Goal: Task Accomplishment & Management: Complete application form

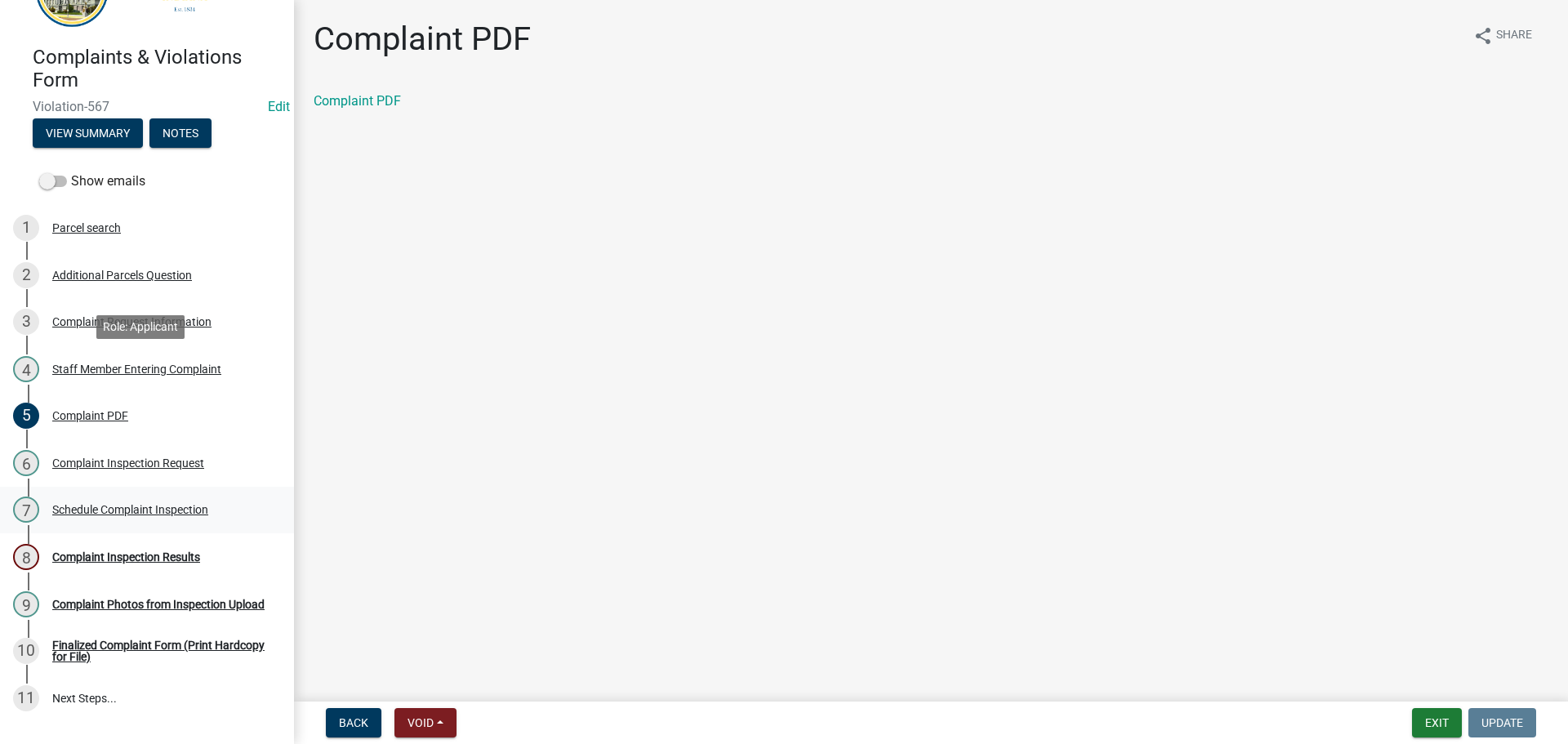
scroll to position [155, 0]
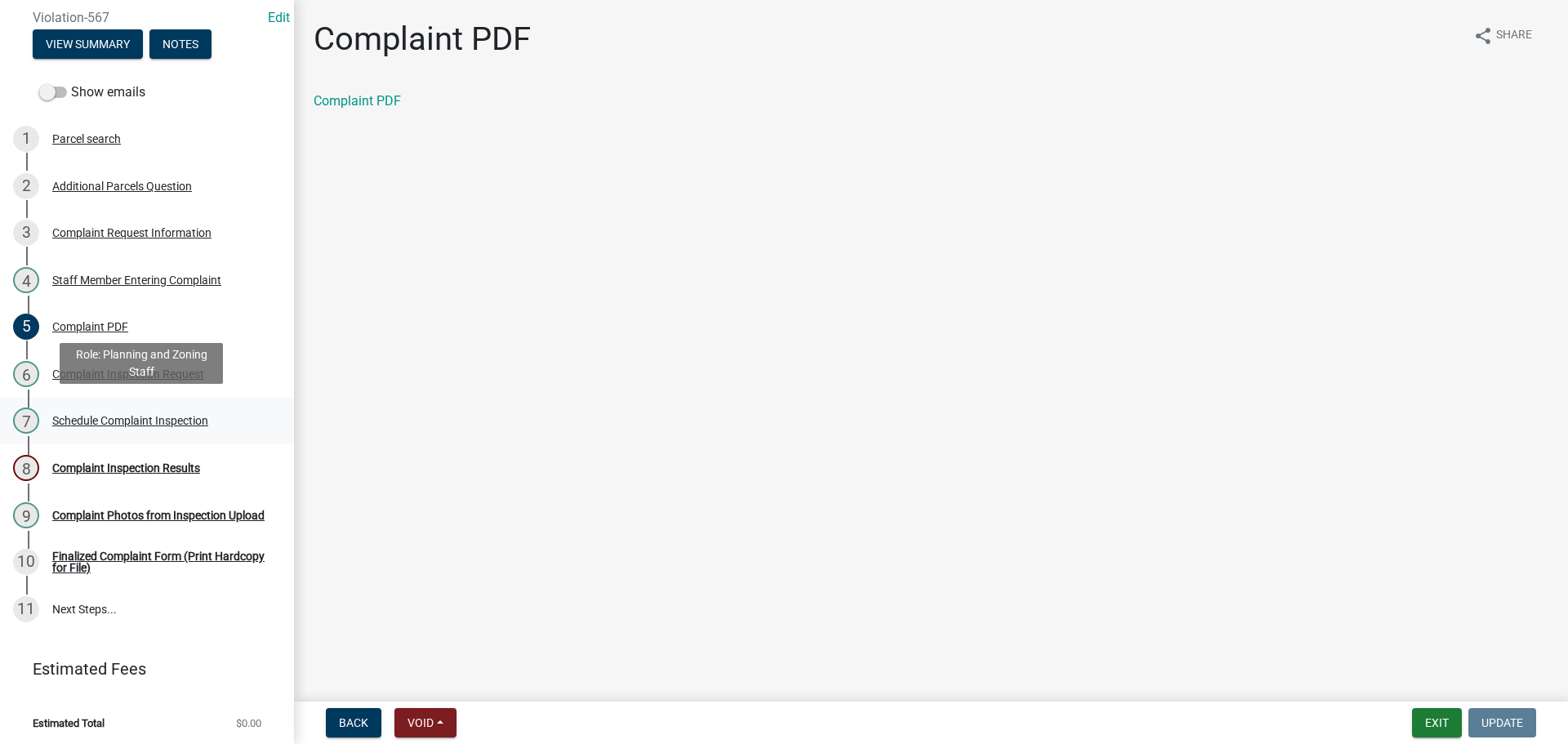
click at [169, 415] on div "Schedule Complaint Inspection" at bounding box center [130, 421] width 156 height 12
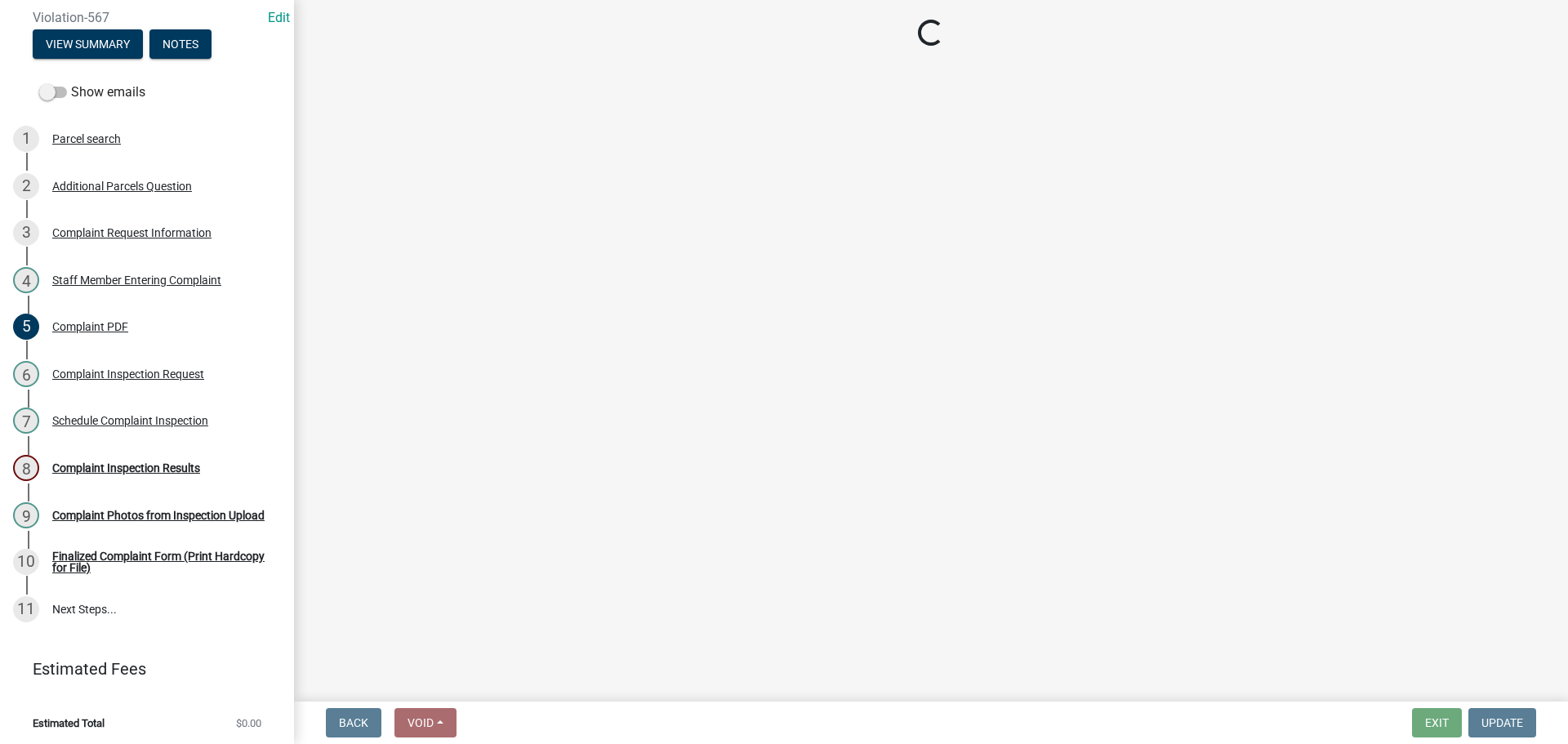
select select "0324ce59-dc13-463c-88f6-21718b6e040a"
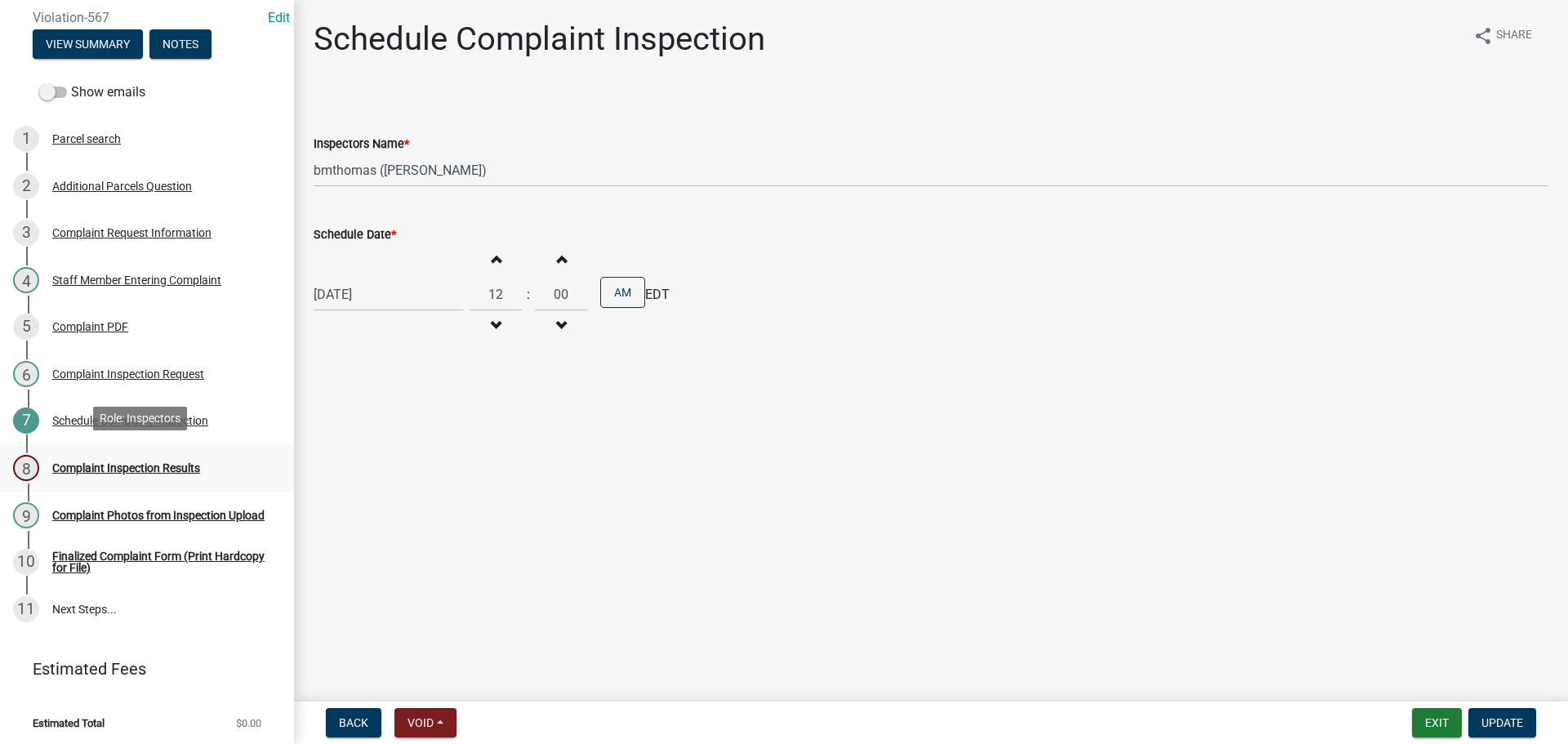
click at [136, 462] on div "Complaint Inspection Results" at bounding box center [126, 467] width 148 height 12
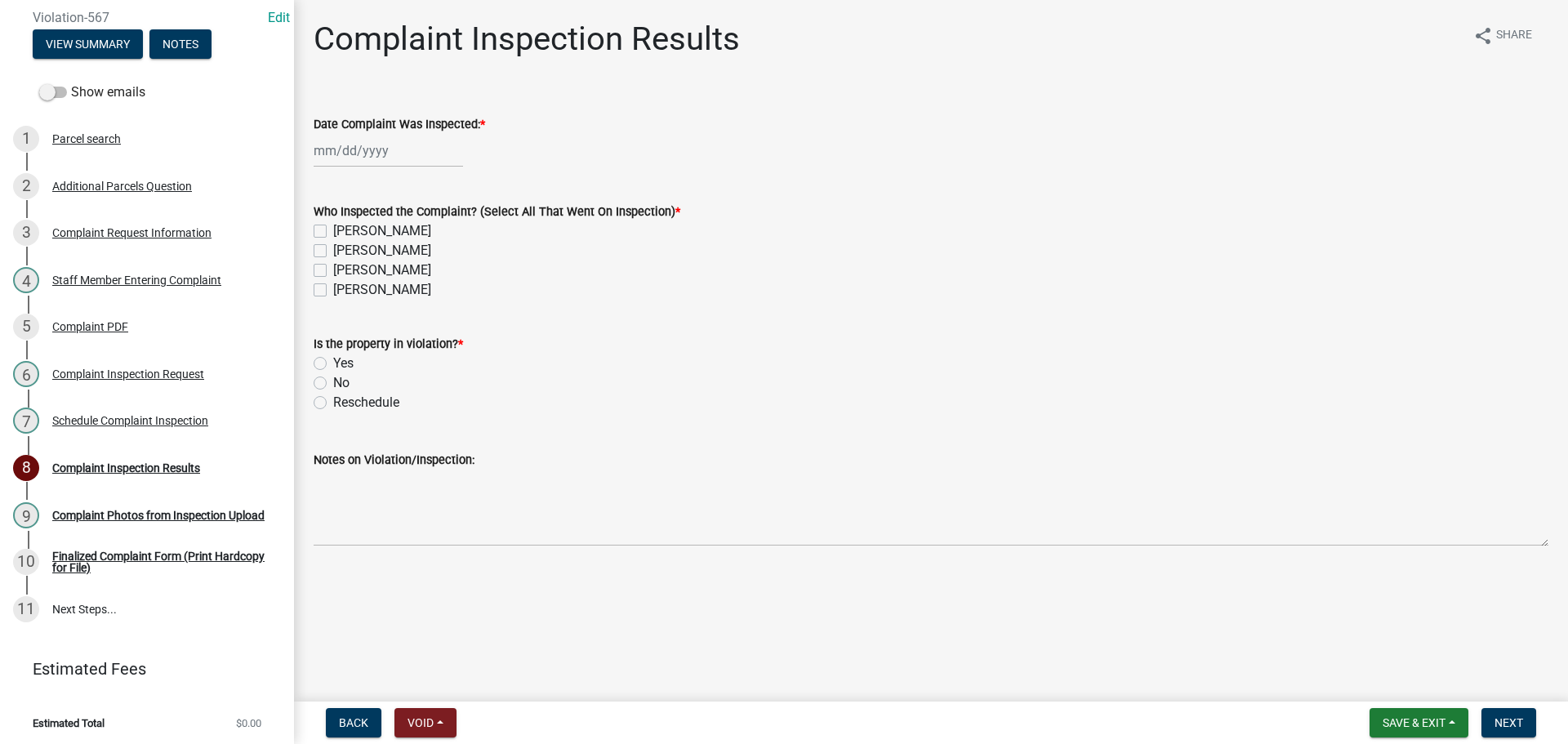
select select "9"
select select "2025"
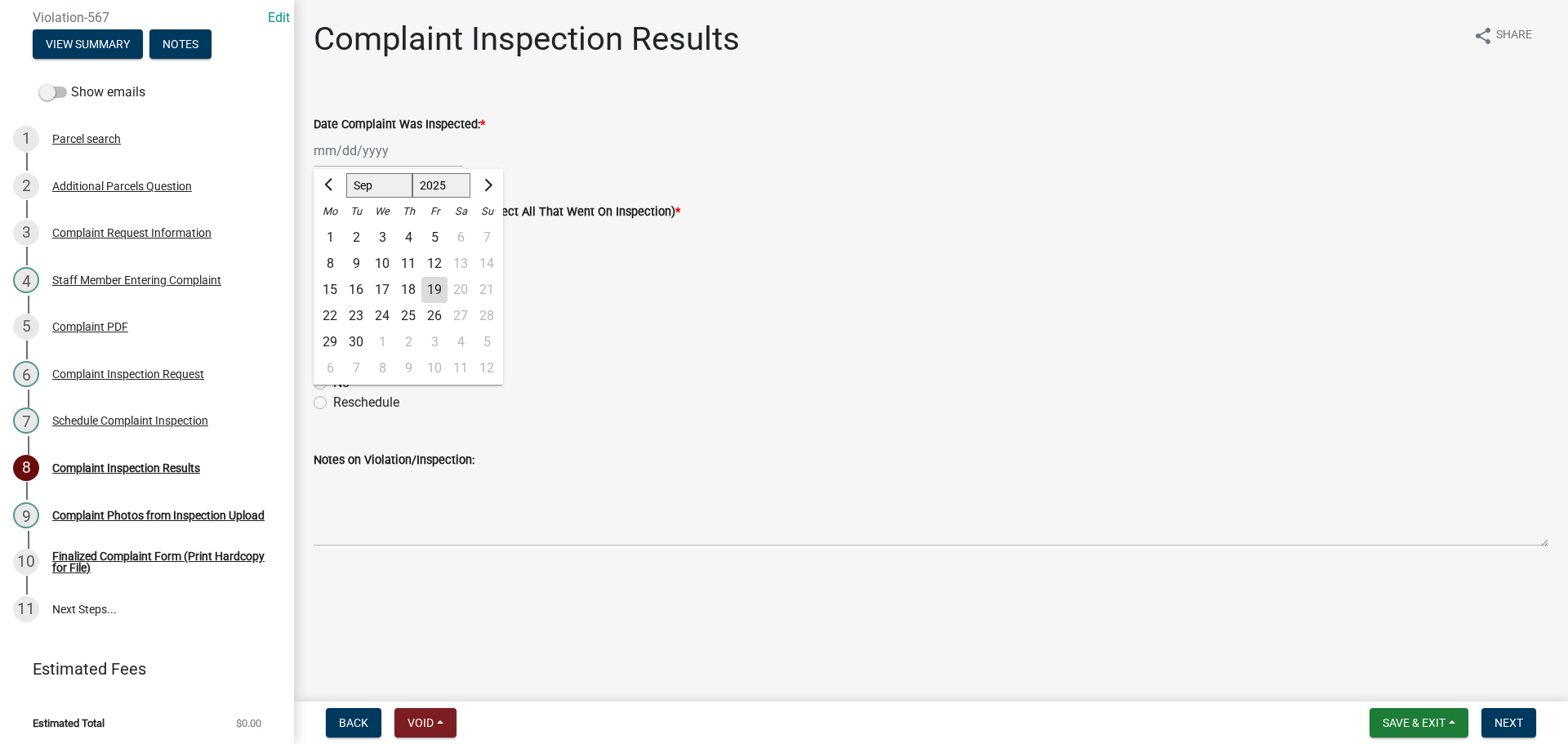
click at [415, 153] on div "[PERSON_NAME] Feb Mar Apr [PERSON_NAME][DATE] Oct Nov [DATE] 1526 1527 1528 152…" at bounding box center [388, 150] width 150 height 33
click at [354, 292] on div "16" at bounding box center [356, 289] width 26 height 26
type input "[DATE]"
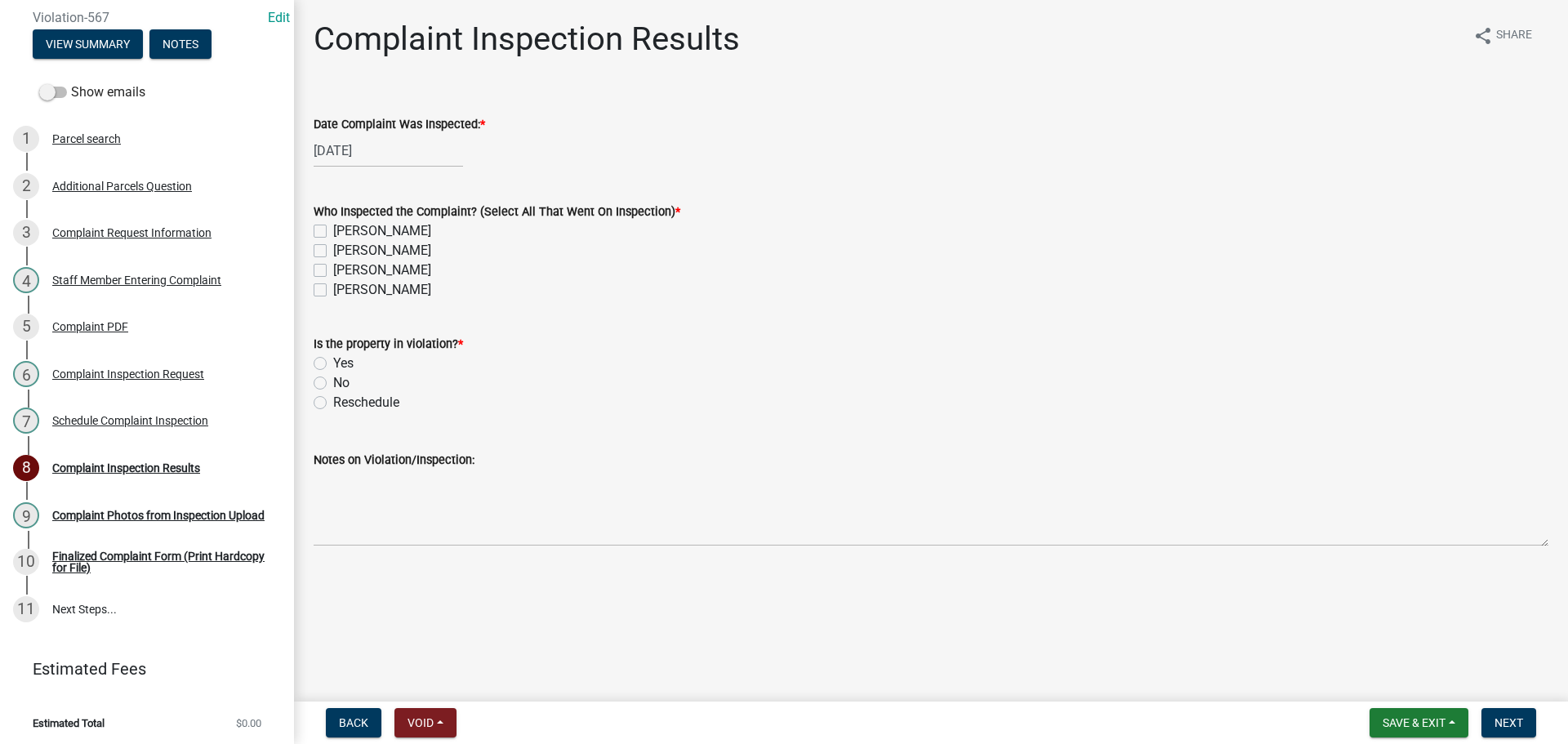
click at [333, 269] on label "[PERSON_NAME]" at bounding box center [382, 270] width 98 height 20
click at [333, 269] on input "[PERSON_NAME]" at bounding box center [339, 266] width 11 height 11
checkbox input "true"
checkbox input "false"
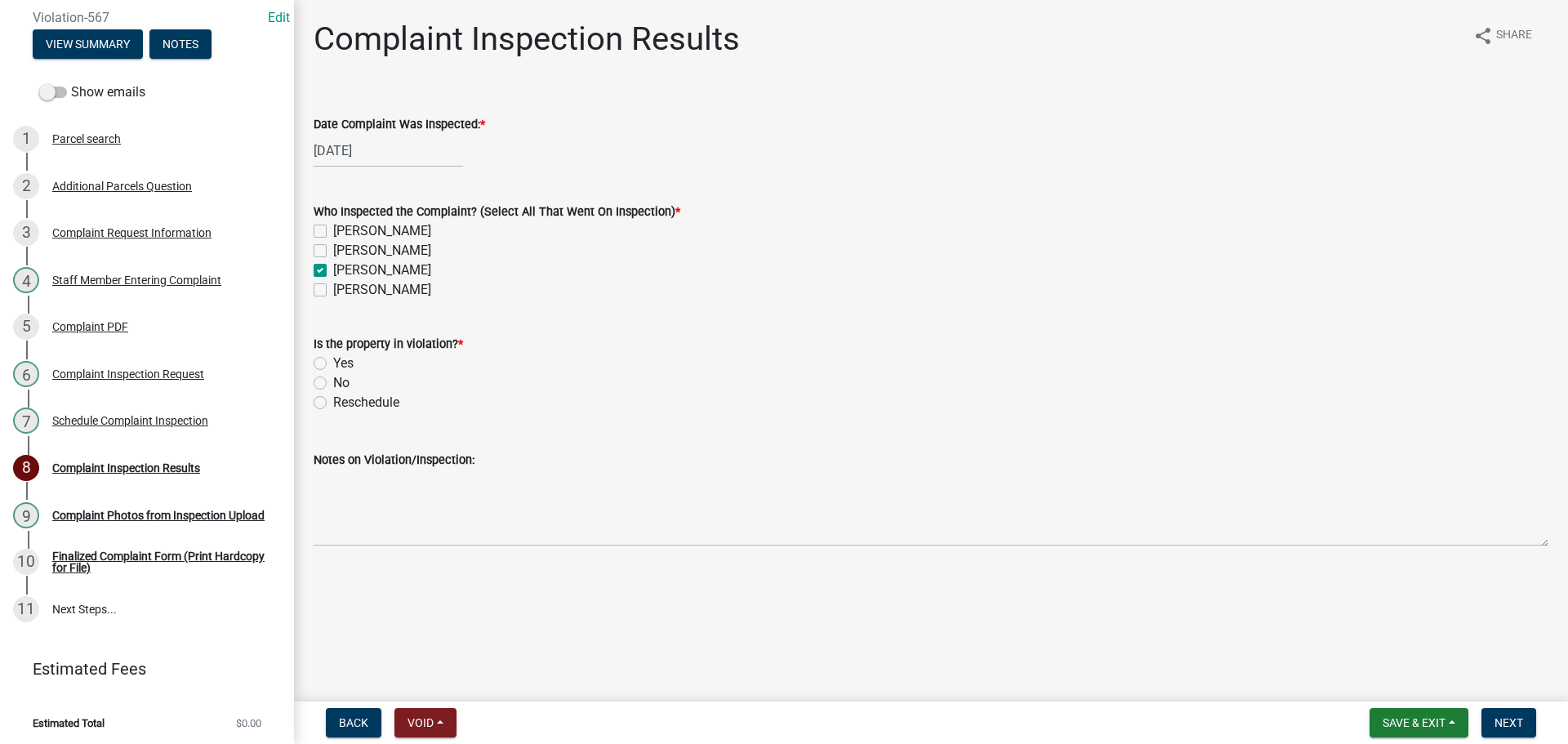
checkbox input "true"
checkbox input "false"
click at [333, 360] on label "Yes" at bounding box center [343, 364] width 21 height 20
click at [333, 360] on input "Yes" at bounding box center [339, 359] width 11 height 11
radio input "true"
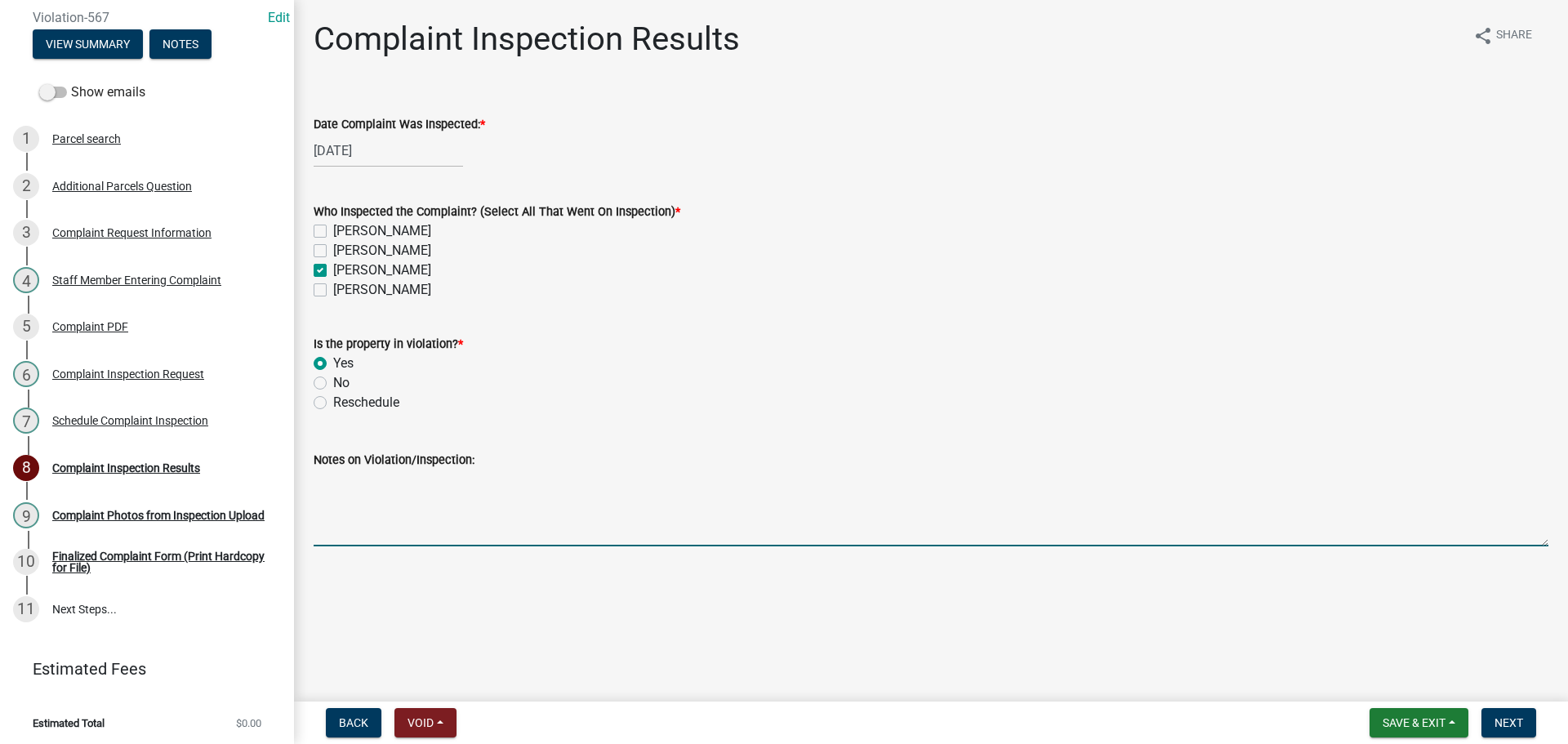
click at [359, 525] on textarea "Notes on Violation/Inspection:" at bounding box center [930, 507] width 1235 height 77
click at [440, 491] on textarea "Noted 2 campers" at bounding box center [930, 507] width 1235 height 77
type textarea "Noted 2 campers on property -BT"
click at [1501, 728] on span "Next" at bounding box center [1509, 722] width 29 height 14
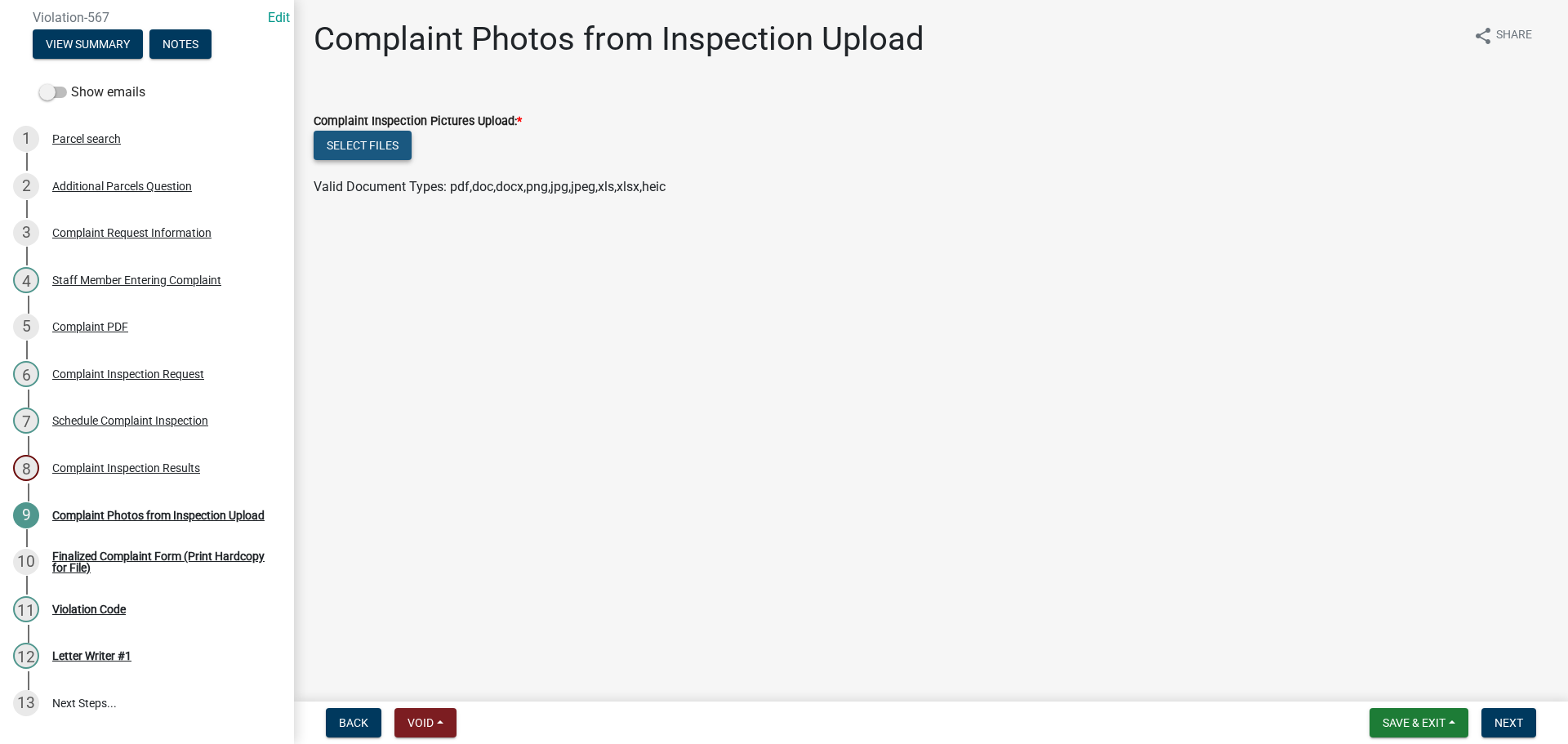
click at [377, 140] on button "Select files" at bounding box center [362, 145] width 98 height 30
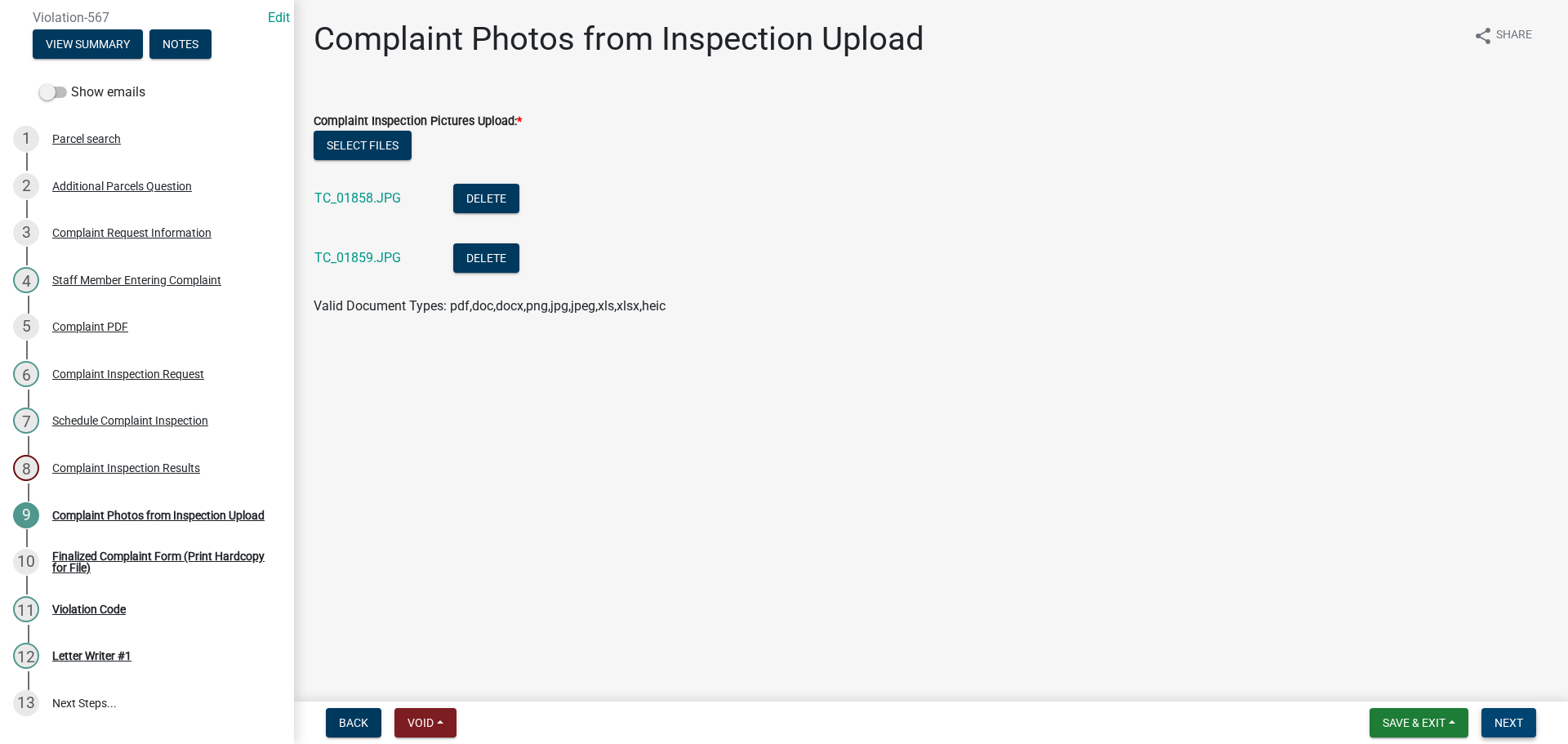
click at [1516, 730] on button "Next" at bounding box center [1509, 722] width 55 height 30
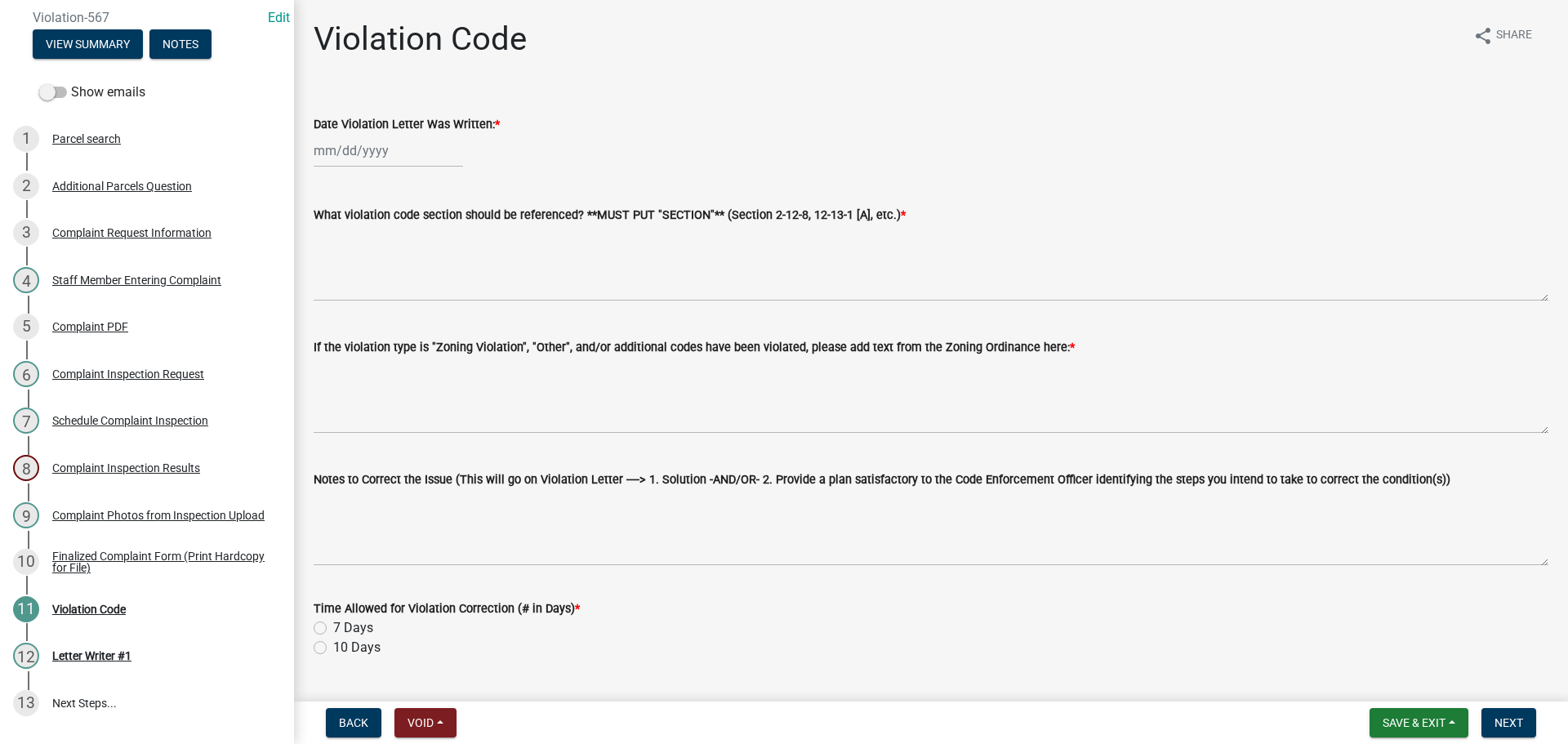
click at [416, 151] on div at bounding box center [388, 150] width 150 height 33
select select "9"
select select "2025"
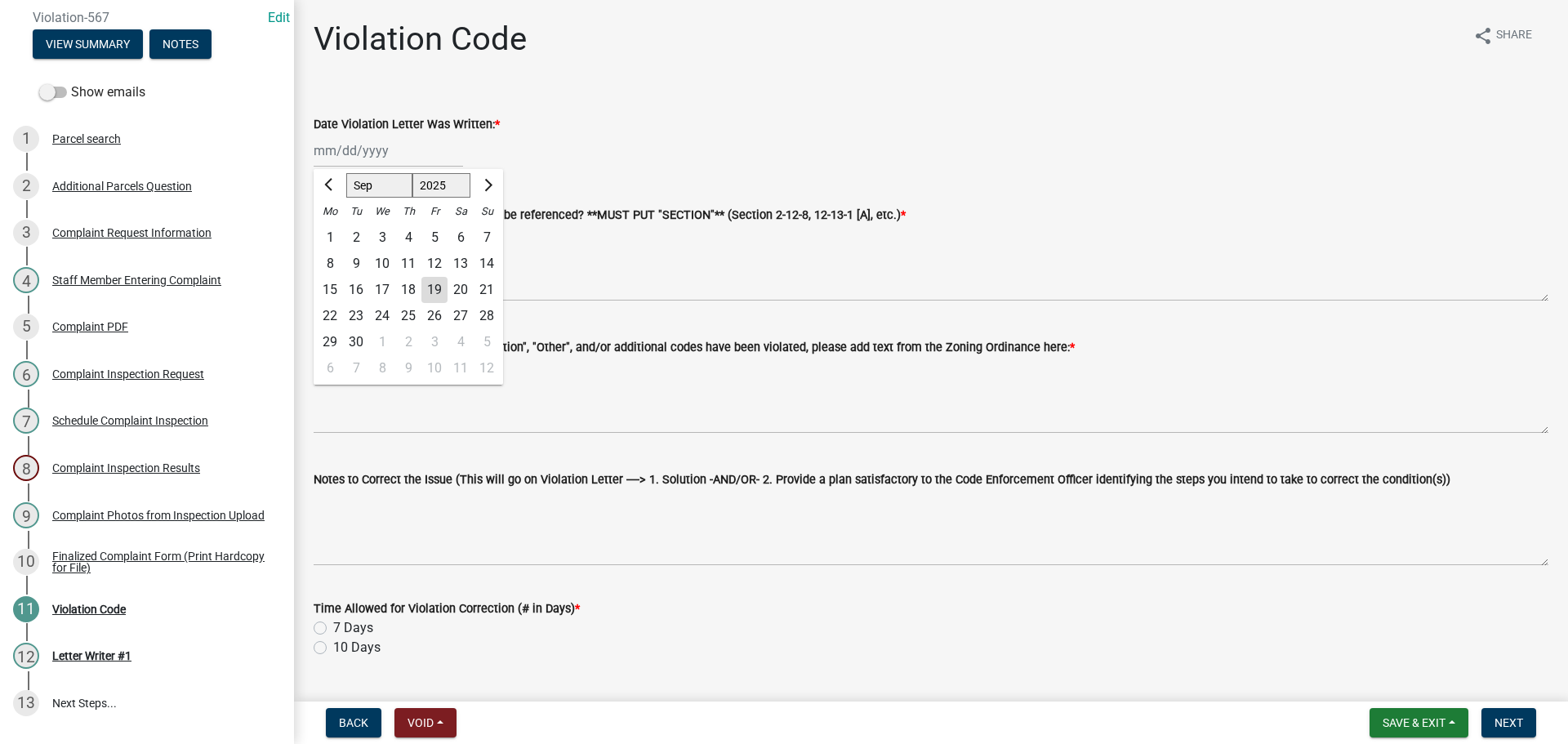
click at [432, 292] on div "19" at bounding box center [434, 289] width 26 height 26
type input "[DATE]"
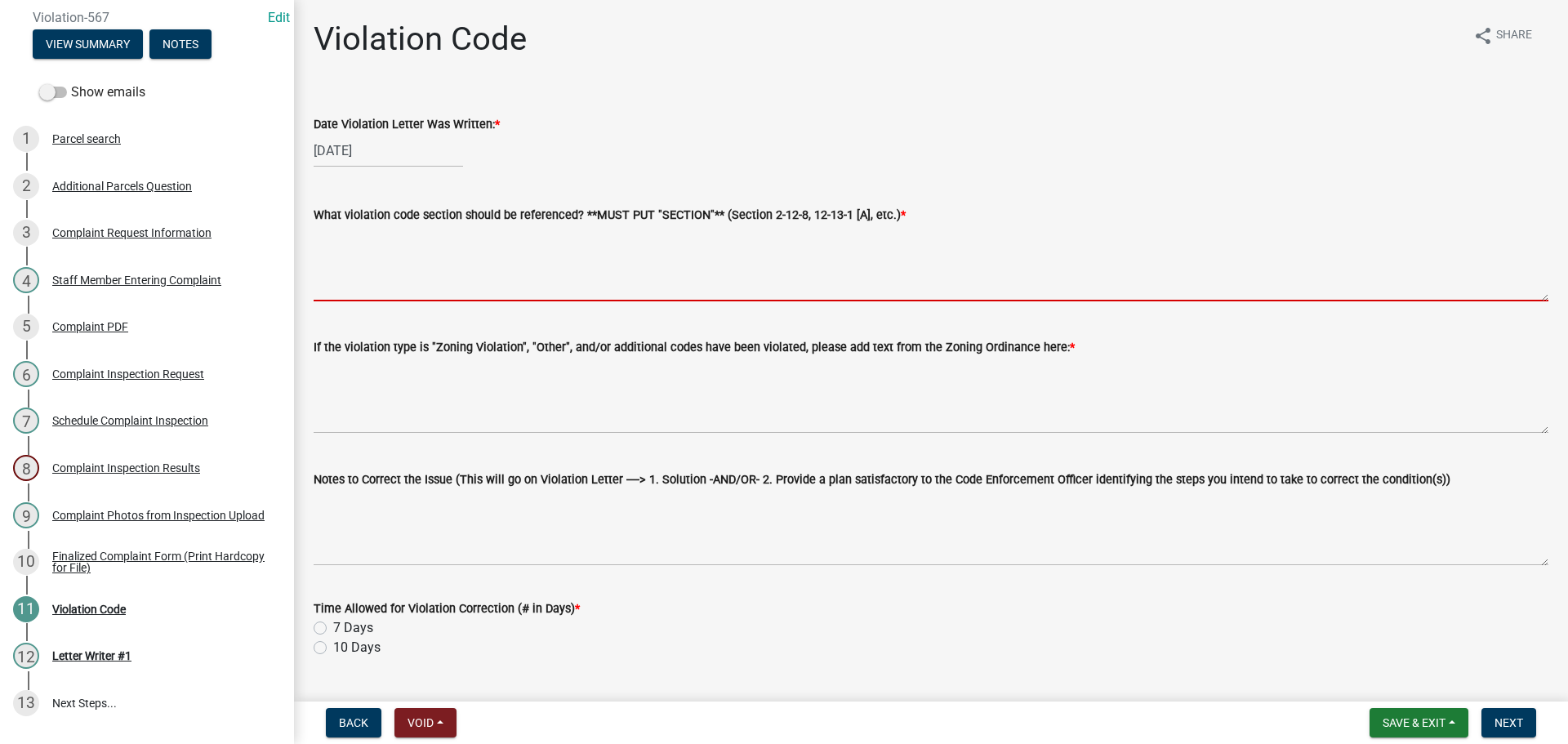
click at [440, 274] on textarea "What violation code section should be referenced? **MUST PUT "SECTION"** (Secti…" at bounding box center [930, 262] width 1235 height 77
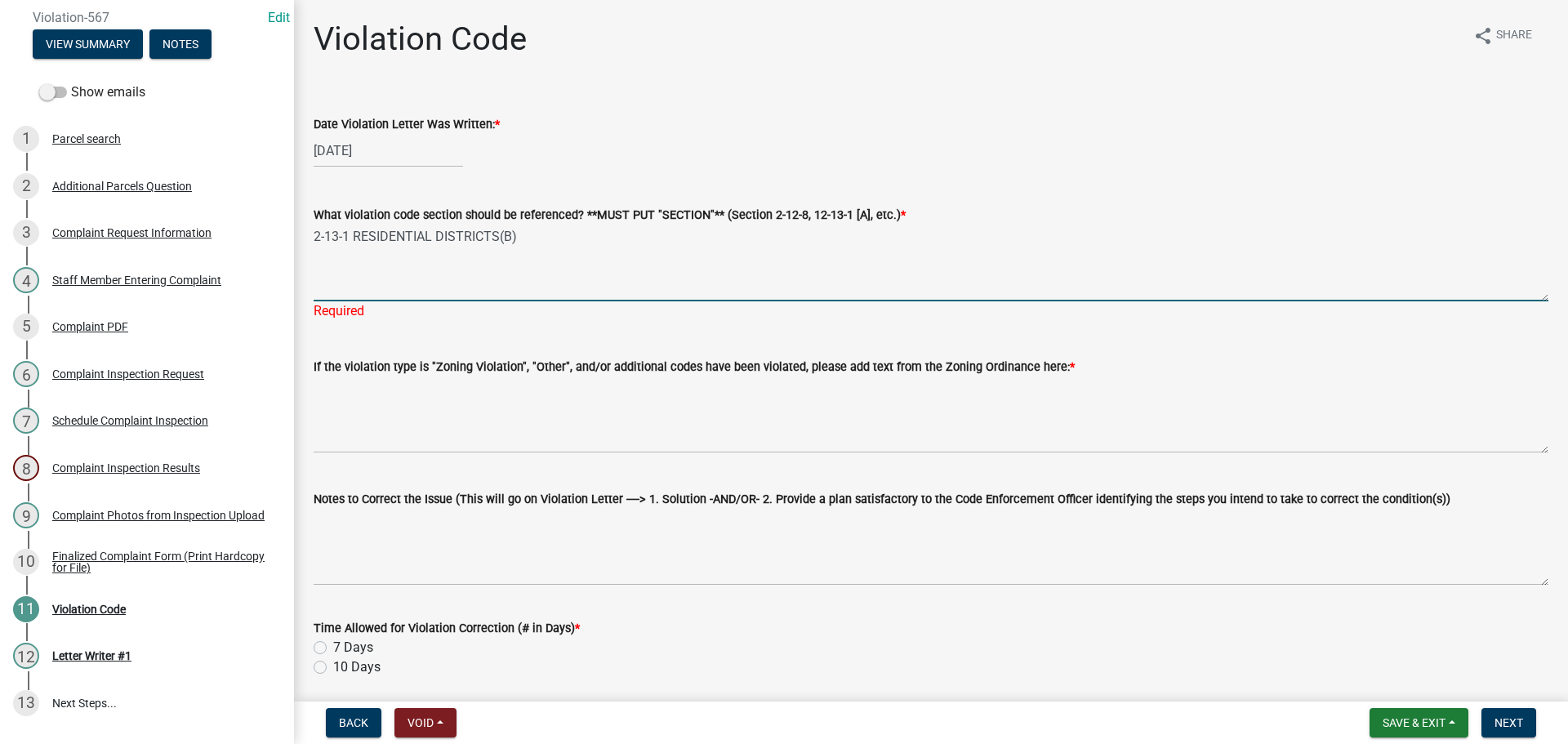
click at [505, 231] on textarea "2-13-1 RESIDENTIAL DISTRICTS(B)" at bounding box center [930, 262] width 1235 height 77
type textarea "2-13-1 RESIDENTIAL DISTRICTS(A,B)"
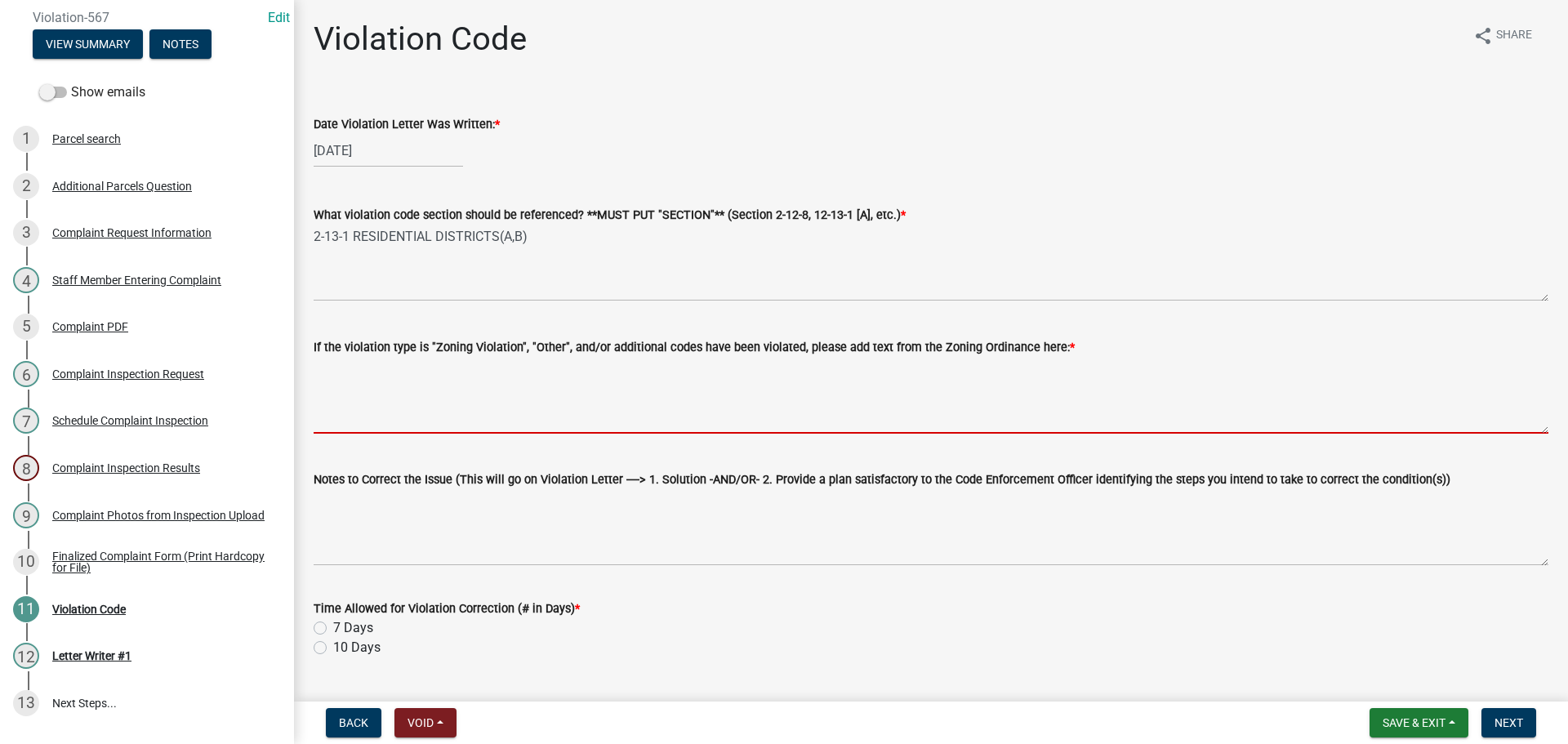
click at [398, 392] on textarea "If the violation type is "Zoning Violation", "Other", and/or additional codes h…" at bounding box center [930, 395] width 1235 height 77
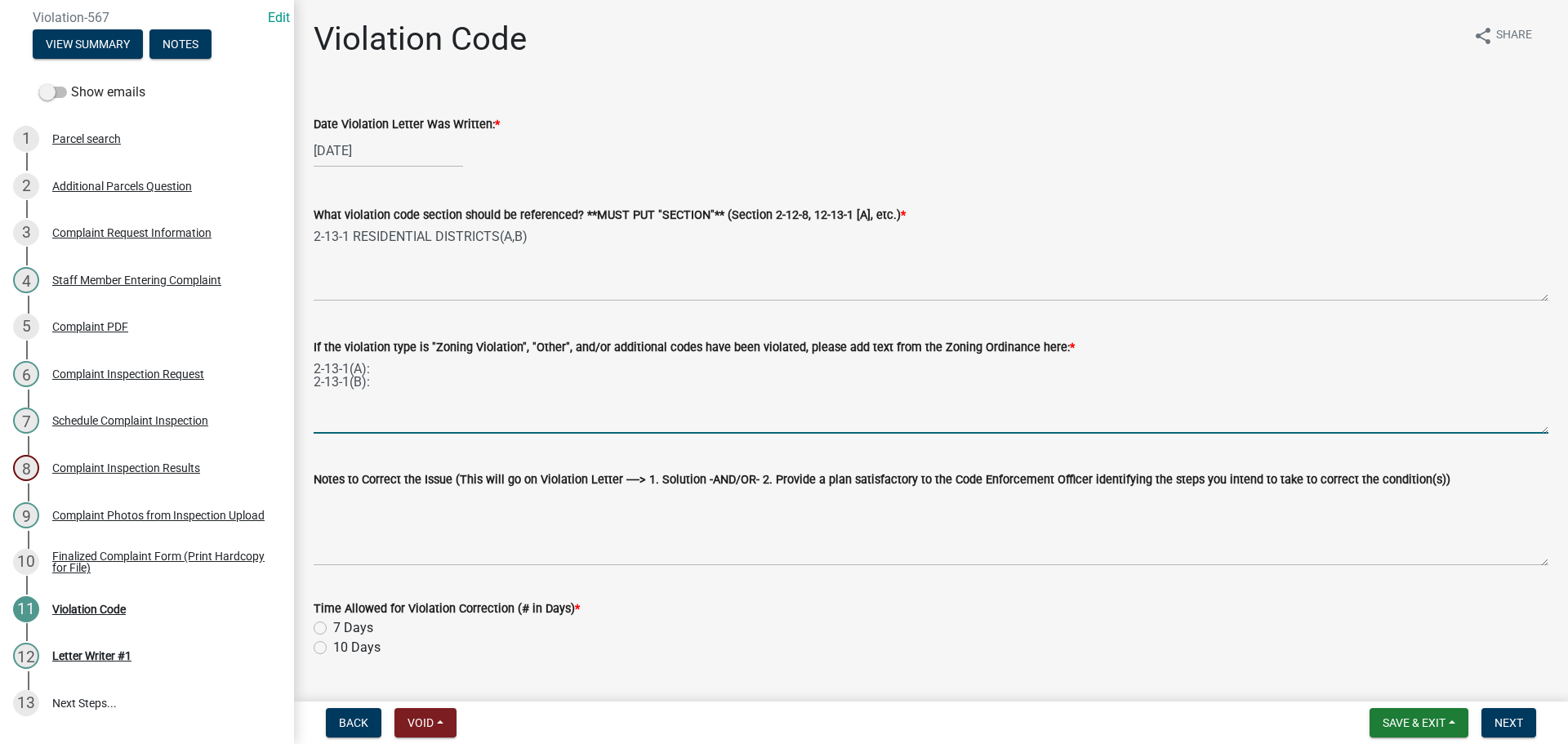
click at [529, 358] on textarea "2-13-1(A): 2-13-1(B):" at bounding box center [930, 395] width 1235 height 77
click at [383, 371] on textarea "2-13-1(A): 2-13-1(B):" at bounding box center [930, 395] width 1235 height 77
paste textarea "Automotive vehicles, including Campers and Motor Homes, of any kind or type wit…"
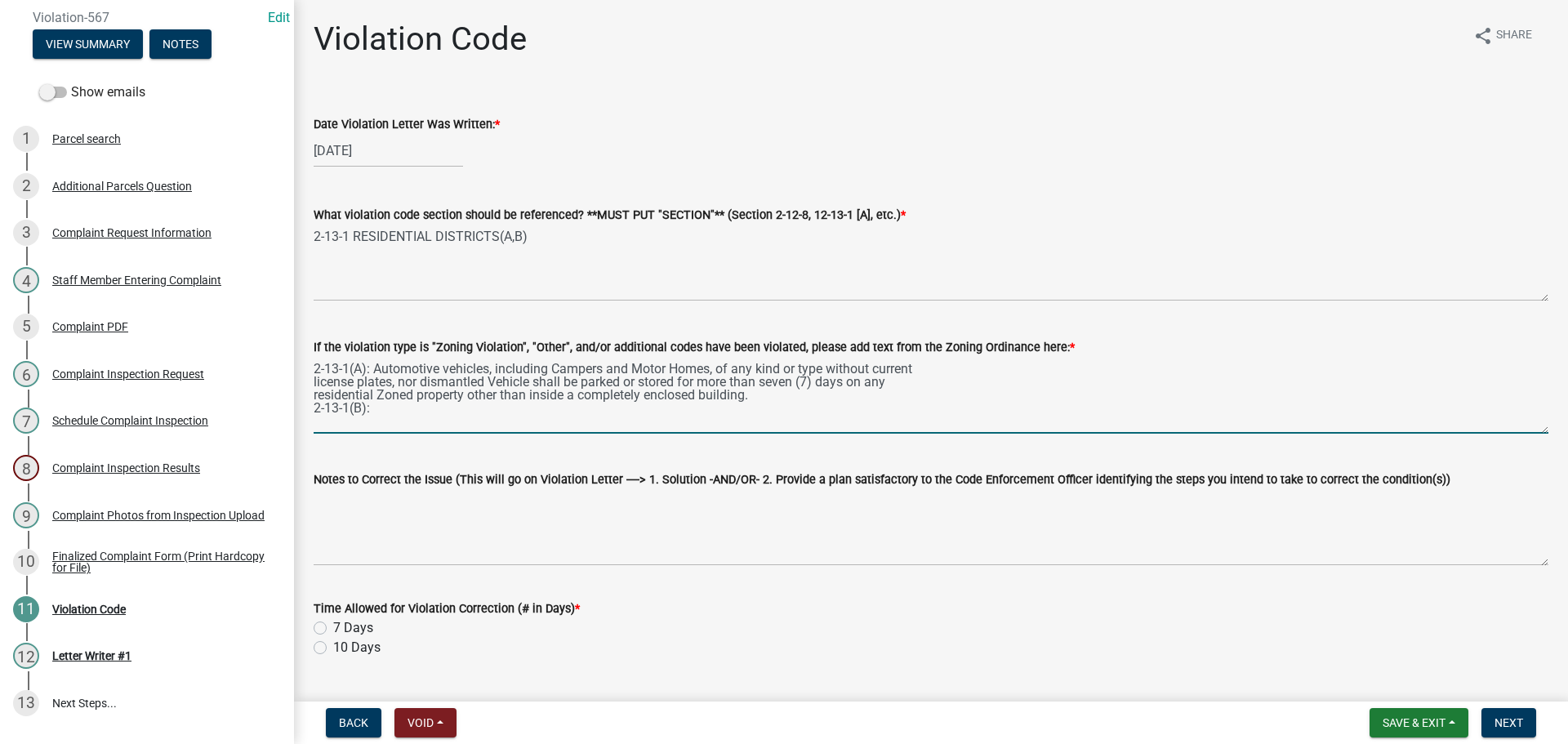
click at [314, 380] on textarea "2-13-1(A): Automotive vehicles, including Campers and Motor Homes, of any kind …" at bounding box center [930, 395] width 1235 height 77
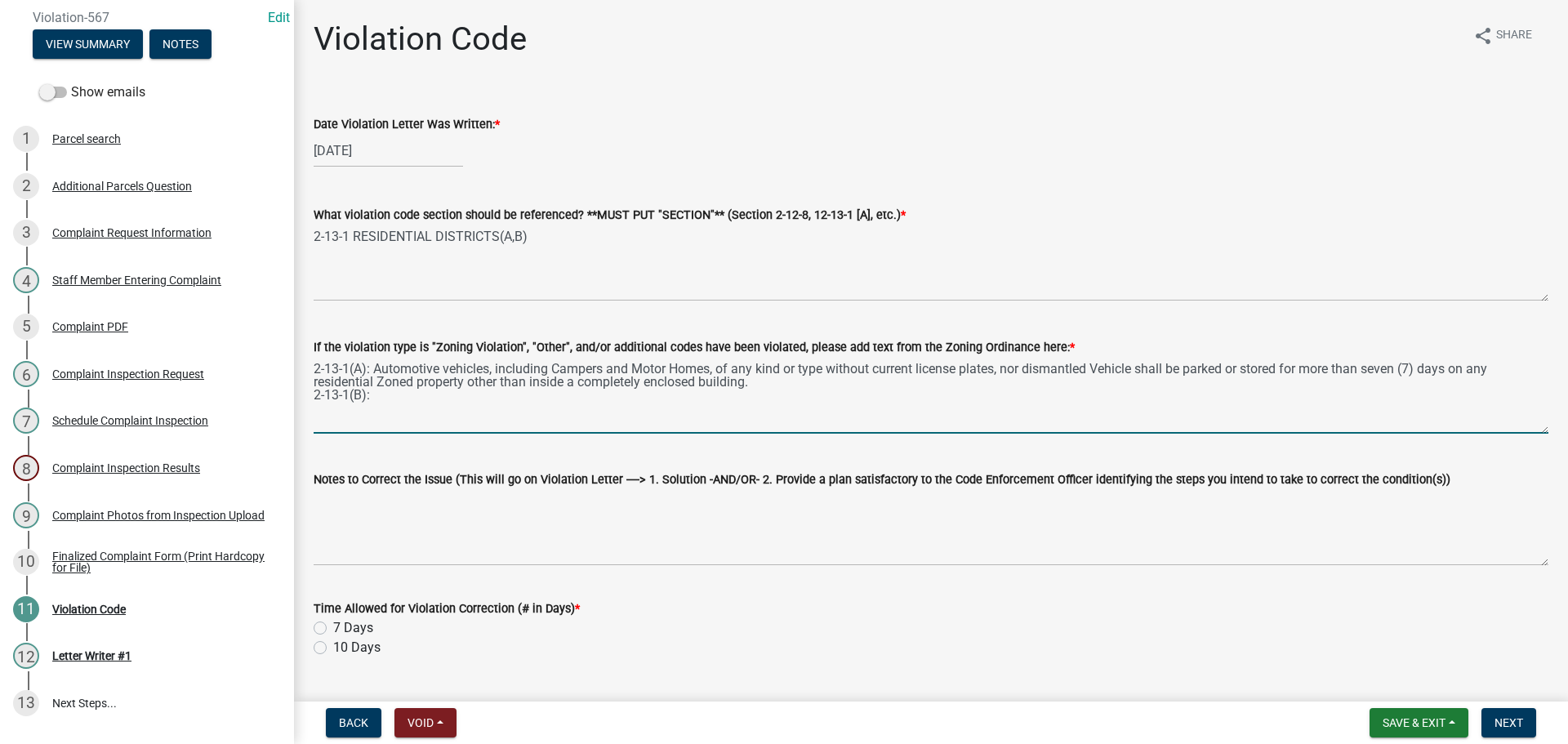
click at [314, 382] on textarea "2-13-1(A): Automotive vehicles, including Campers and Motor Homes, of any kind …" at bounding box center [930, 395] width 1235 height 77
click at [394, 401] on textarea "2-13-1(A): Automotive vehicles, including Campers and Motor Homes, of any kind …" at bounding box center [930, 395] width 1235 height 77
paste textarea "Major Recreational Vehicles may be parked or stored on the side or rear lot in …"
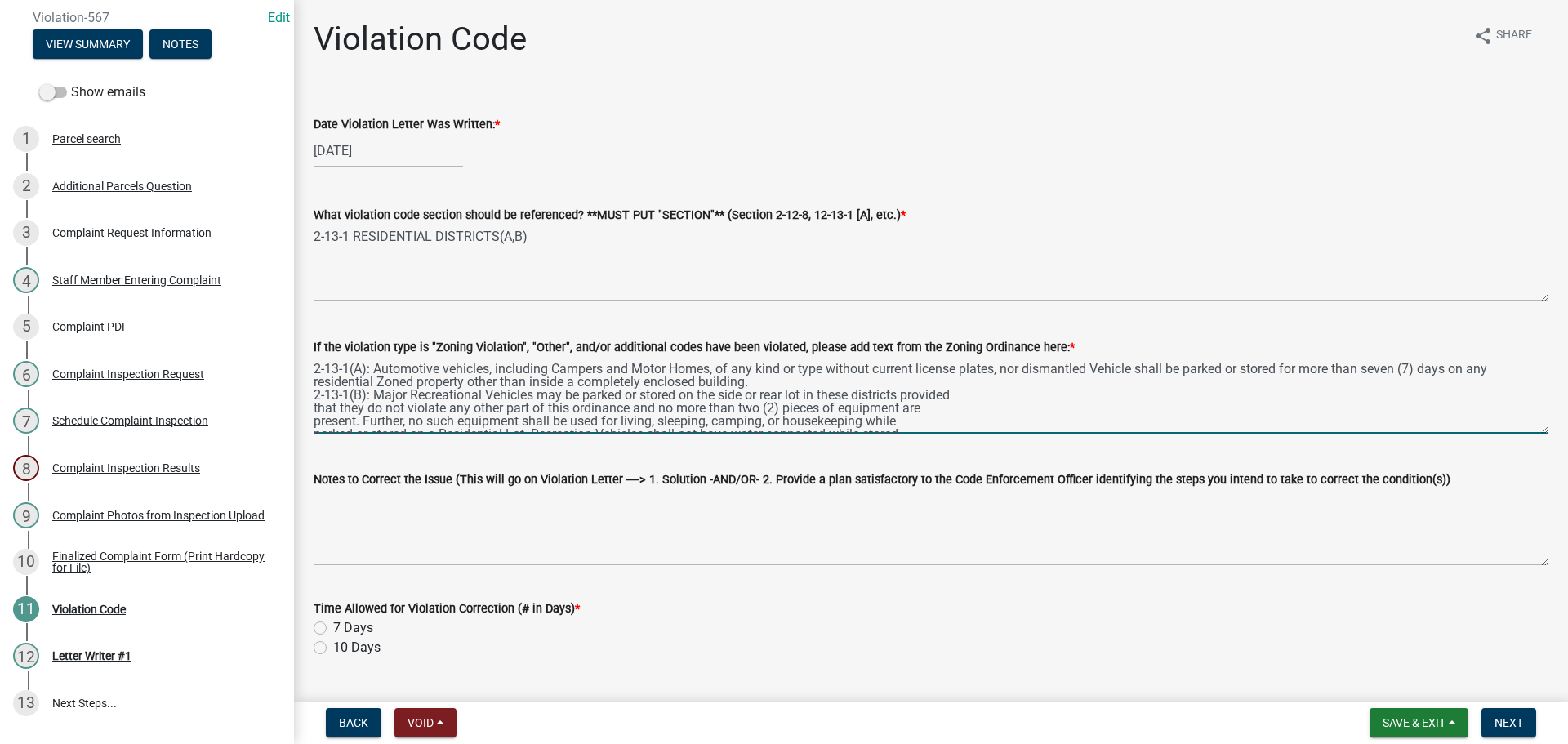
scroll to position [22, 0]
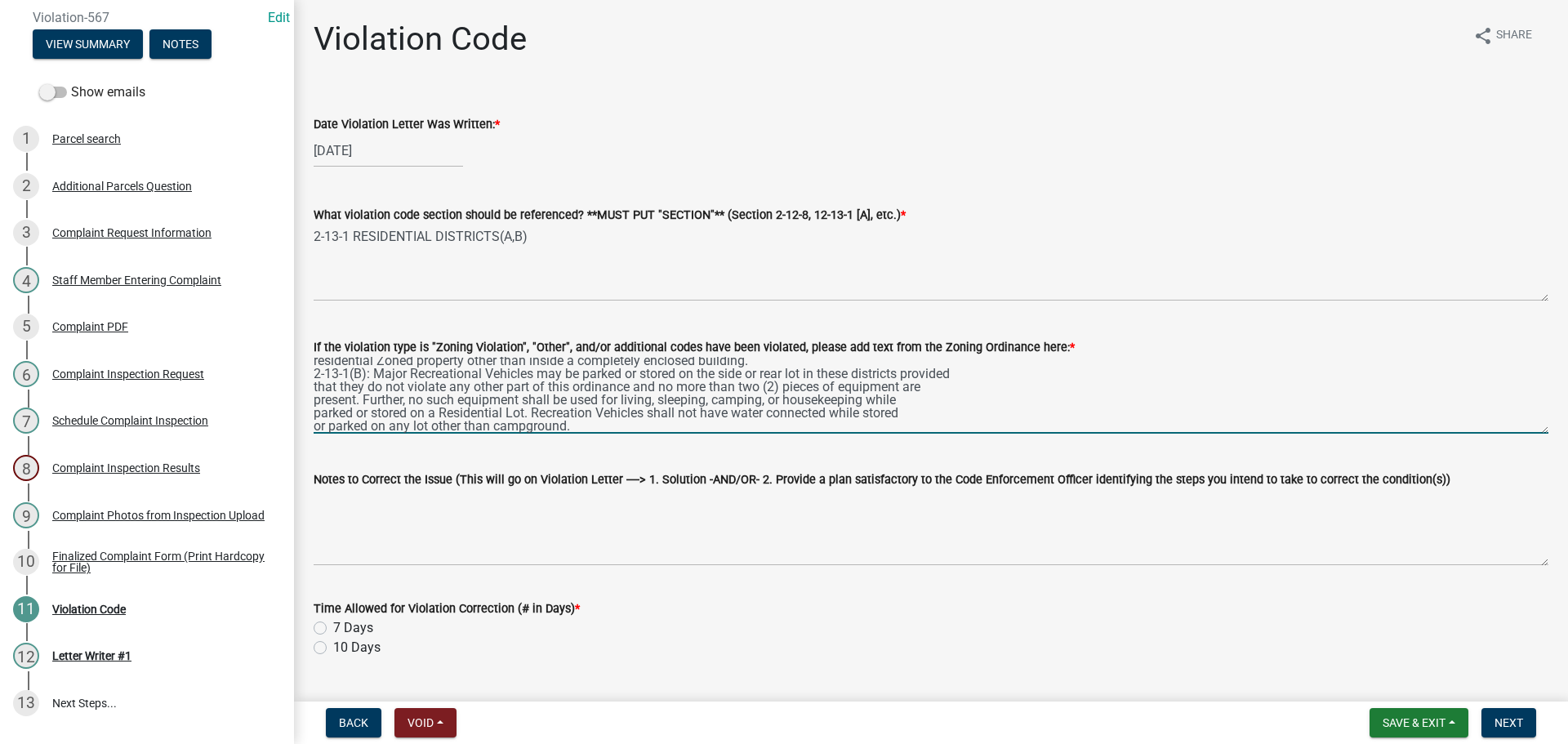
click at [314, 384] on textarea "2-13-1(A): Automotive vehicles, including Campers and Motor Homes, of any kind …" at bounding box center [930, 395] width 1235 height 77
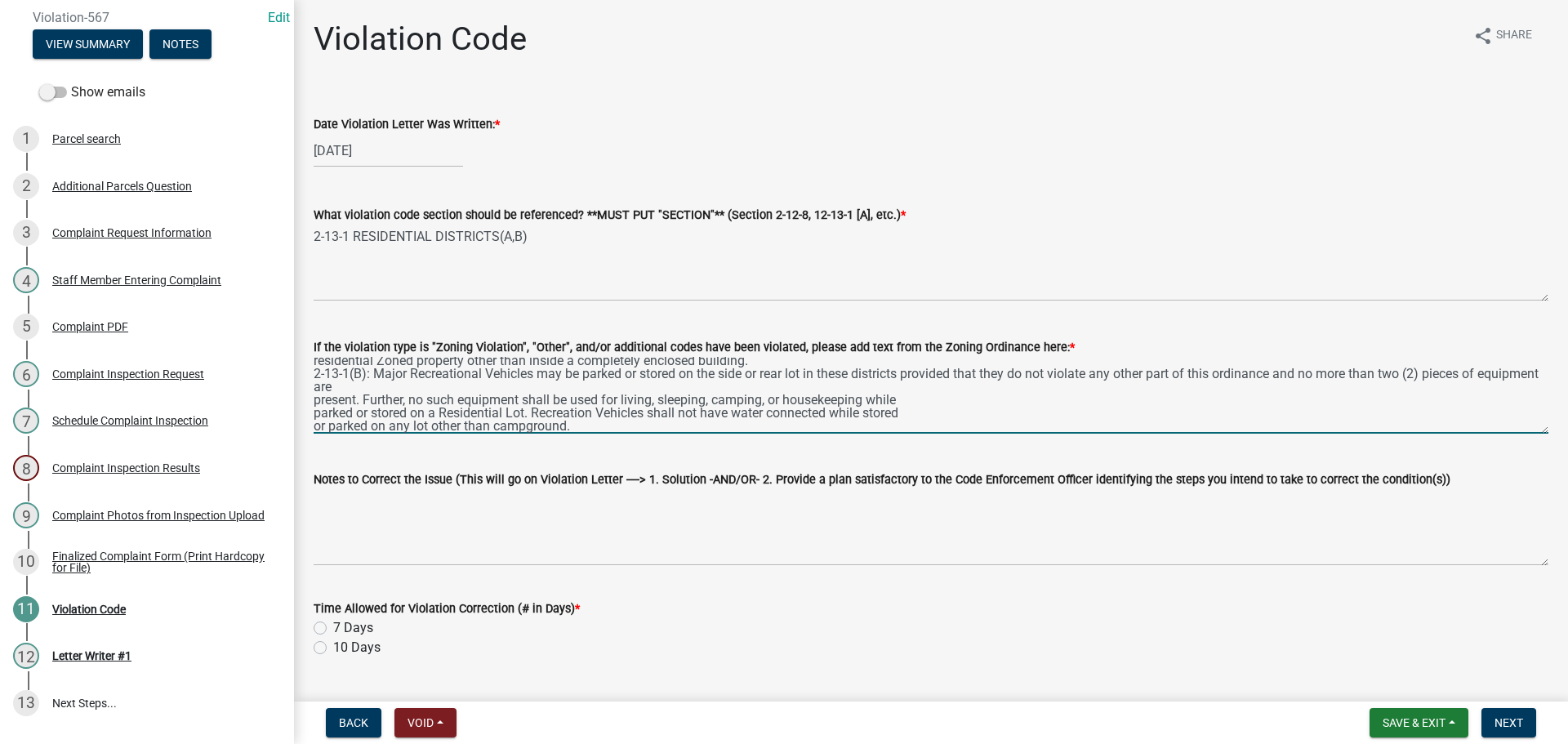
click at [313, 400] on textarea "2-13-1(A): Automotive vehicles, including Campers and Motor Homes, of any kind …" at bounding box center [930, 395] width 1235 height 77
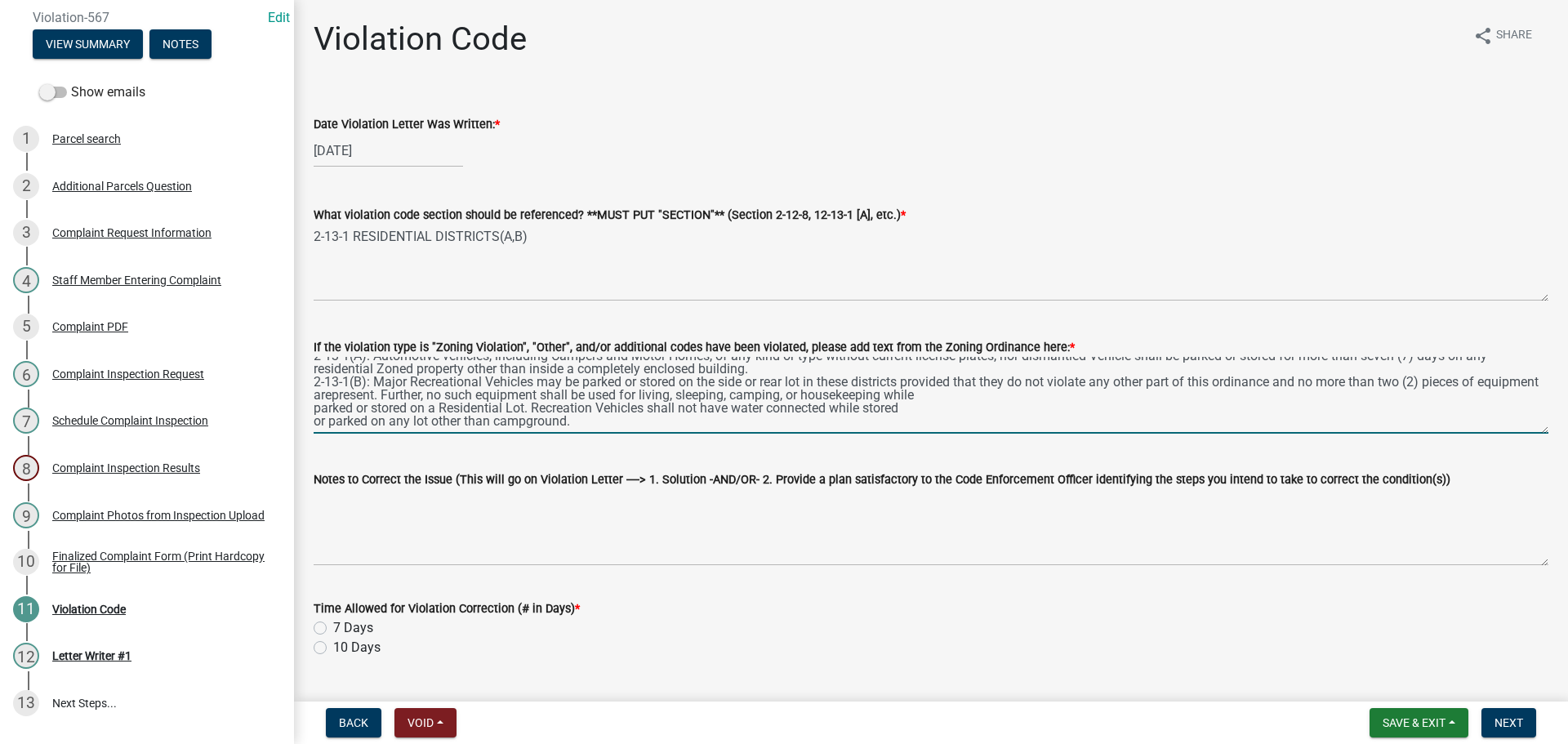
scroll to position [14, 0]
click at [314, 410] on textarea "2-13-1(A): Automotive vehicles, including Campers and Motor Homes, of any kind …" at bounding box center [930, 395] width 1235 height 77
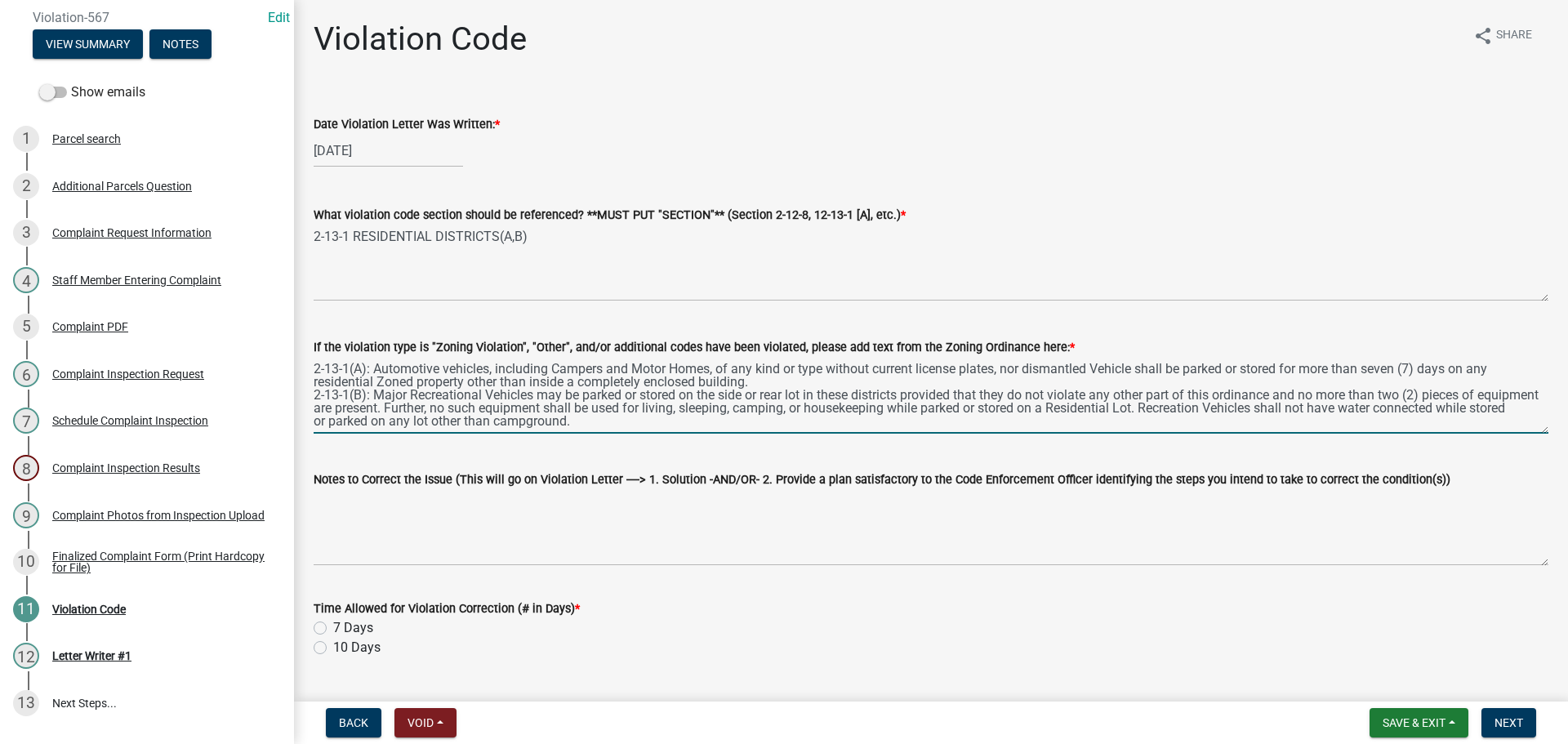
click at [316, 424] on textarea "2-13-1(A): Automotive vehicles, including Campers and Motor Homes, of any kind …" at bounding box center [930, 395] width 1235 height 77
type textarea "2-13-1(A): Automotive vehicles, including Campers and Motor Homes, of any kind …"
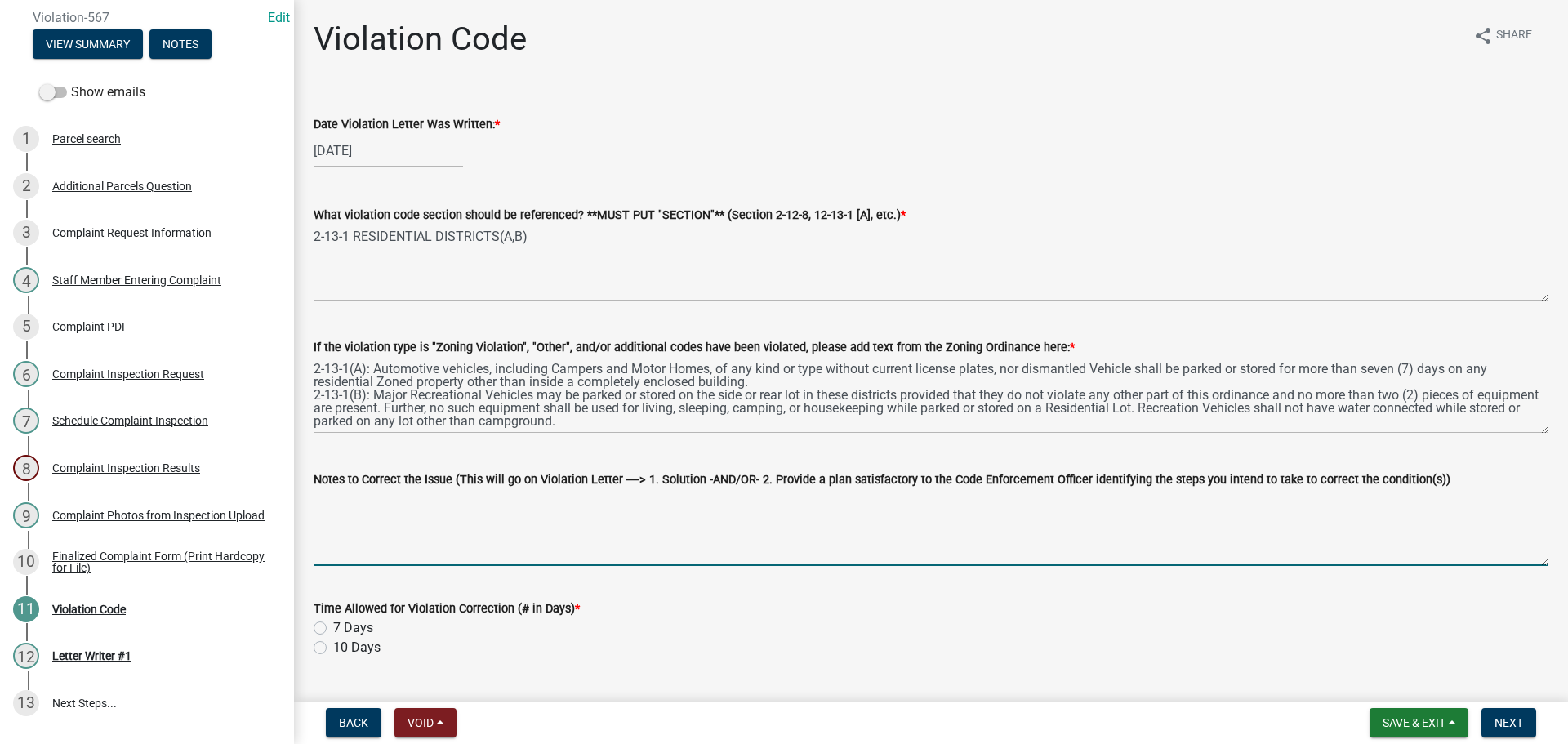
click at [719, 502] on textarea "Notes to Correct the Issue (This will go on Violation Letter ----> 1. Solution …" at bounding box center [930, 527] width 1235 height 77
click at [380, 503] on textarea "1.) 2.) 3.) 4.)" at bounding box center [930, 527] width 1235 height 77
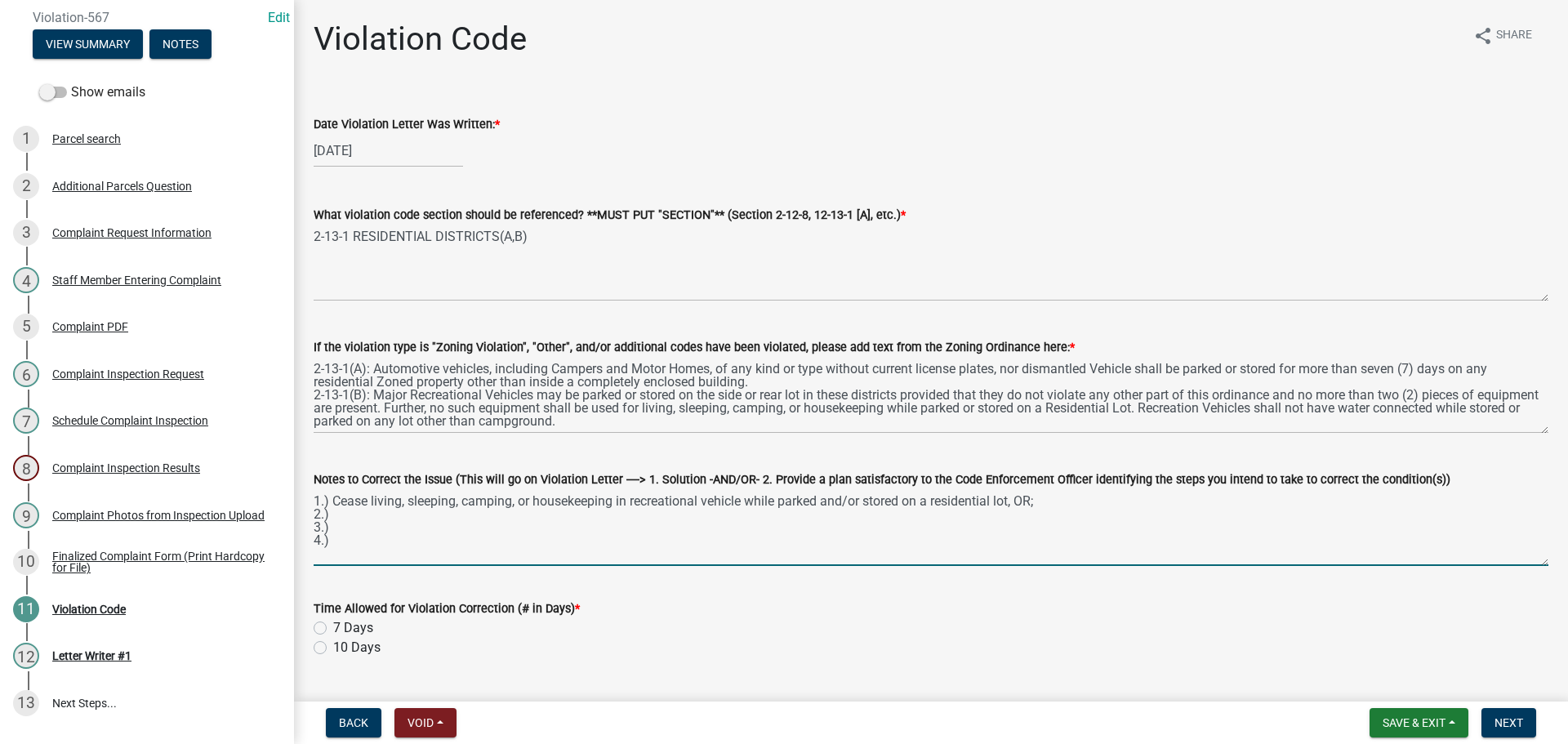
click at [363, 517] on textarea "1.) Cease living, sleeping, camping, or housekeeping in recreational vehicle wh…" at bounding box center [930, 527] width 1235 height 77
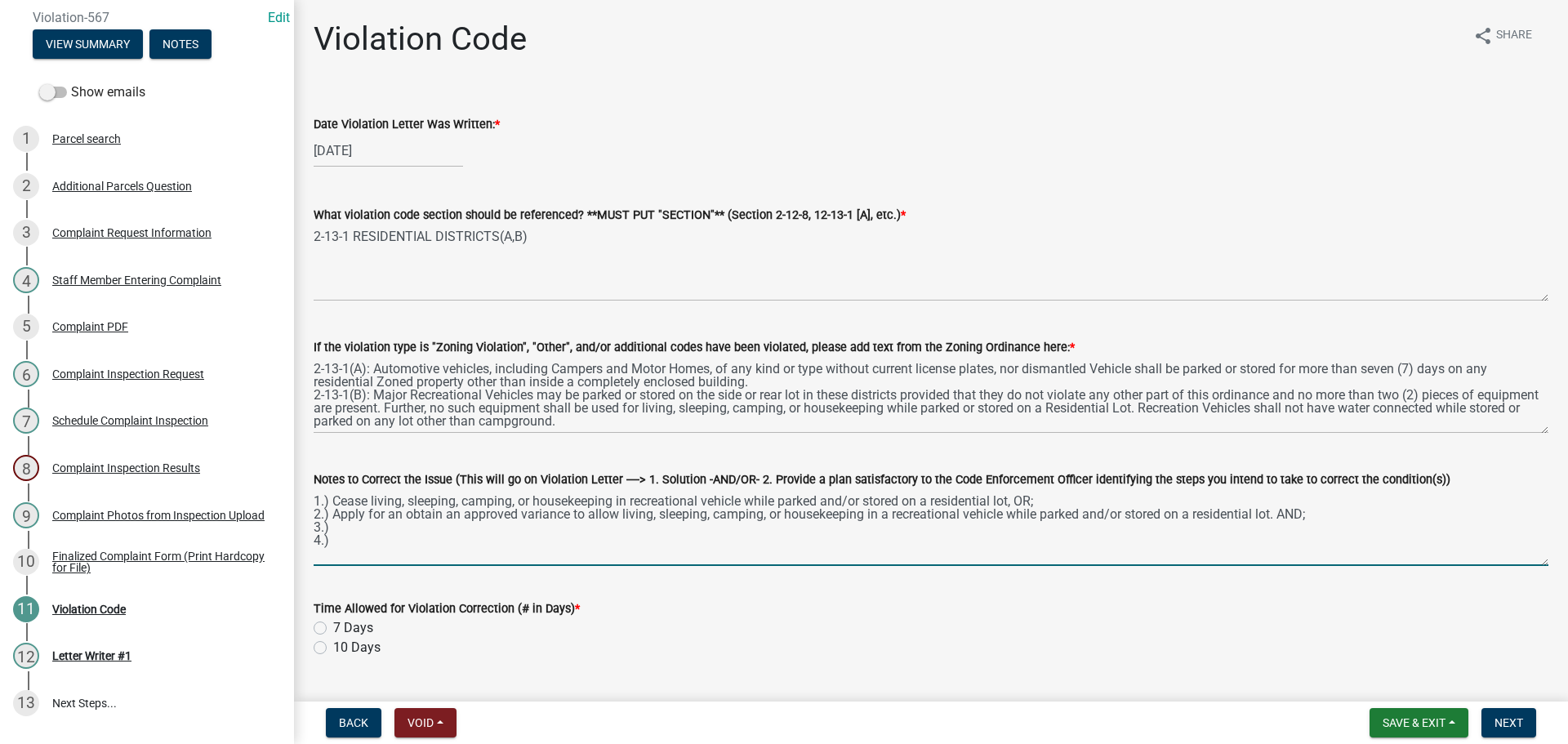
click at [1018, 503] on textarea "1.) Cease living, sleeping, camping, or housekeeping in recreational vehicle wh…" at bounding box center [930, 527] width 1235 height 77
click at [509, 532] on textarea "1.) Cease living, sleeping, camping, or housekeeping in recreational vehicle wh…" at bounding box center [930, 527] width 1235 height 77
click at [335, 529] on textarea "1.) Cease living, sleeping, camping, or housekeeping in recreational vehicle wh…" at bounding box center [930, 527] width 1235 height 77
click at [349, 529] on textarea "1.) Cease living, sleeping, camping, or housekeeping in recreational vehicle wh…" at bounding box center [930, 527] width 1235 height 77
drag, startPoint x: 846, startPoint y: 530, endPoint x: 335, endPoint y: 530, distance: 511.0
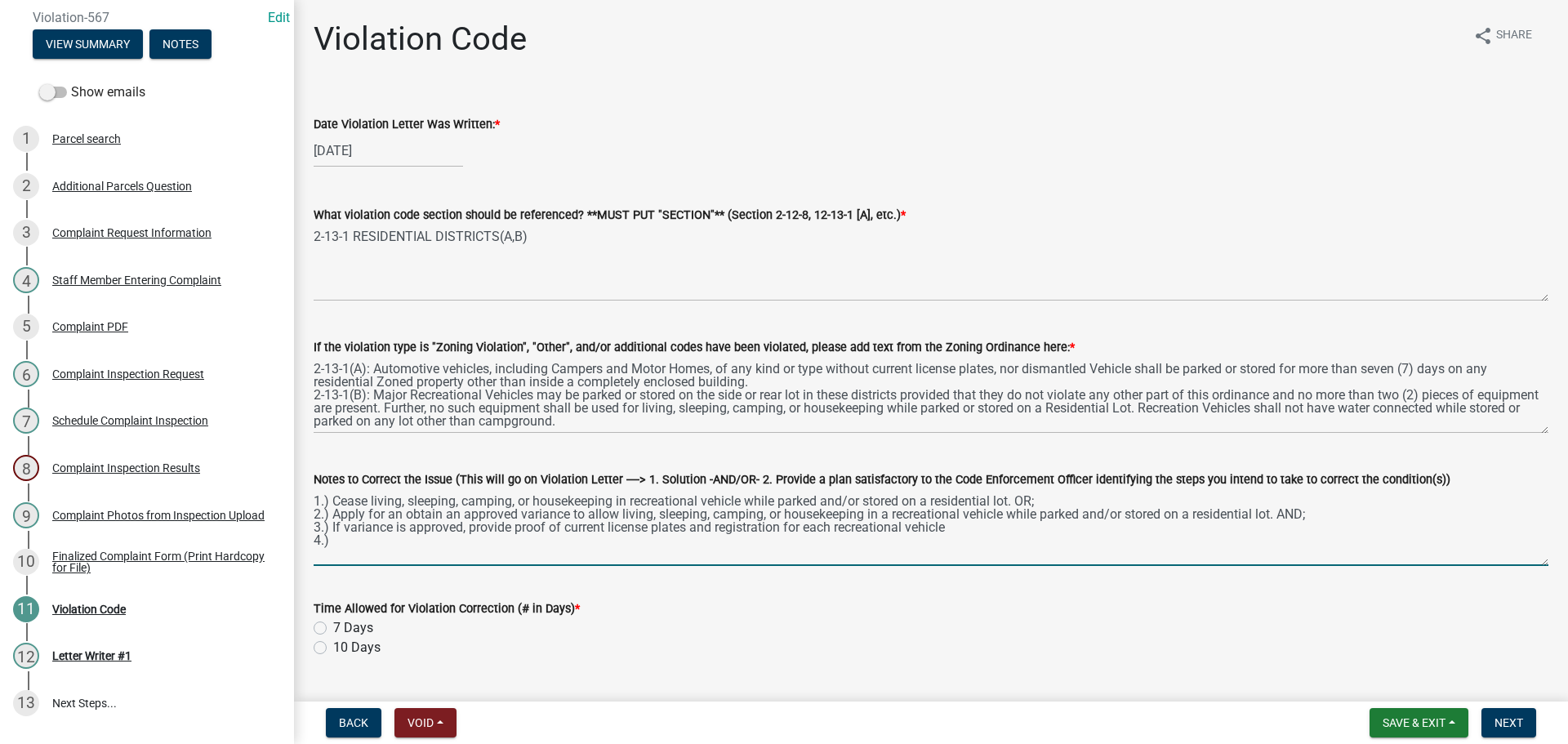
click at [335, 530] on textarea "1.) Cease living, sleeping, camping, or housekeeping in recreational vehicle wh…" at bounding box center [930, 527] width 1235 height 77
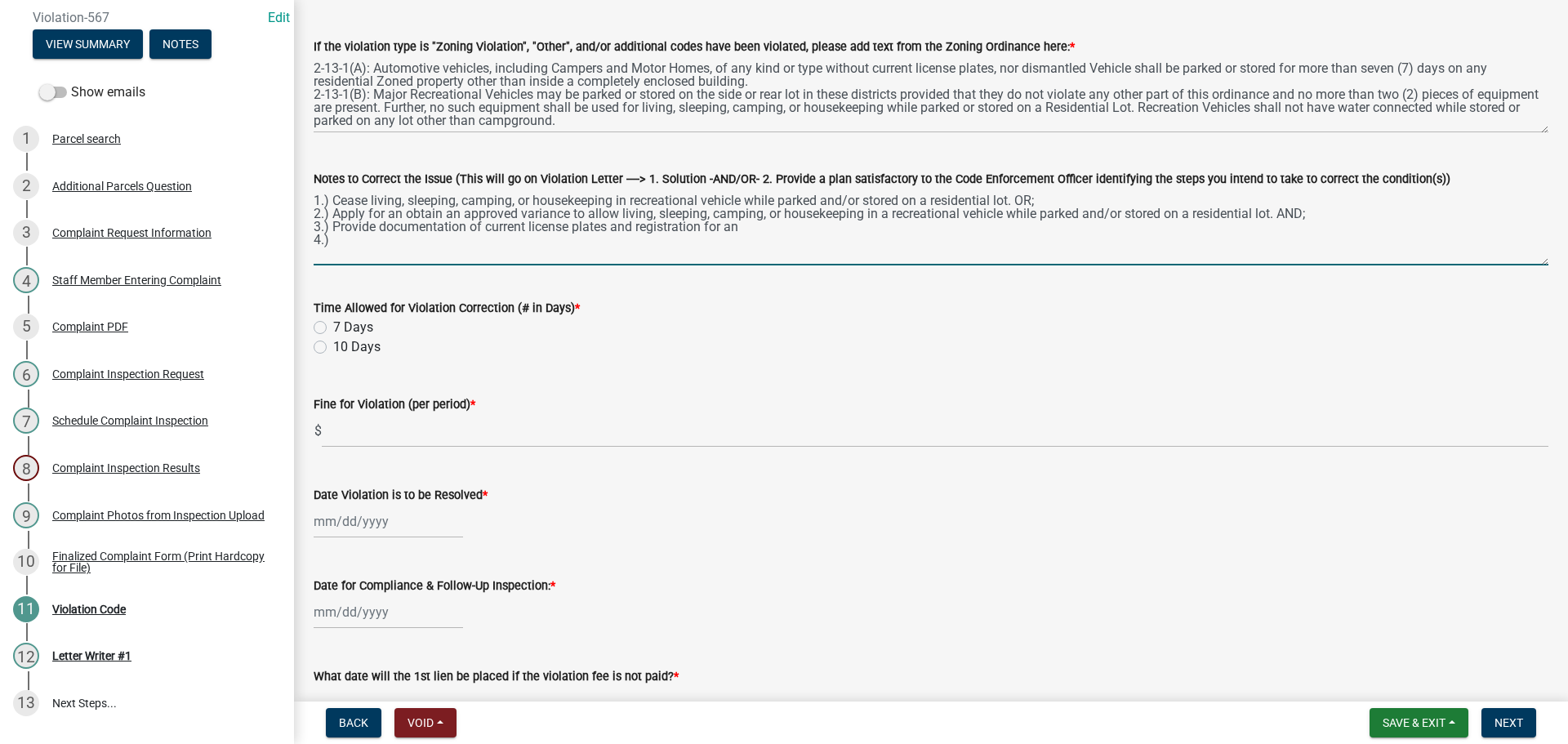
scroll to position [327, 0]
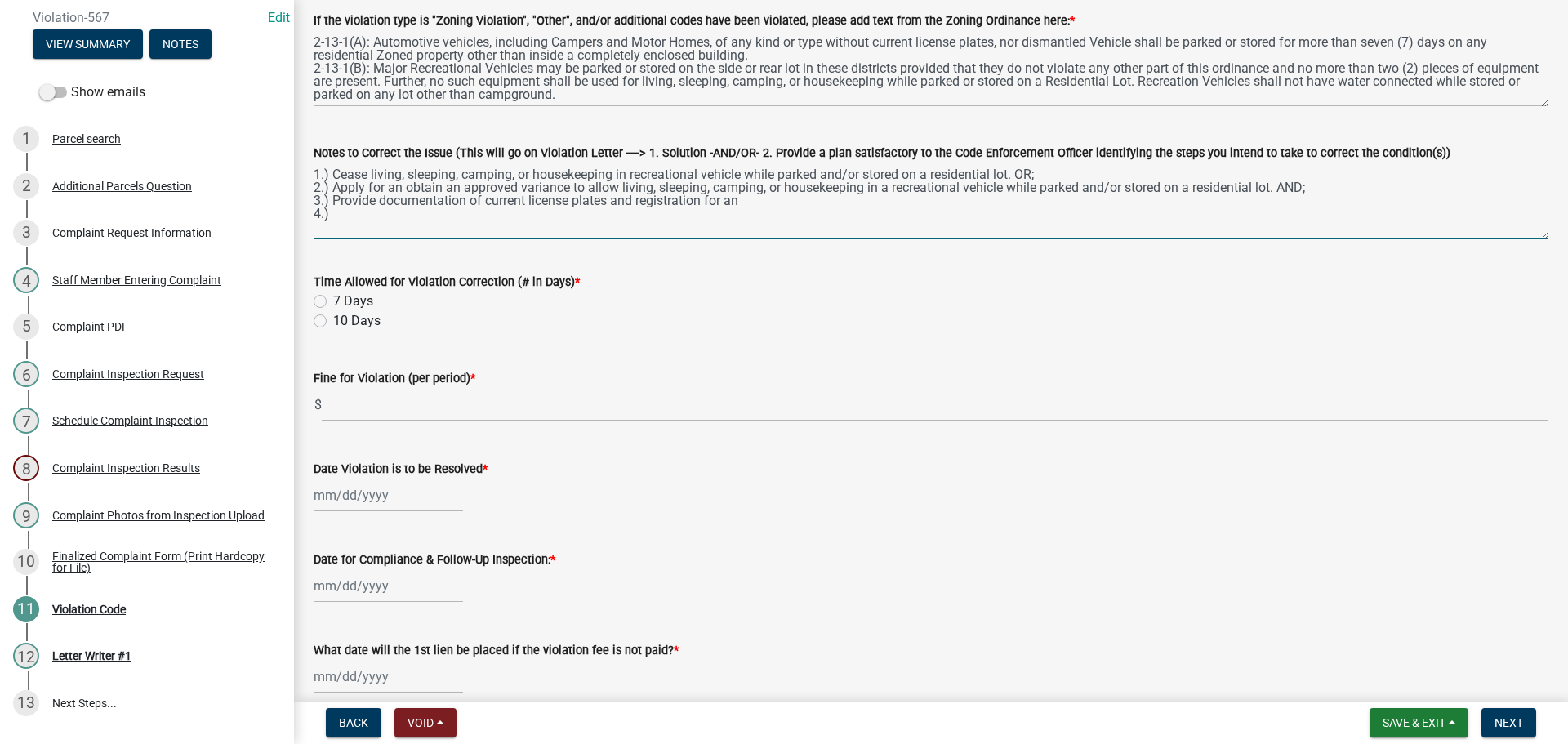
type textarea "1.) Cease living, sleeping, camping, or housekeeping in recreational vehicle wh…"
click at [333, 321] on label "10 Days" at bounding box center [357, 321] width 48 height 20
click at [333, 321] on input "10 Days" at bounding box center [339, 316] width 11 height 11
radio input "true"
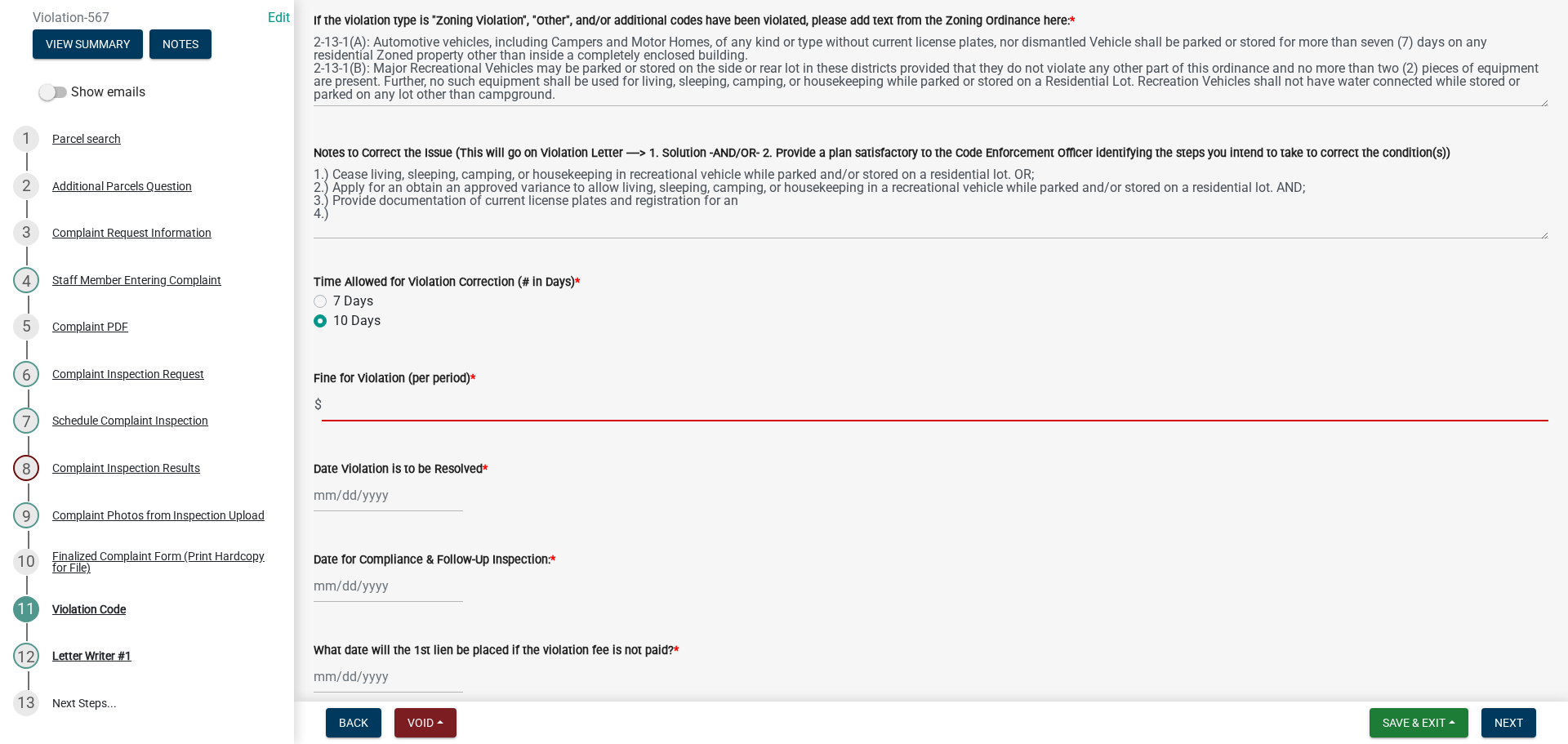
click at [374, 396] on input "text" at bounding box center [935, 404] width 1227 height 33
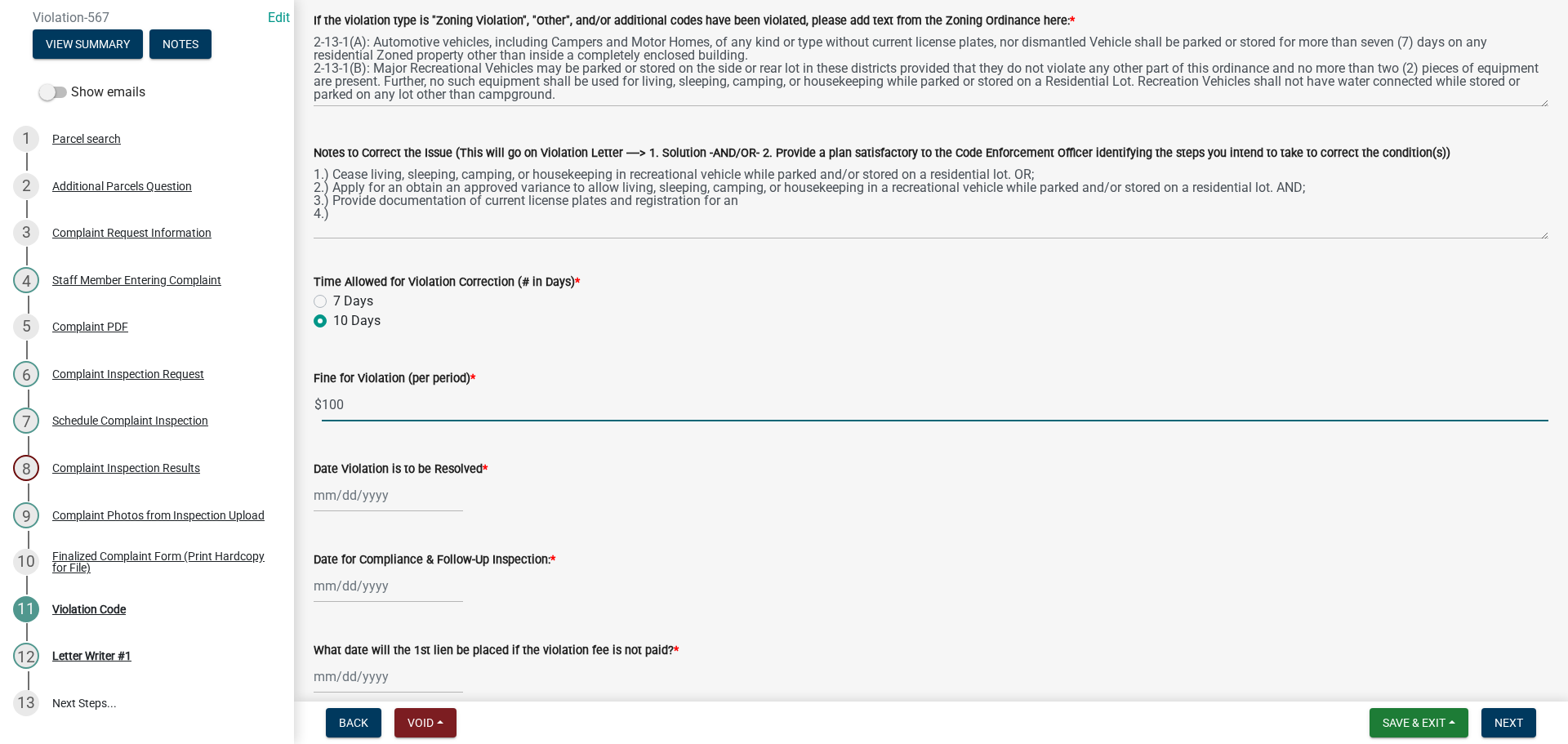
type input "100"
select select "9"
select select "2025"
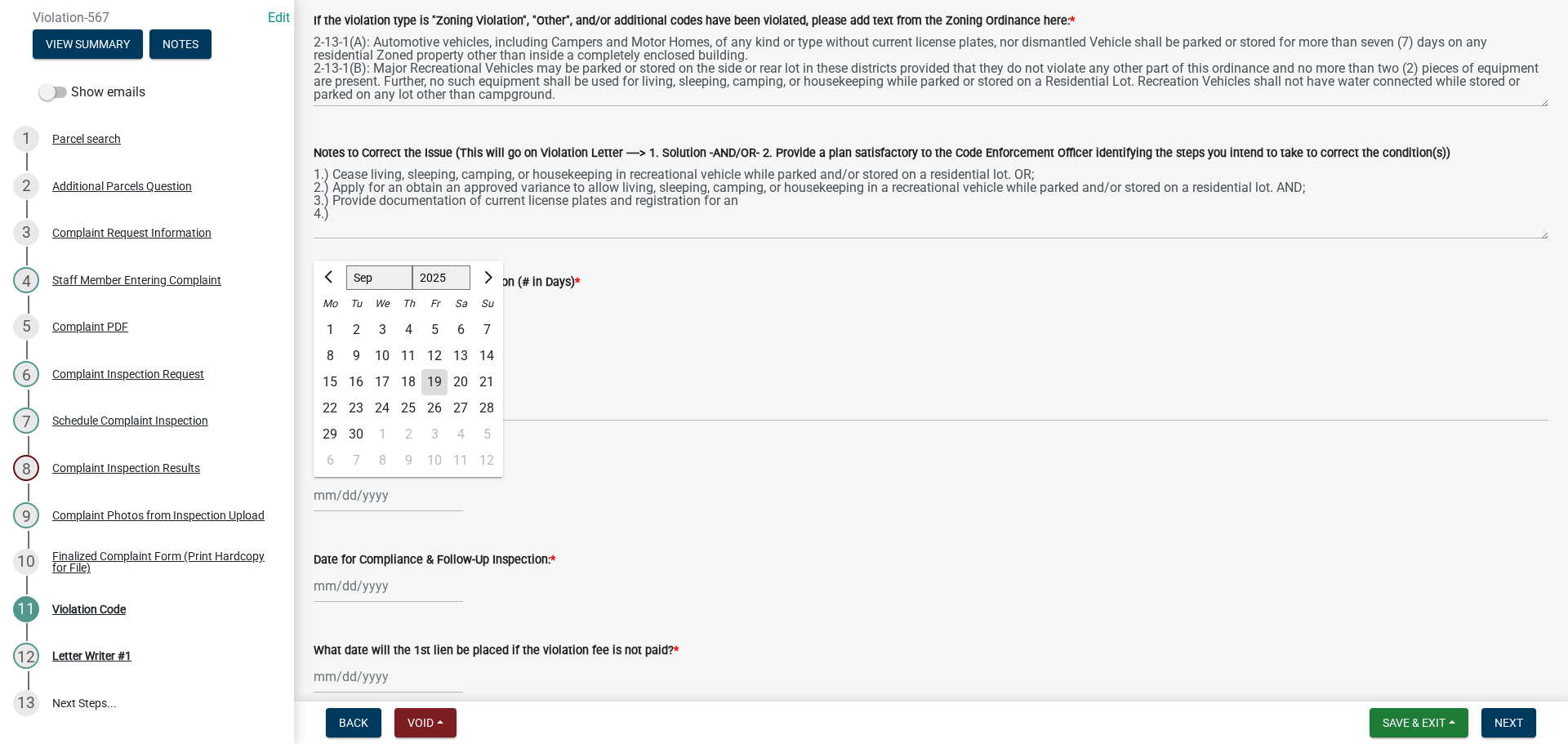
click at [378, 491] on div "[PERSON_NAME] Feb Mar Apr [PERSON_NAME][DATE] Oct Nov [DATE] 1526 1527 1528 152…" at bounding box center [388, 494] width 150 height 33
click at [330, 431] on div "29" at bounding box center [330, 434] width 26 height 26
type input "[DATE]"
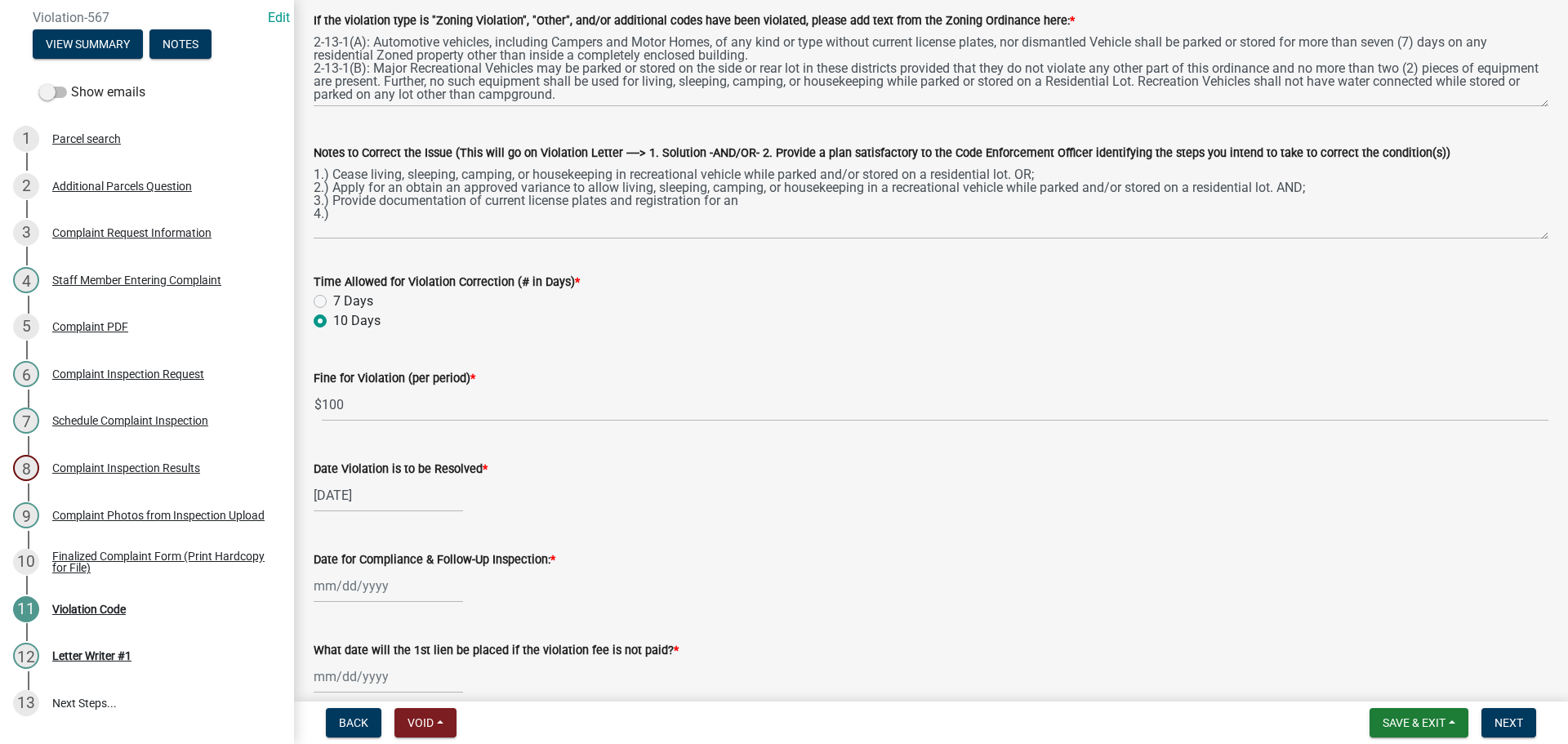
click at [354, 596] on div at bounding box center [388, 585] width 150 height 33
select select "9"
select select "2025"
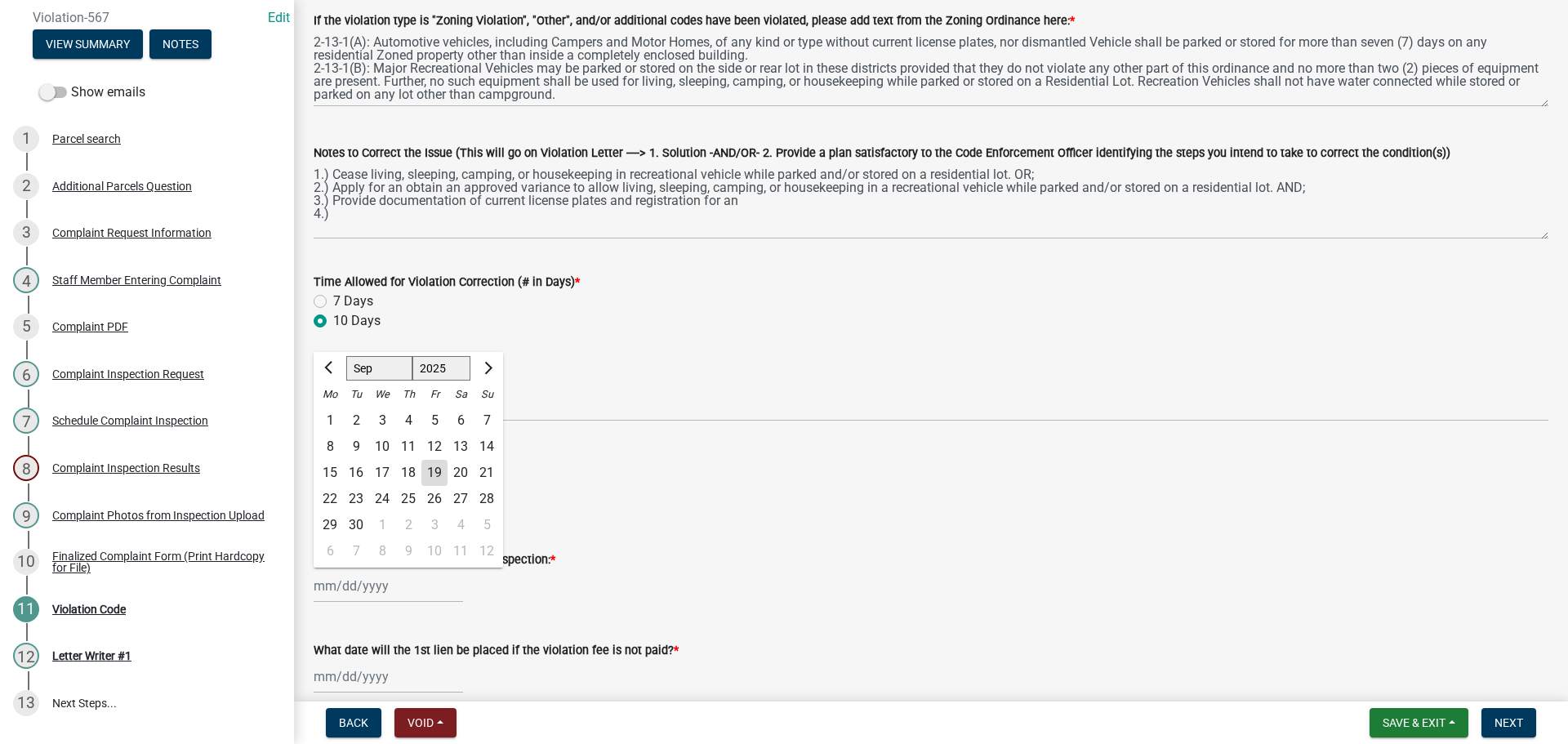
click at [353, 517] on div "30" at bounding box center [356, 524] width 26 height 26
type input "[DATE]"
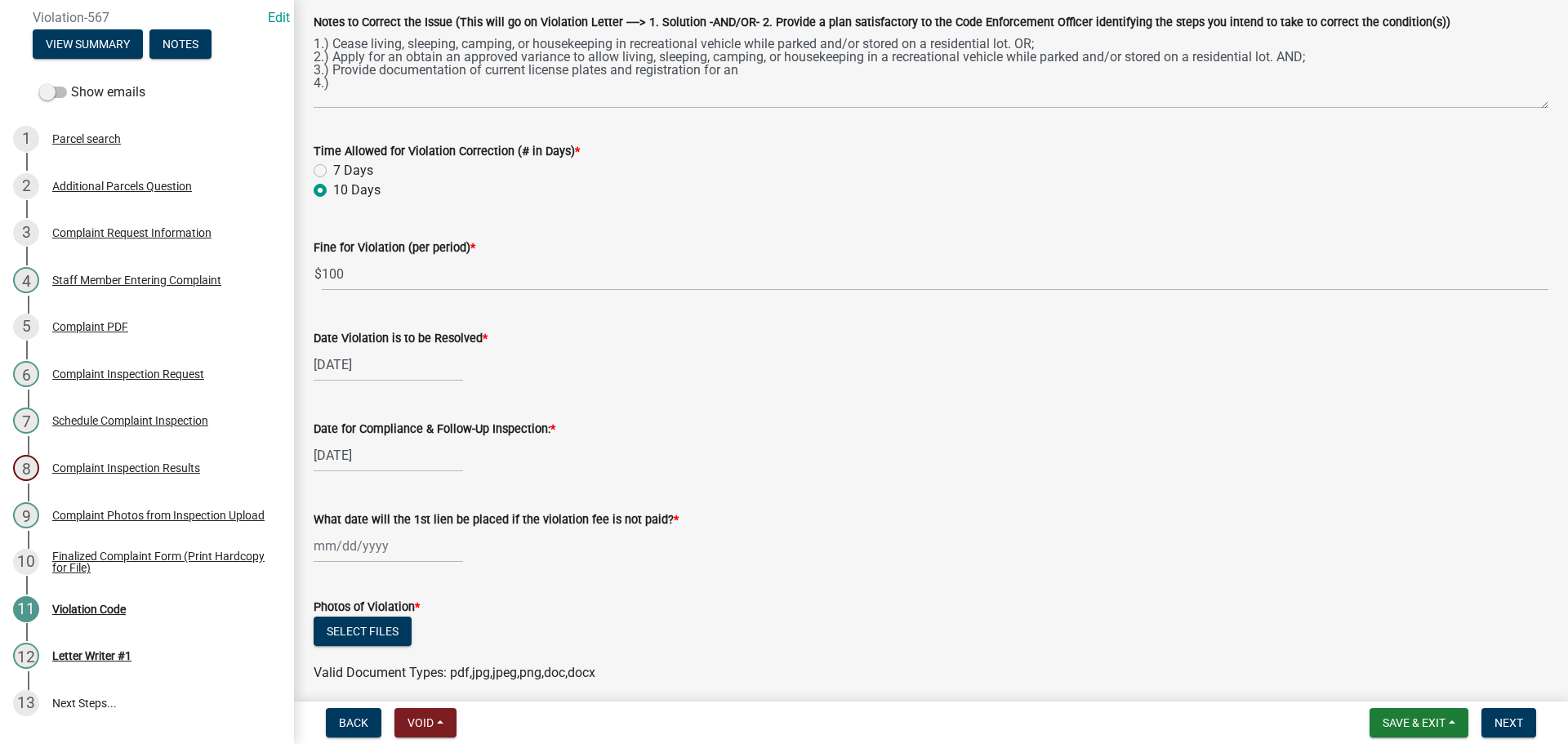
scroll to position [441, 0]
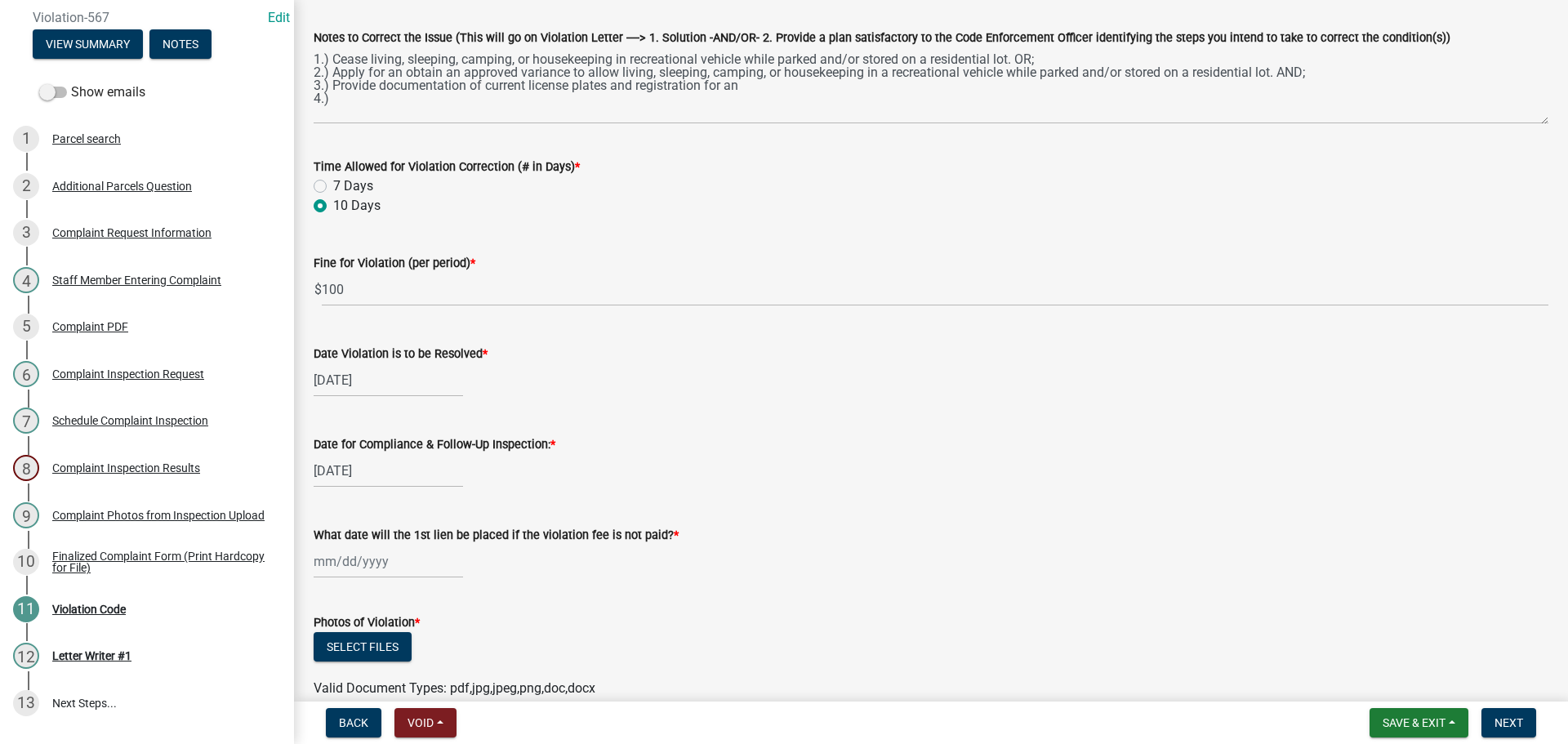
select select "9"
select select "2025"
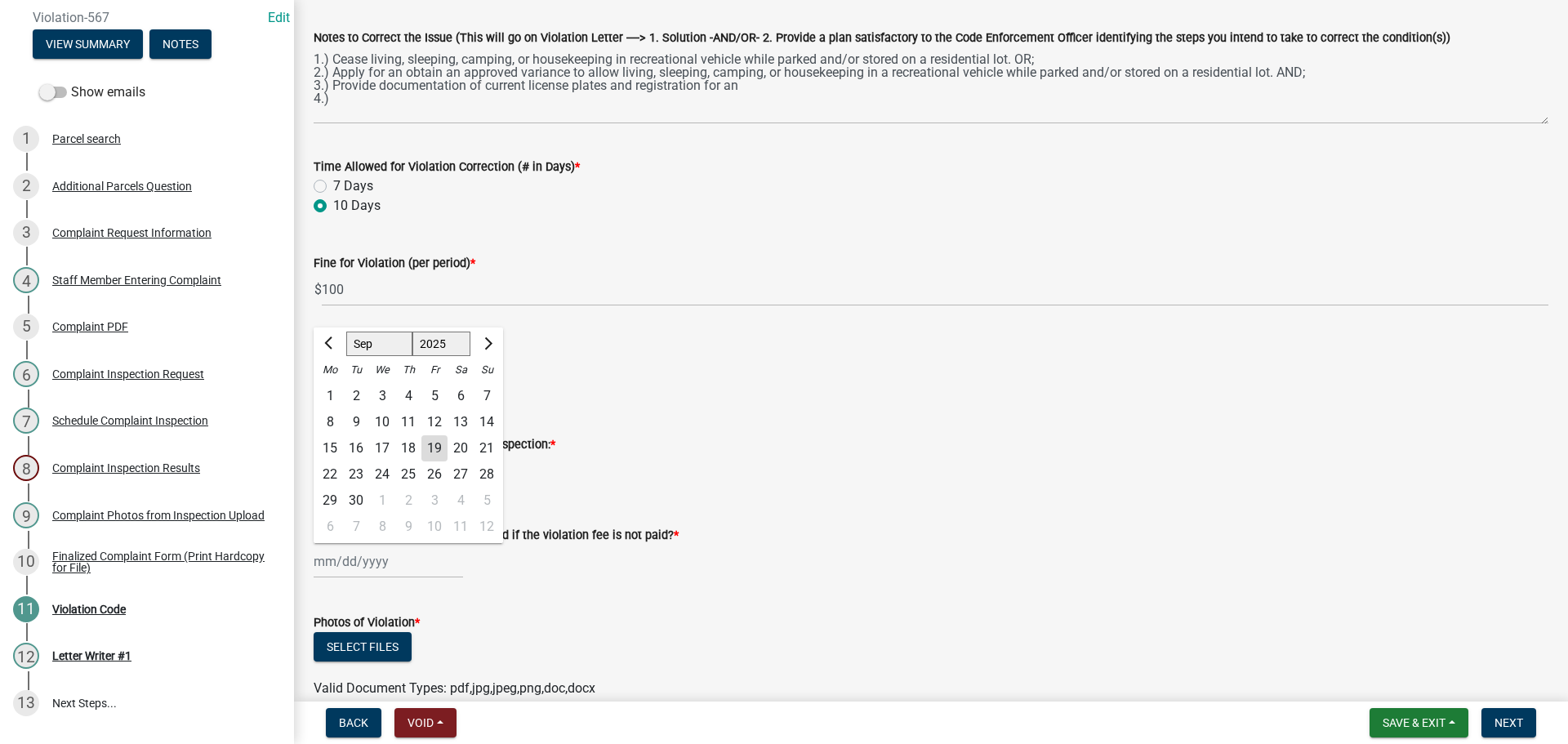
click at [373, 564] on div "[PERSON_NAME] Feb Mar Apr [PERSON_NAME][DATE] Oct Nov [DATE] 1526 1527 1528 152…" at bounding box center [388, 561] width 150 height 33
click at [490, 339] on button "Next month" at bounding box center [486, 343] width 20 height 26
select select "10"
click at [403, 505] on div "30" at bounding box center [408, 500] width 26 height 26
type input "[DATE]"
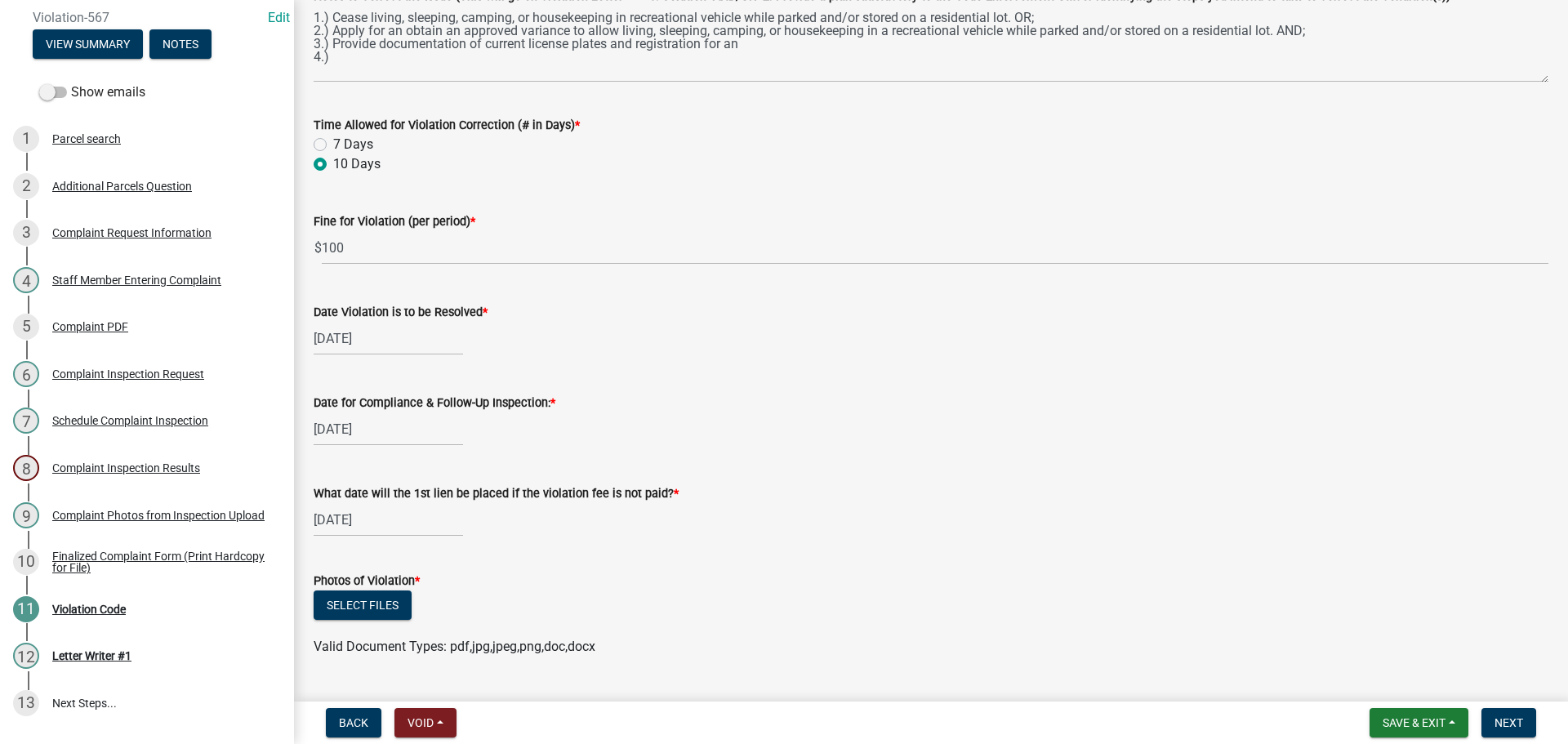
scroll to position [523, 0]
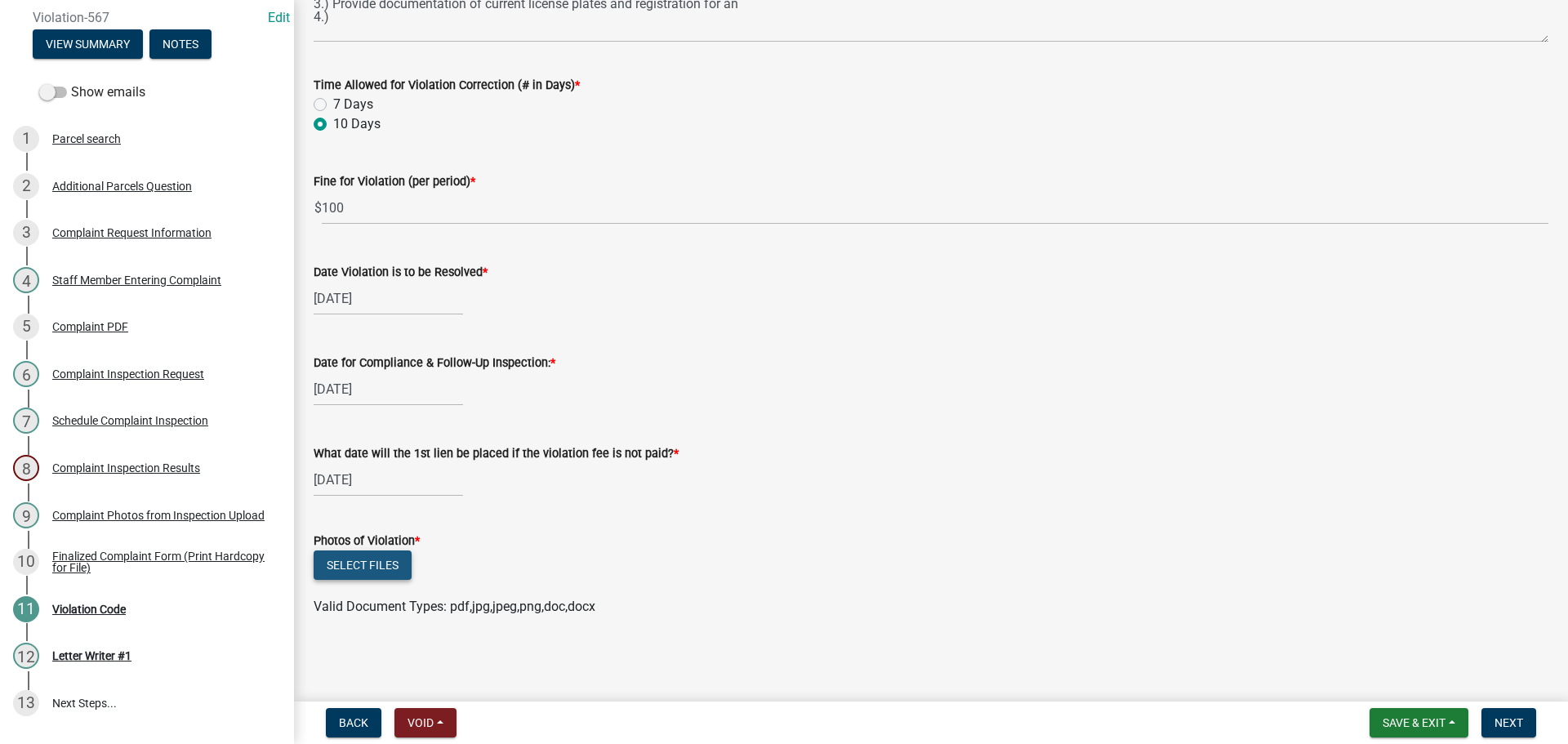
click at [390, 567] on button "Select files" at bounding box center [362, 565] width 98 height 30
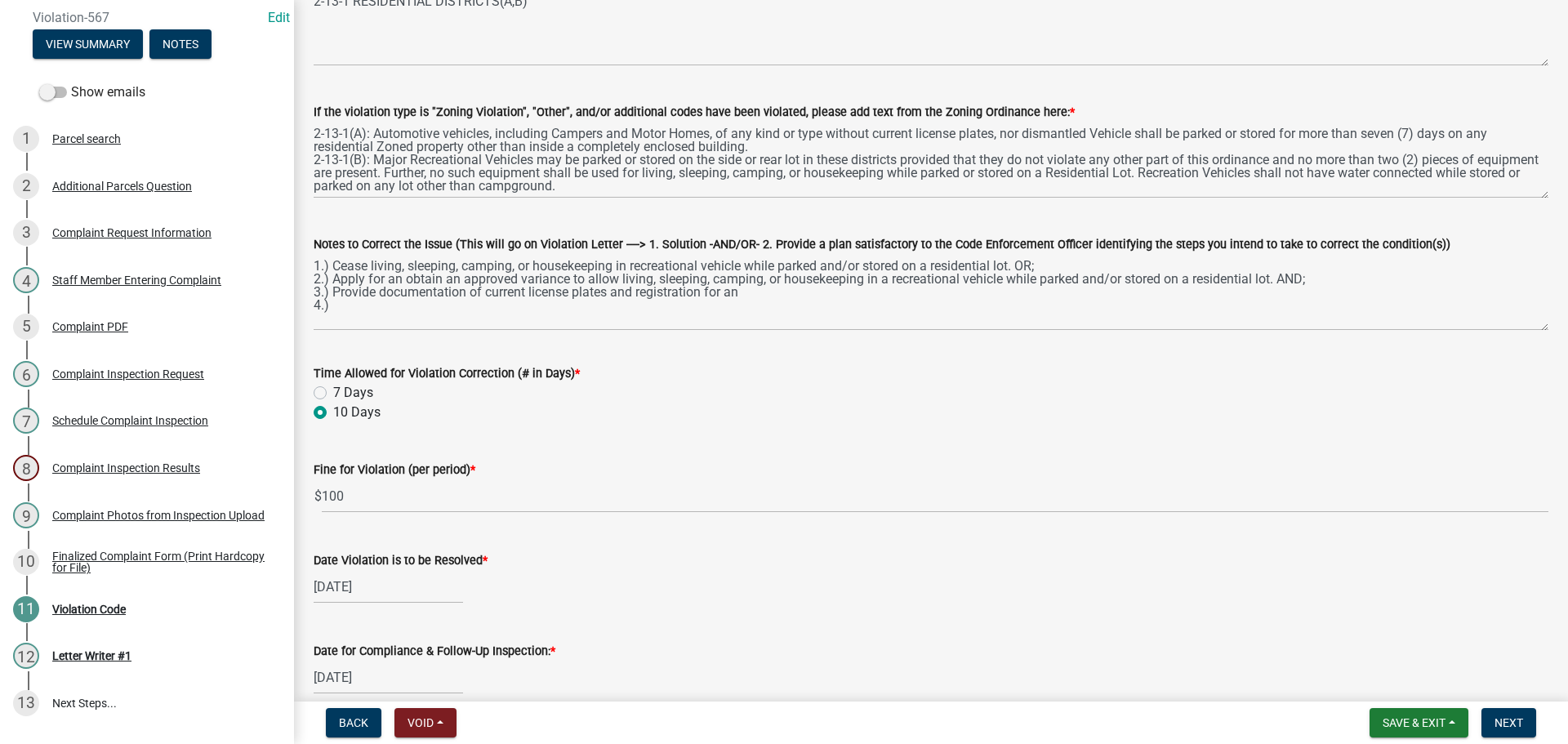
scroll to position [245, 0]
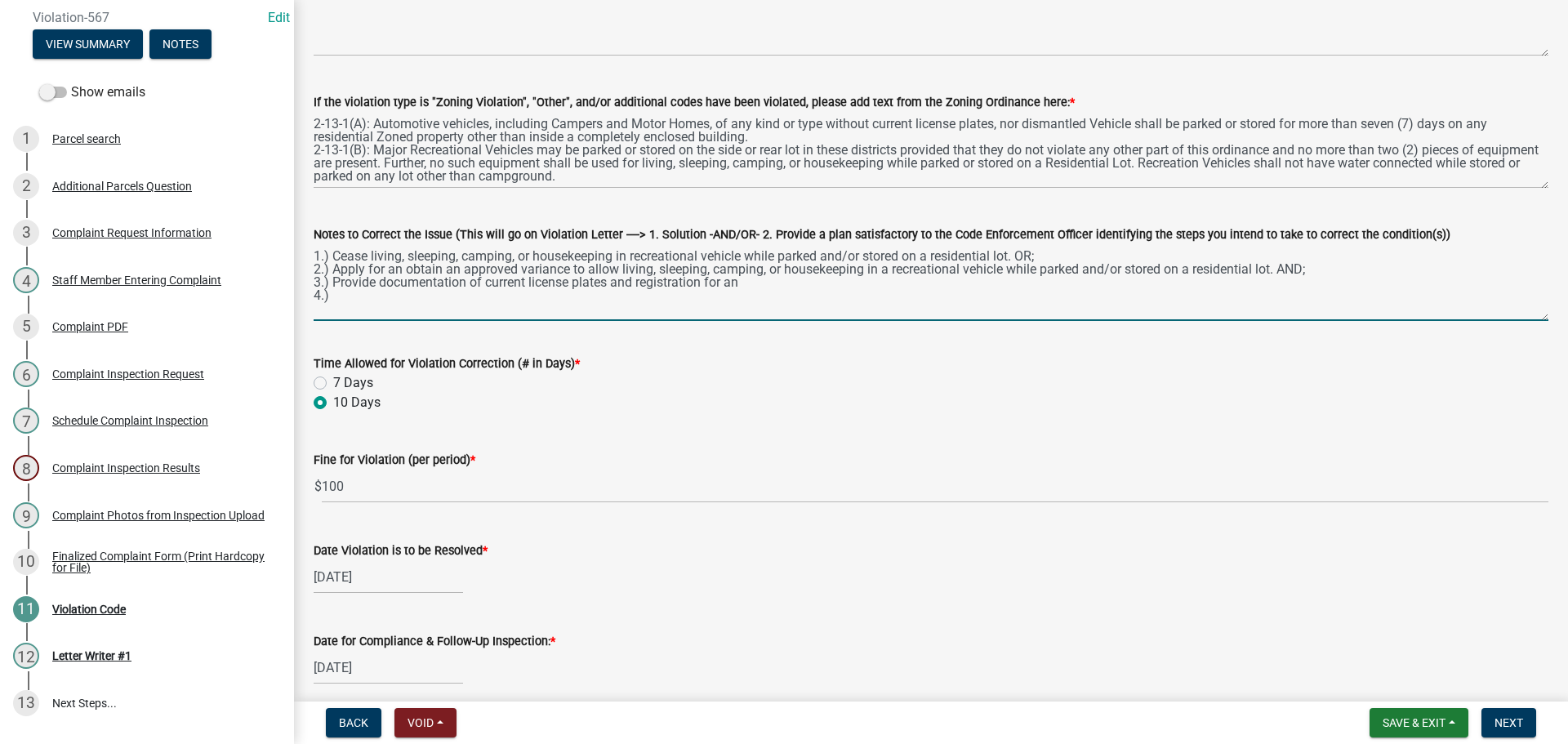
click at [783, 290] on textarea "1.) Cease living, sleeping, camping, or housekeeping in recreational vehicle wh…" at bounding box center [930, 282] width 1235 height 77
click at [771, 283] on textarea "1.) Cease living, sleeping, camping, or housekeeping in recreational vehicle wh…" at bounding box center [930, 282] width 1235 height 77
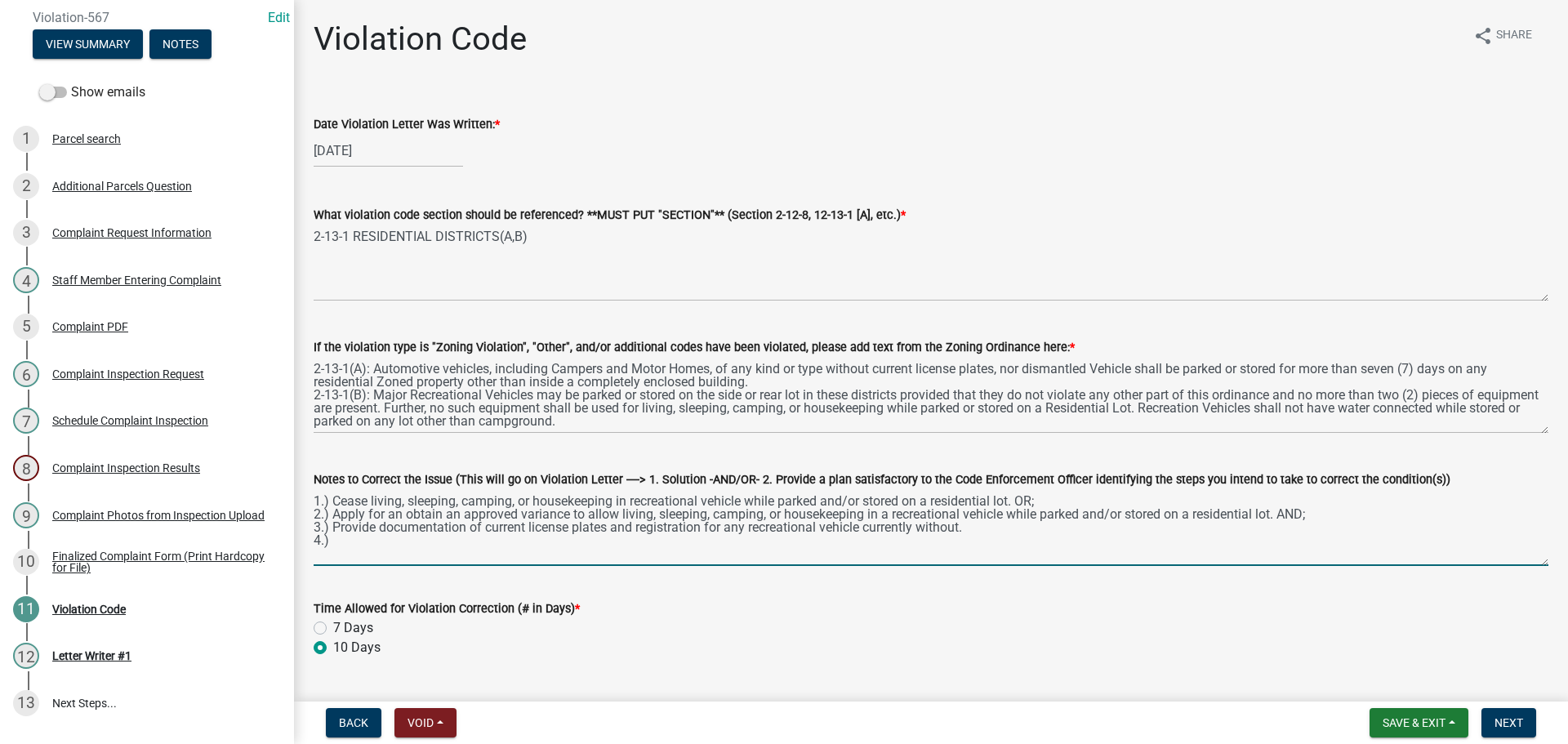
type textarea "1.) Cease living, sleeping, camping, or housekeeping in recreational vehicle wh…"
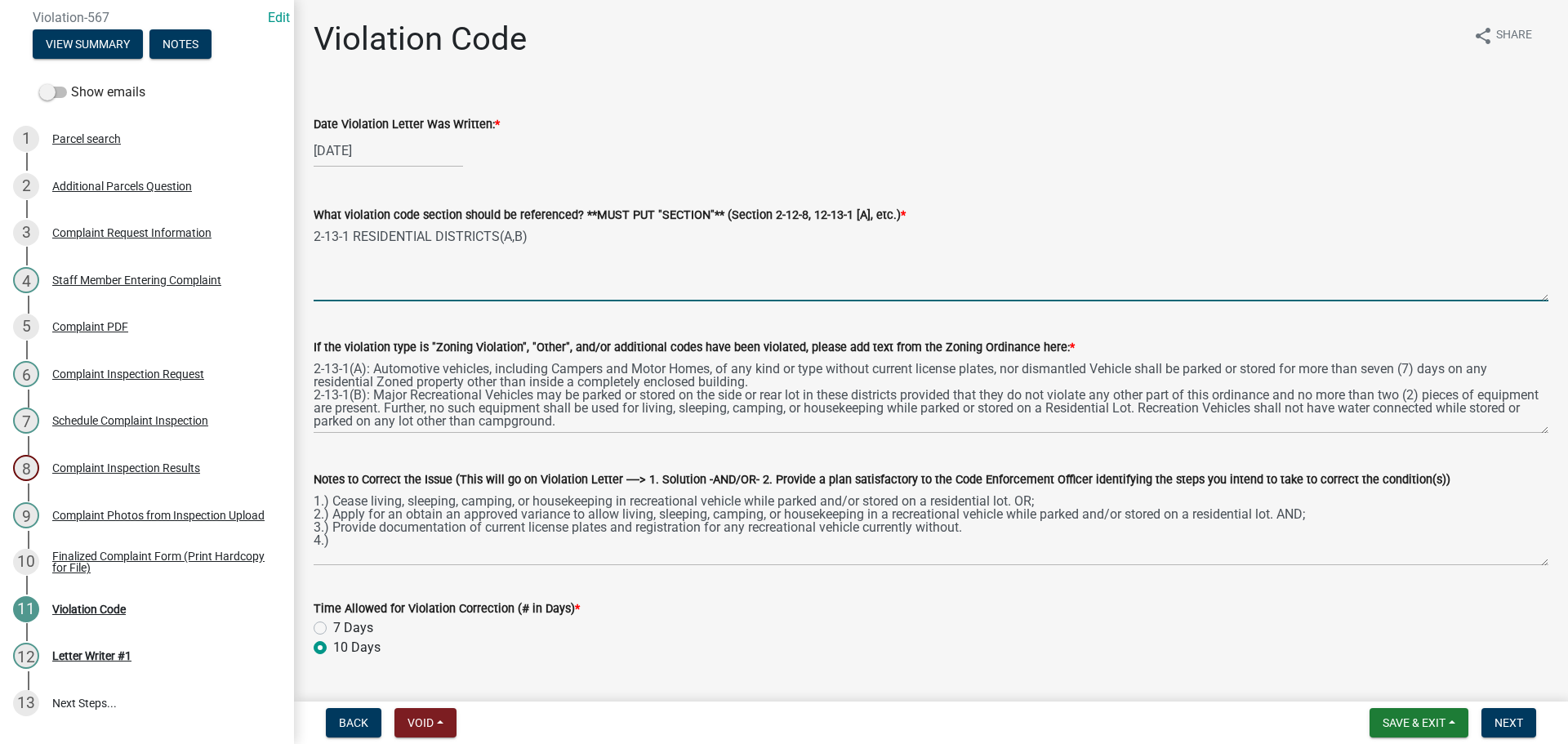
click at [514, 238] on textarea "2-13-1 RESIDENTIAL DISTRICTS(A,B)" at bounding box center [930, 262] width 1235 height 77
type textarea "2-13-1 RESIDENTIAL DISTRICTS(B)"
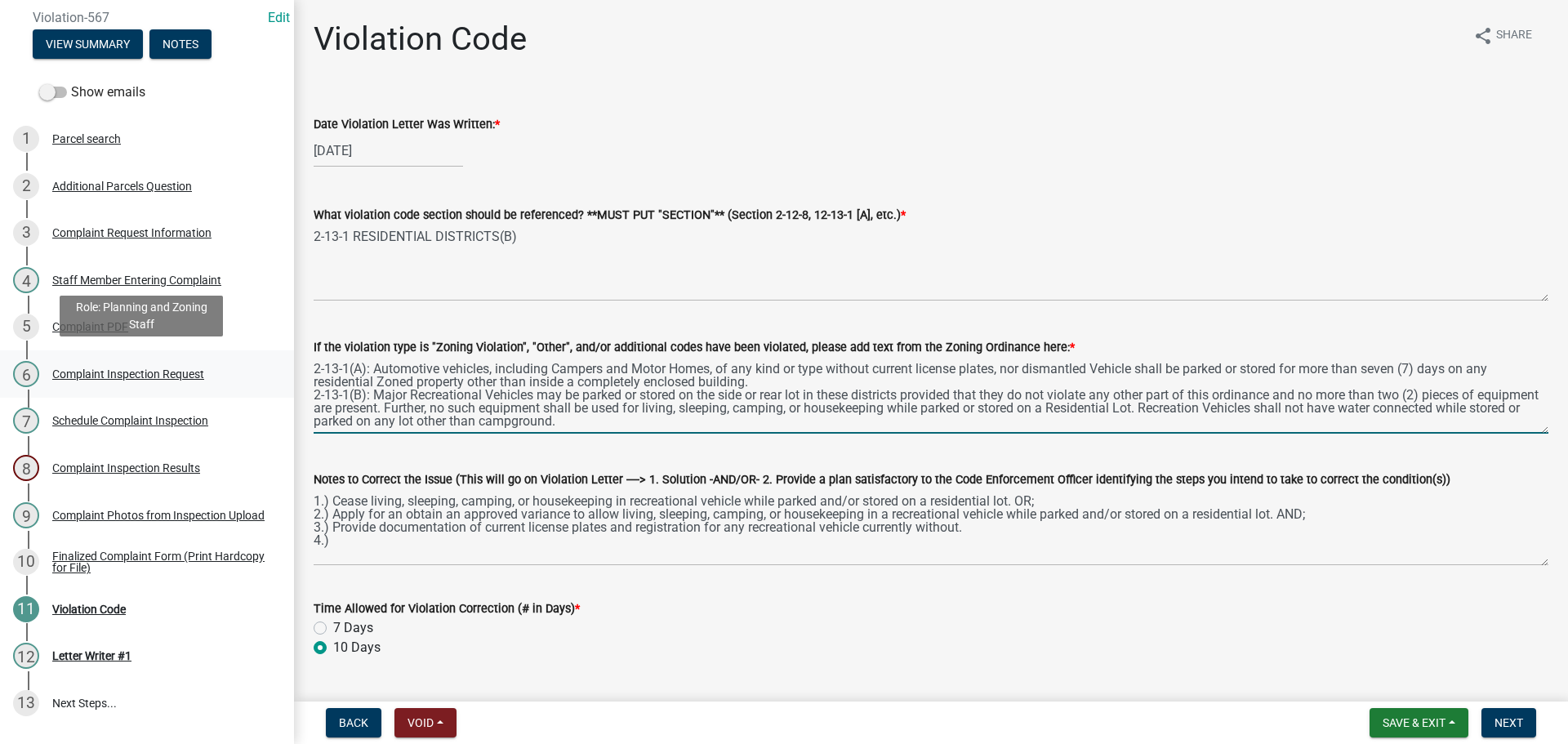
drag, startPoint x: 760, startPoint y: 388, endPoint x: 262, endPoint y: 374, distance: 498.2
click at [262, 374] on div "Complaints & Violations Form Violation-567 Edit View Summary Notes Show emails …" at bounding box center [784, 372] width 1568 height 744
click at [630, 424] on textarea "2-13-1(A): Automotive vehicles, including Campers and Motor Homes, of any kind …" at bounding box center [930, 395] width 1235 height 77
click at [315, 394] on textarea "2-13-1(A): Automotive vehicles, including Campers and Motor Homes, of any kind …" at bounding box center [930, 395] width 1235 height 77
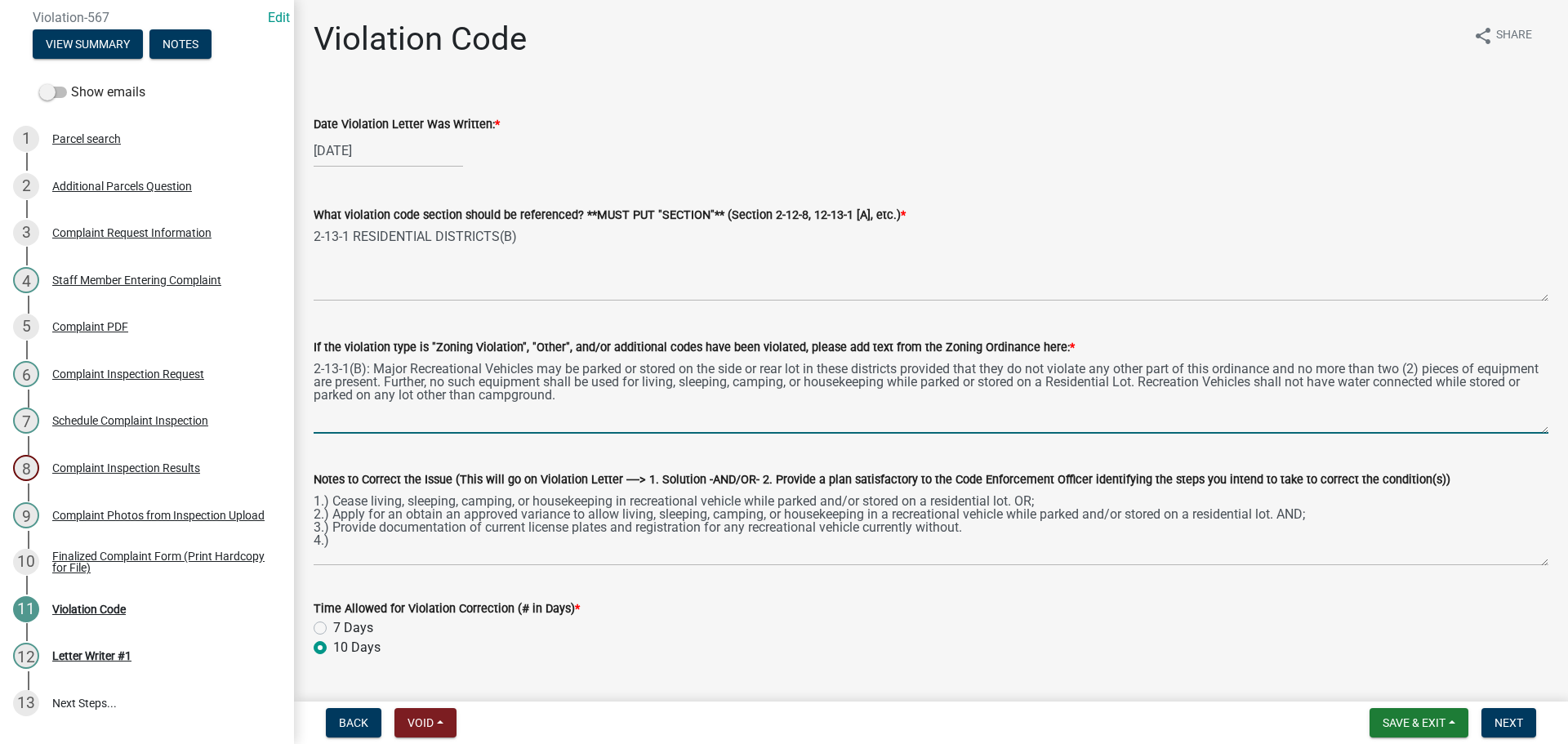
type textarea "2-13-1(B): Major Recreational Vehicles may be parked or stored on the side or r…"
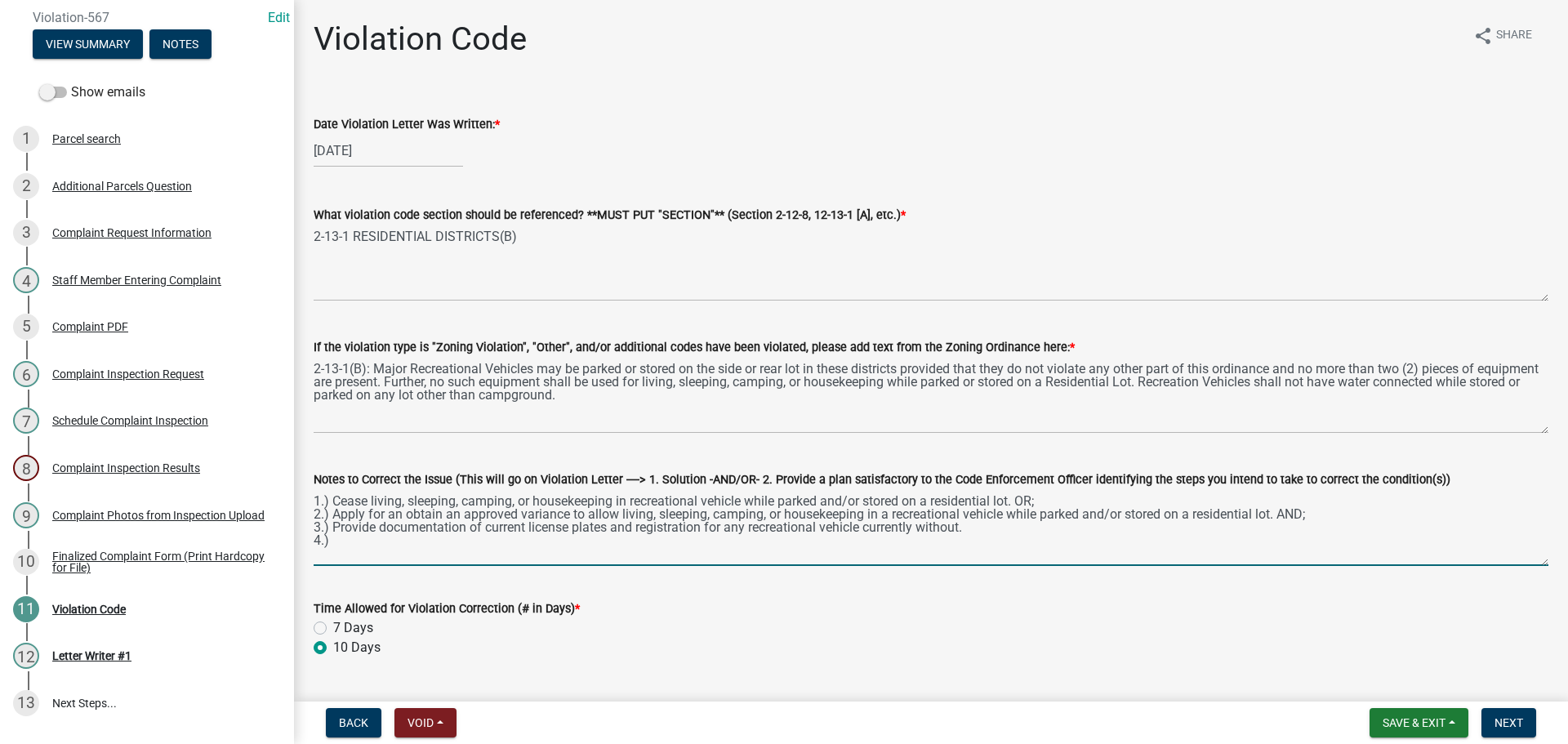
drag, startPoint x: 997, startPoint y: 529, endPoint x: 335, endPoint y: 533, distance: 662.0
click at [335, 533] on textarea "1.) Cease living, sleeping, camping, or housekeeping in recreational vehicle wh…" at bounding box center [930, 527] width 1235 height 77
click at [329, 546] on textarea "1.) Cease living, sleeping, camping, or housekeeping in recreational vehicle wh…" at bounding box center [930, 527] width 1235 height 77
click at [1306, 514] on textarea "1.) Cease living, sleeping, camping, or housekeeping in recreational vehicle wh…" at bounding box center [930, 527] width 1235 height 77
click at [767, 476] on label "Notes to Correct the Issue (This will go on Violation Letter ----> 1. Solution …" at bounding box center [882, 480] width 1137 height 12
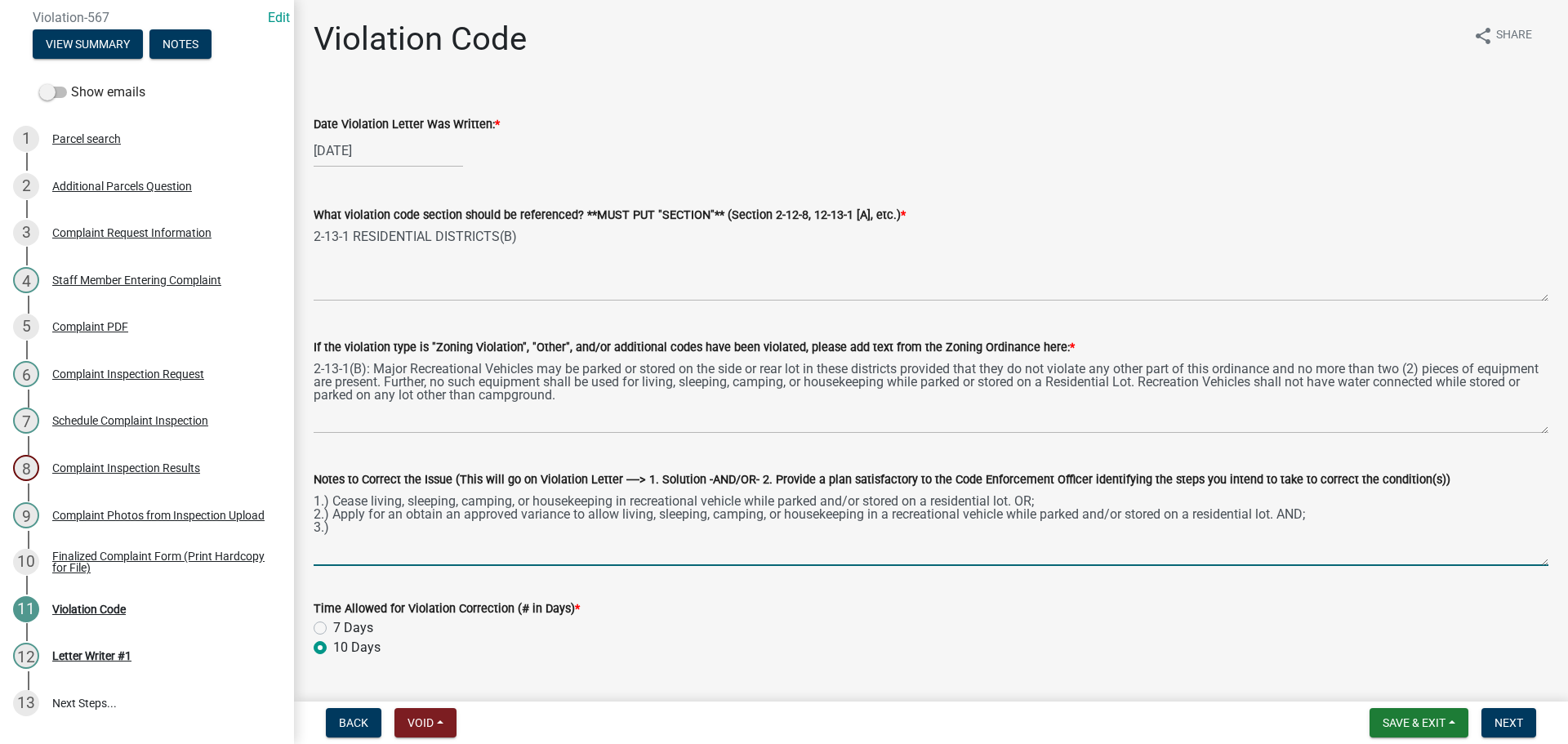
click at [767, 489] on textarea "1.) Cease living, sleeping, camping, or housekeeping in recreational vehicle wh…" at bounding box center [930, 527] width 1235 height 77
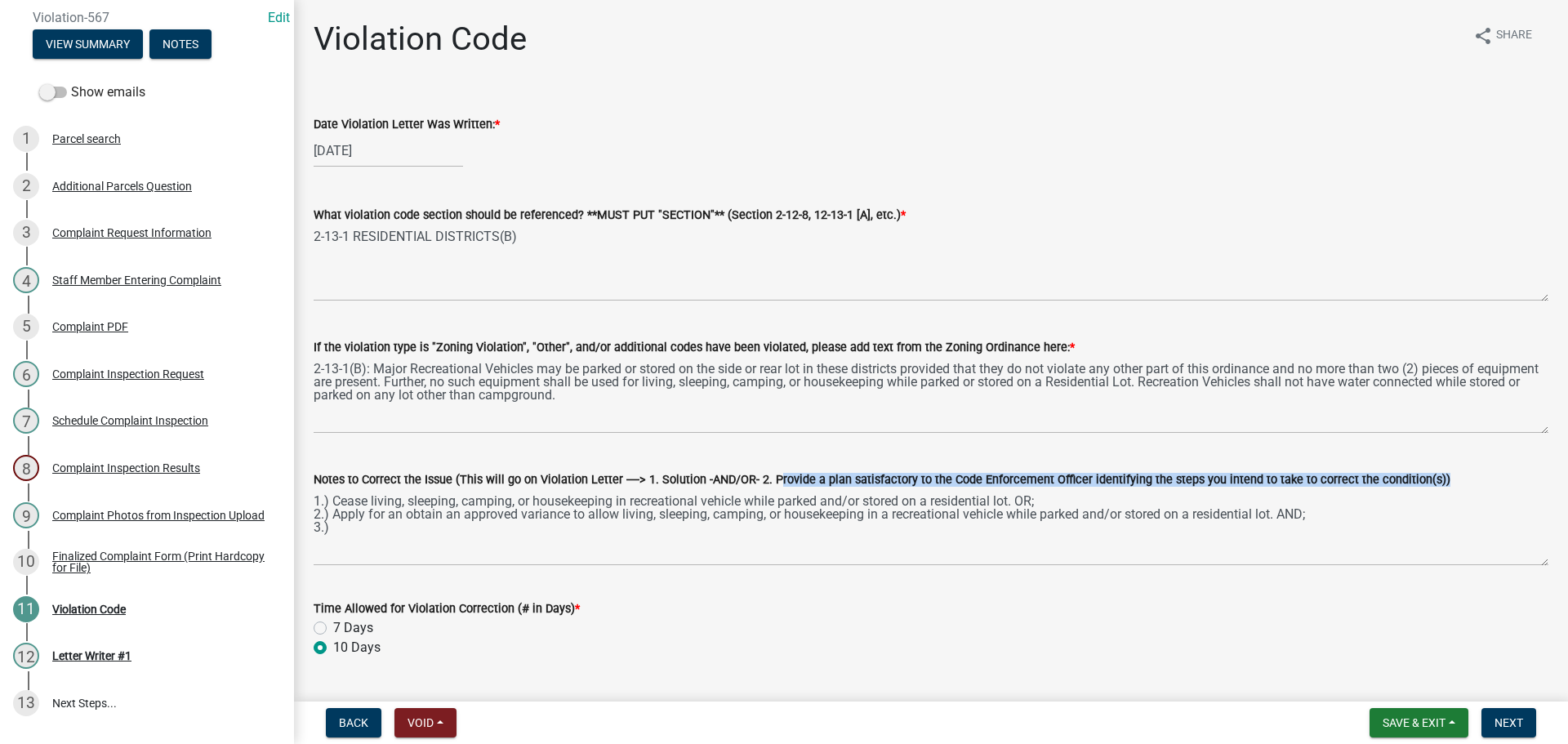
drag, startPoint x: 765, startPoint y: 478, endPoint x: 1416, endPoint y: 479, distance: 651.0
click at [1416, 479] on label "Notes to Correct the Issue (This will go on Violation Letter ----> 1. Solution …" at bounding box center [882, 480] width 1137 height 12
copy label "Provide a plan satisfactory to the Code Enforcement Officer identifying the ste…"
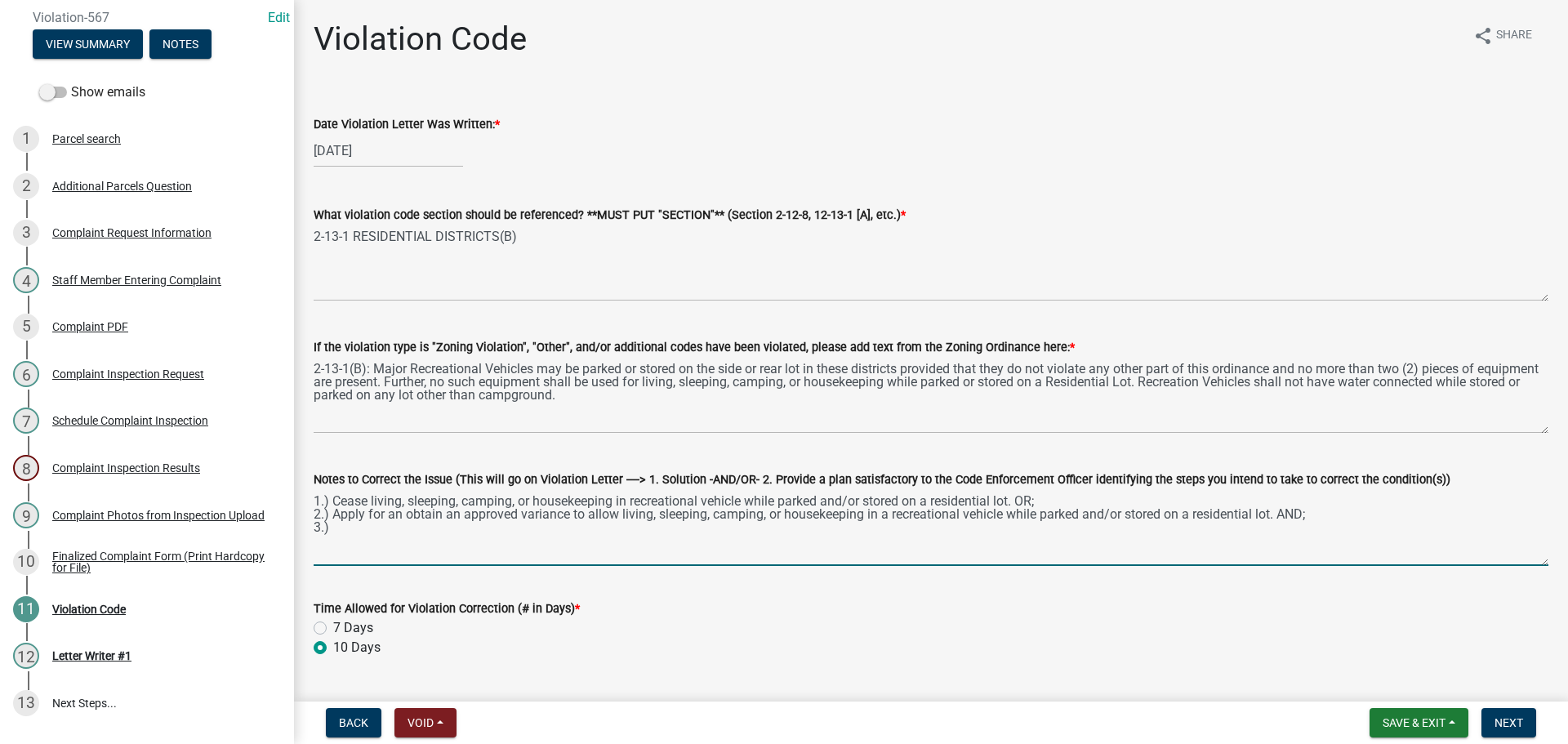
click at [350, 531] on textarea "1.) Cease living, sleeping, camping, or housekeeping in recreational vehicle wh…" at bounding box center [930, 527] width 1235 height 77
paste textarea "Provide a plan satisfactory to the Code Enforcement Officer identifying the ste…"
click at [334, 528] on textarea "1.) Cease living, sleeping, camping, or housekeeping in recreational vehicle wh…" at bounding box center [930, 527] width 1235 height 77
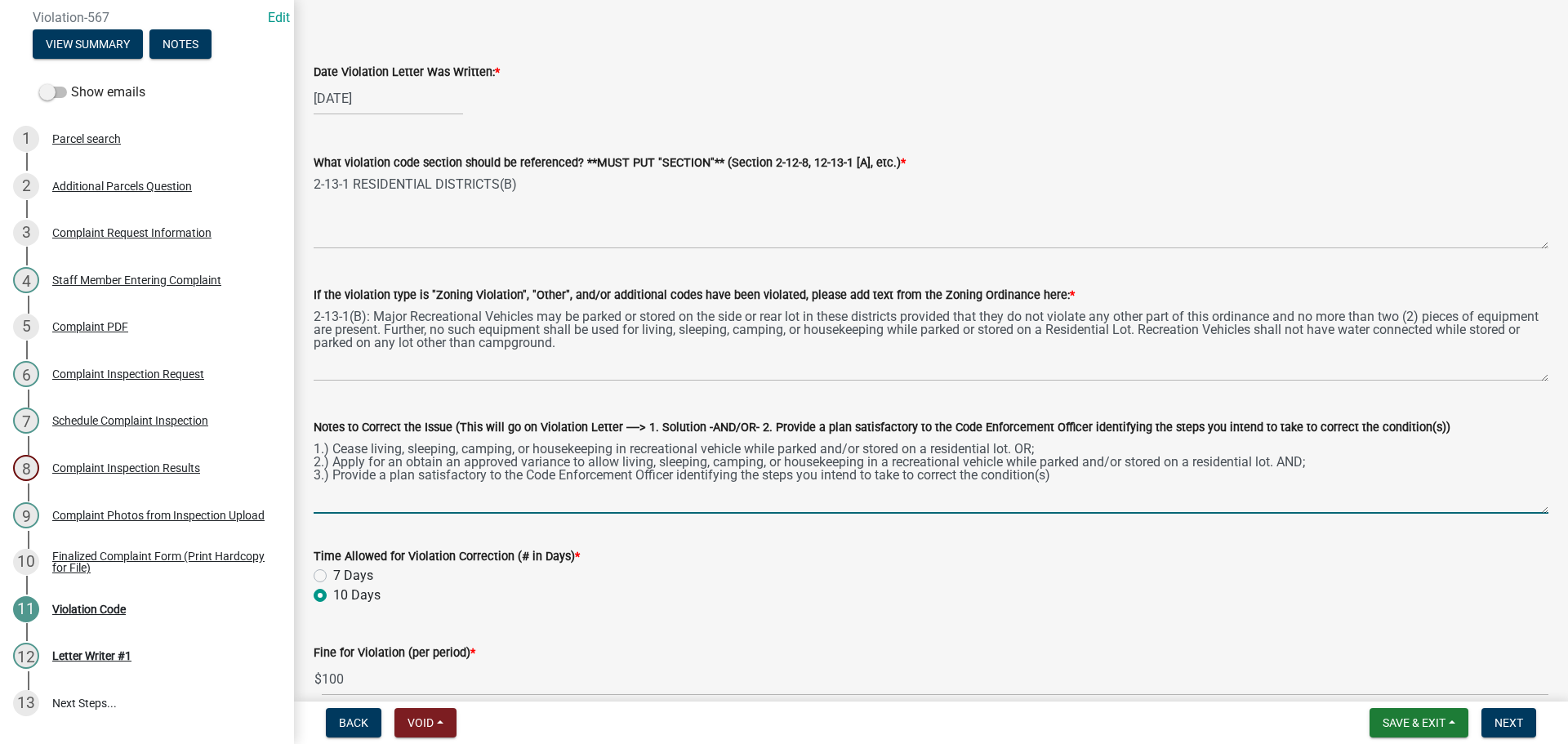
scroll to position [82, 0]
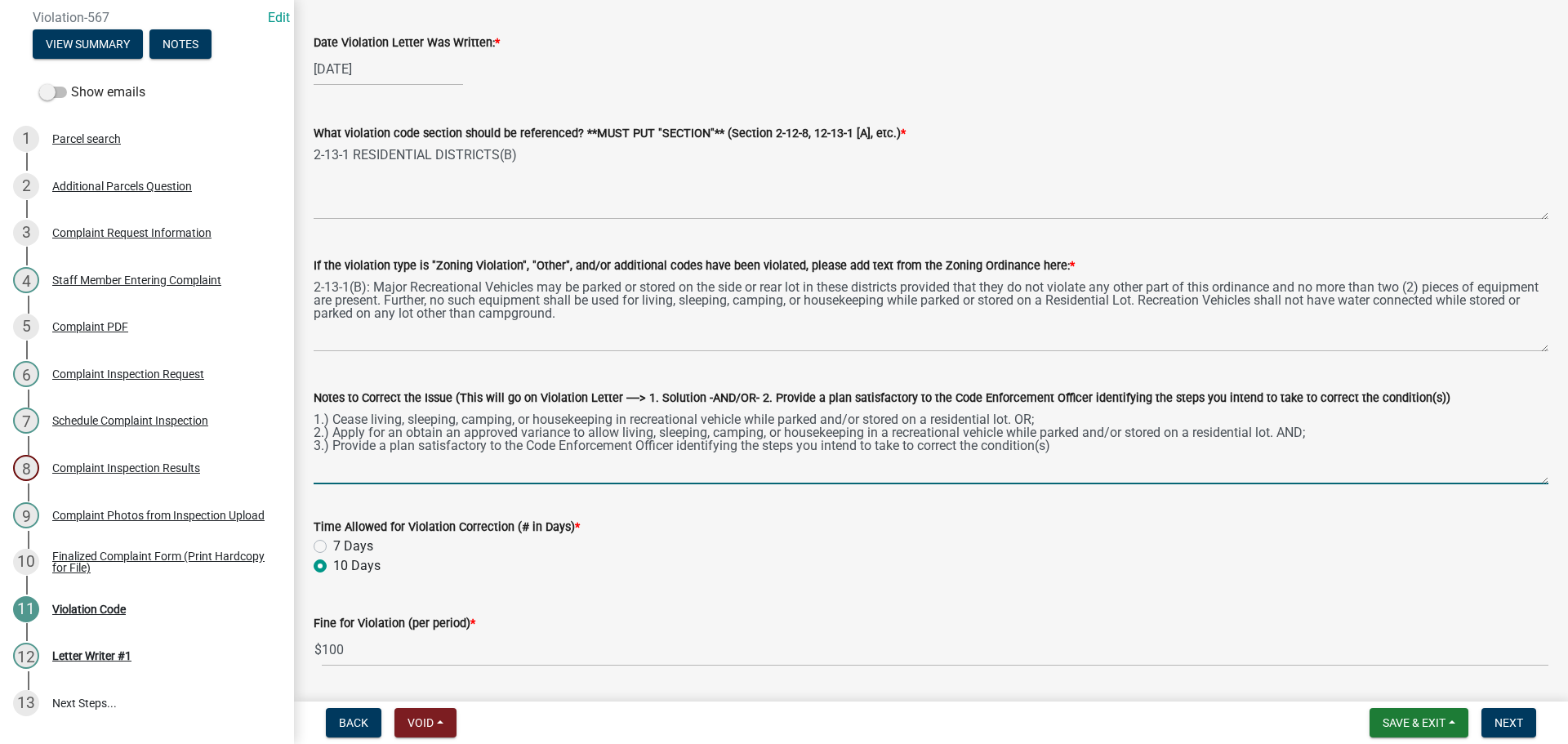
click at [1062, 437] on textarea "1.) Cease living, sleeping, camping, or housekeeping in recreational vehicle wh…" at bounding box center [930, 445] width 1235 height 77
click at [1068, 443] on textarea "1.) Cease living, sleeping, camping, or housekeeping in recreational vehicle wh…" at bounding box center [930, 445] width 1235 height 77
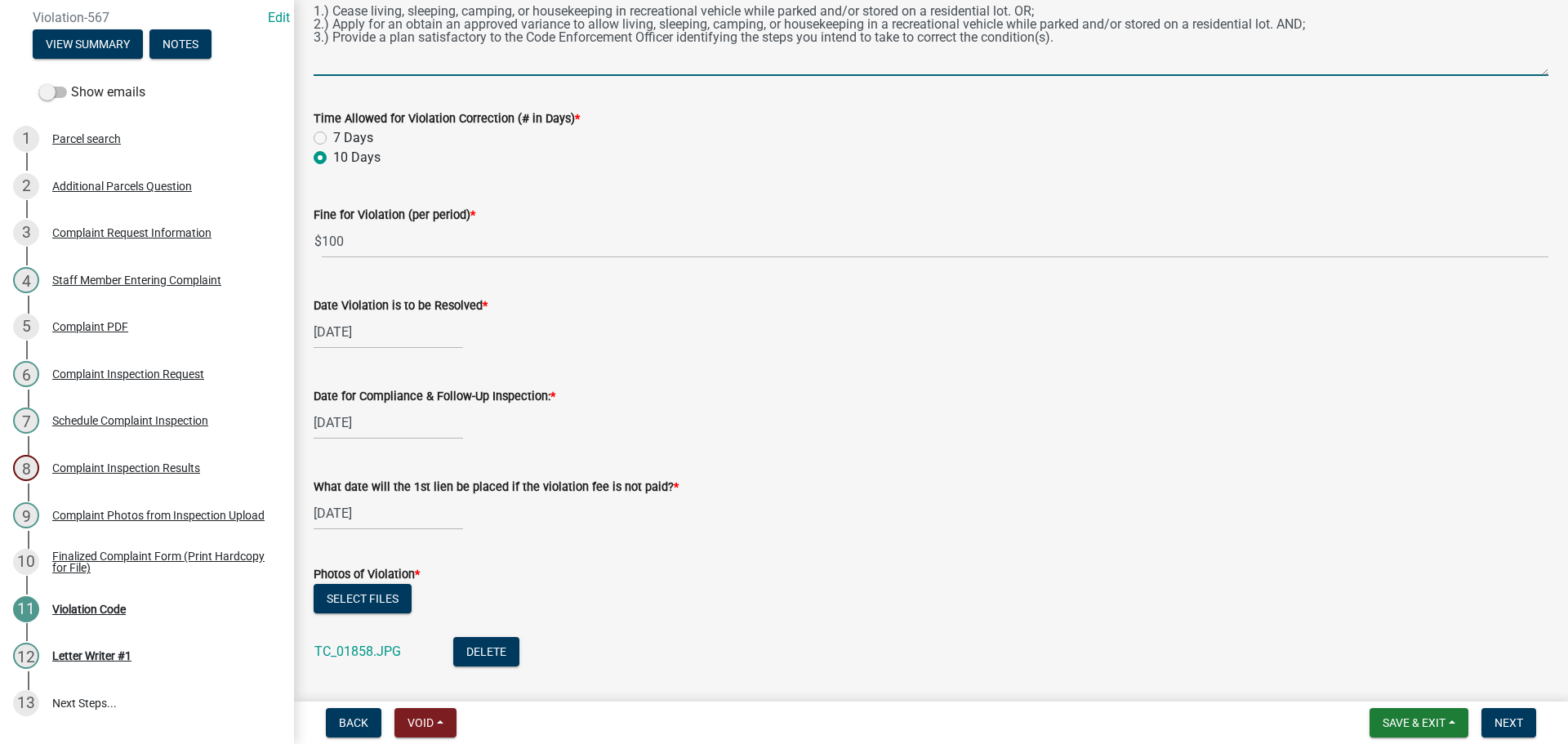
scroll to position [642, 0]
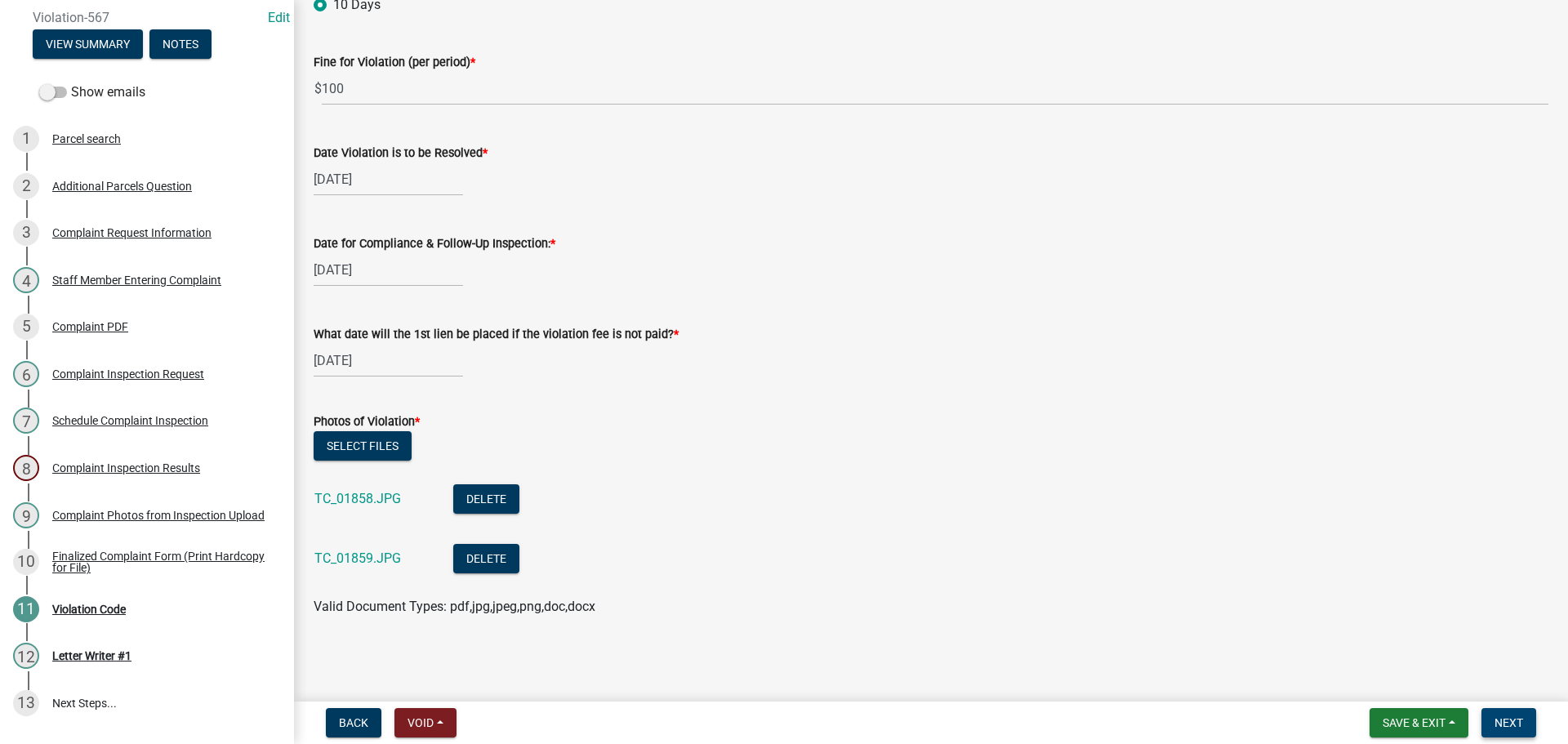
type textarea "1.) Cease living, sleeping, camping, or housekeeping in recreational vehicle wh…"
click at [1521, 733] on button "Next" at bounding box center [1509, 722] width 55 height 30
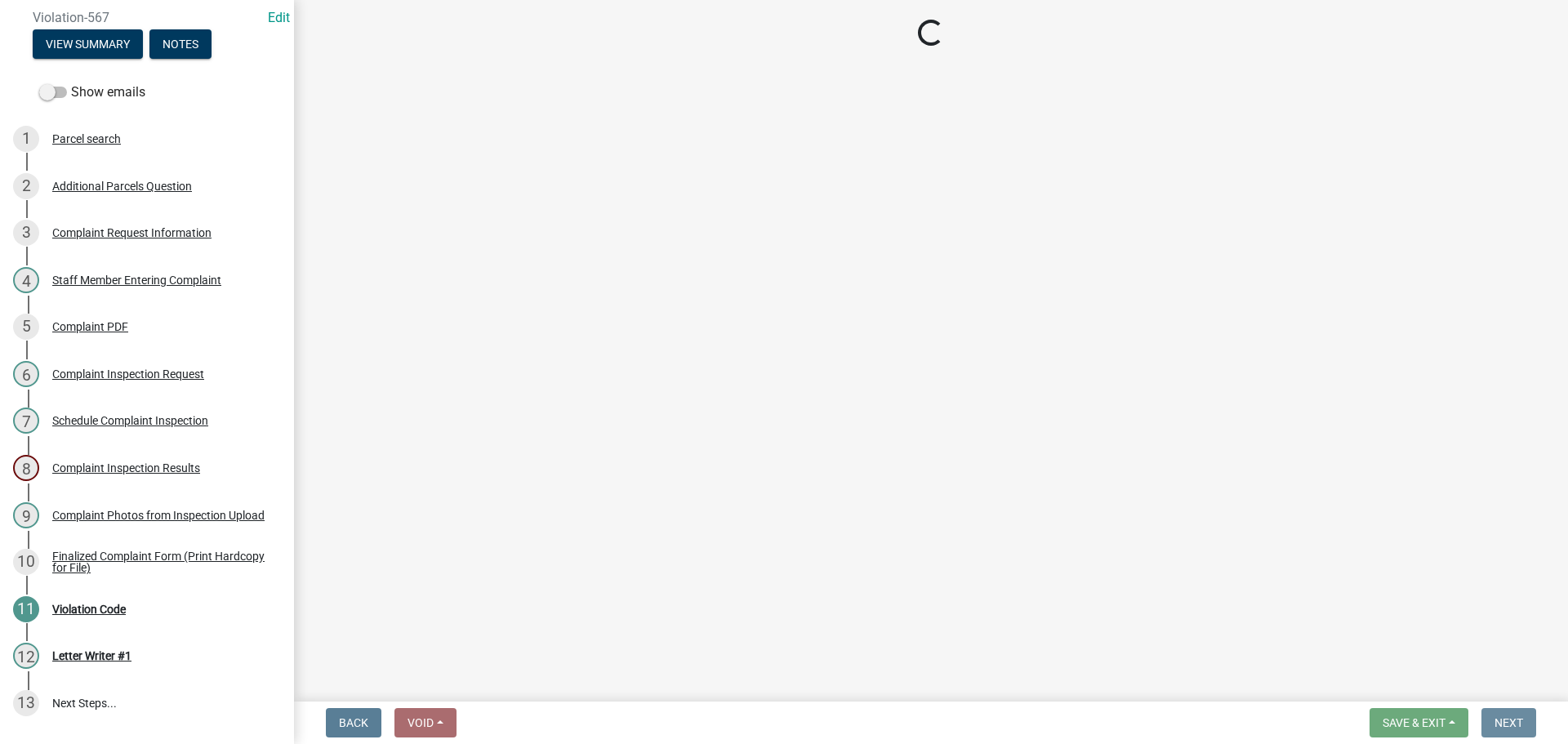
scroll to position [0, 0]
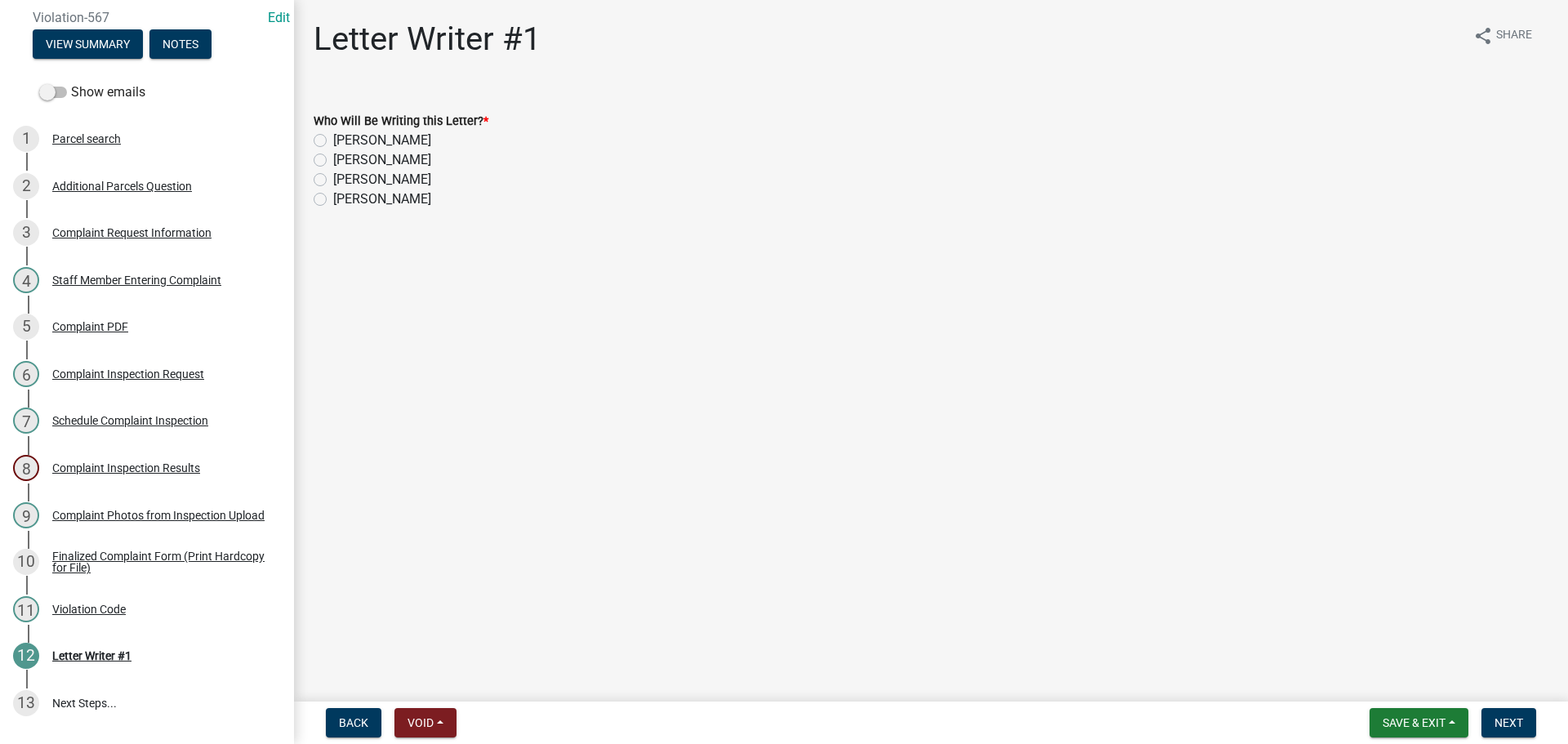
click at [333, 183] on label "[PERSON_NAME]" at bounding box center [382, 180] width 98 height 20
click at [333, 180] on input "[PERSON_NAME]" at bounding box center [339, 176] width 11 height 11
radio input "true"
click at [1507, 725] on span "Next" at bounding box center [1509, 722] width 29 height 14
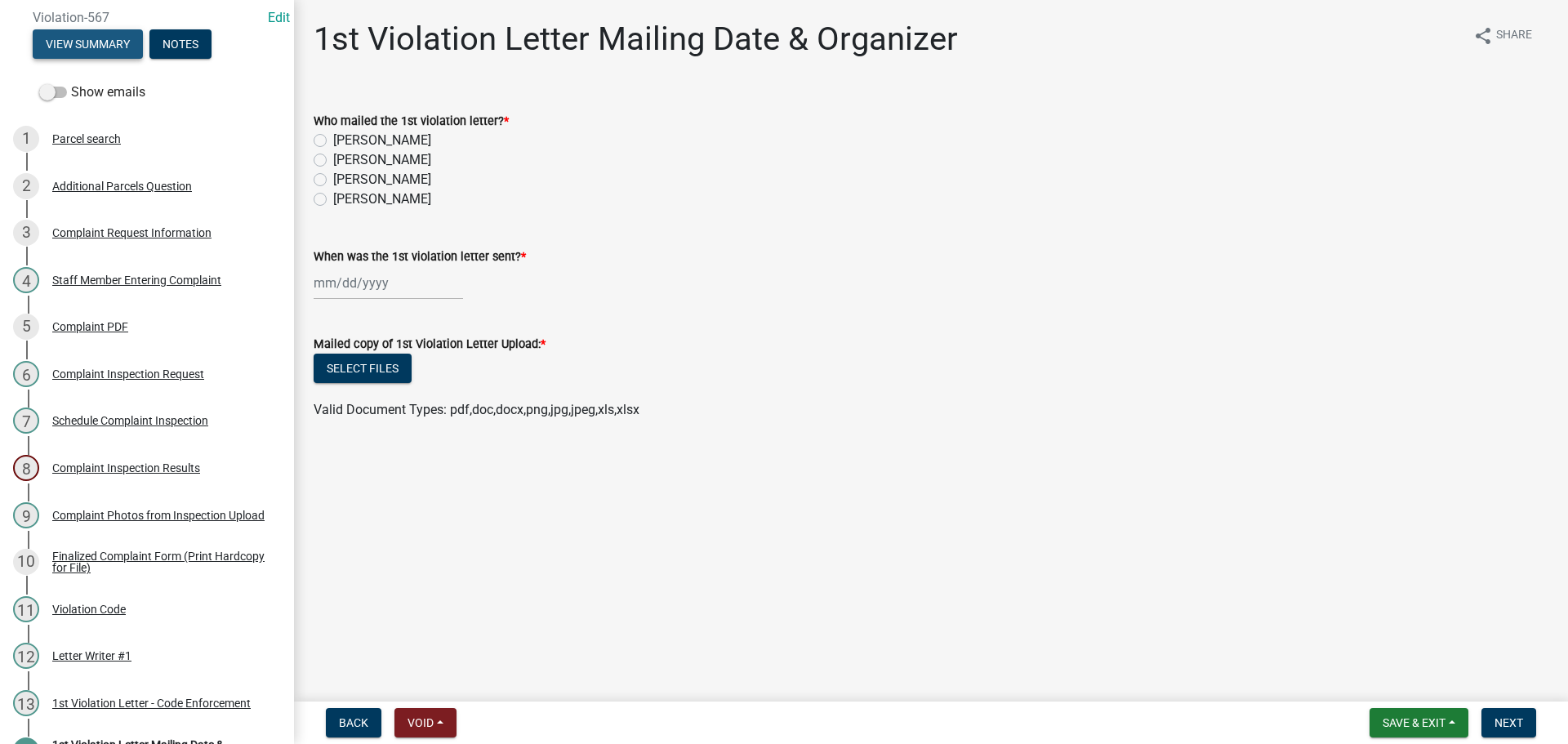
click at [109, 47] on button "View Summary" at bounding box center [87, 44] width 110 height 30
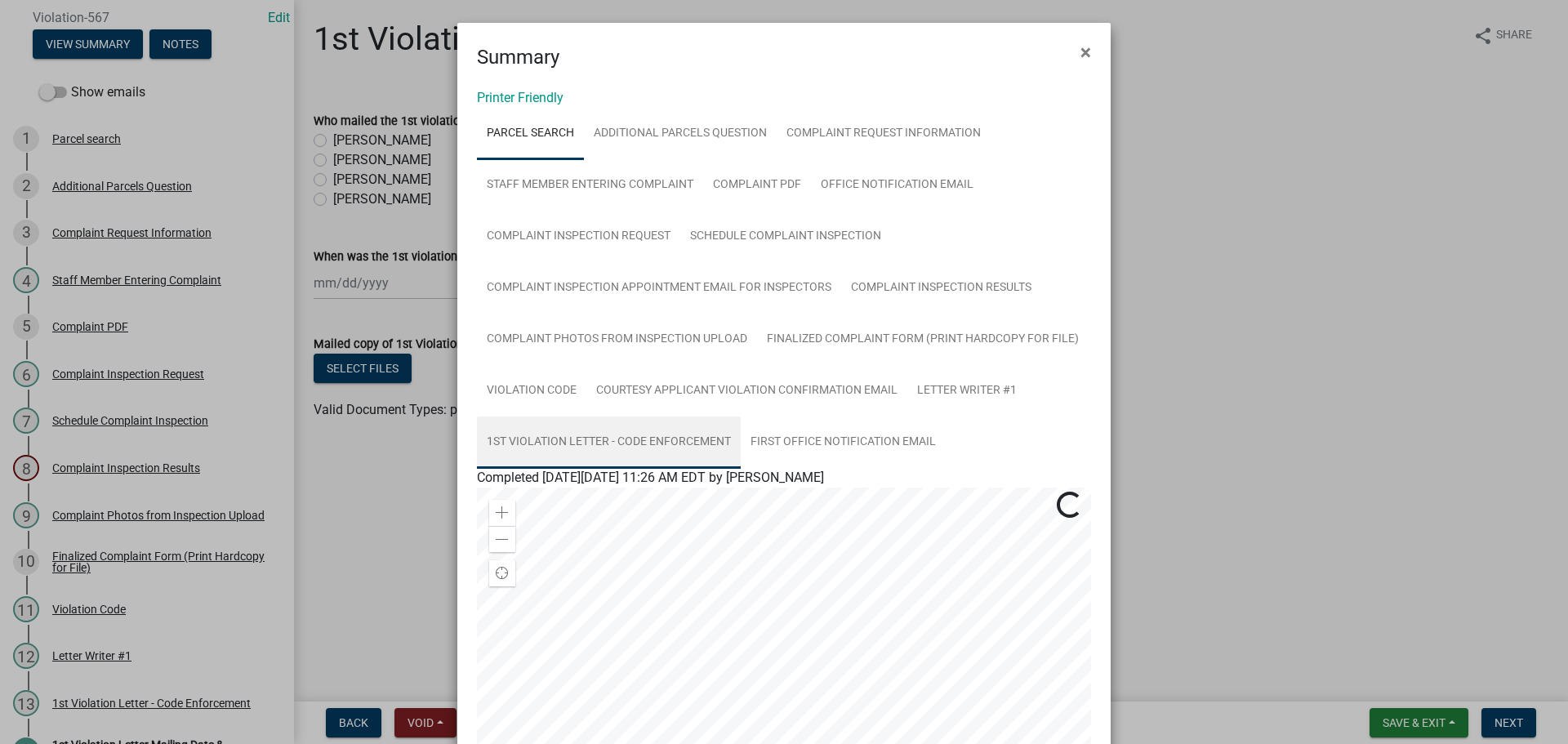
click at [665, 453] on link "1st Violation Letter - Code Enforcement" at bounding box center [608, 442] width 264 height 52
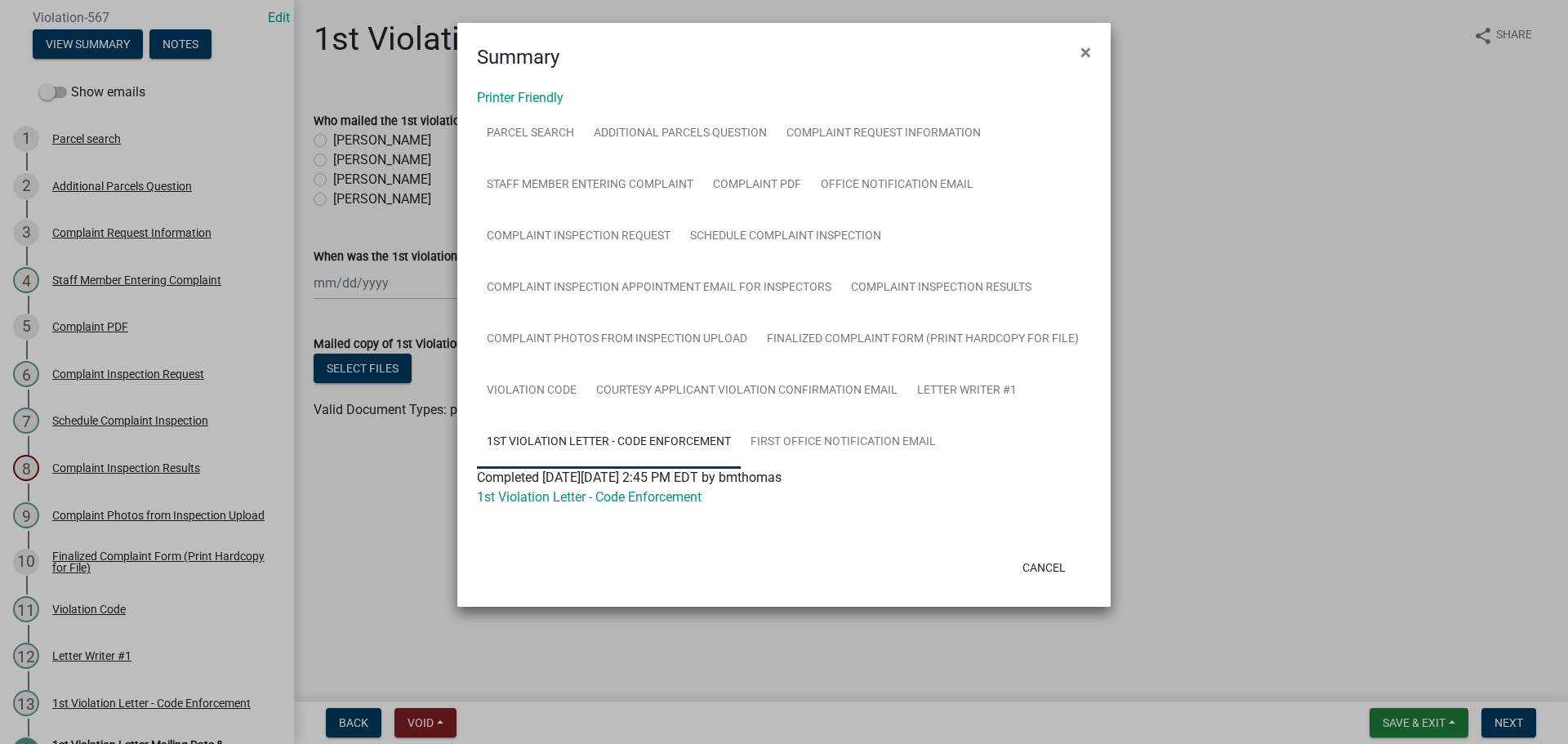
click at [618, 506] on div "1st Violation Letter - Code Enforcement" at bounding box center [784, 497] width 639 height 20
click at [621, 498] on link "1st Violation Letter - Code Enforcement" at bounding box center [588, 496] width 224 height 15
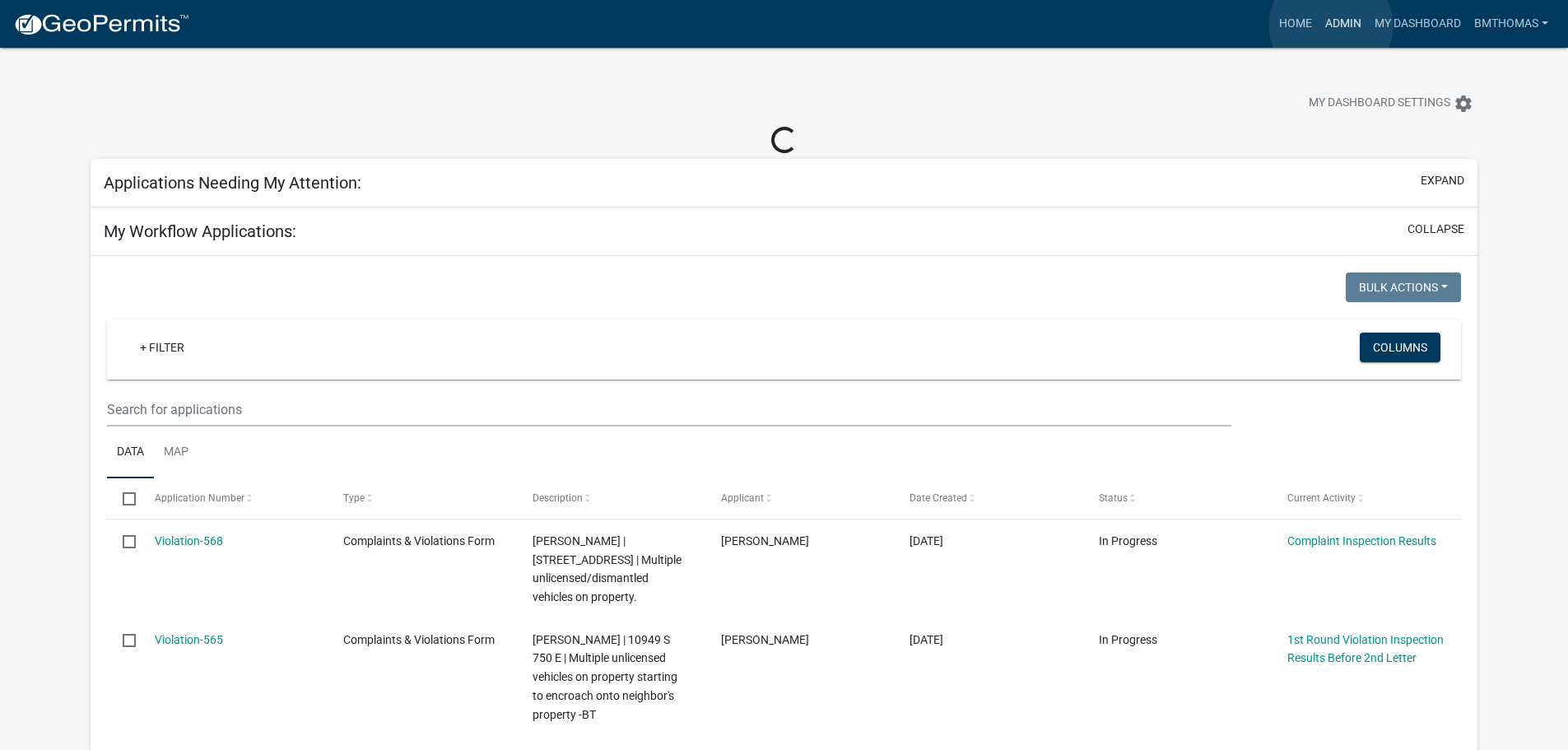
click at [1331, 25] on link "Admin" at bounding box center [1343, 24] width 49 height 31
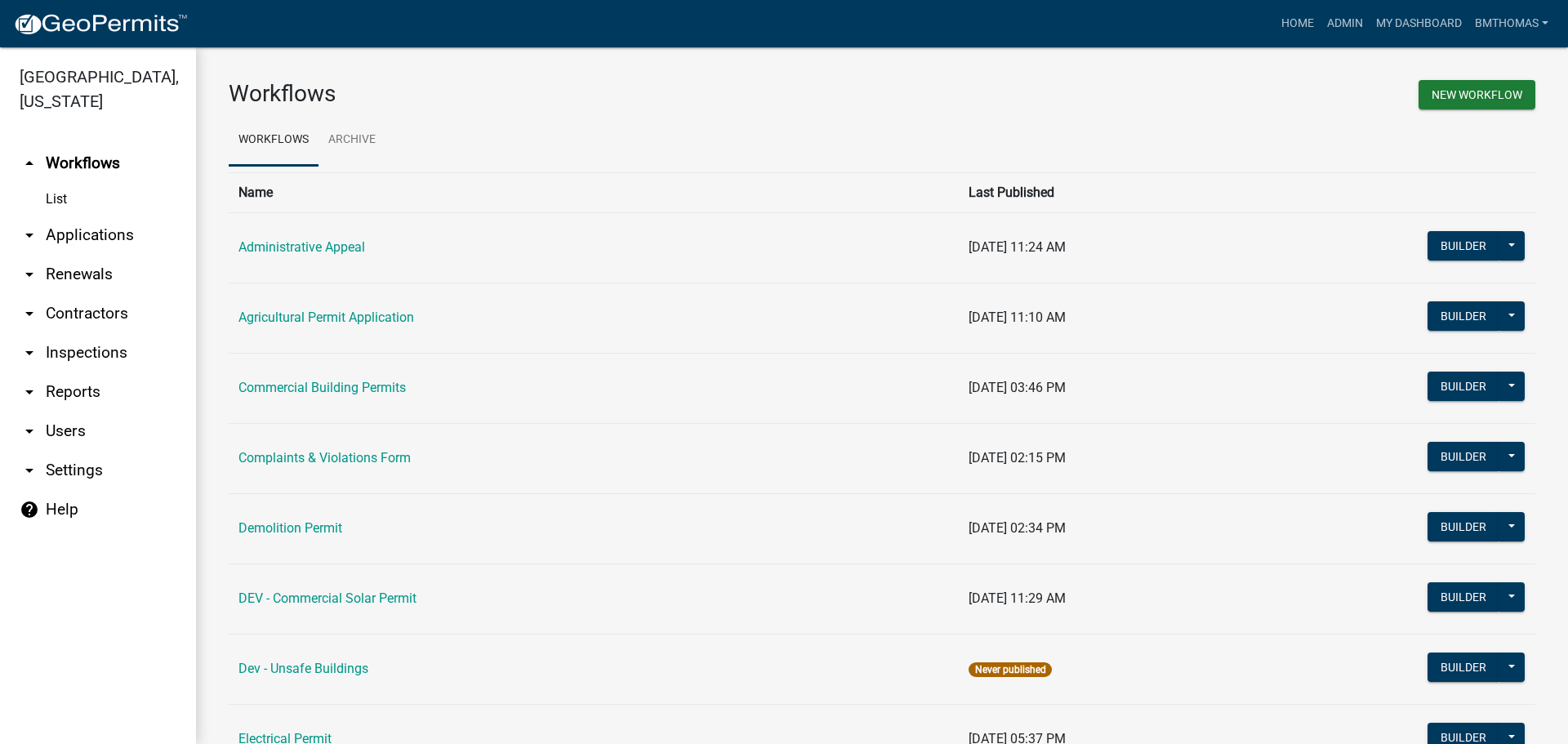
click at [88, 215] on link "arrow_drop_down Applications" at bounding box center [98, 235] width 196 height 40
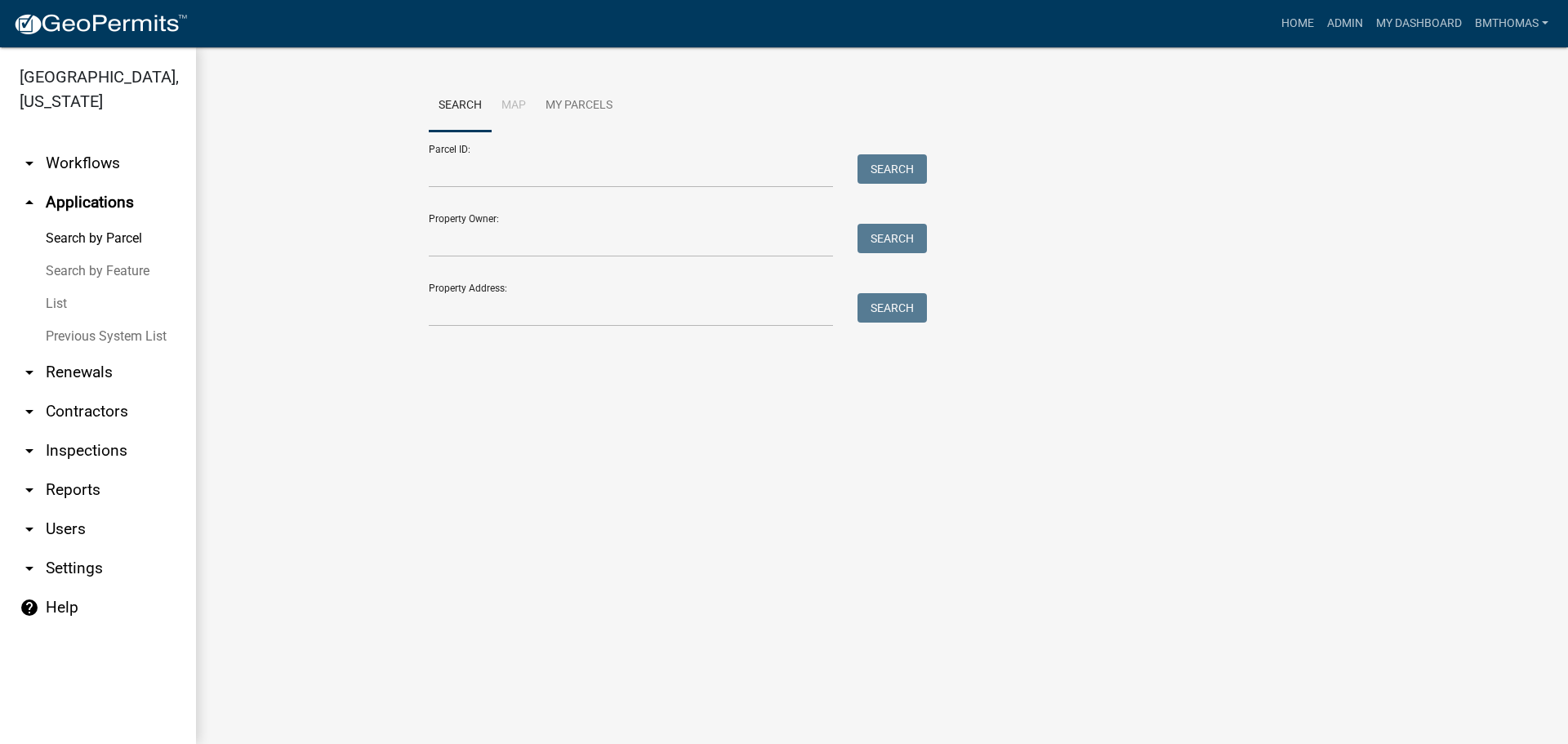
click at [62, 287] on link "List" at bounding box center [98, 304] width 196 height 32
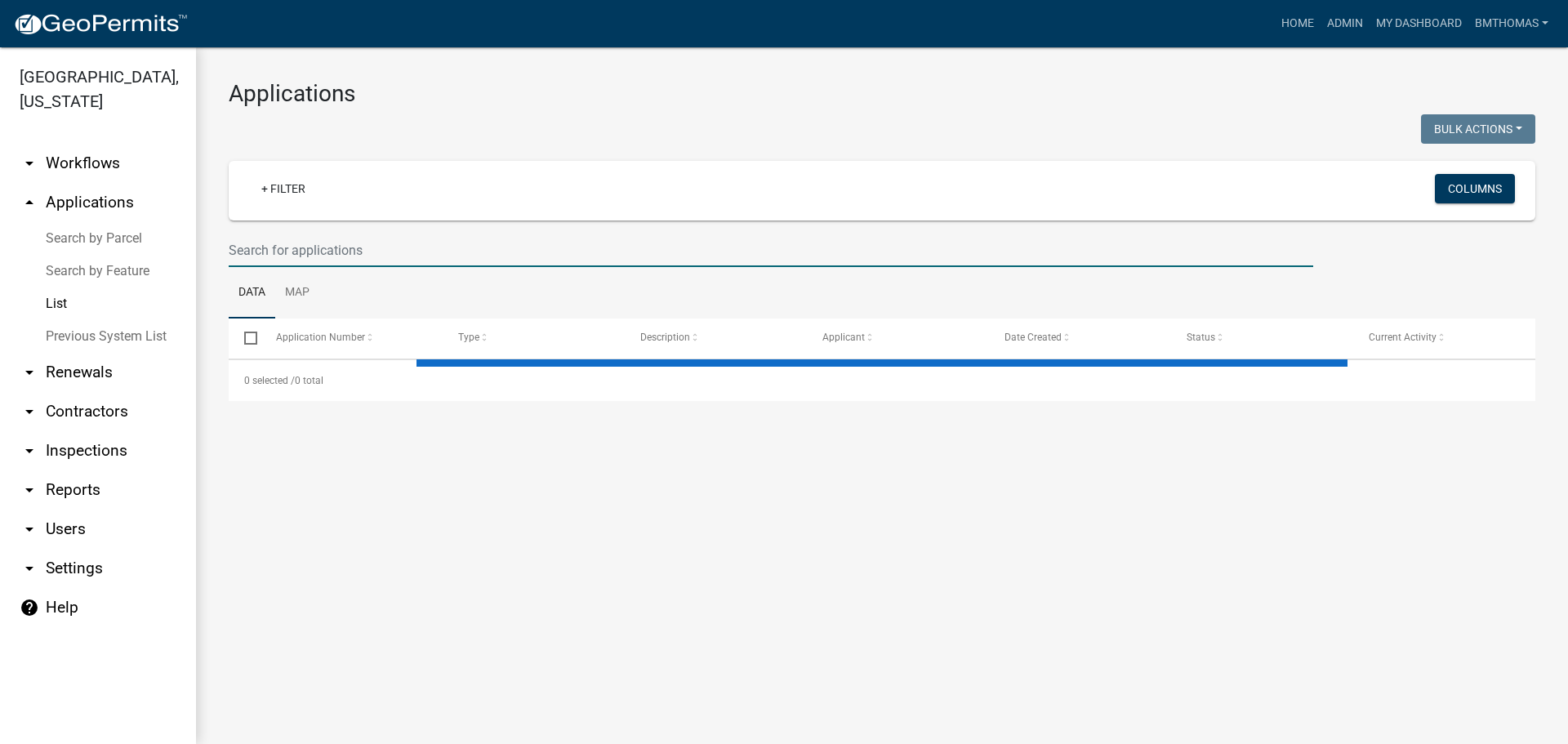
click at [290, 250] on input "text" at bounding box center [771, 250] width 1084 height 33
select select "3: 100"
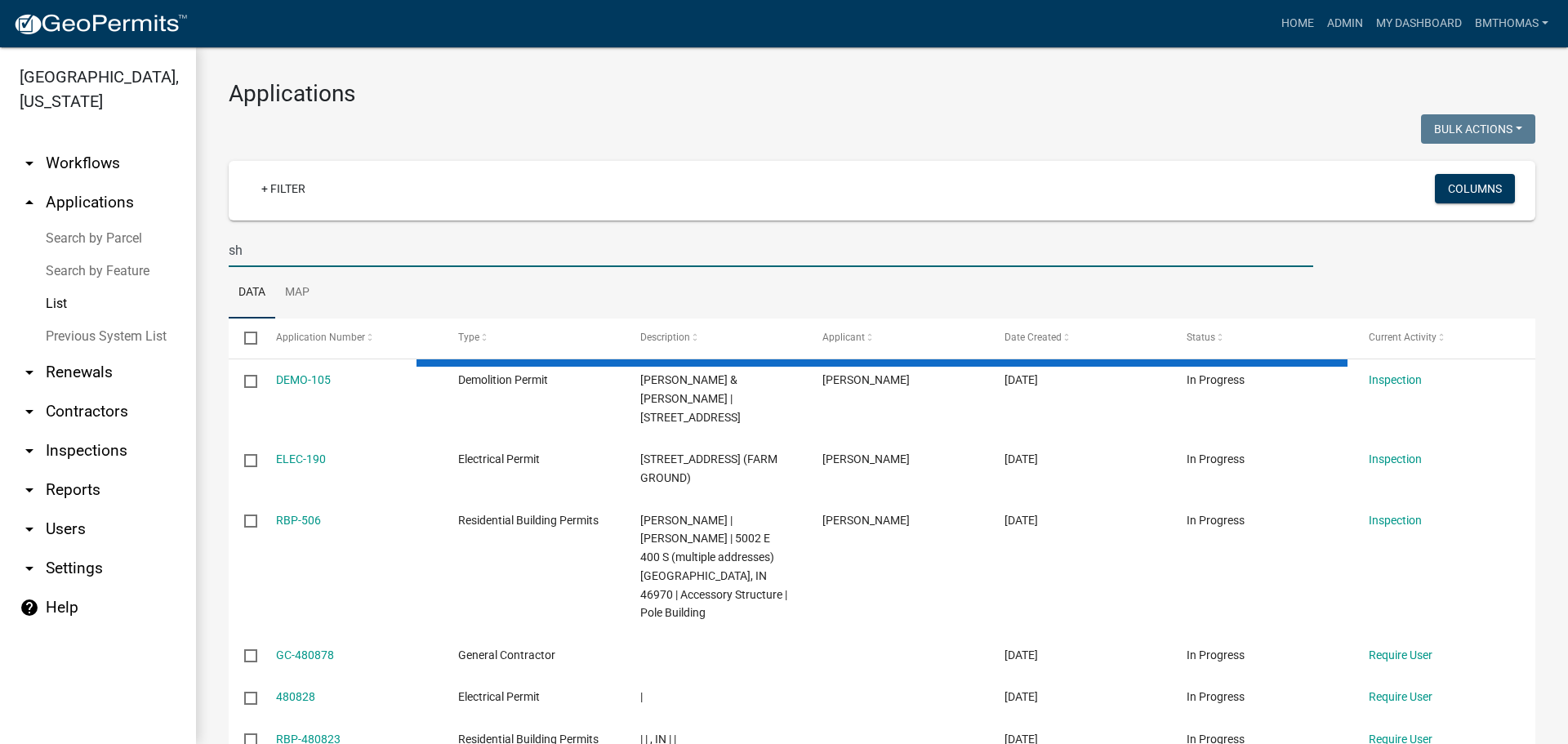
type input "s"
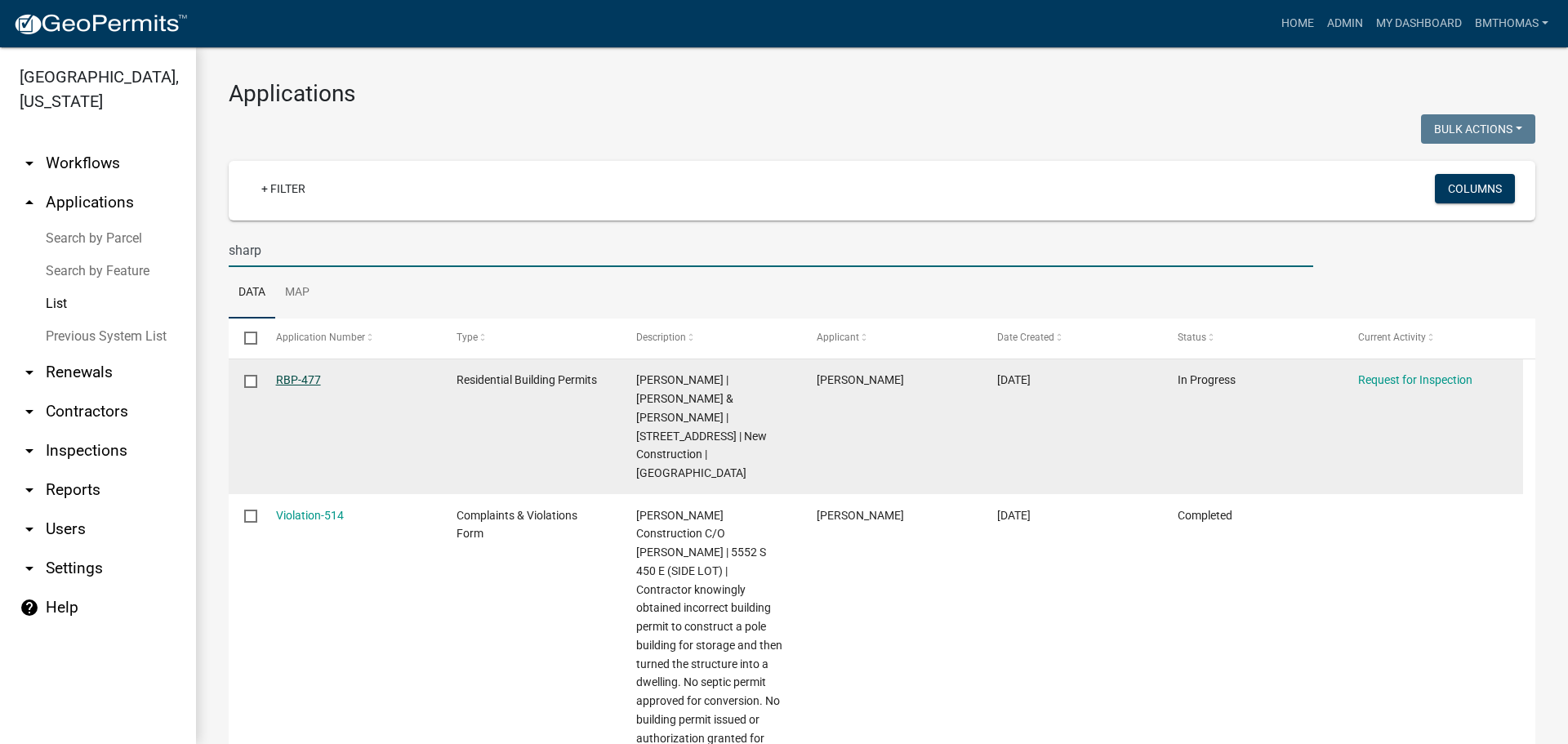
type input "sharp"
click at [295, 376] on link "RBP-477" at bounding box center [298, 379] width 45 height 14
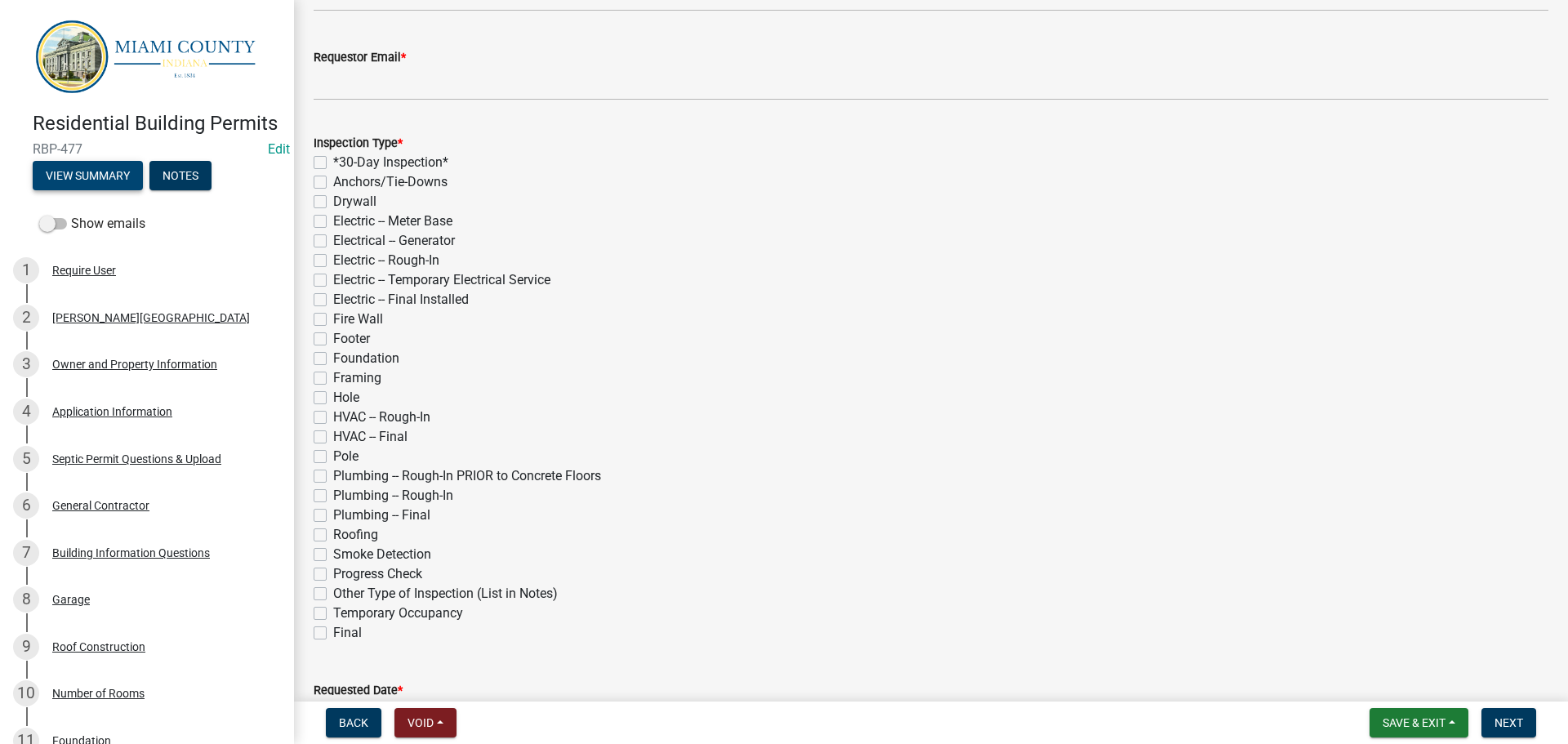
click at [113, 190] on button "View Summary" at bounding box center [87, 176] width 110 height 30
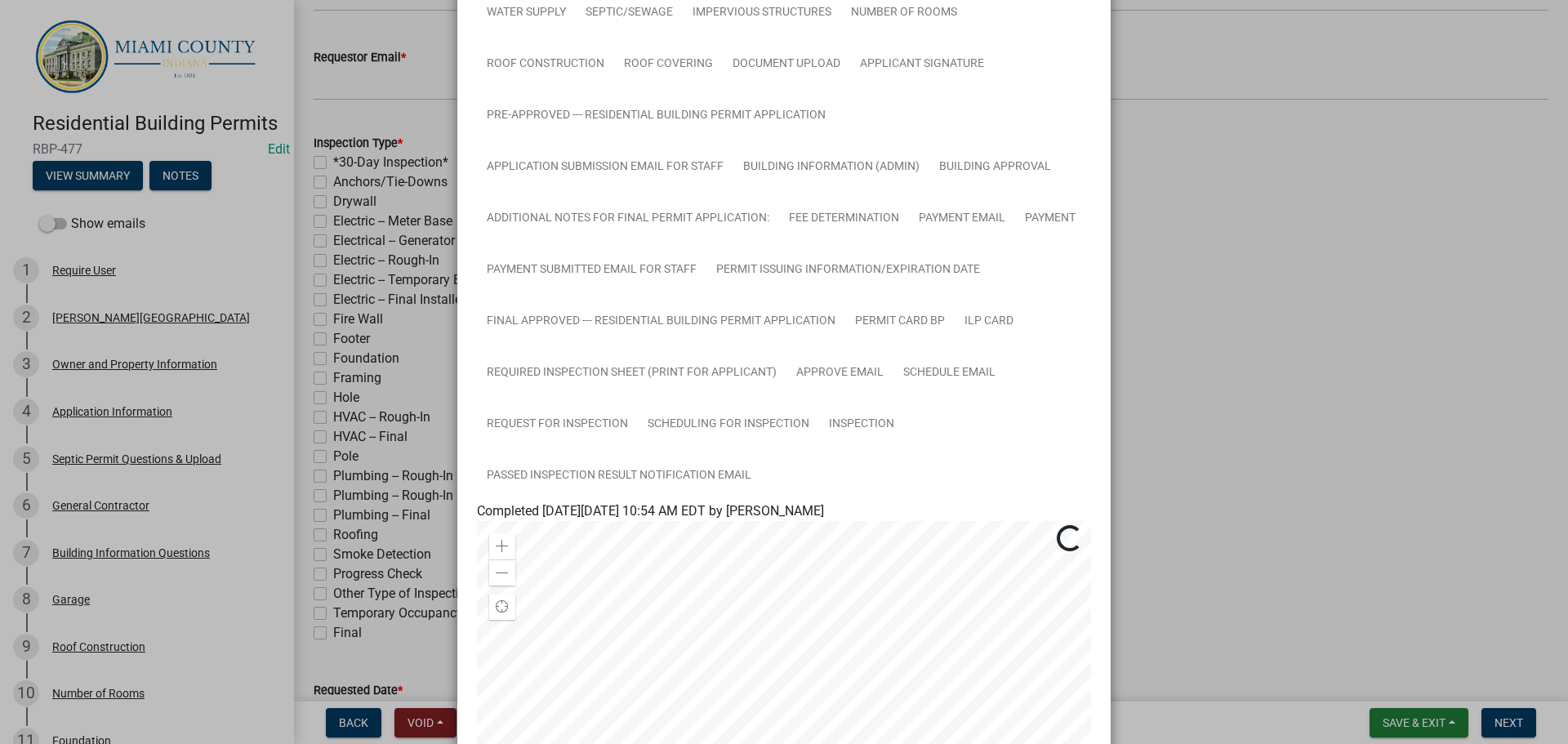
scroll to position [408, 0]
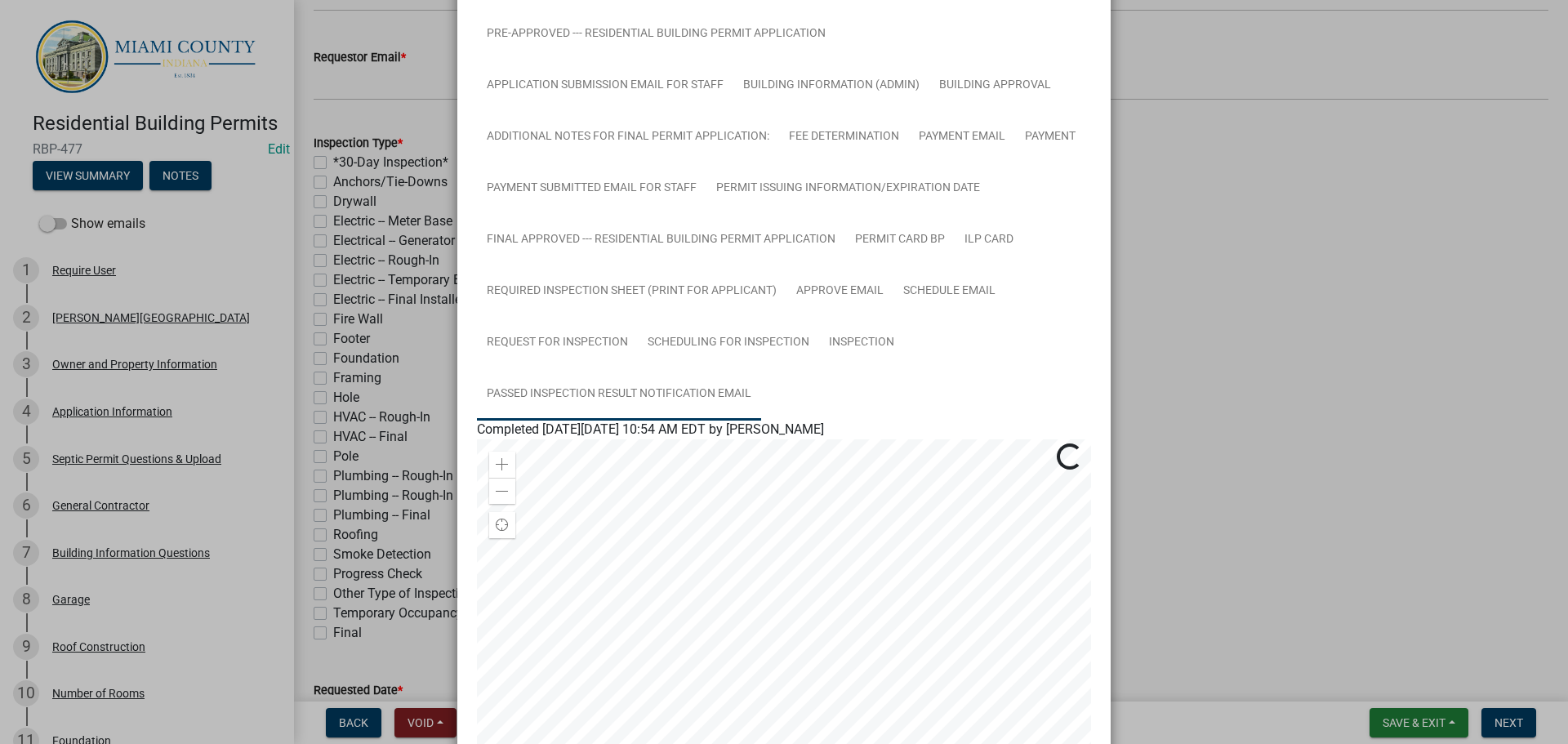
click at [614, 400] on link "Passed Inspection Result Notification Email" at bounding box center [618, 395] width 284 height 52
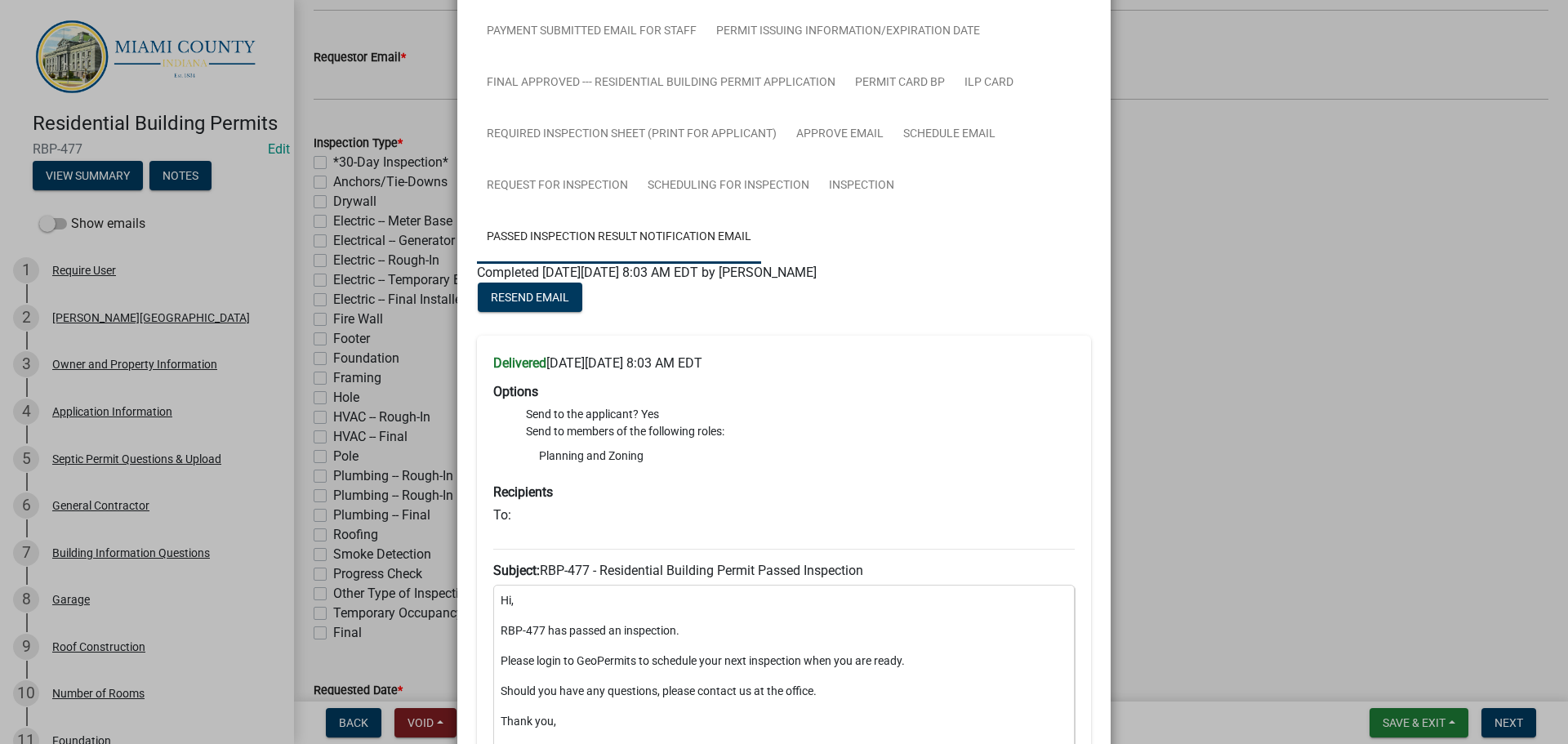
scroll to position [564, 0]
click at [865, 181] on link "Inspection" at bounding box center [861, 187] width 85 height 52
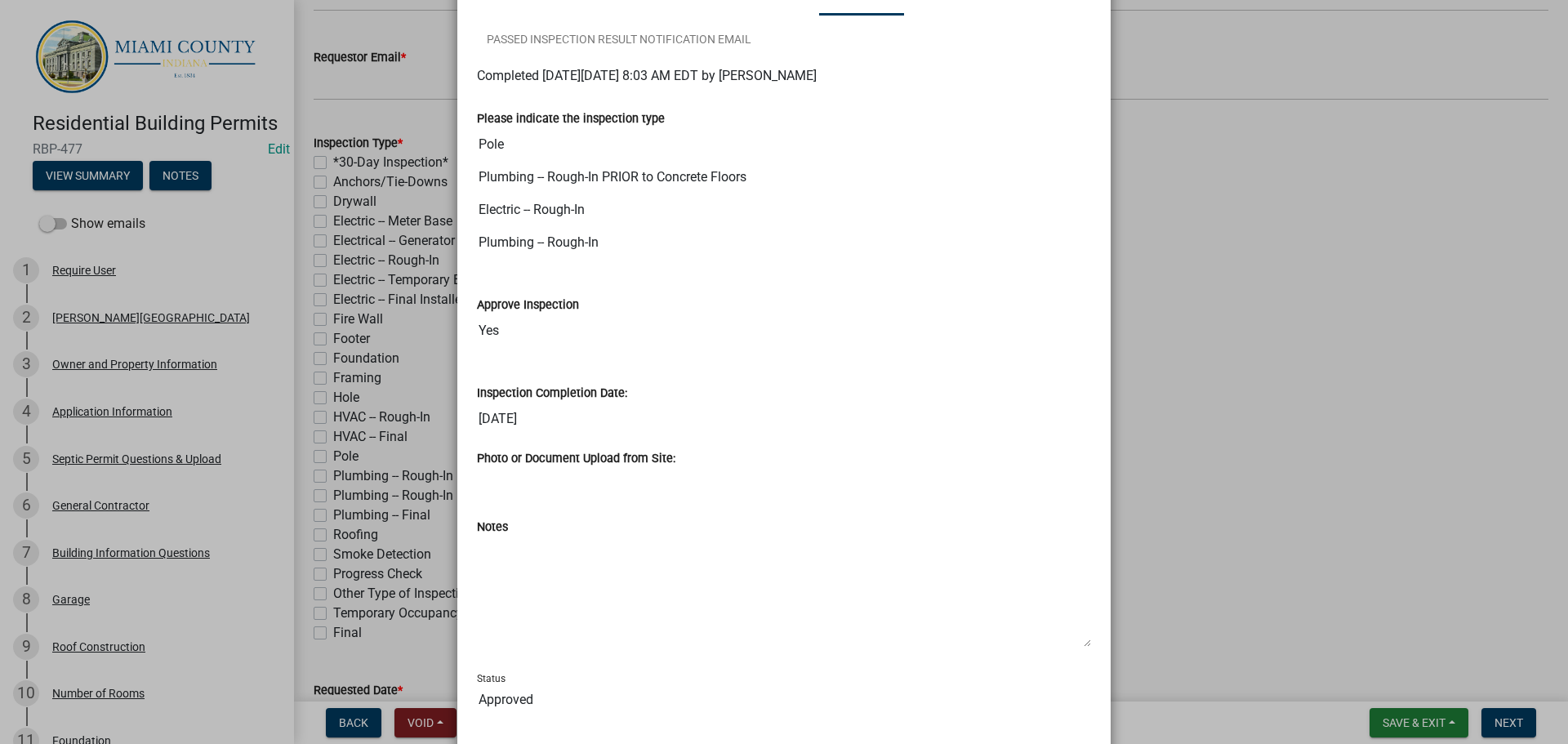
scroll to position [869, 0]
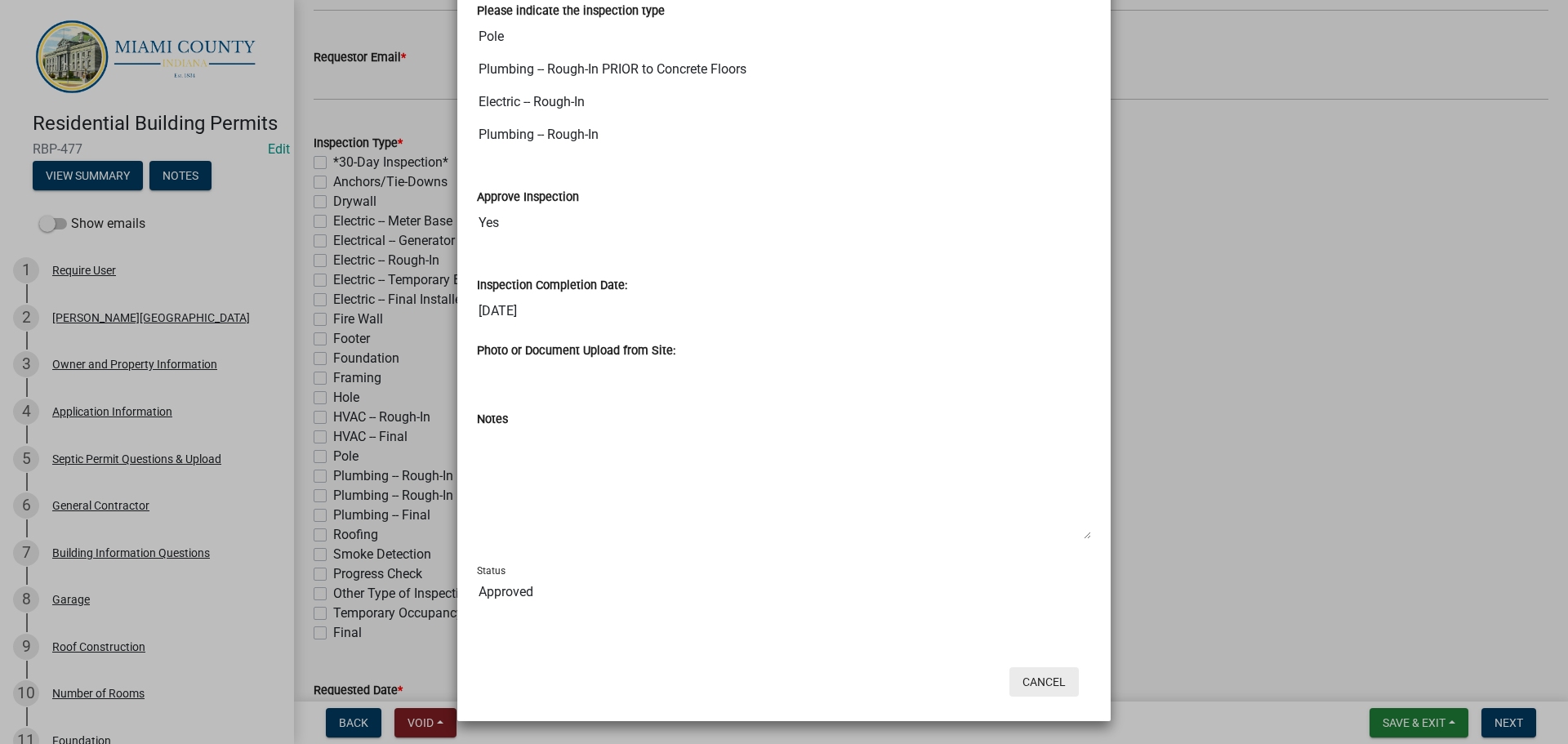
click at [1042, 685] on button "Cancel" at bounding box center [1044, 682] width 69 height 30
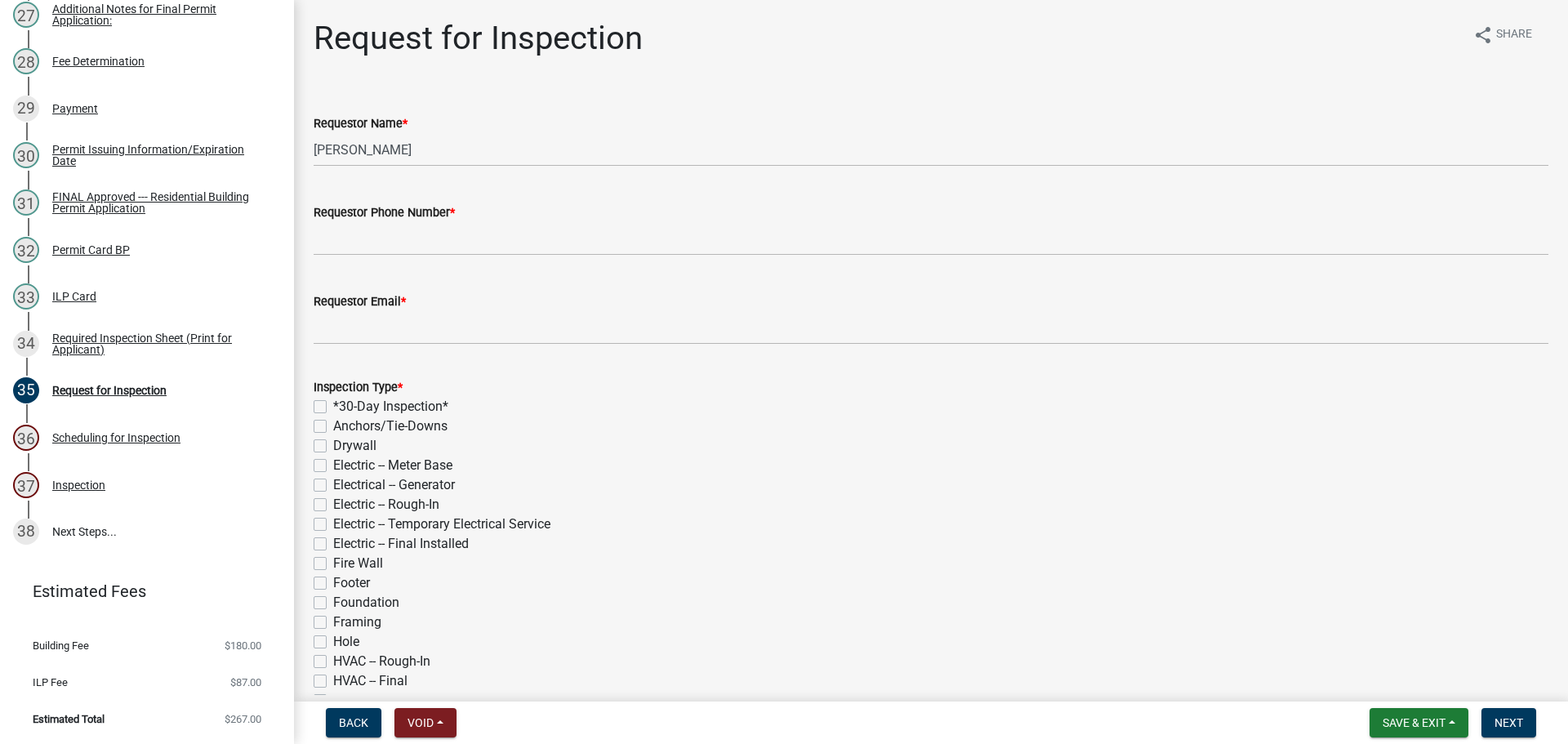
scroll to position [0, 0]
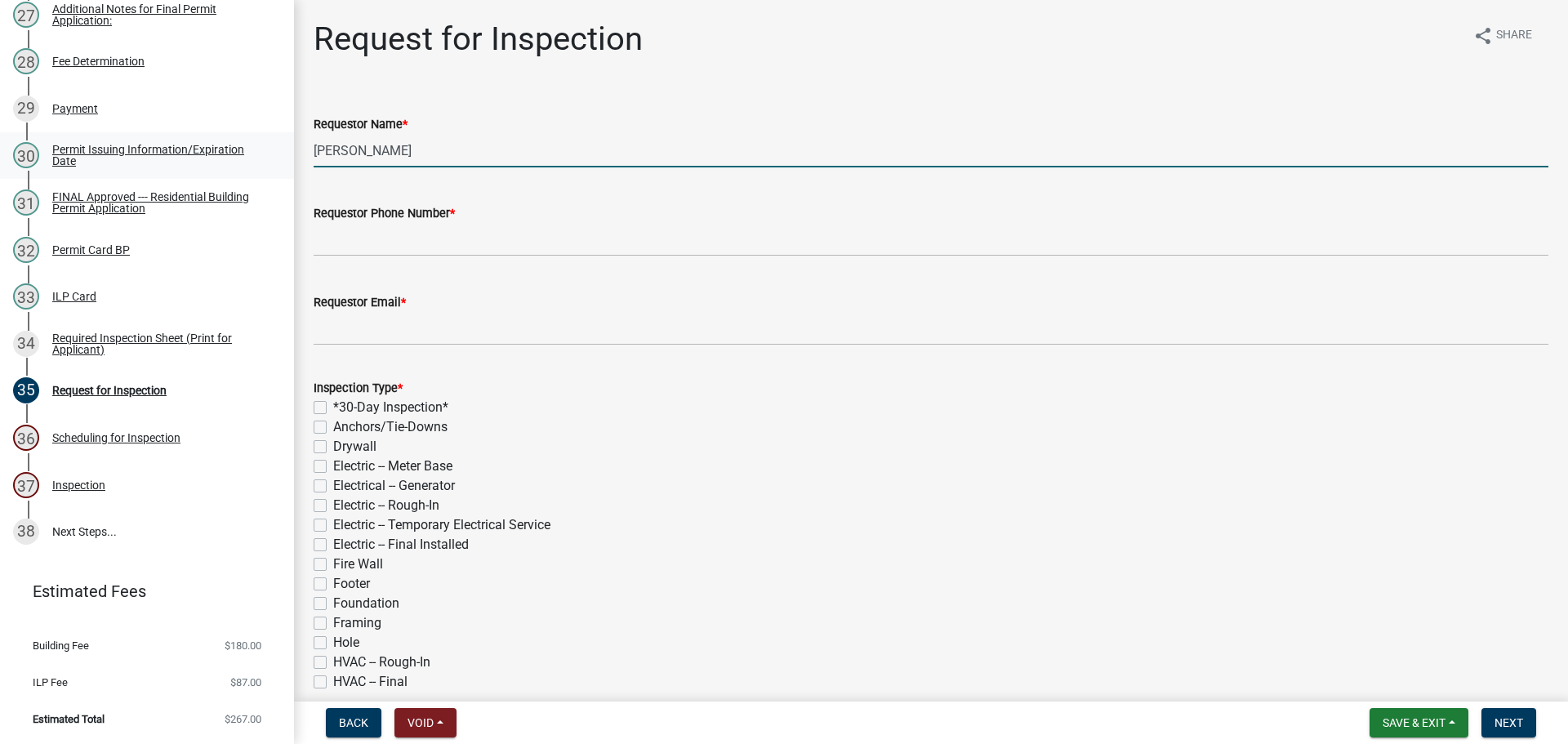
drag, startPoint x: 421, startPoint y: 152, endPoint x: 253, endPoint y: 141, distance: 168.4
click at [253, 141] on div "Residential Building Permits RBP-477 Edit View Summary Notes Show emails 1 Requ…" at bounding box center [784, 372] width 1568 height 744
type input "Kim Sharp"
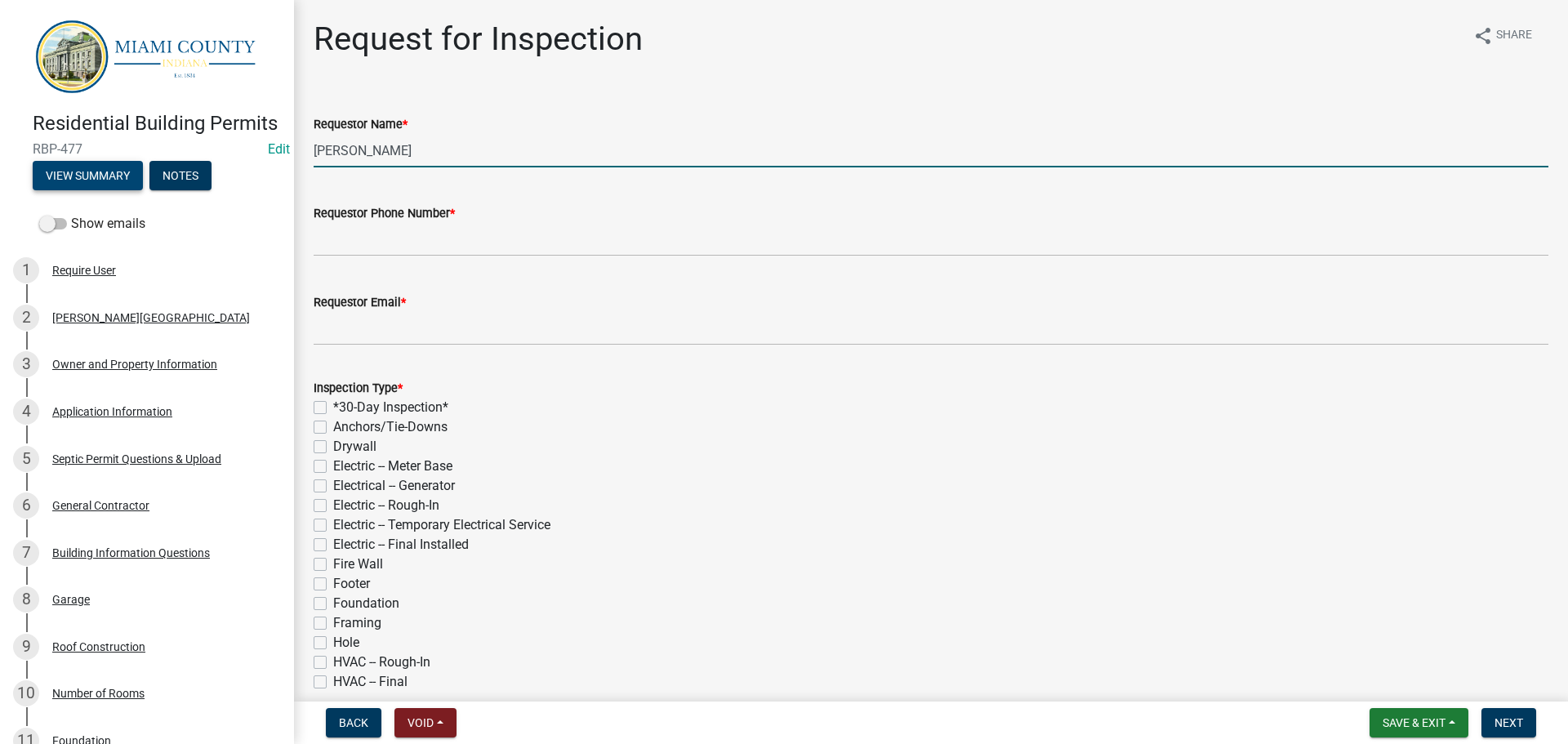
click at [103, 190] on button "View Summary" at bounding box center [87, 176] width 110 height 30
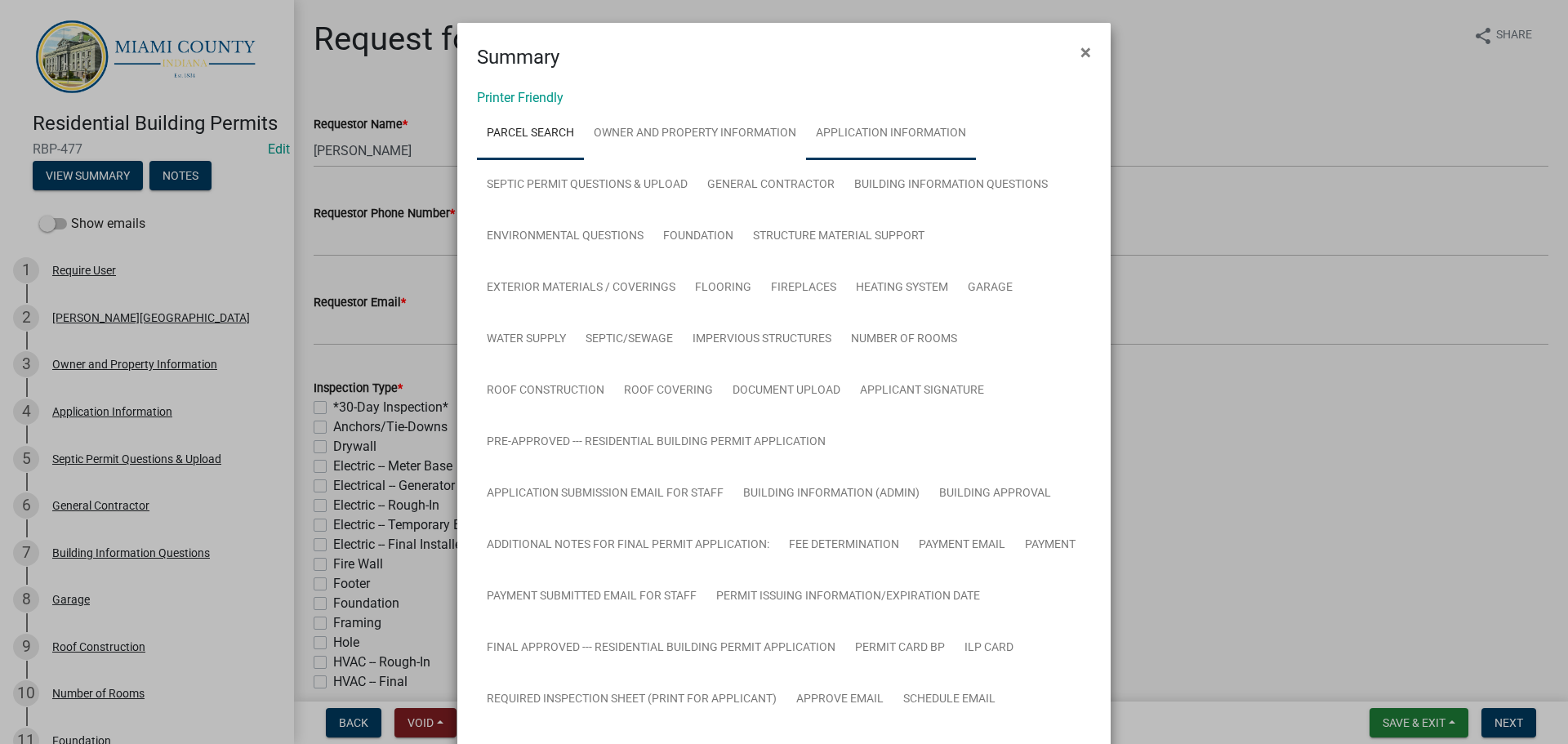
click at [902, 126] on link "Application Information" at bounding box center [891, 134] width 170 height 52
click at [694, 120] on link "Owner and Property Information" at bounding box center [694, 134] width 222 height 52
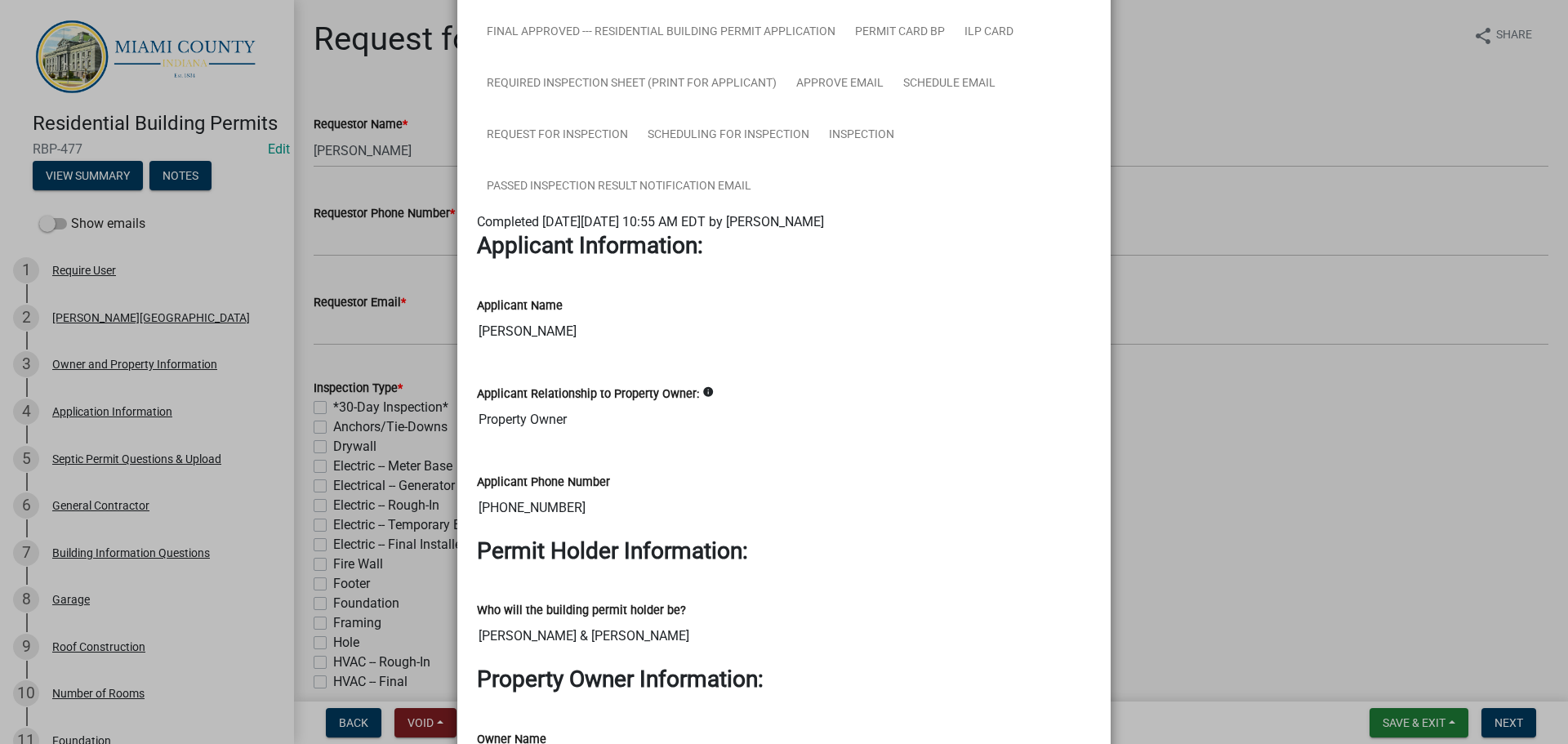
scroll to position [653, 0]
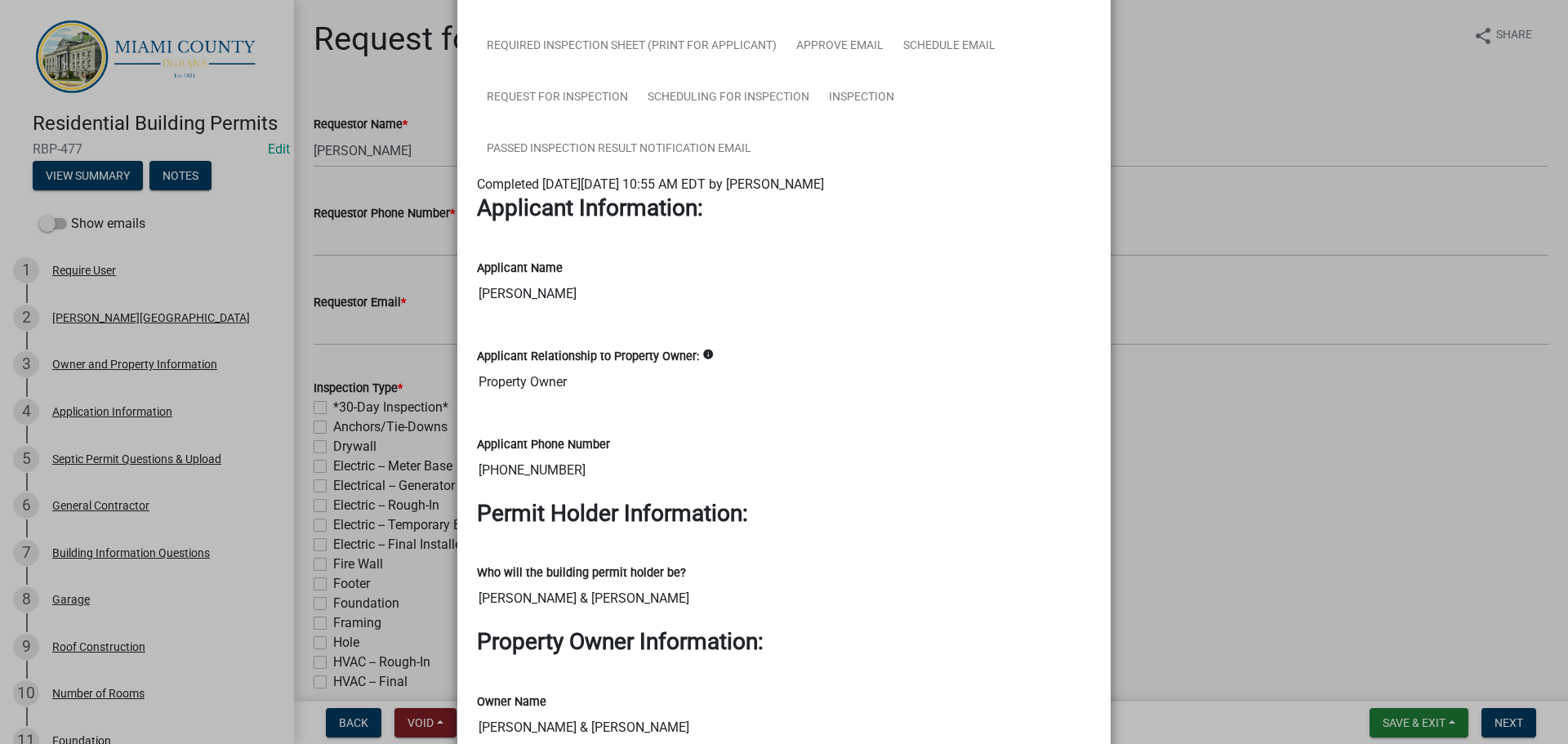
drag, startPoint x: 566, startPoint y: 470, endPoint x: 467, endPoint y: 473, distance: 99.0
click at [467, 473] on div "Applicant Phone Number 765-860-3551" at bounding box center [784, 456] width 639 height 88
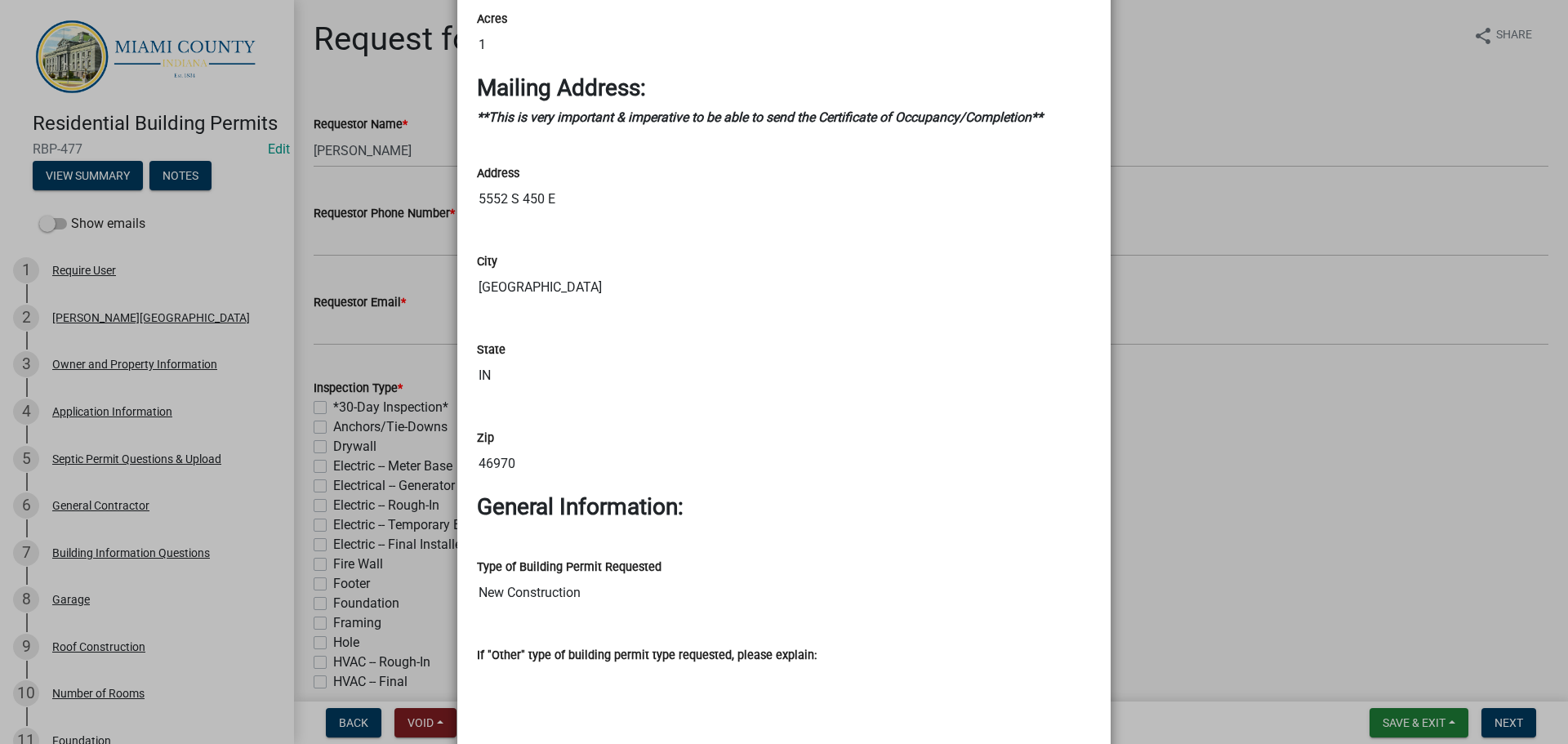
scroll to position [2297, 0]
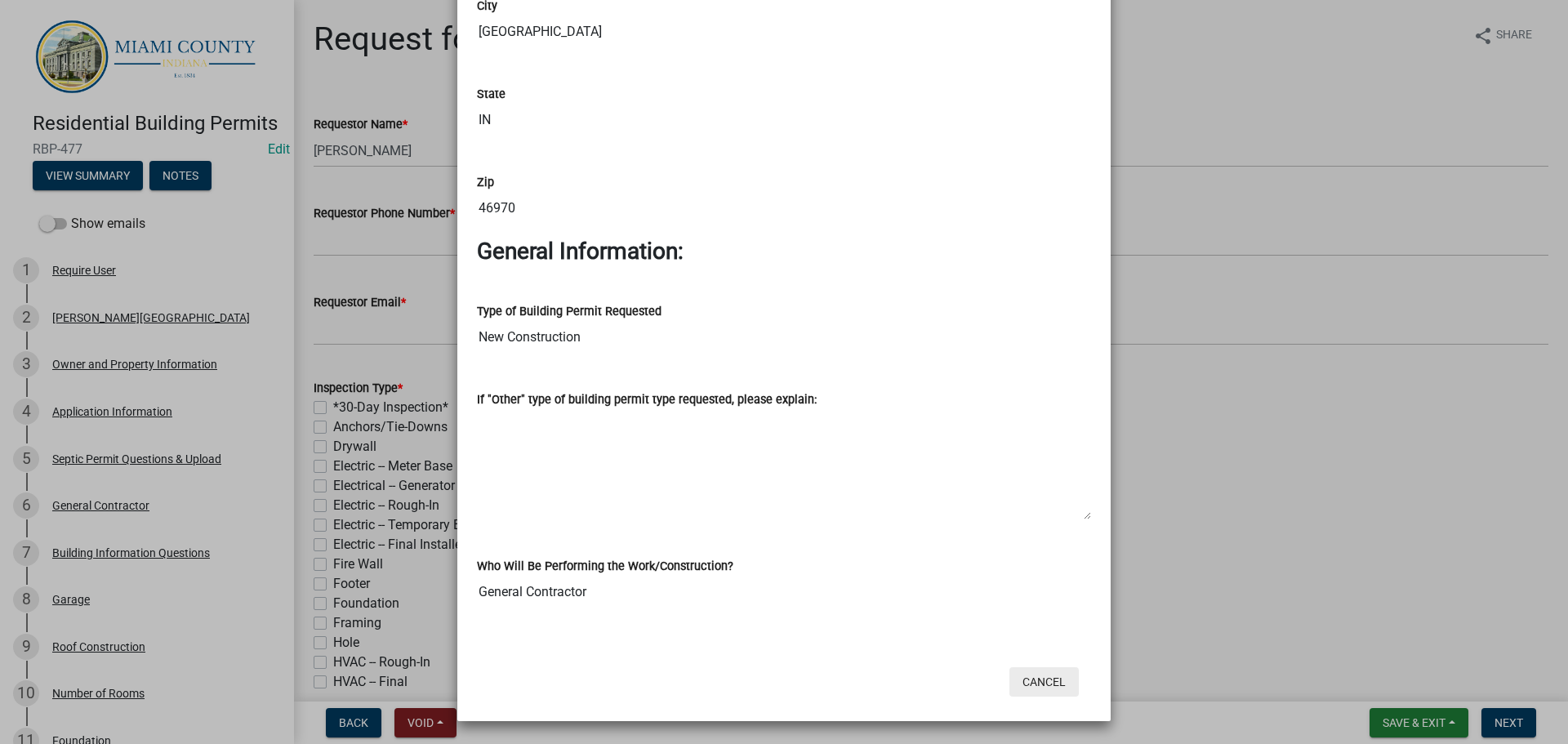
click at [1052, 676] on button "Cancel" at bounding box center [1044, 682] width 69 height 30
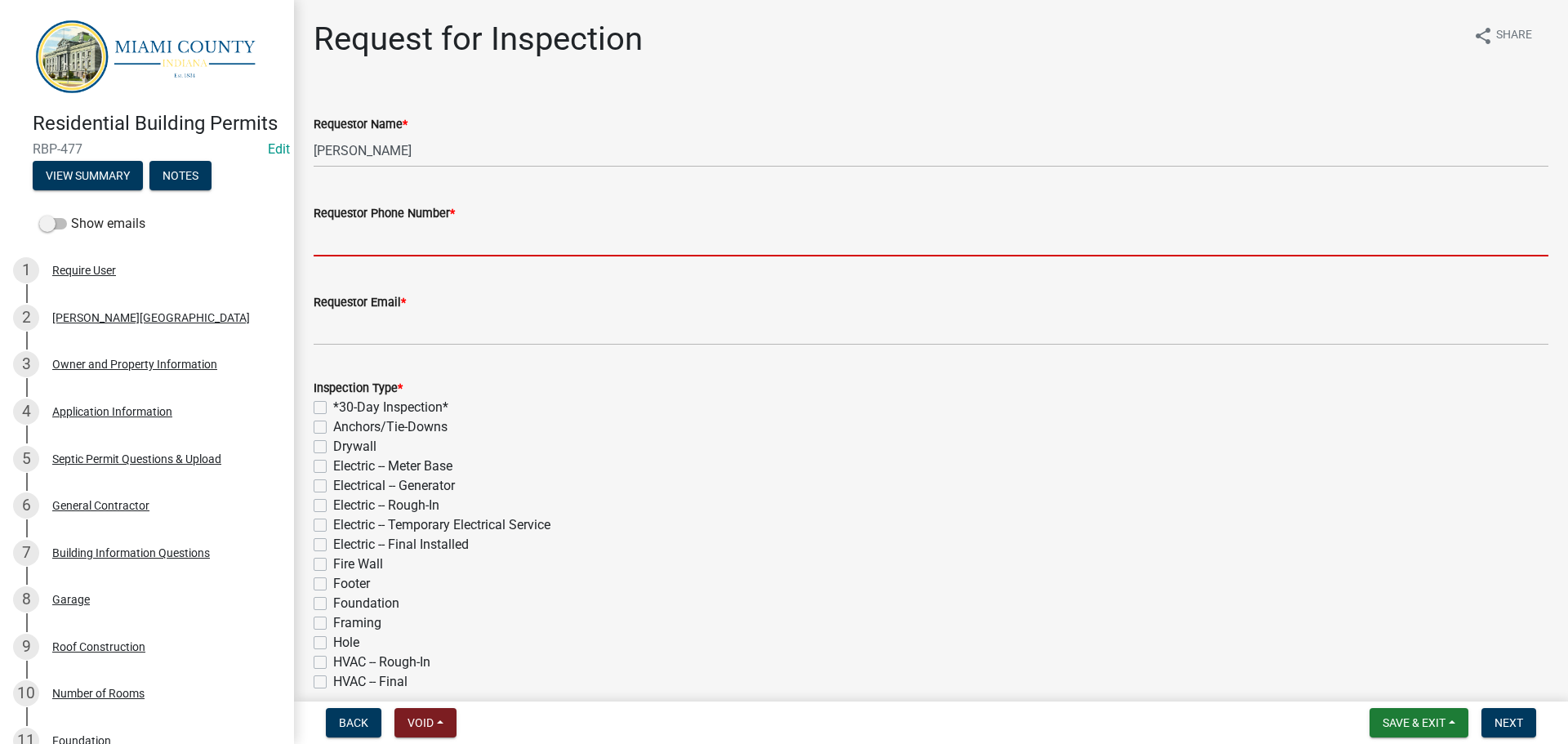
click at [357, 243] on input "Requestor Phone Number *" at bounding box center [930, 239] width 1235 height 33
drag, startPoint x: 356, startPoint y: 245, endPoint x: 322, endPoint y: 235, distance: 35.4
click at [322, 235] on input "Requestor Phone Number *" at bounding box center [930, 239] width 1235 height 33
paste input "765-860-3551"
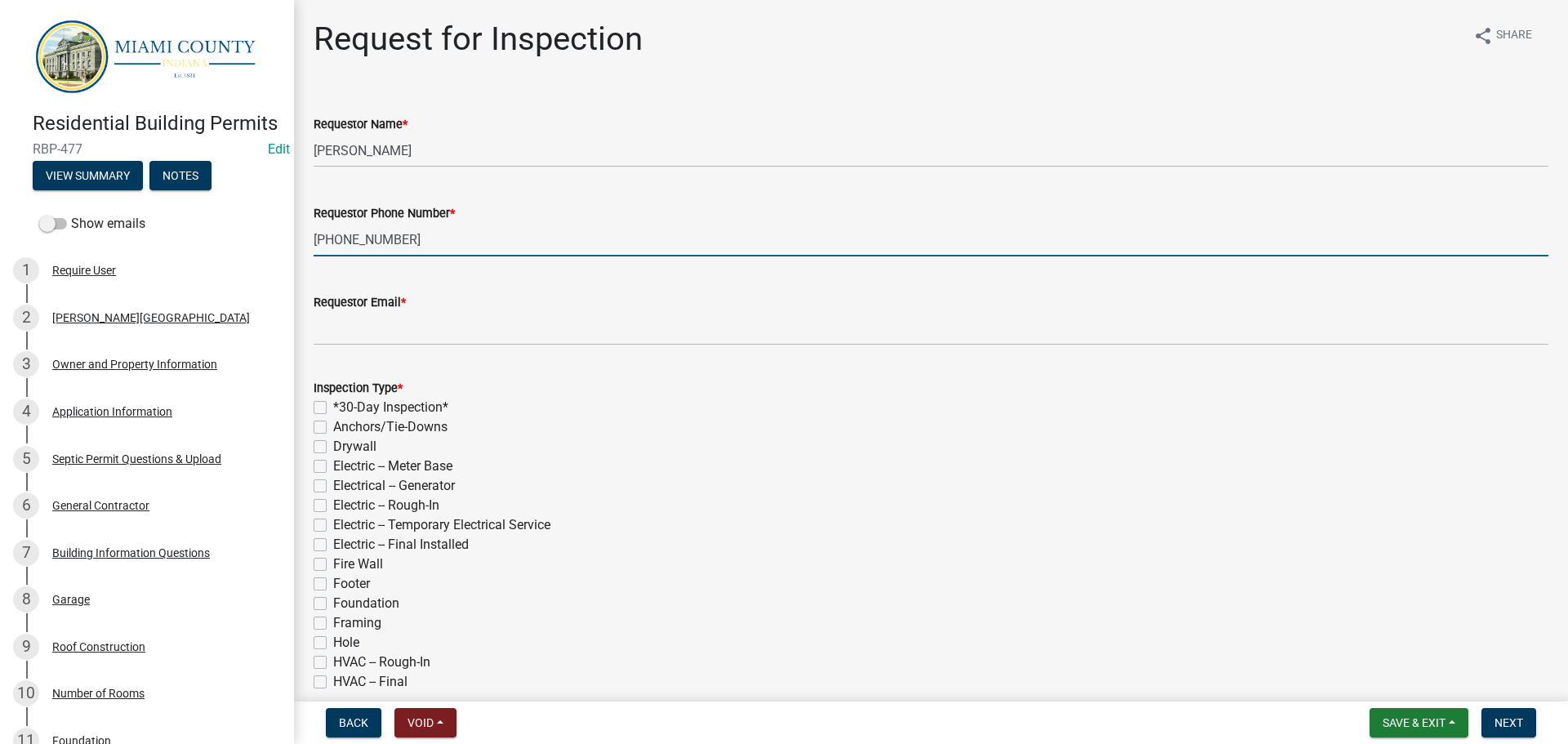
type input "765-860-3551"
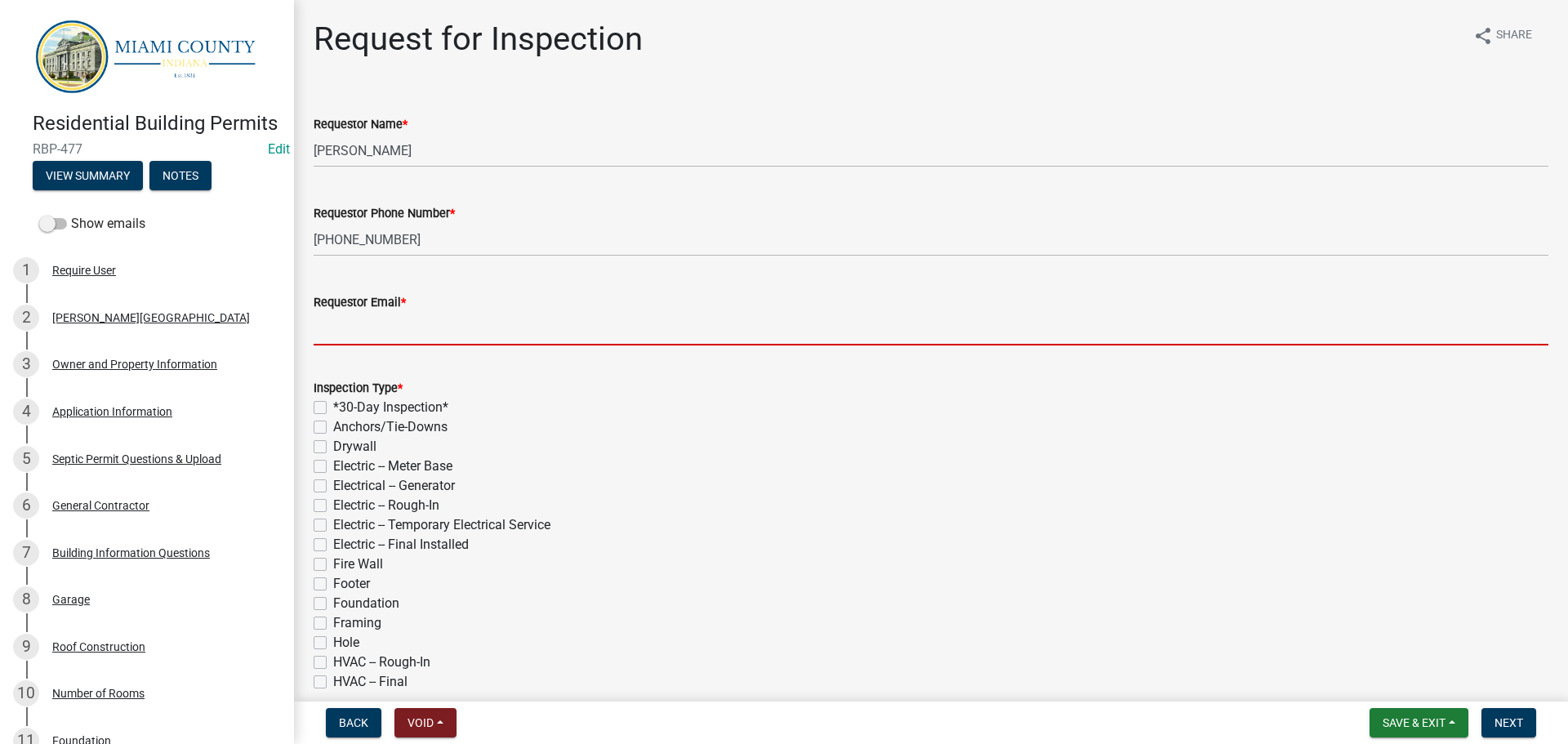
click at [399, 334] on input "Requestor Email *" at bounding box center [930, 328] width 1235 height 33
click at [96, 190] on button "View Summary" at bounding box center [87, 176] width 110 height 30
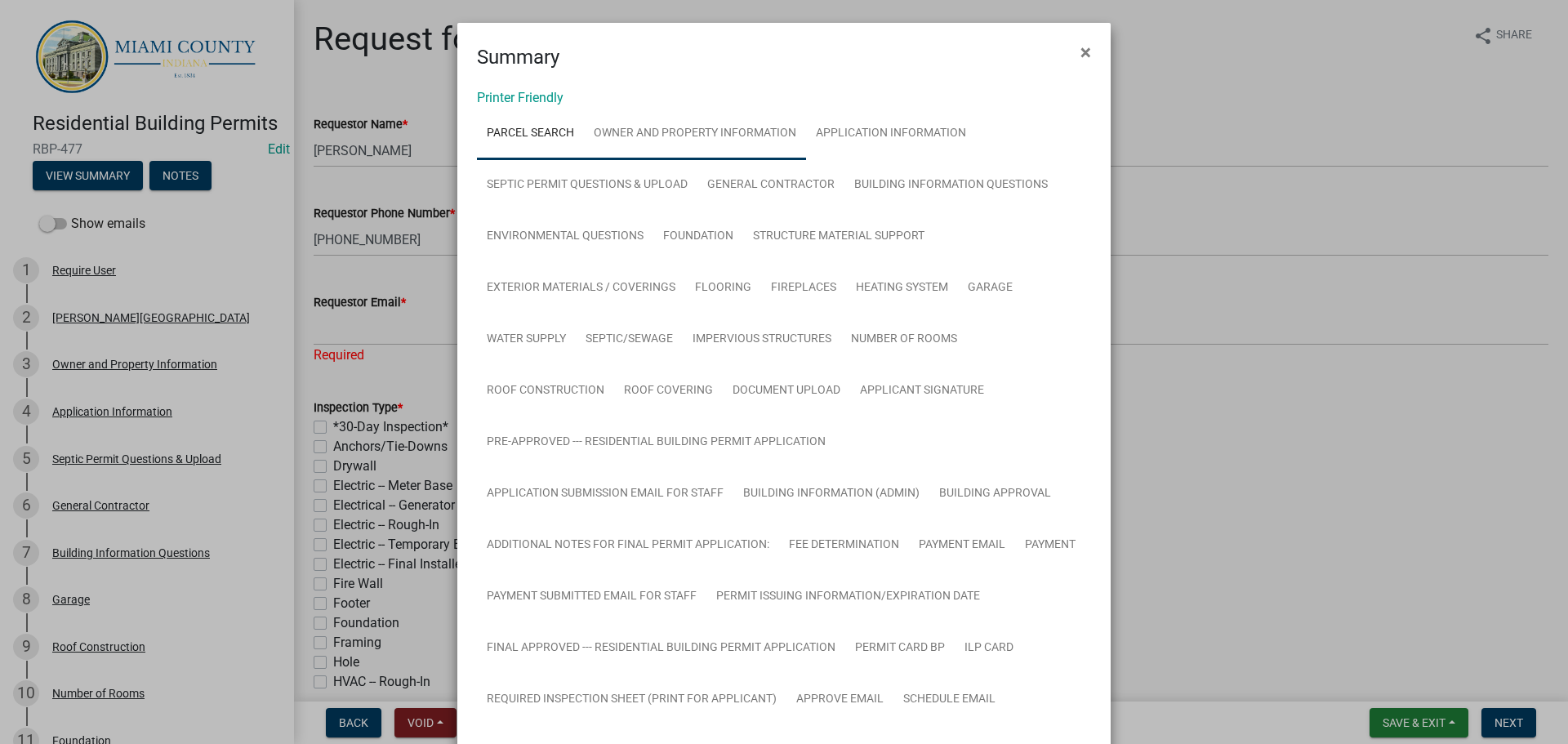
click at [699, 128] on link "Owner and Property Information" at bounding box center [694, 134] width 222 height 52
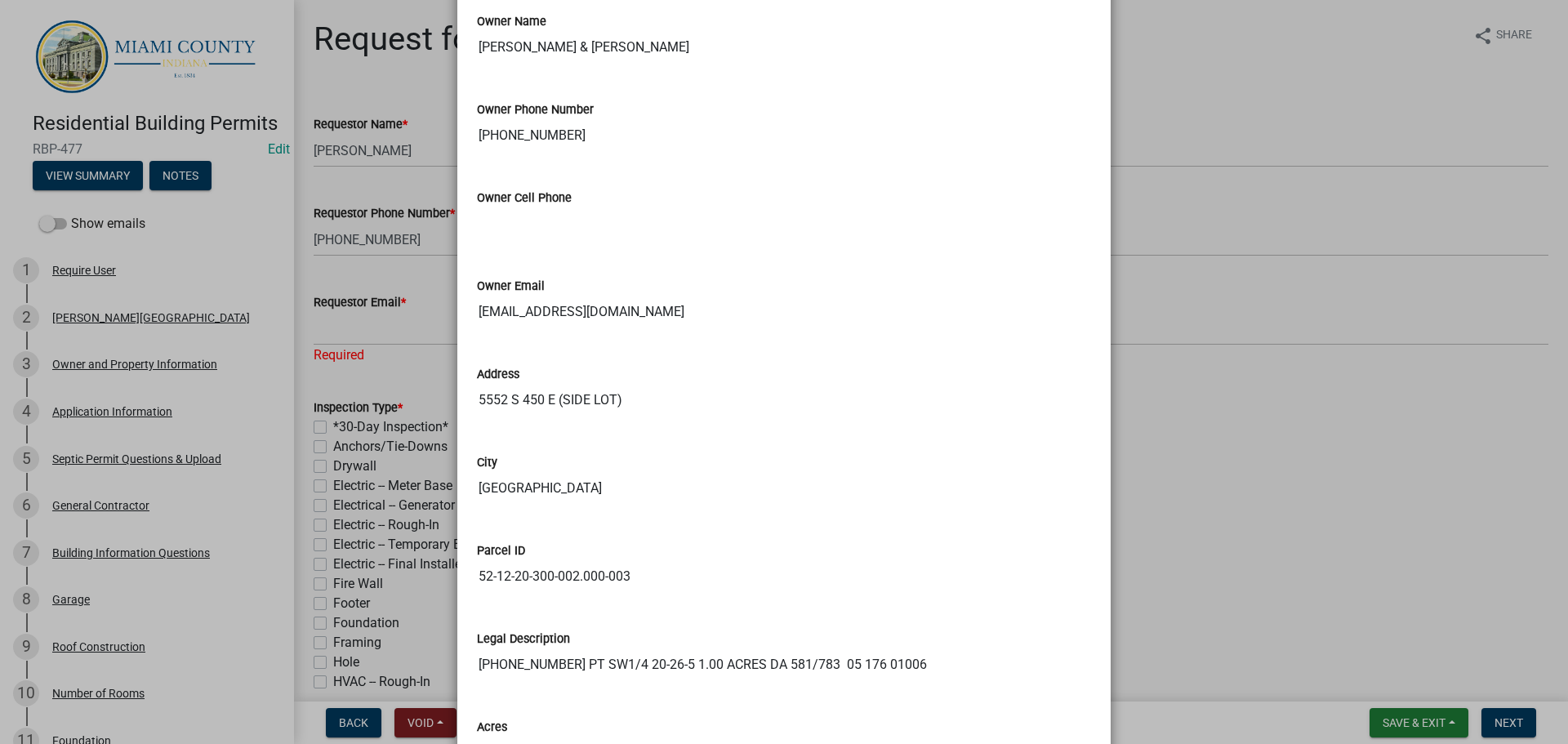
scroll to position [1347, 0]
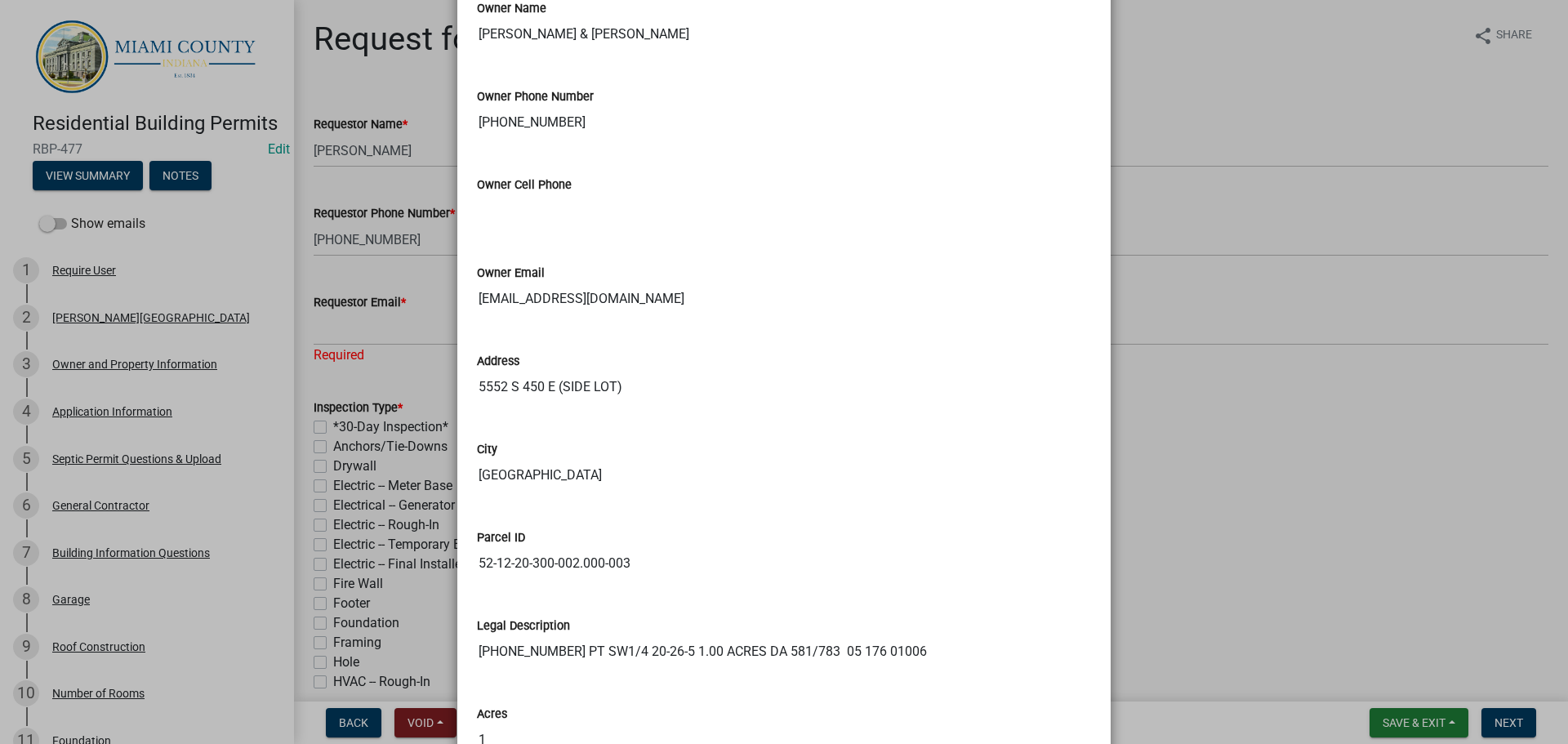
drag, startPoint x: 651, startPoint y: 301, endPoint x: 467, endPoint y: 300, distance: 184.0
click at [467, 300] on div "Owner Email hairbyekimberly@yahoo.com" at bounding box center [784, 285] width 639 height 88
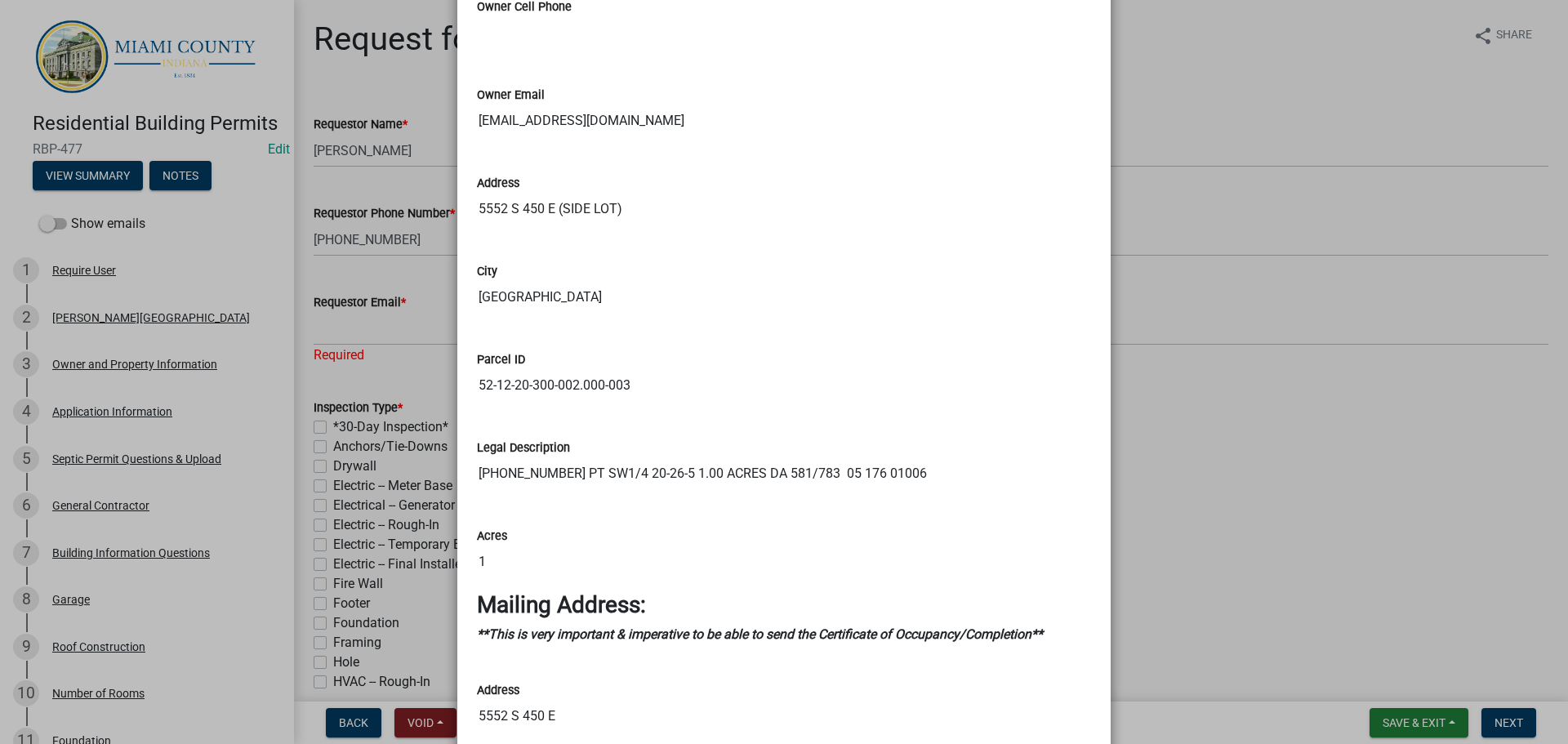
scroll to position [2297, 0]
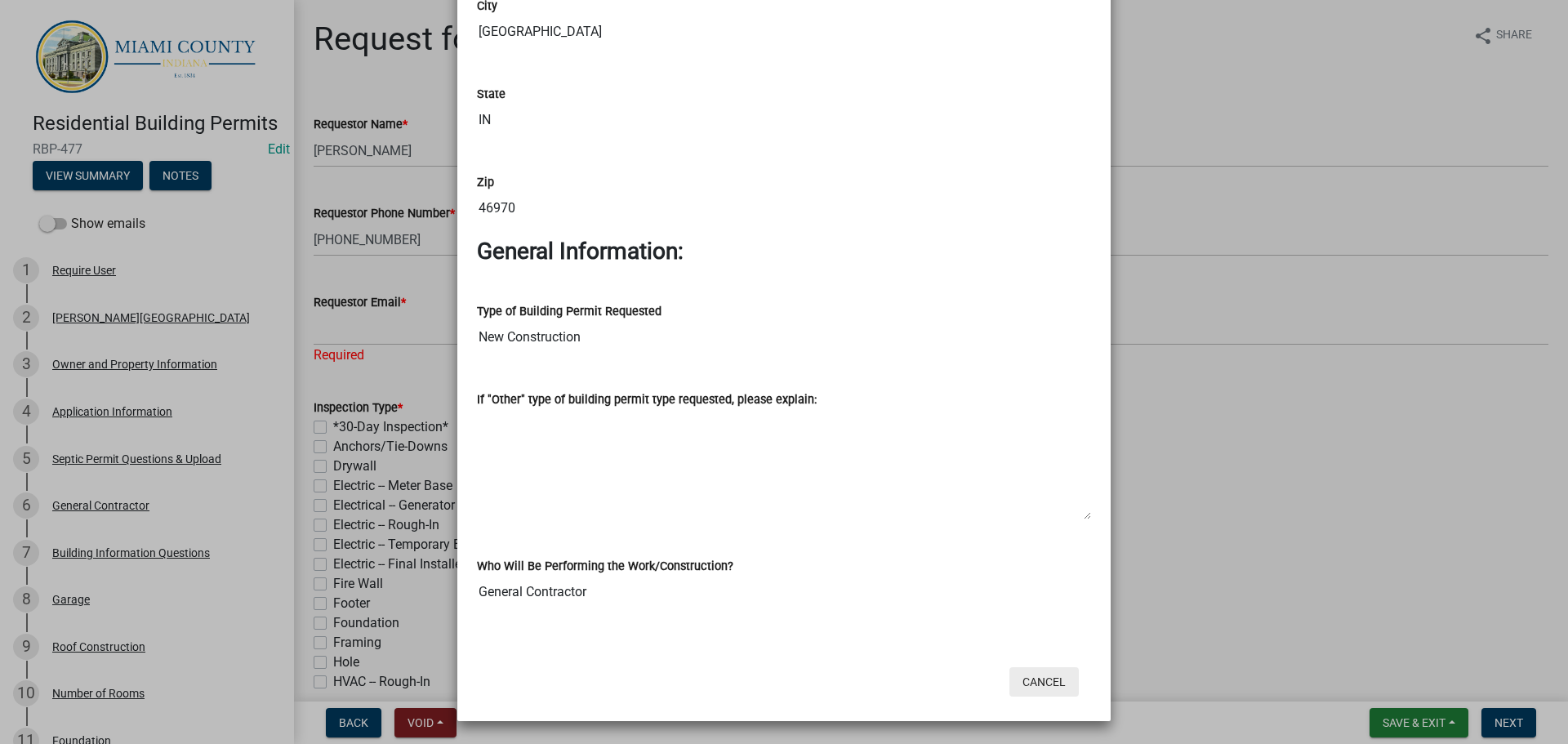
click at [1050, 680] on button "Cancel" at bounding box center [1044, 682] width 69 height 30
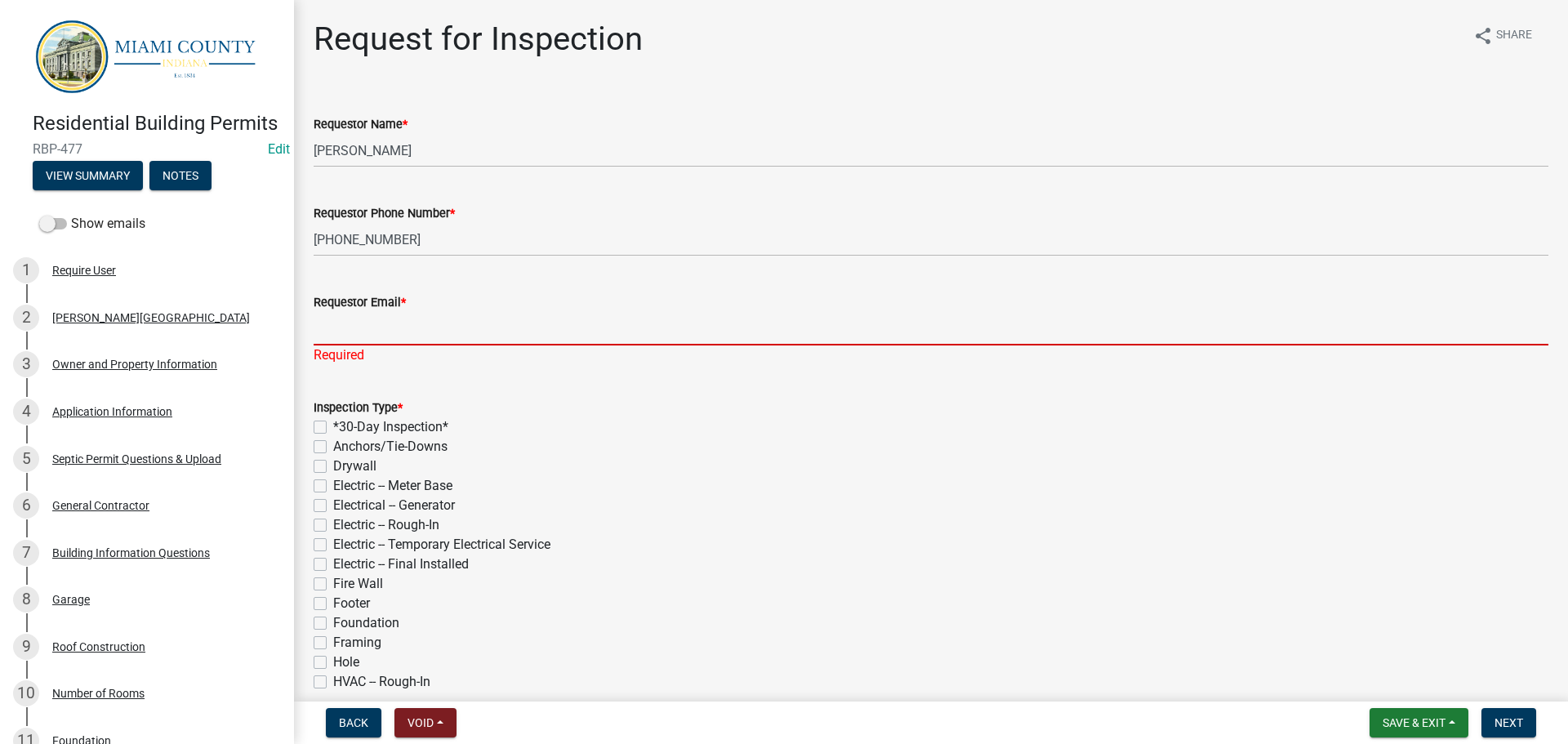
click at [432, 331] on input "Requestor Email *" at bounding box center [930, 328] width 1235 height 33
paste input "hairbyekimberly@yahoo.com"
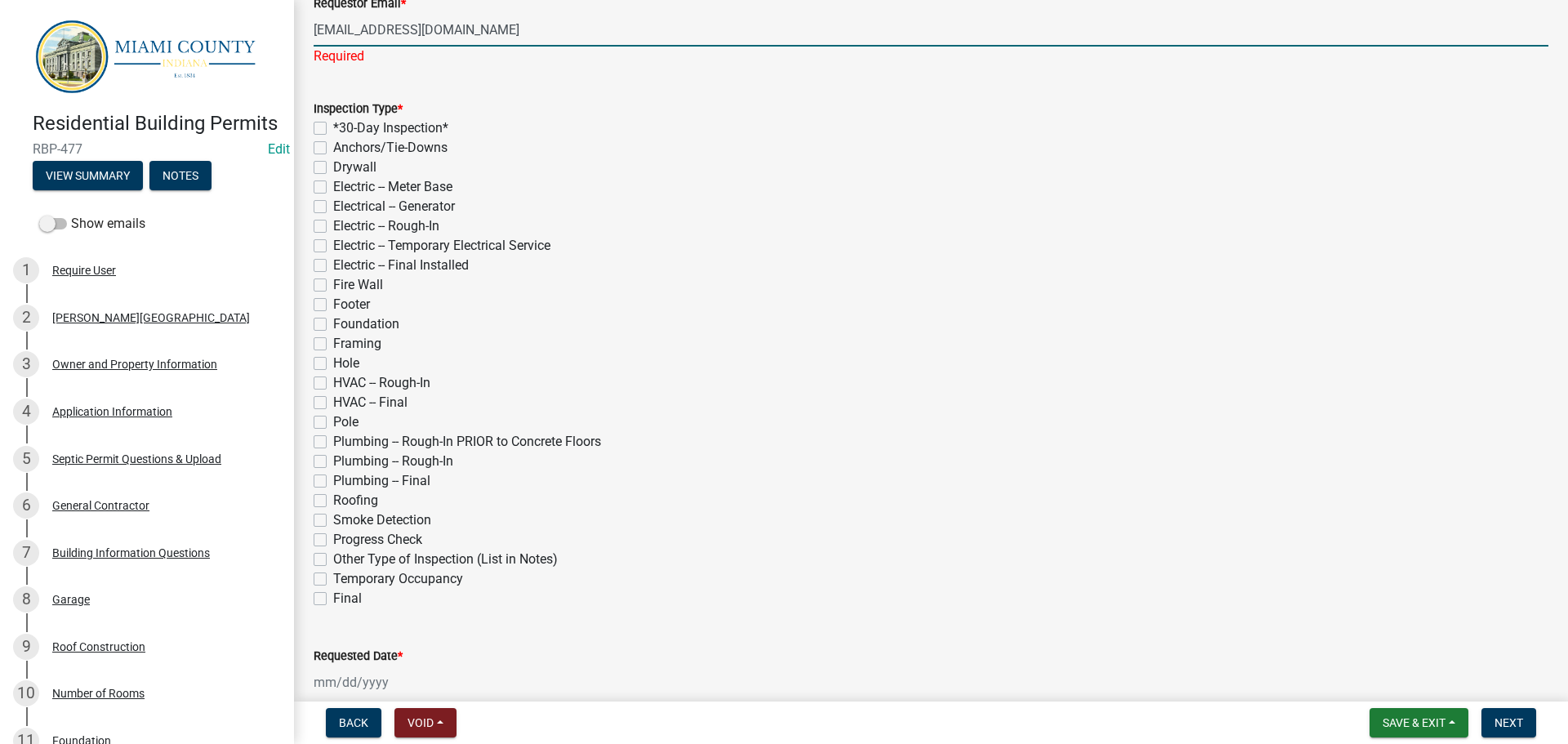
scroll to position [327, 0]
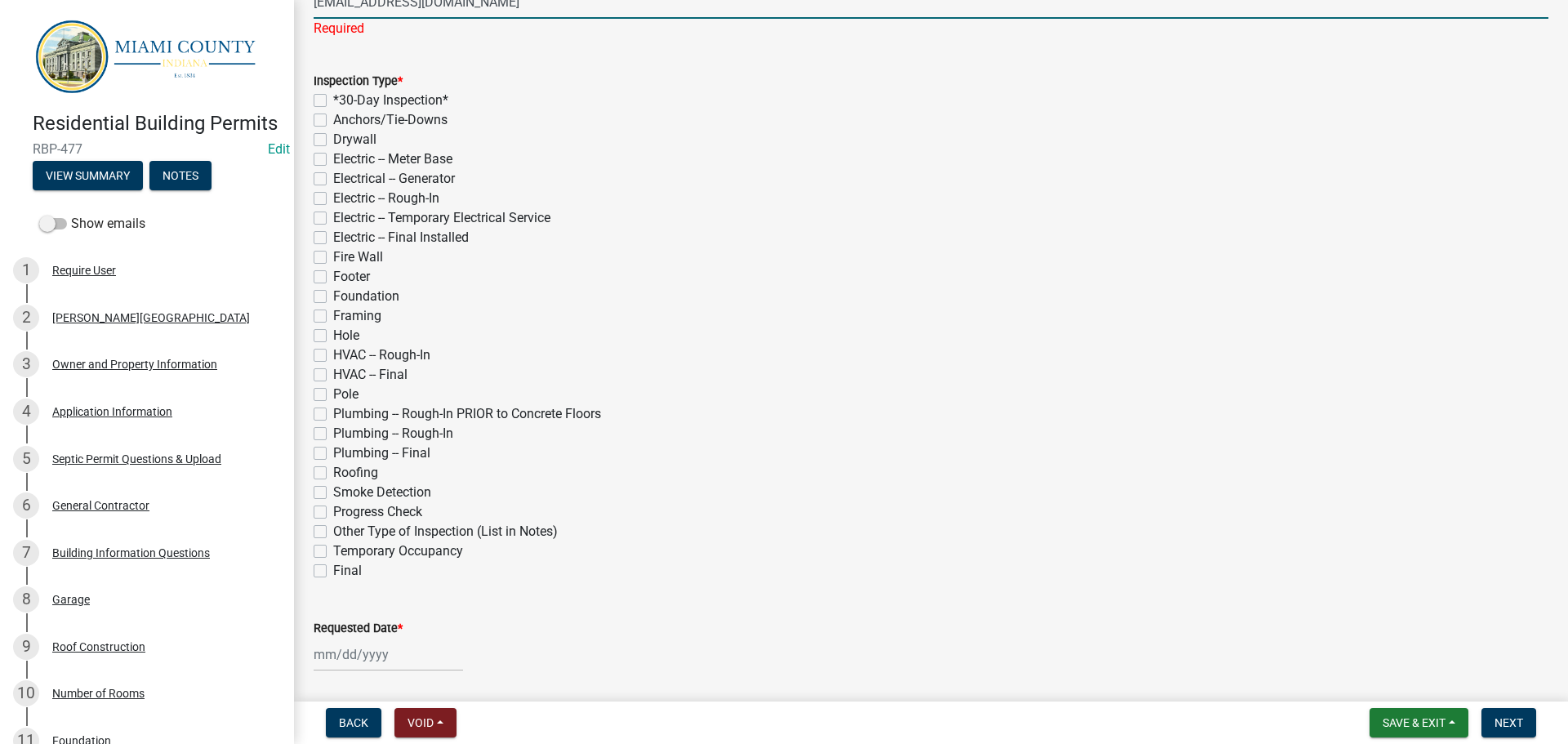
type input "hairbyekimberly@yahoo.com"
click at [322, 236] on div "Inspection Type * *30-Day Inspection* Anchors/Tie-Downs Drywall Electric -- Met…" at bounding box center [930, 326] width 1235 height 510
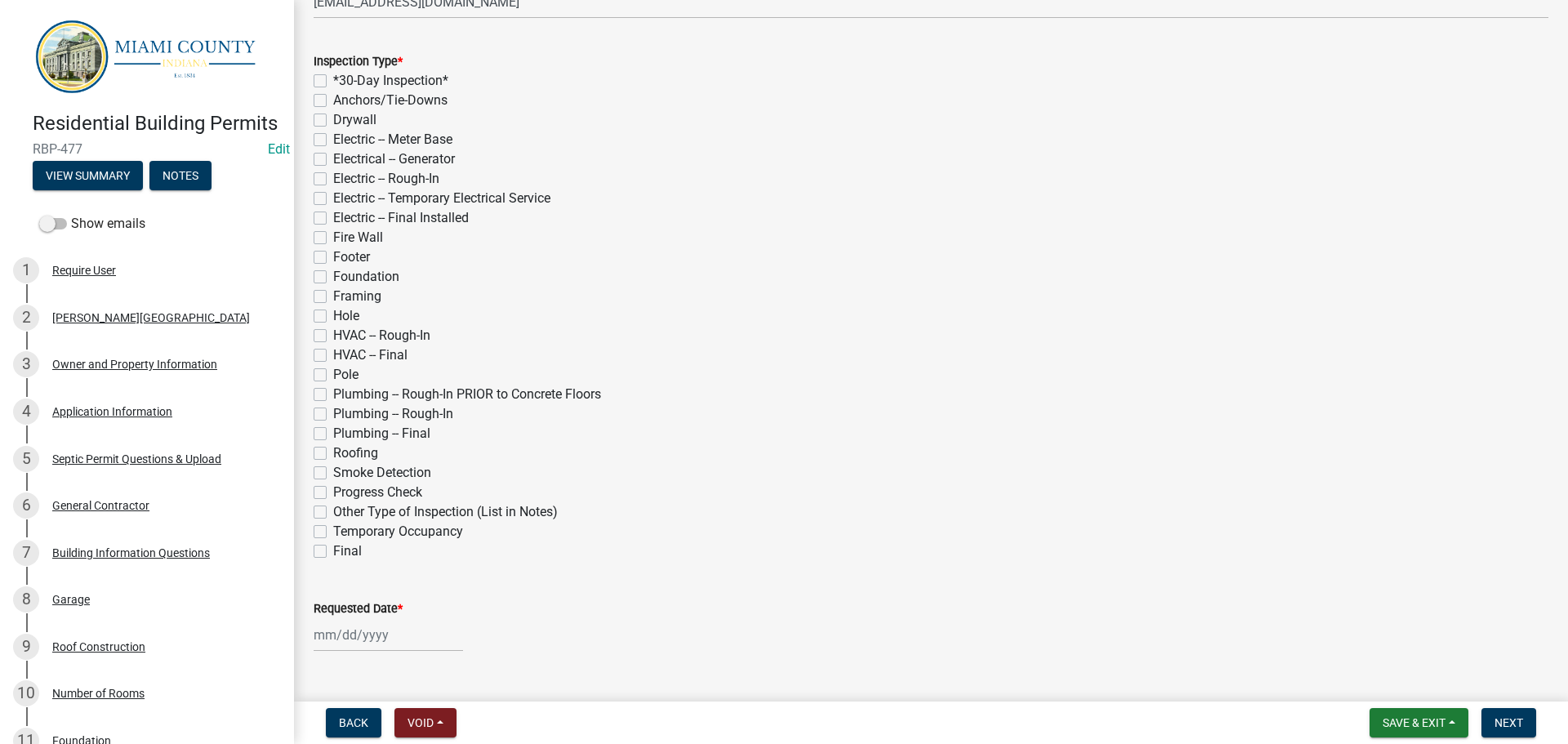
click at [333, 218] on label "Electric -- Final Installed" at bounding box center [401, 218] width 135 height 20
click at [333, 218] on input "Electric -- Final Installed" at bounding box center [339, 213] width 11 height 11
checkbox input "true"
checkbox input "false"
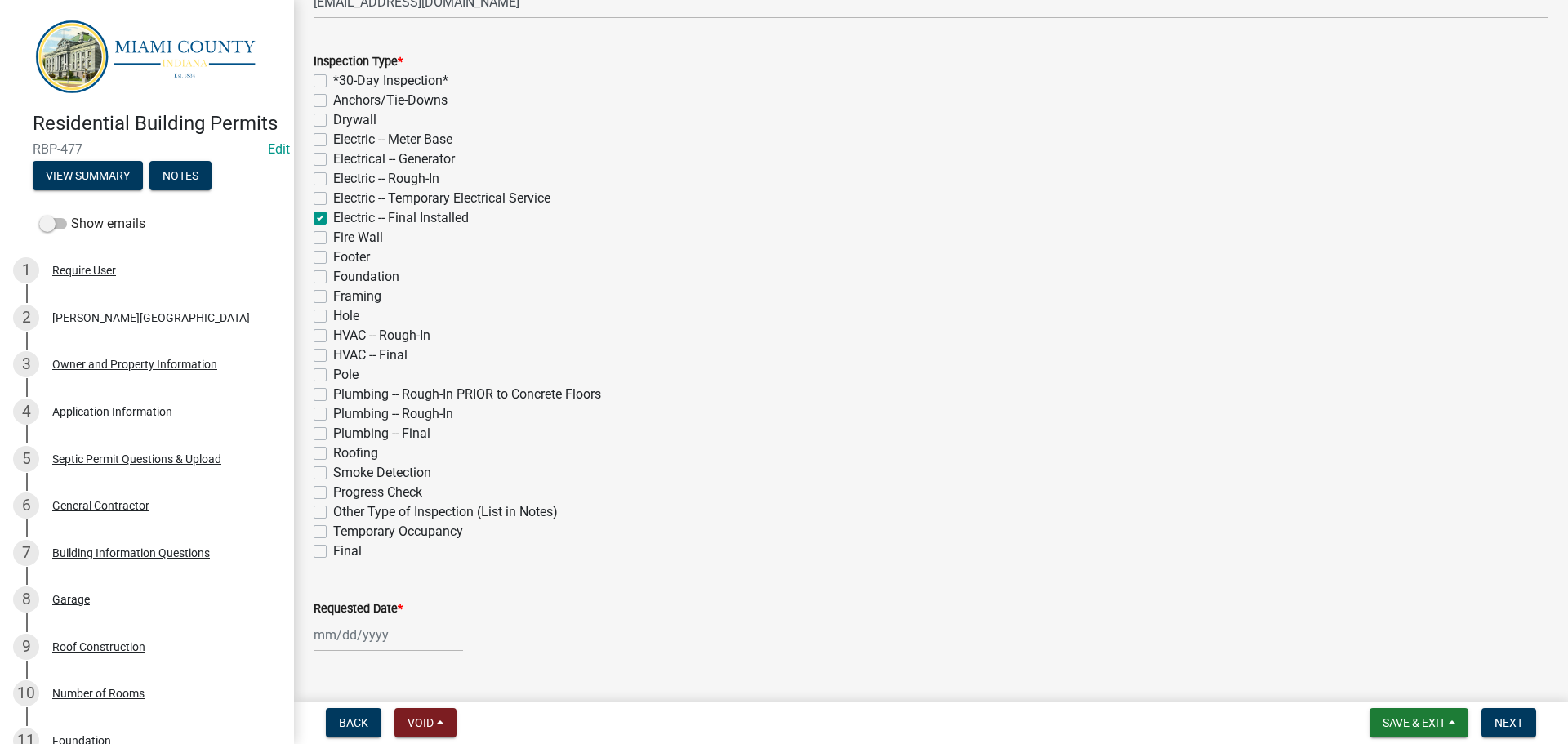
checkbox input "false"
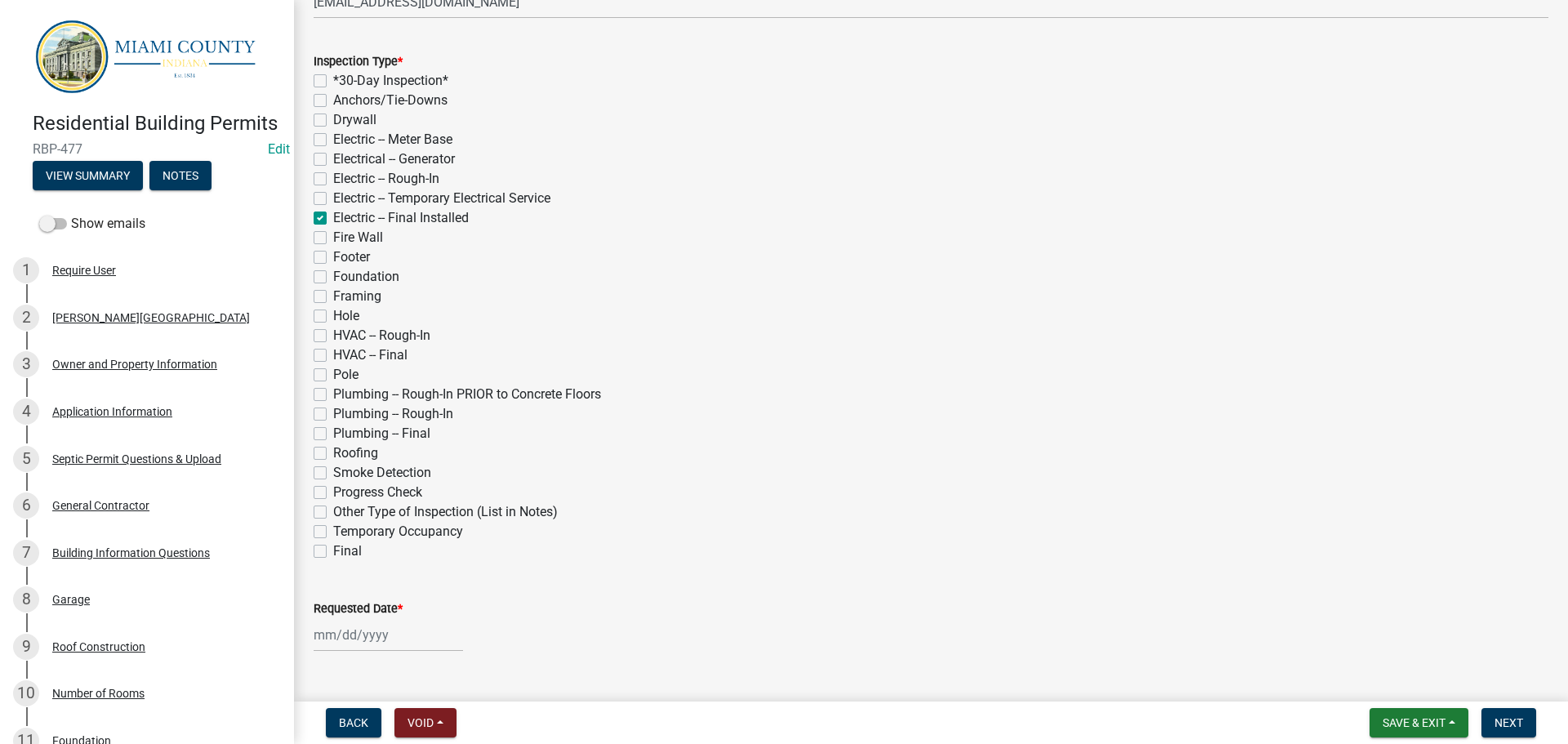
checkbox input "true"
checkbox input "false"
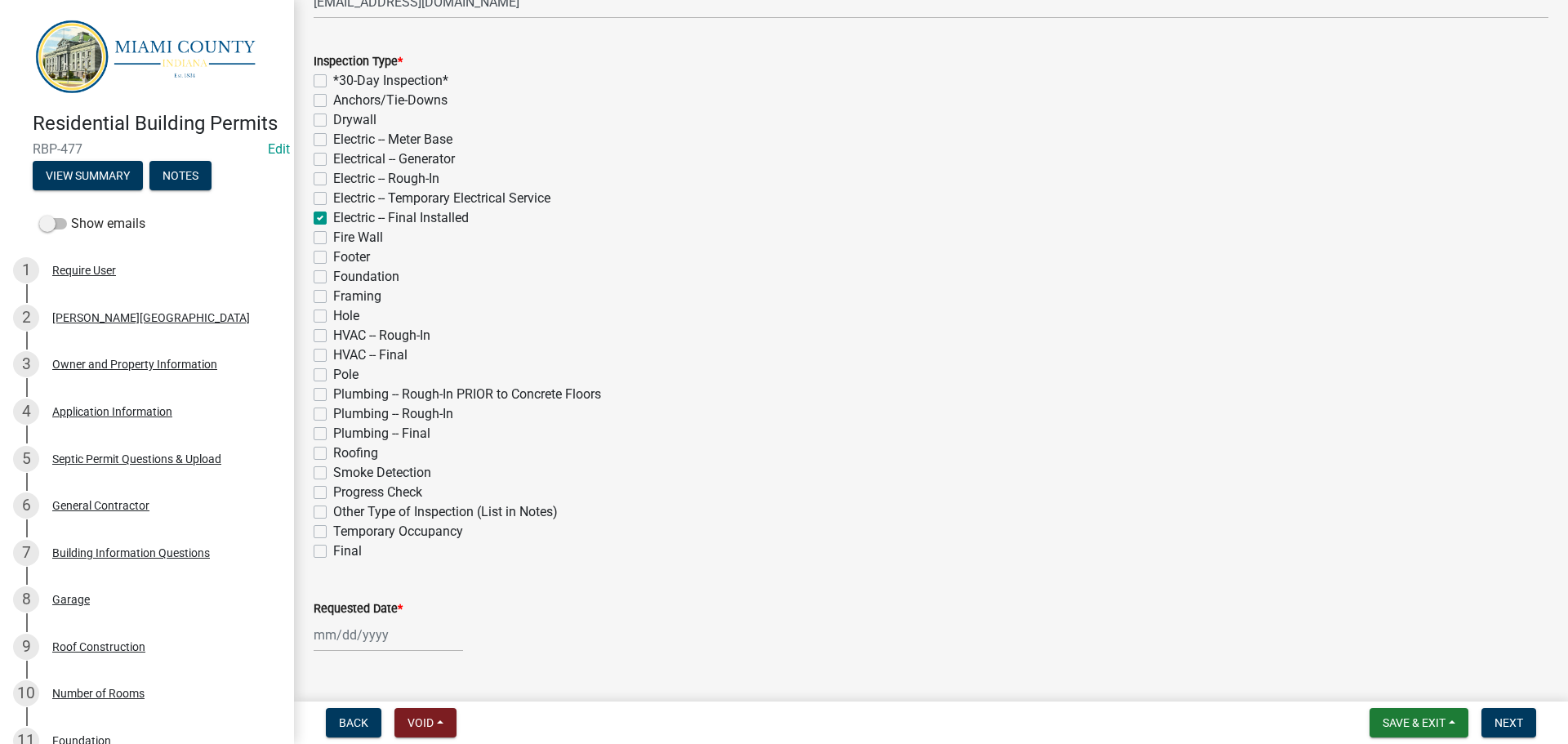
checkbox input "false"
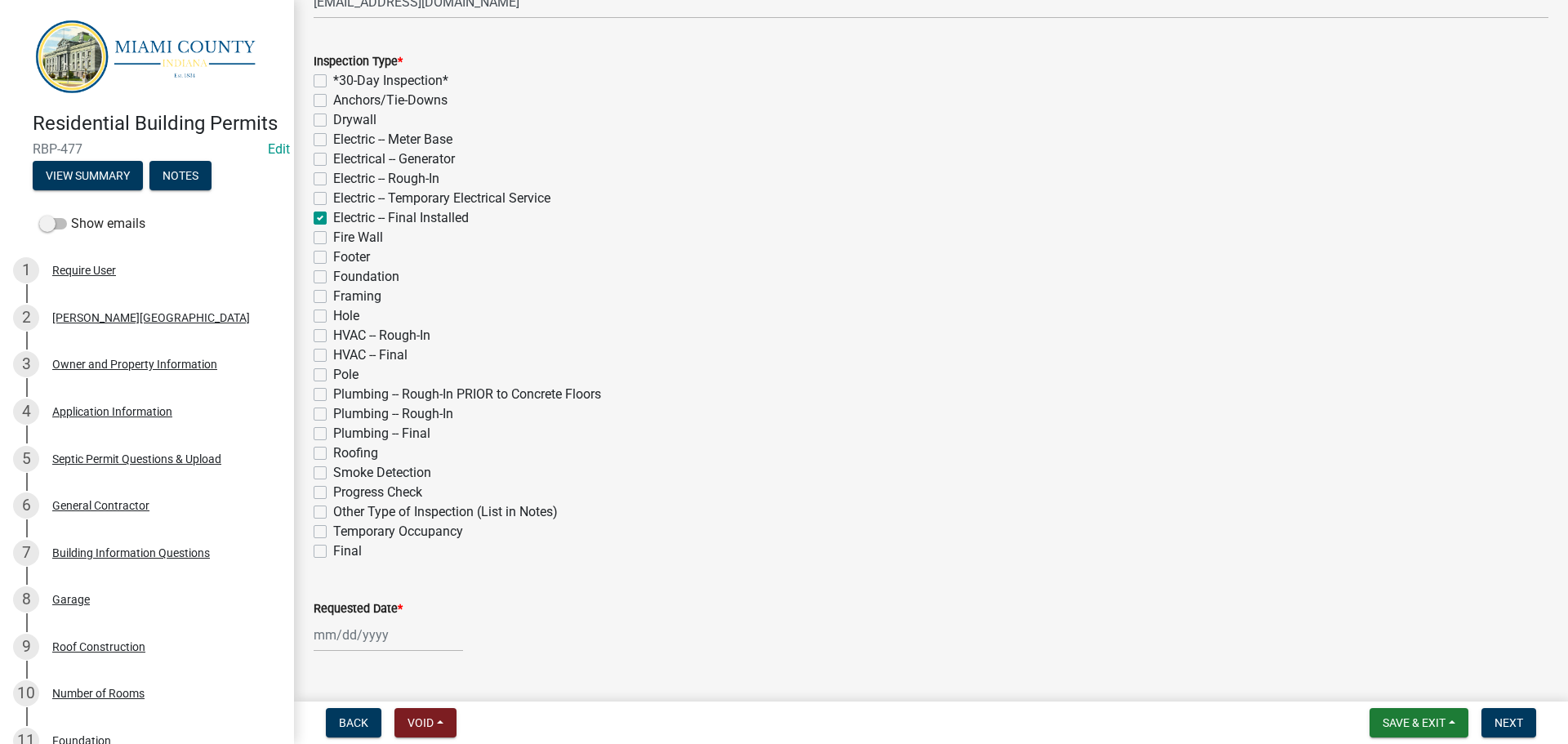
checkbox input "false"
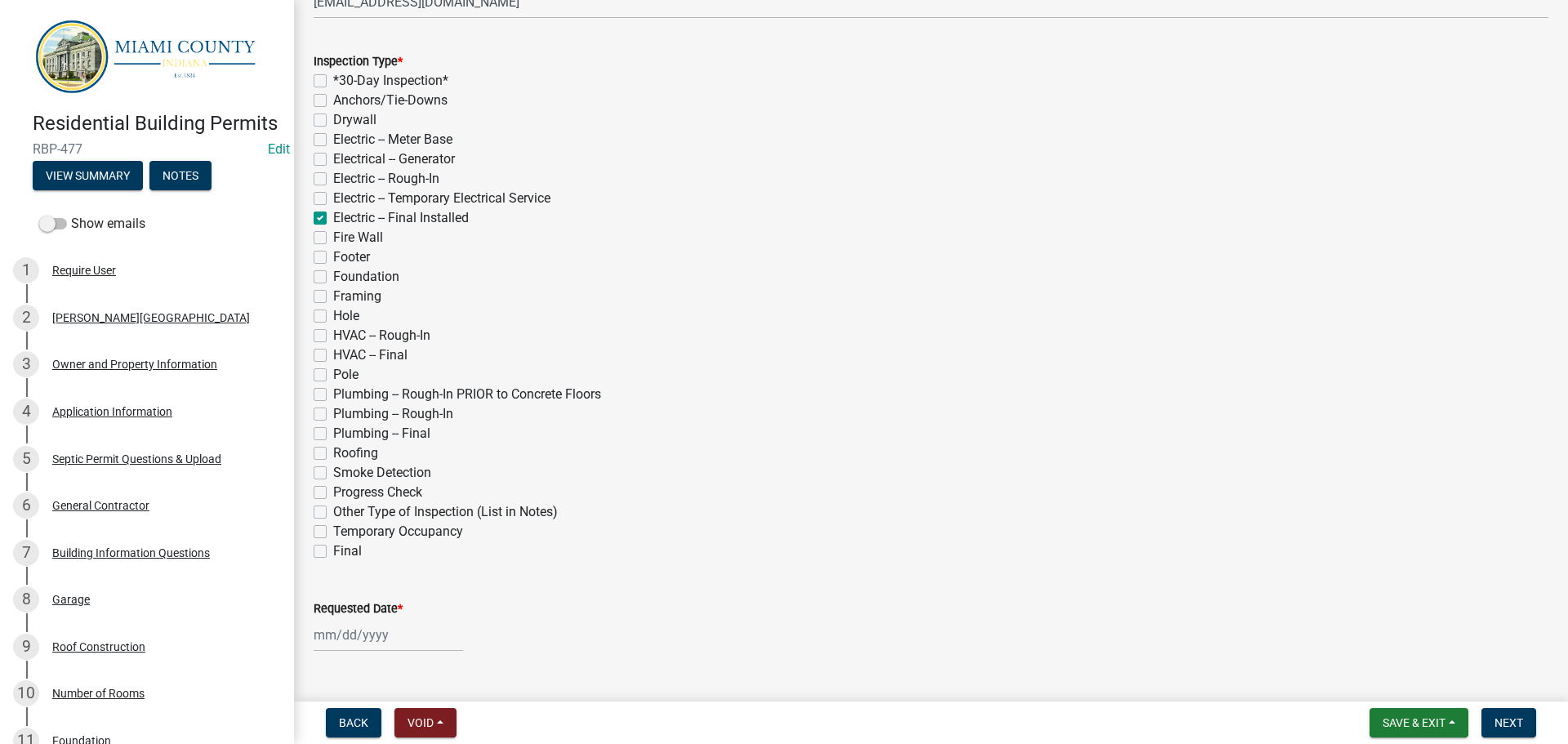
checkbox input "false"
click at [333, 430] on label "Plumbing -- Final" at bounding box center [382, 434] width 97 height 20
click at [333, 430] on input "Plumbing -- Final" at bounding box center [339, 430] width 11 height 11
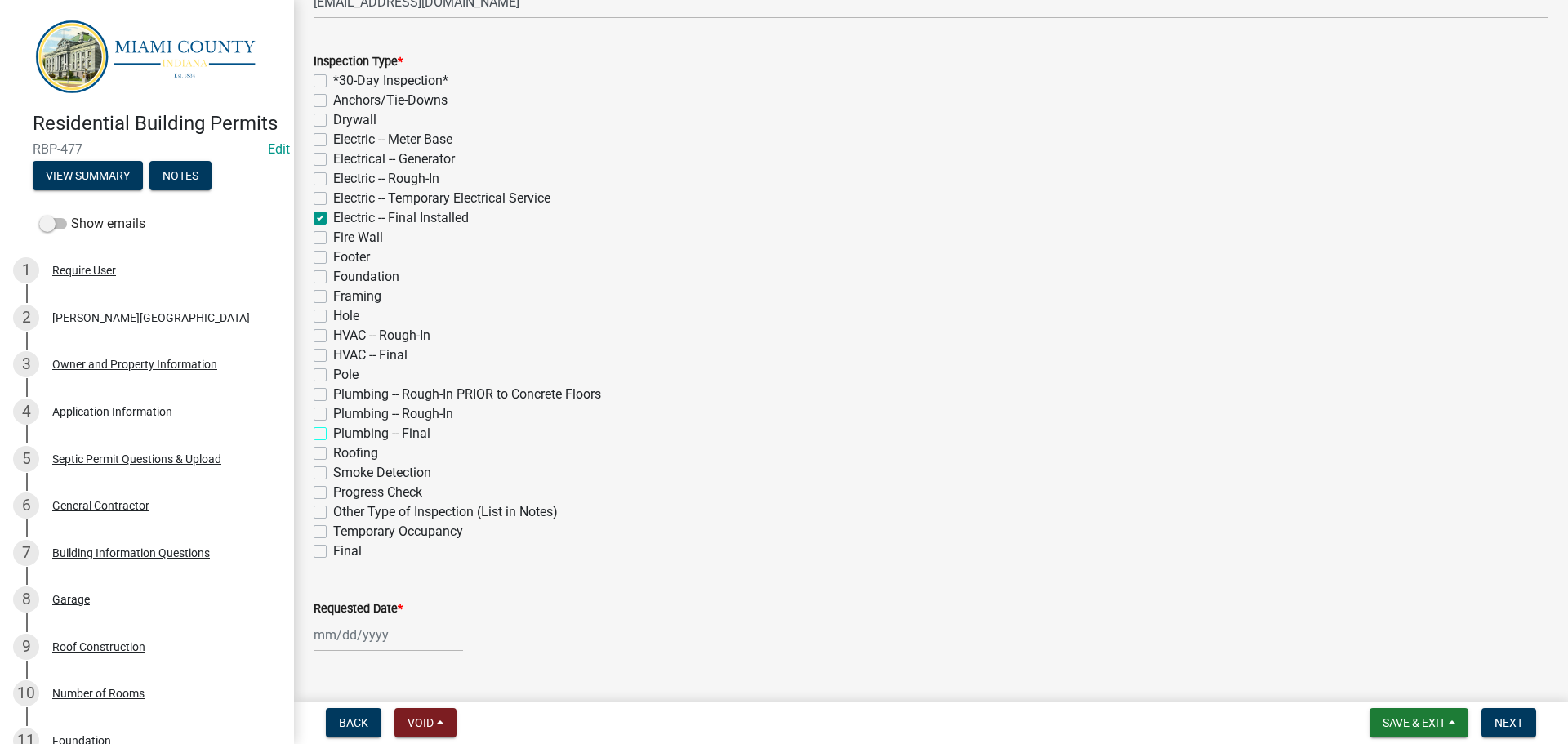
checkbox input "true"
checkbox input "false"
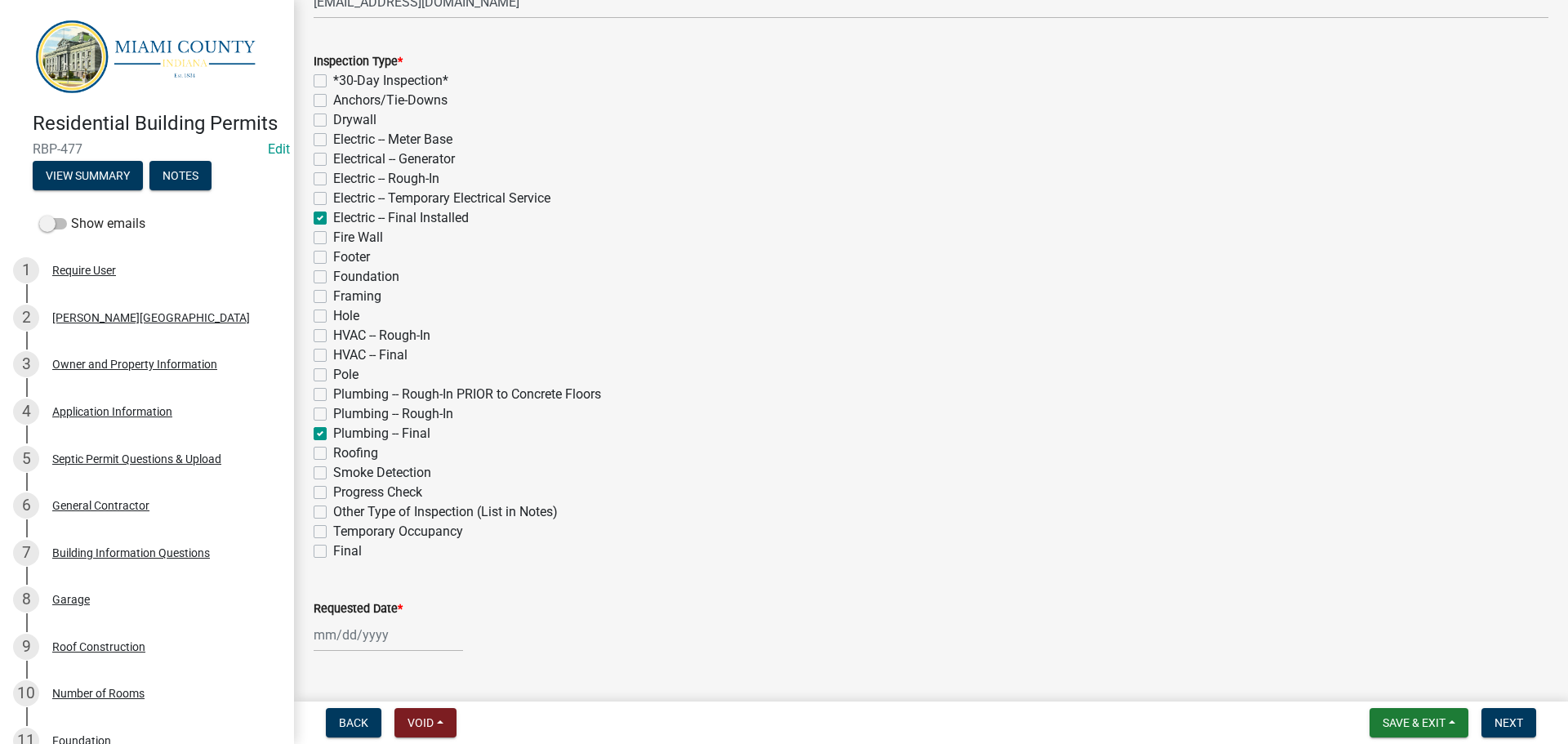
checkbox input "false"
checkbox input "true"
checkbox input "false"
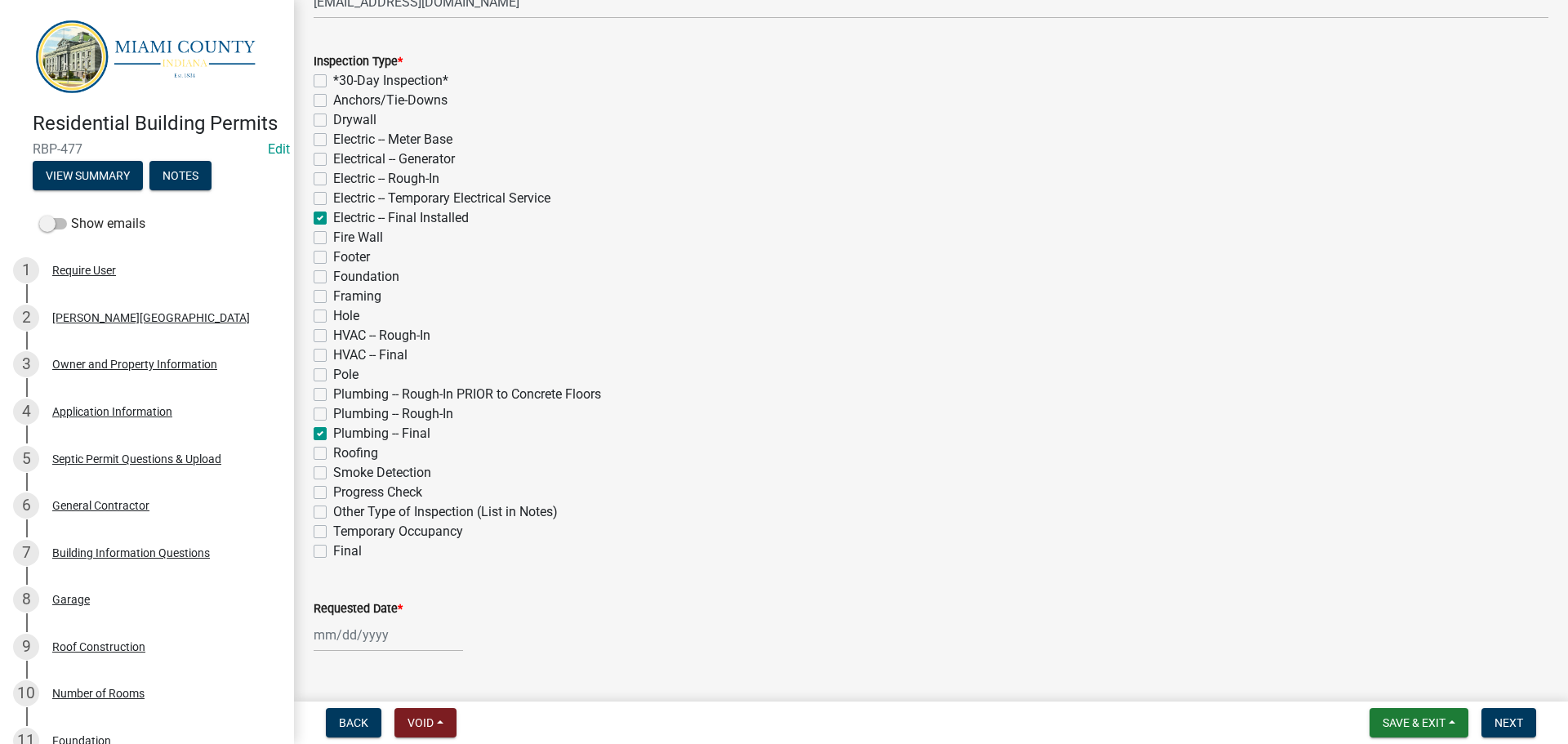
checkbox input "false"
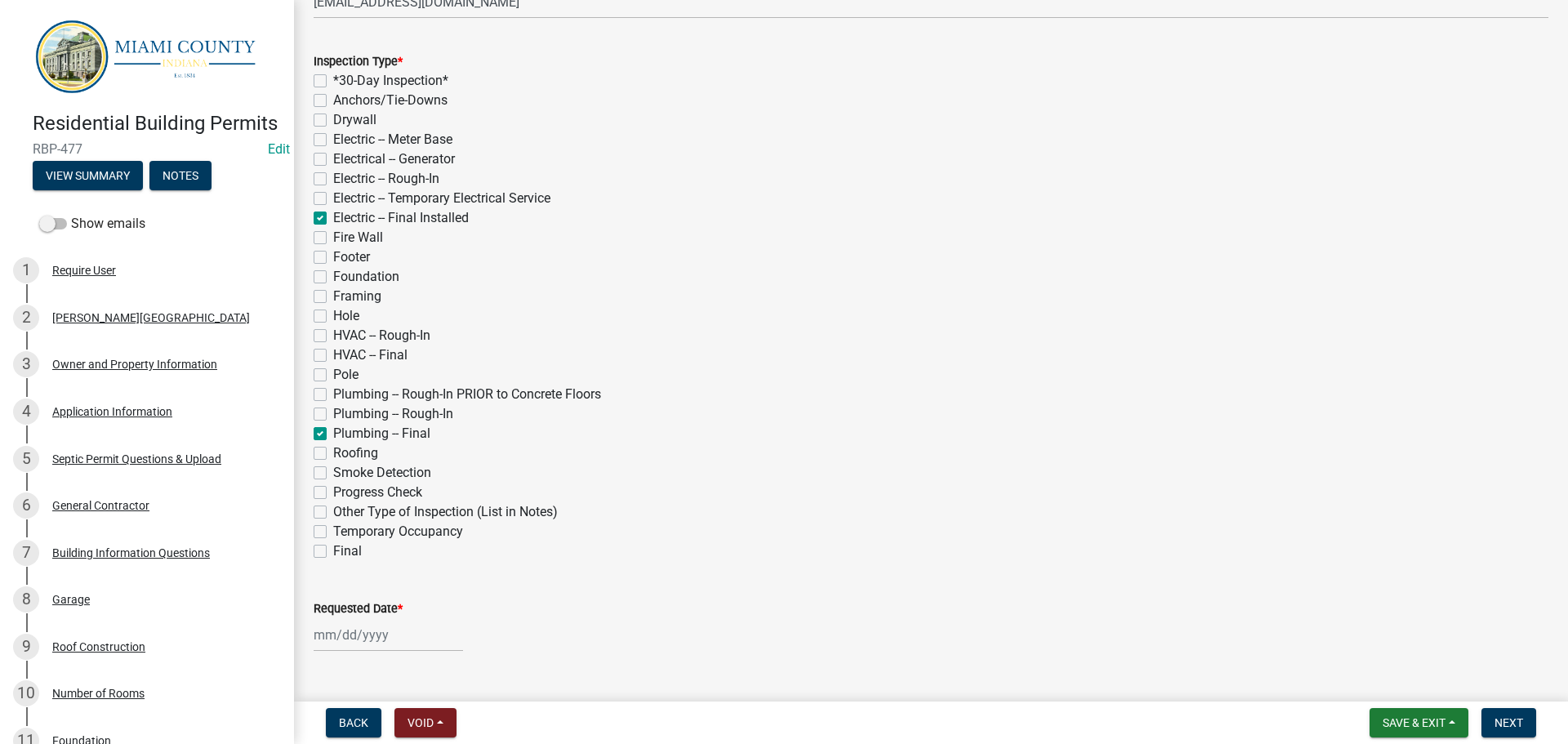
checkbox input "false"
checkbox input "true"
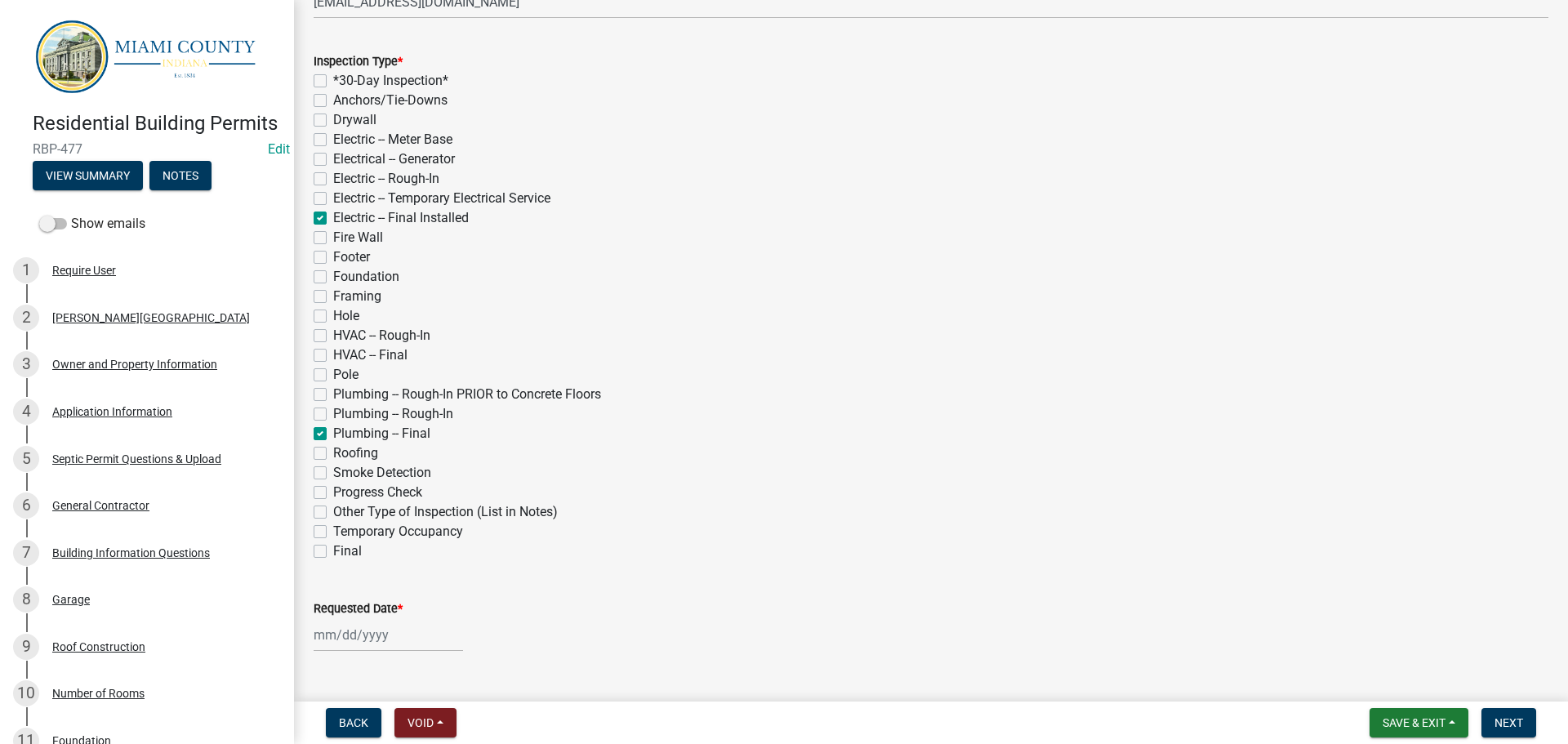
checkbox input "false"
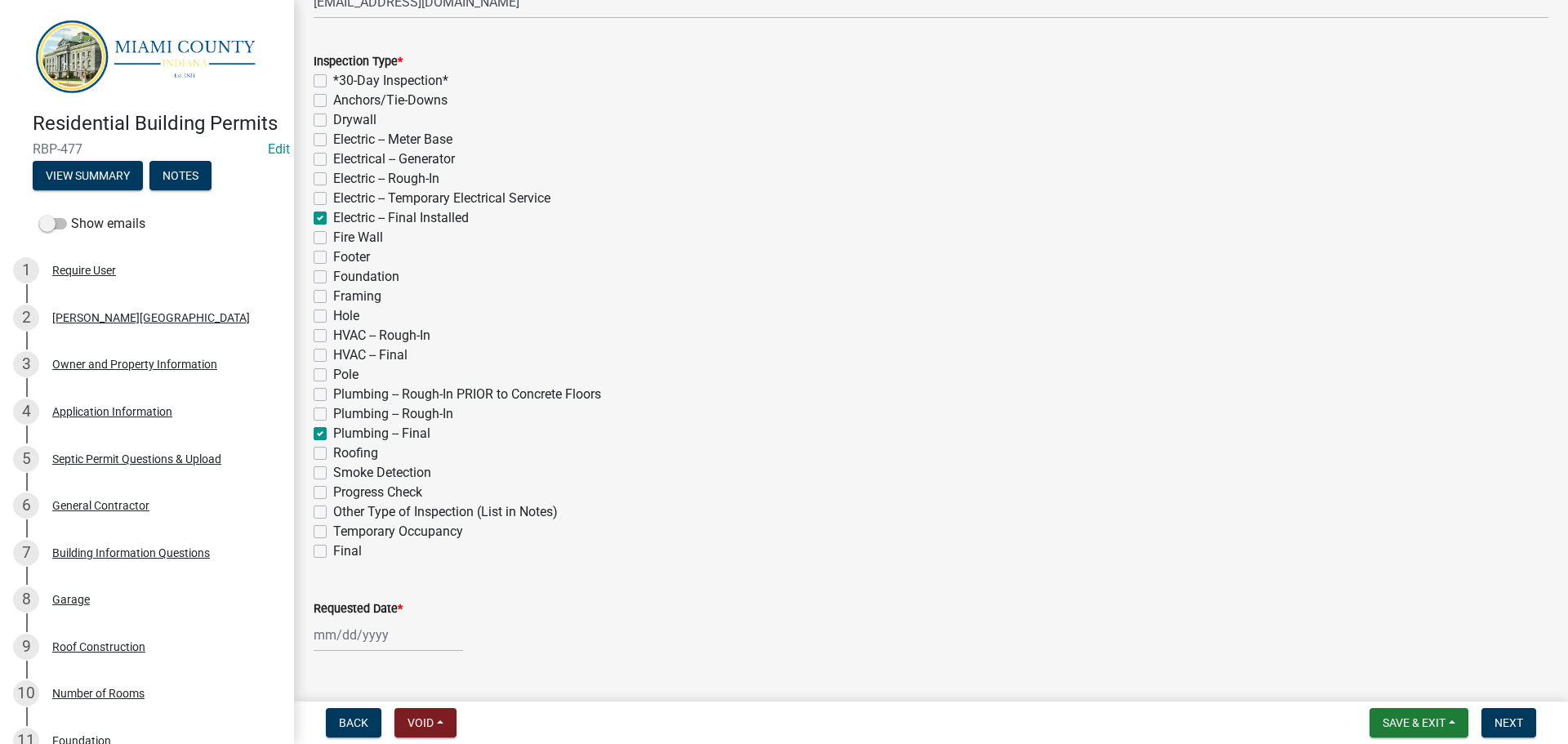
checkbox input "false"
click at [333, 358] on label "HVAC -- Final" at bounding box center [370, 355] width 74 height 20
click at [333, 356] on input "HVAC -- Final" at bounding box center [339, 350] width 11 height 11
checkbox input "true"
checkbox input "false"
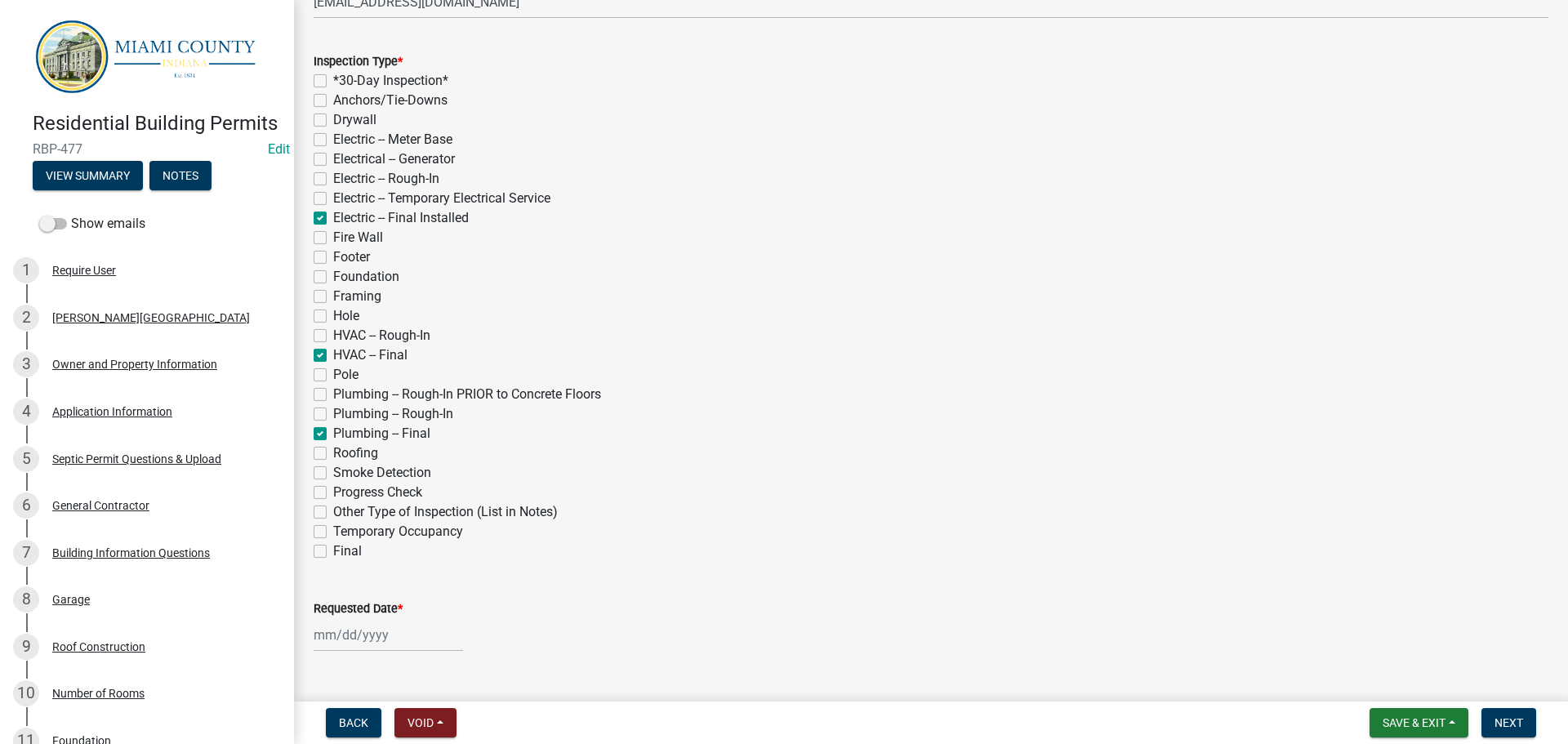
checkbox input "false"
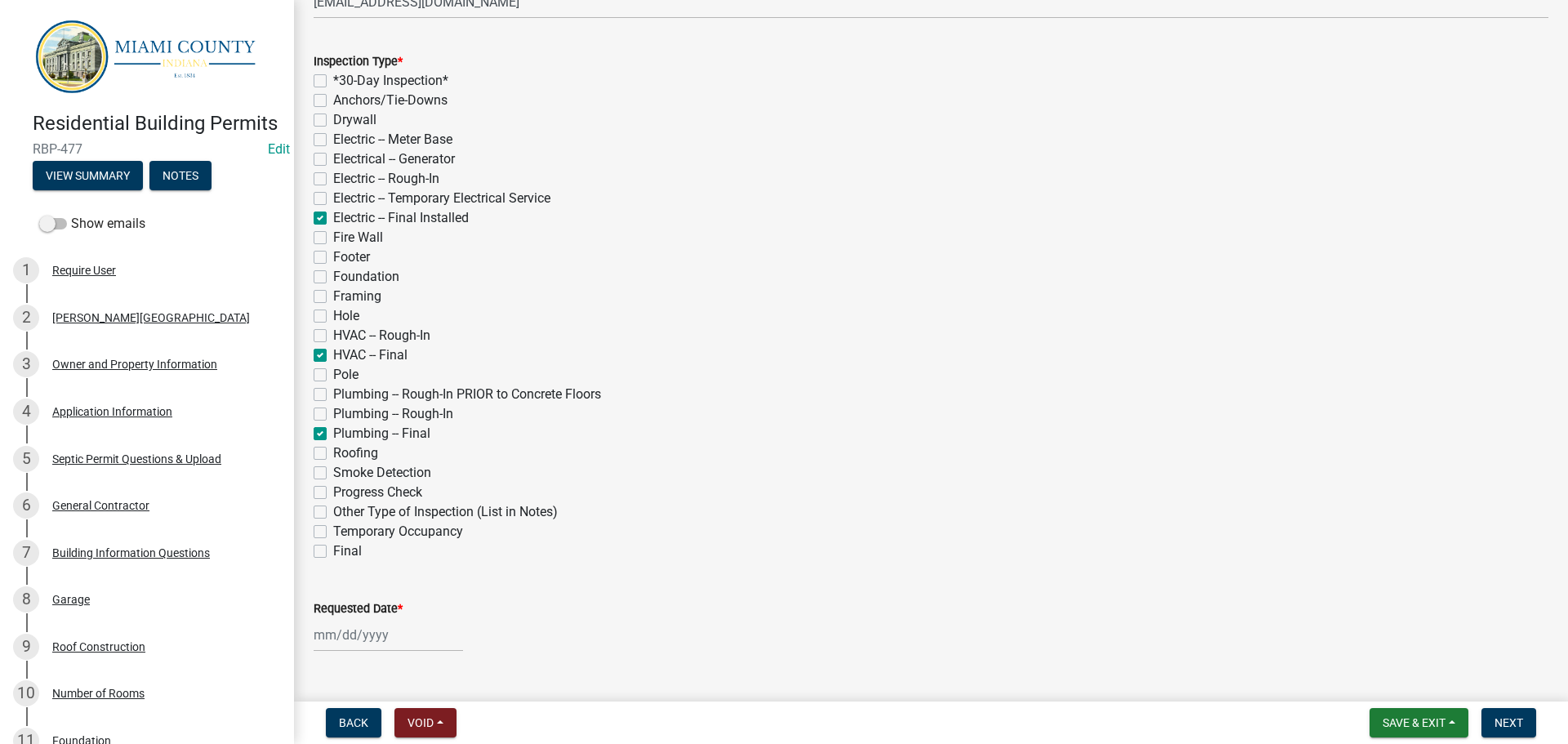
checkbox input "false"
checkbox input "true"
checkbox input "false"
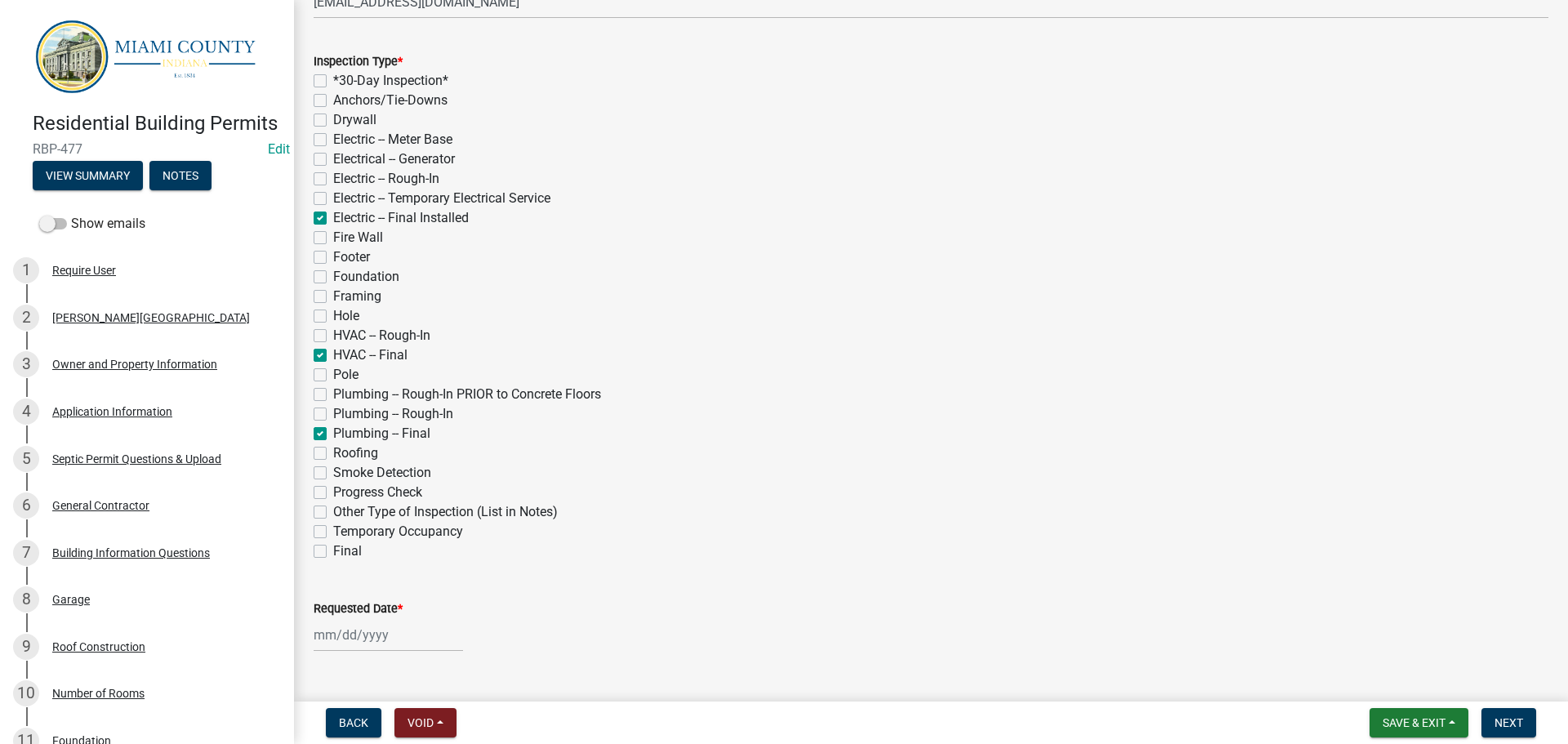
checkbox input "false"
checkbox input "true"
checkbox input "false"
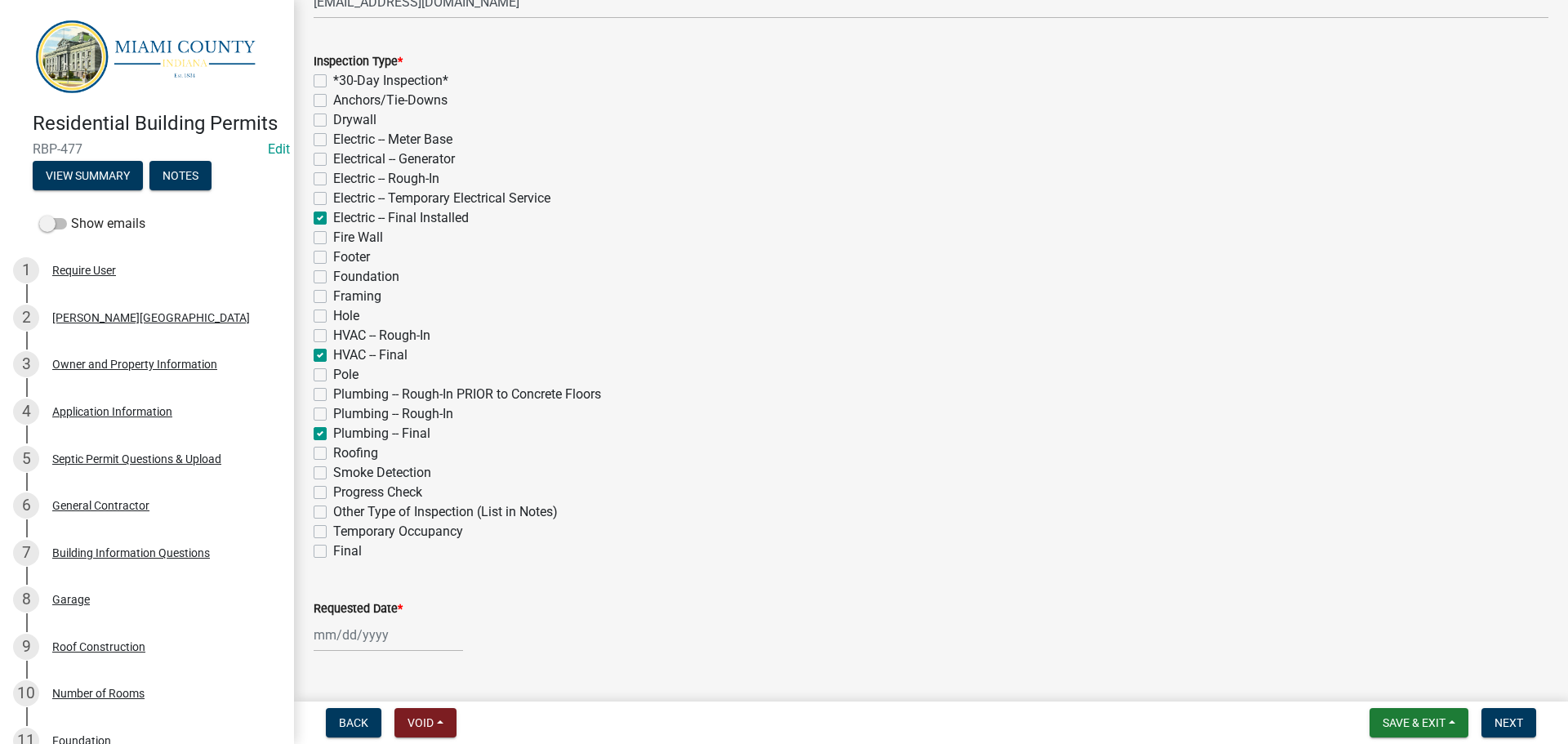
checkbox input "false"
checkbox input "true"
checkbox input "false"
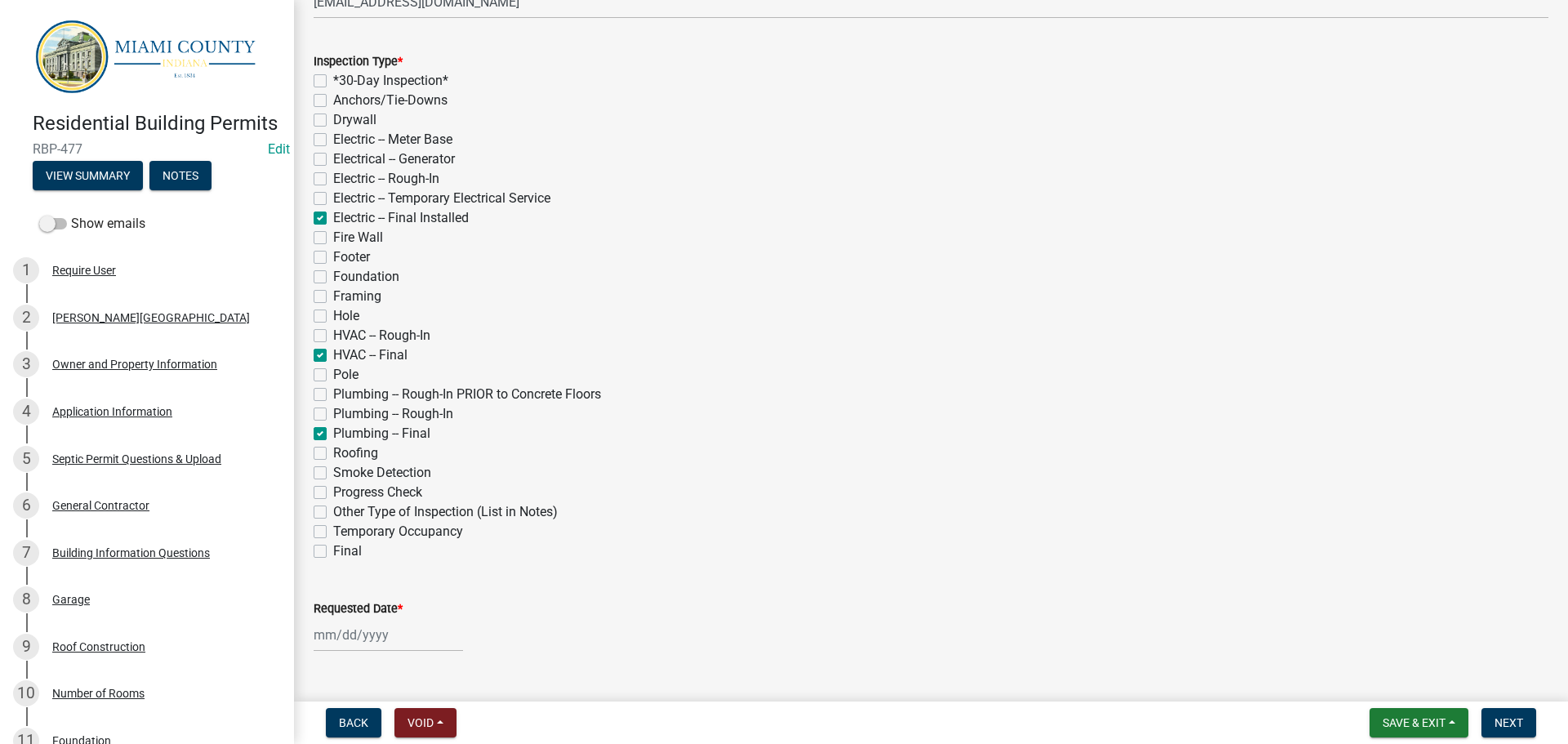
checkbox input "false"
click at [333, 488] on label "Progress Check" at bounding box center [377, 493] width 89 height 20
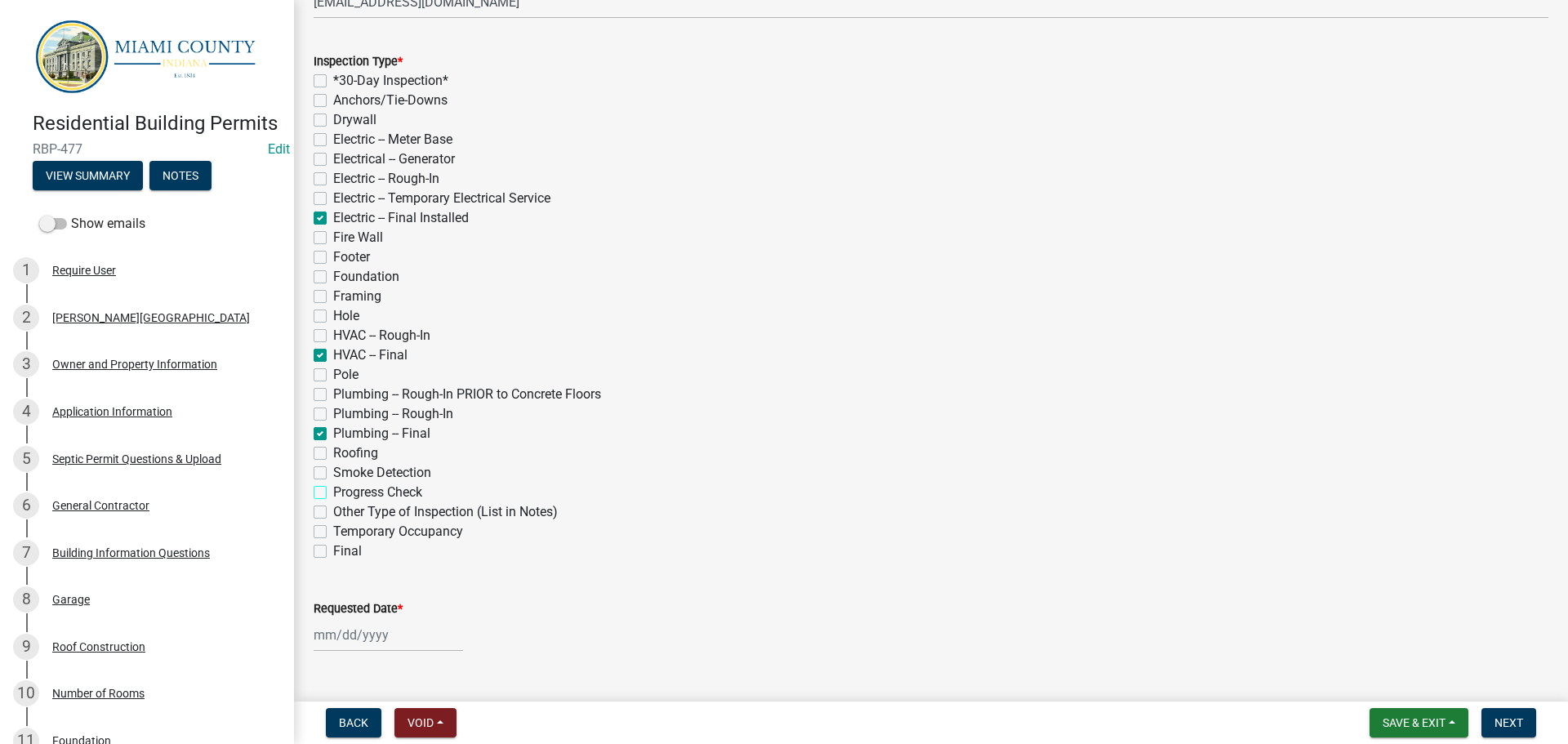
click at [333, 488] on input "Progress Check" at bounding box center [339, 488] width 11 height 11
checkbox input "true"
checkbox input "false"
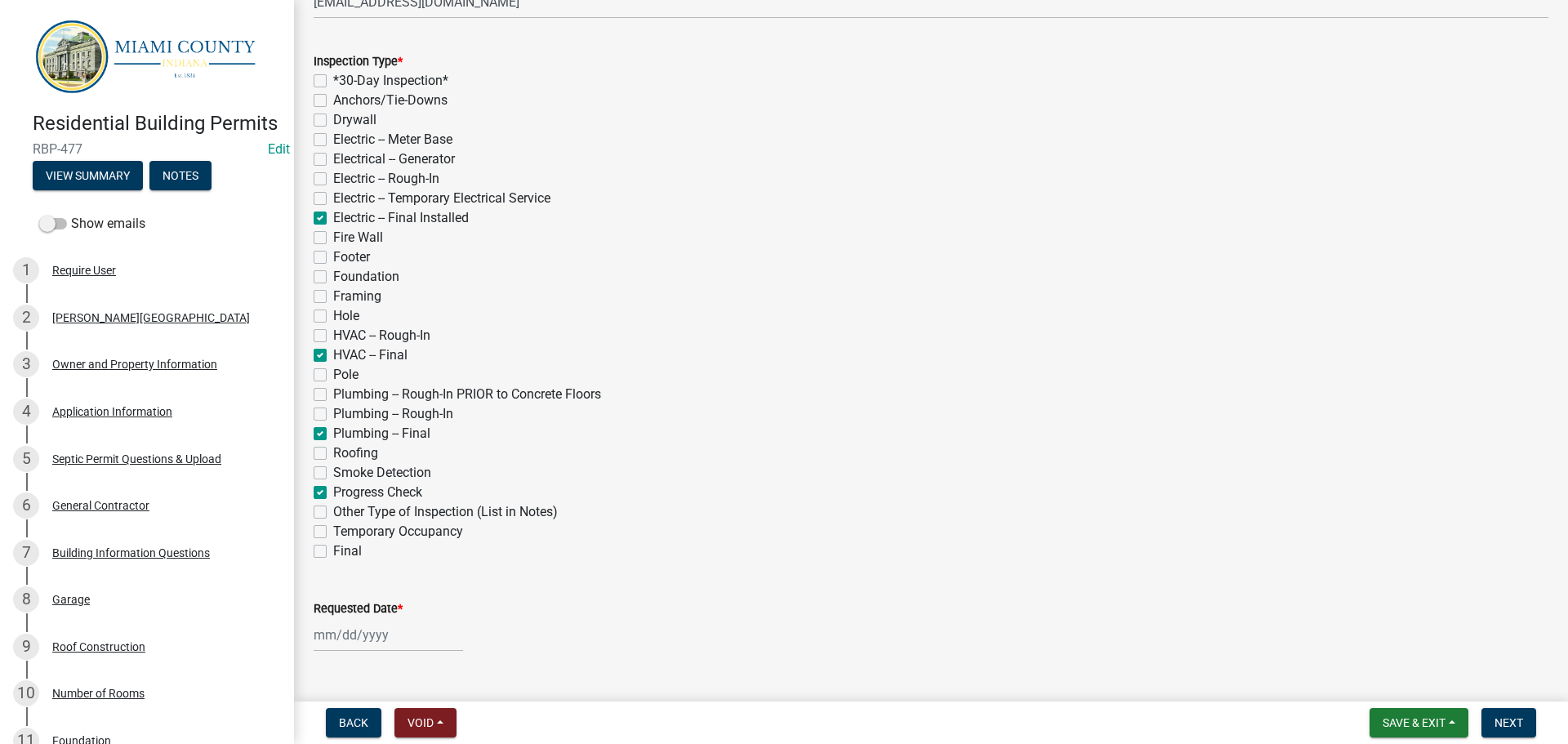
checkbox input "false"
checkbox input "true"
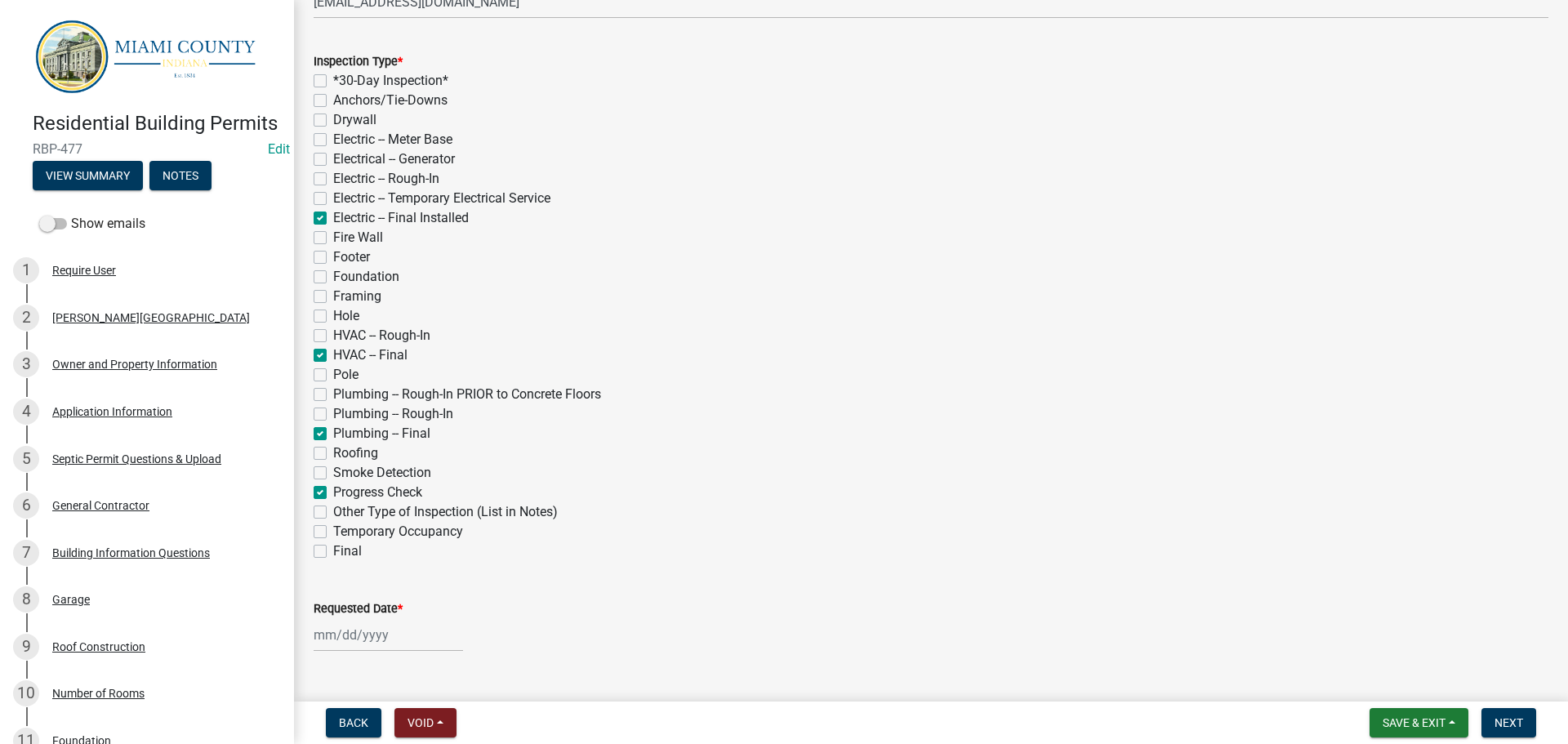
checkbox input "false"
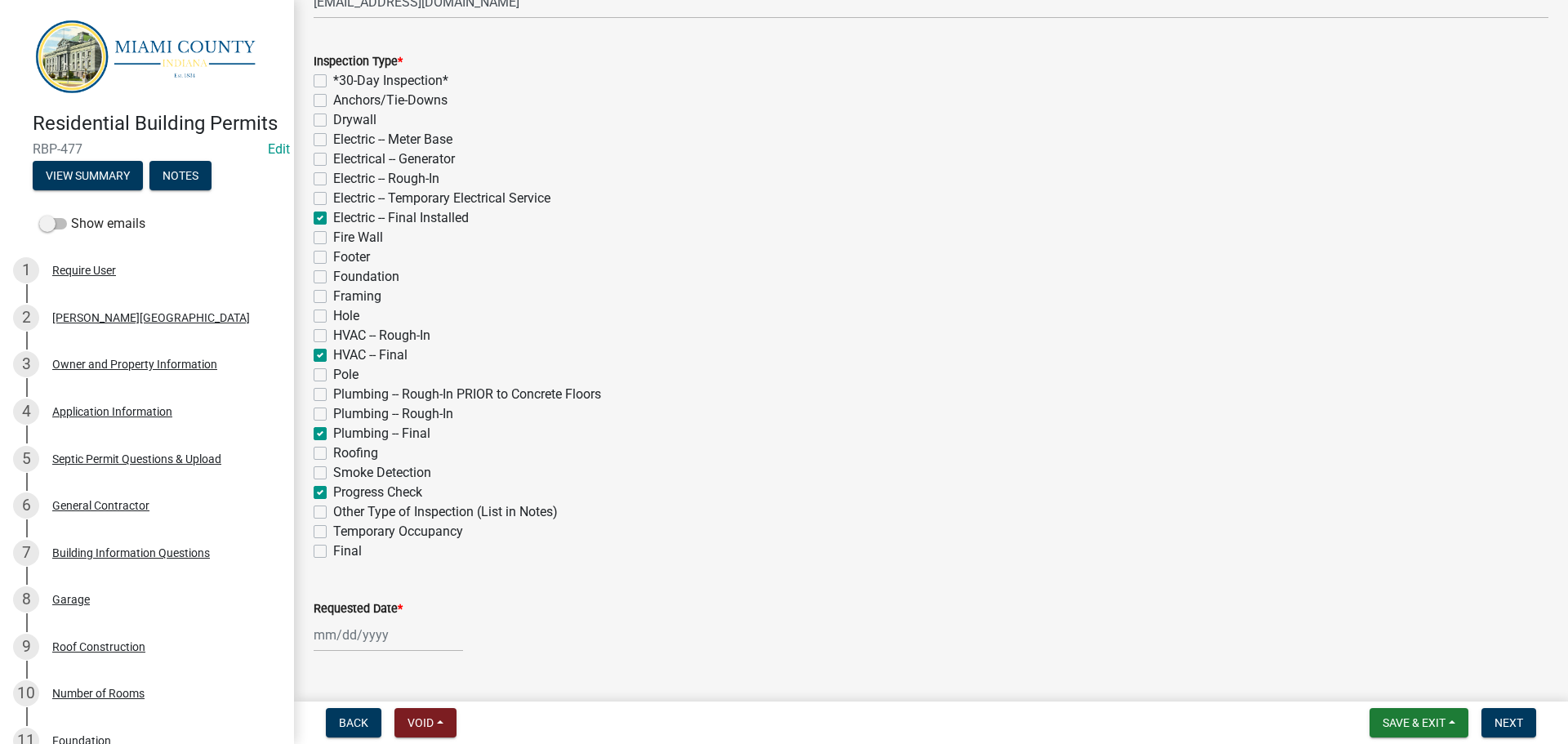
checkbox input "false"
checkbox input "true"
checkbox input "false"
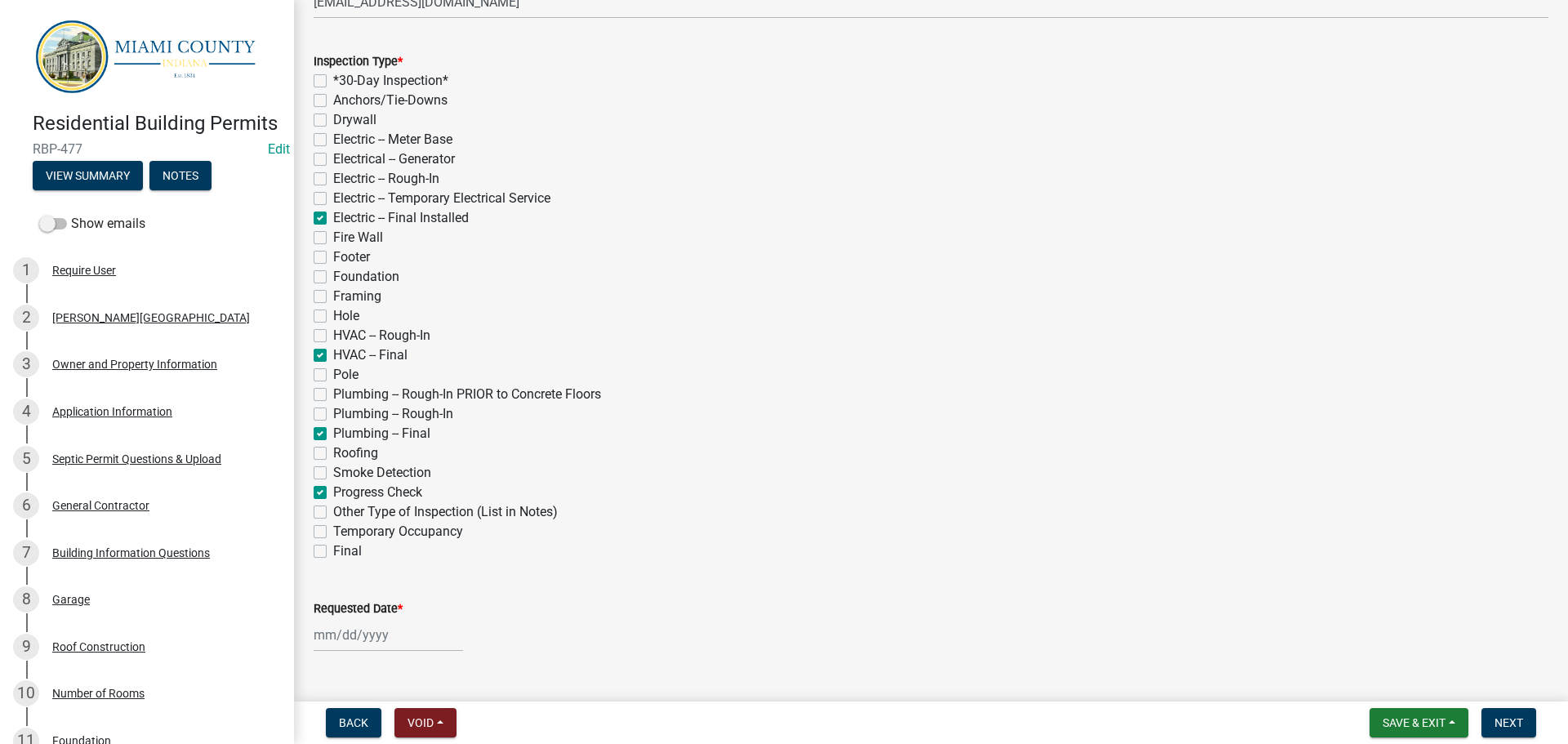
checkbox input "true"
checkbox input "false"
checkbox input "true"
checkbox input "false"
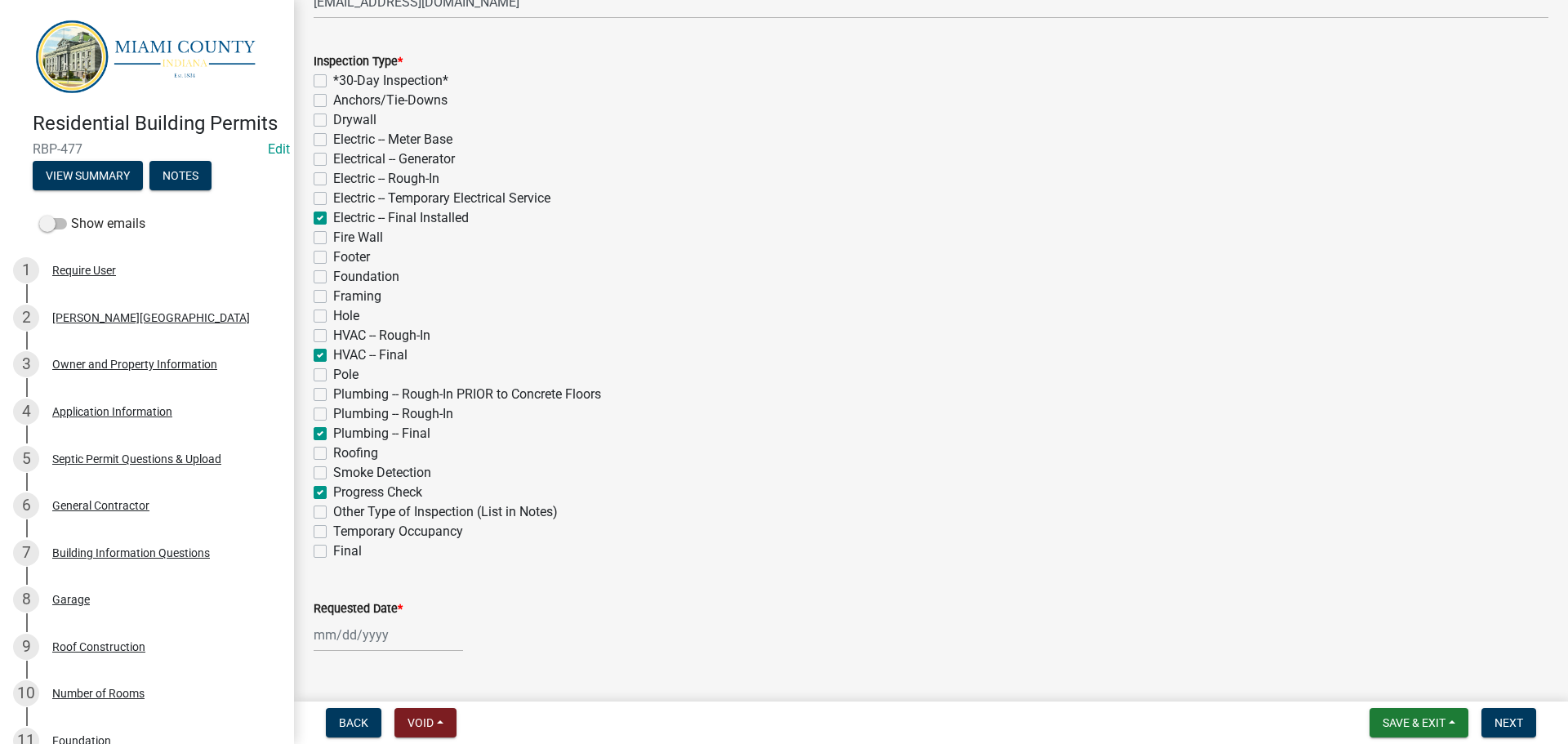
checkbox input "false"
click at [333, 494] on label "Progress Check" at bounding box center [377, 493] width 89 height 20
click at [333, 494] on input "Progress Check" at bounding box center [339, 488] width 11 height 11
checkbox input "false"
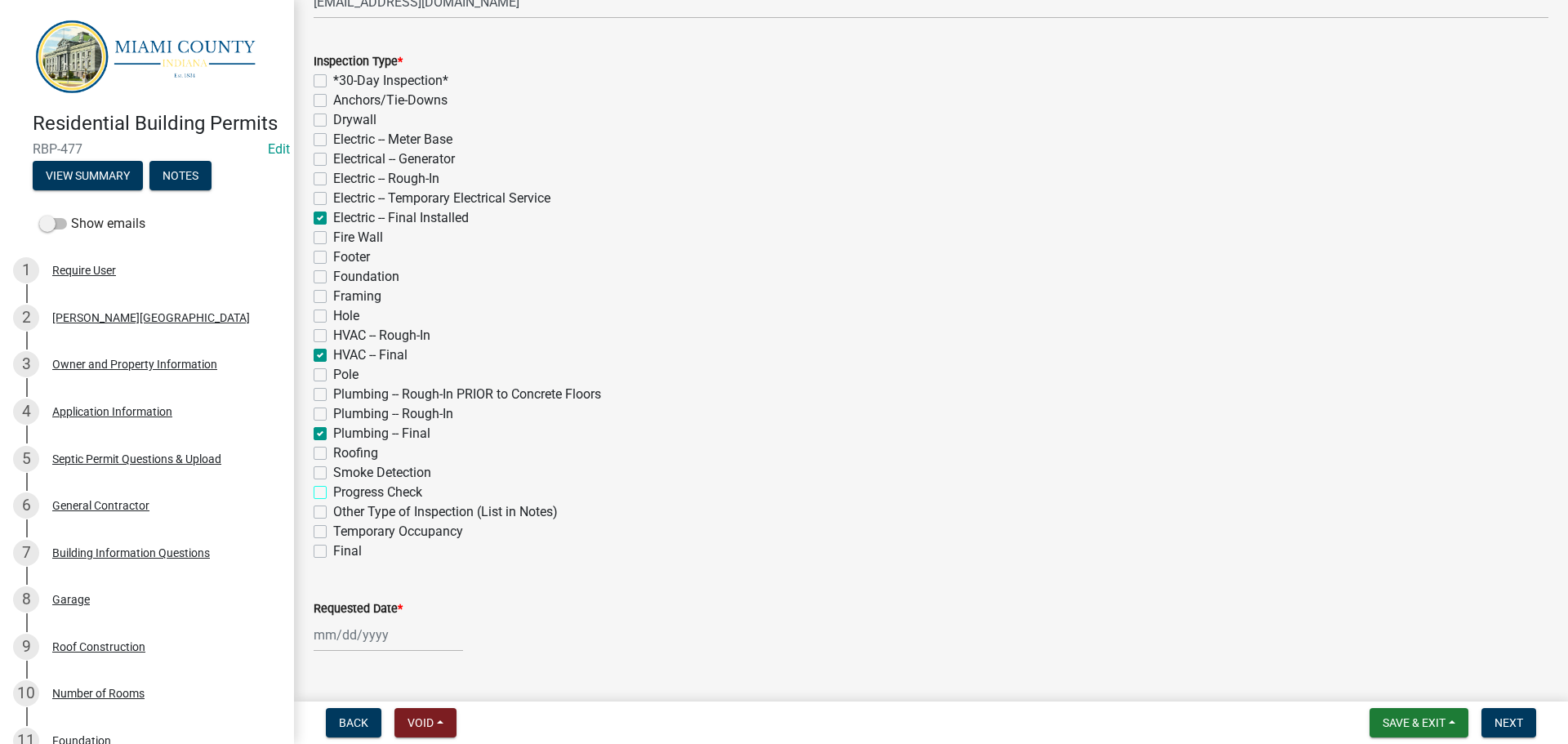
checkbox input "false"
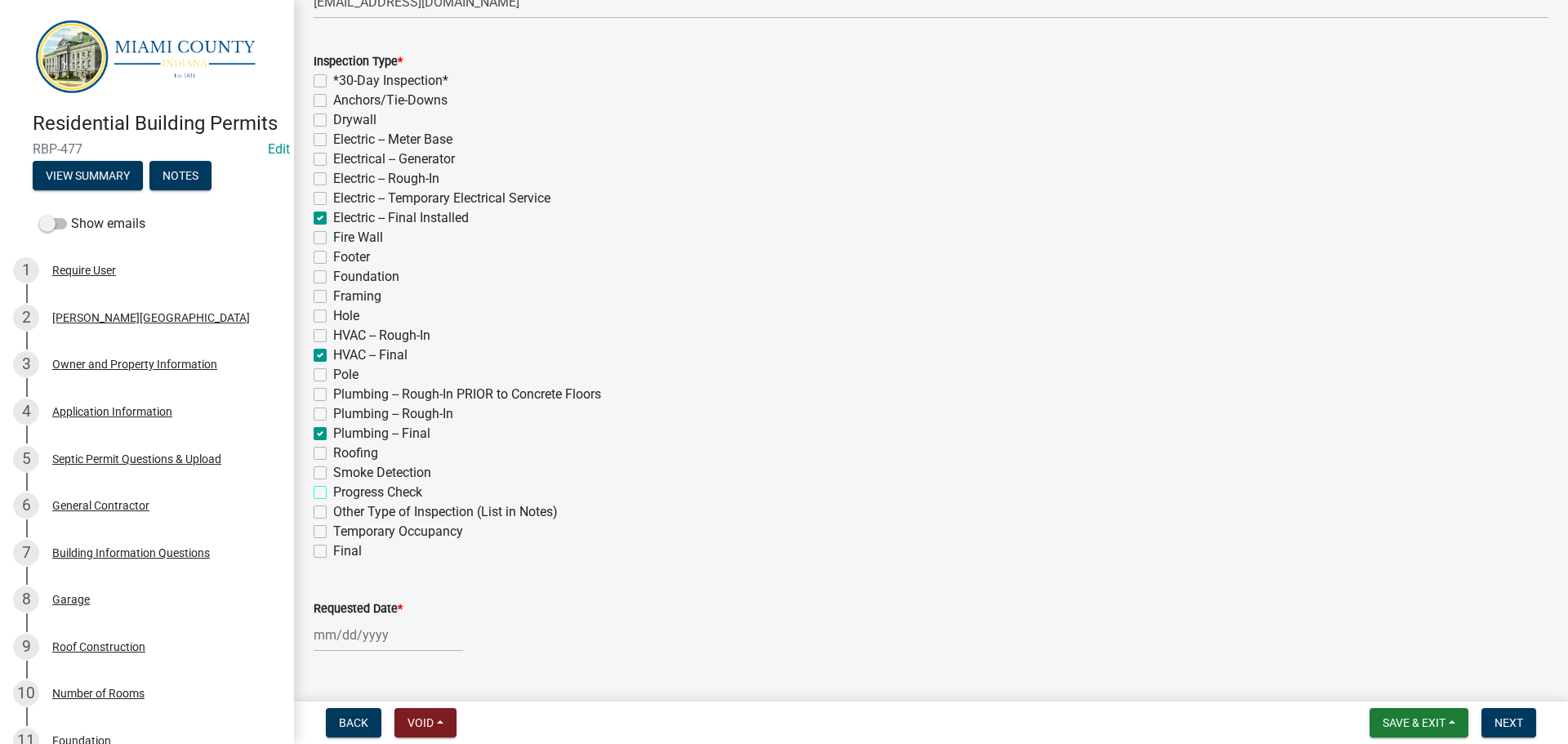
checkbox input "false"
checkbox input "true"
checkbox input "false"
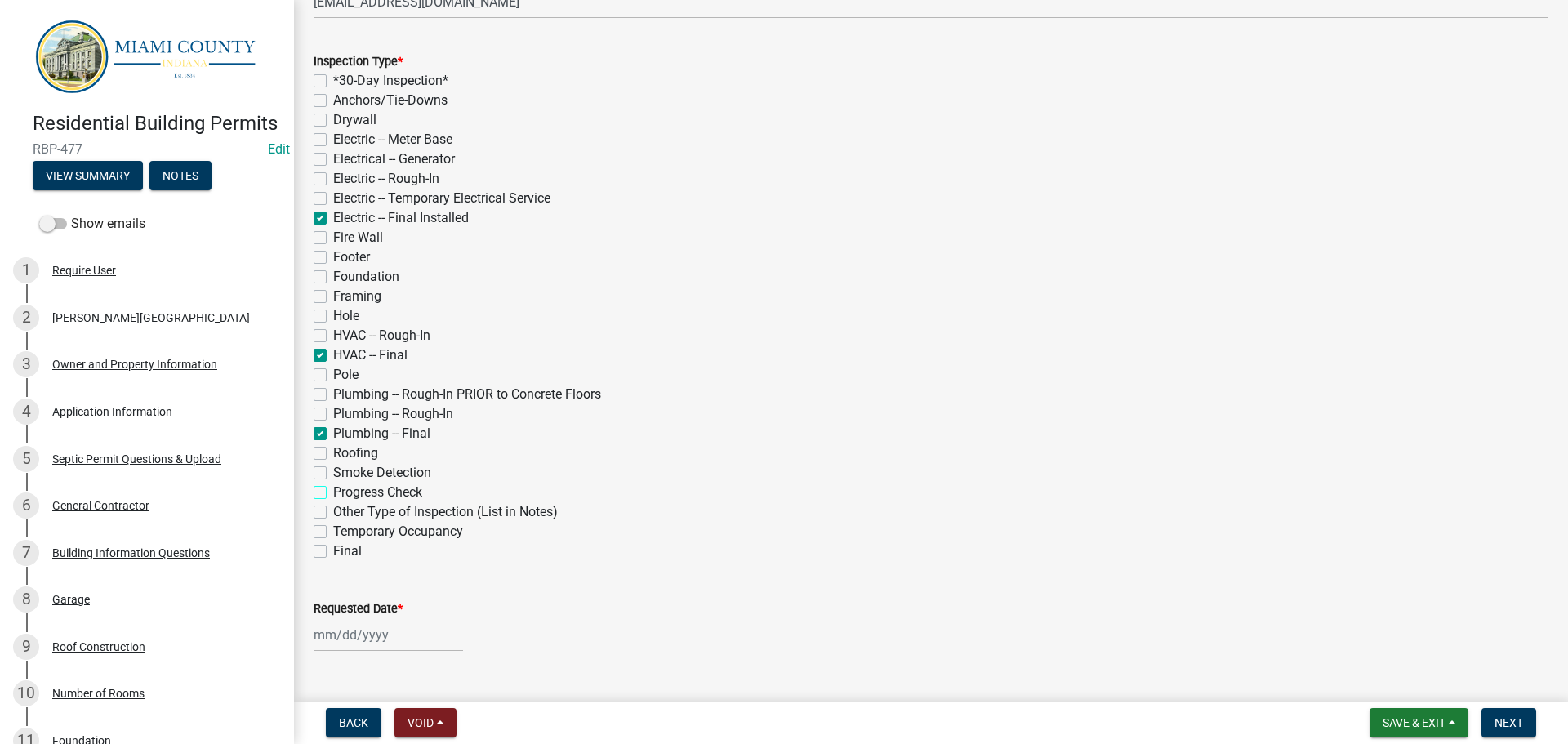
checkbox input "false"
checkbox input "true"
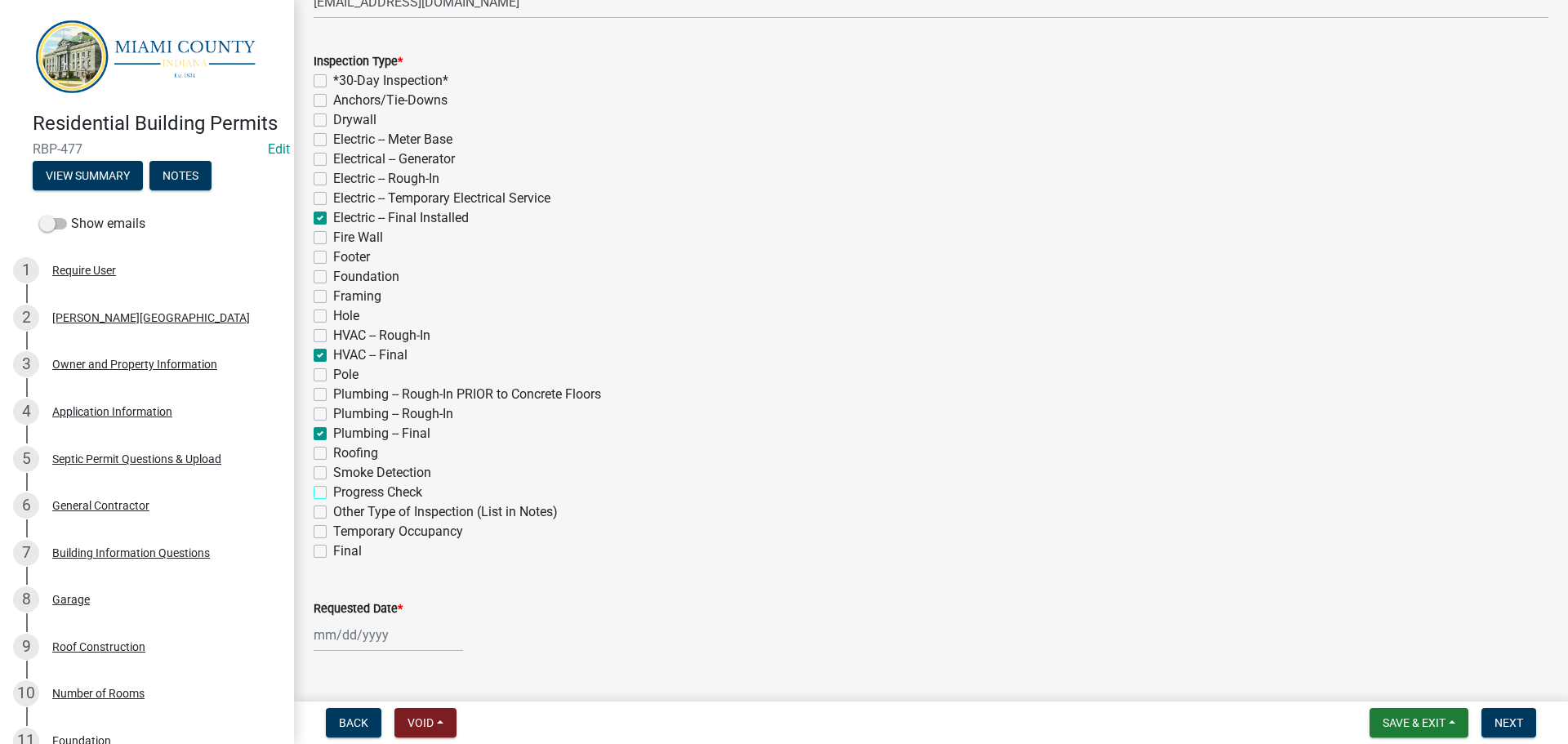
checkbox input "false"
checkbox input "true"
checkbox input "false"
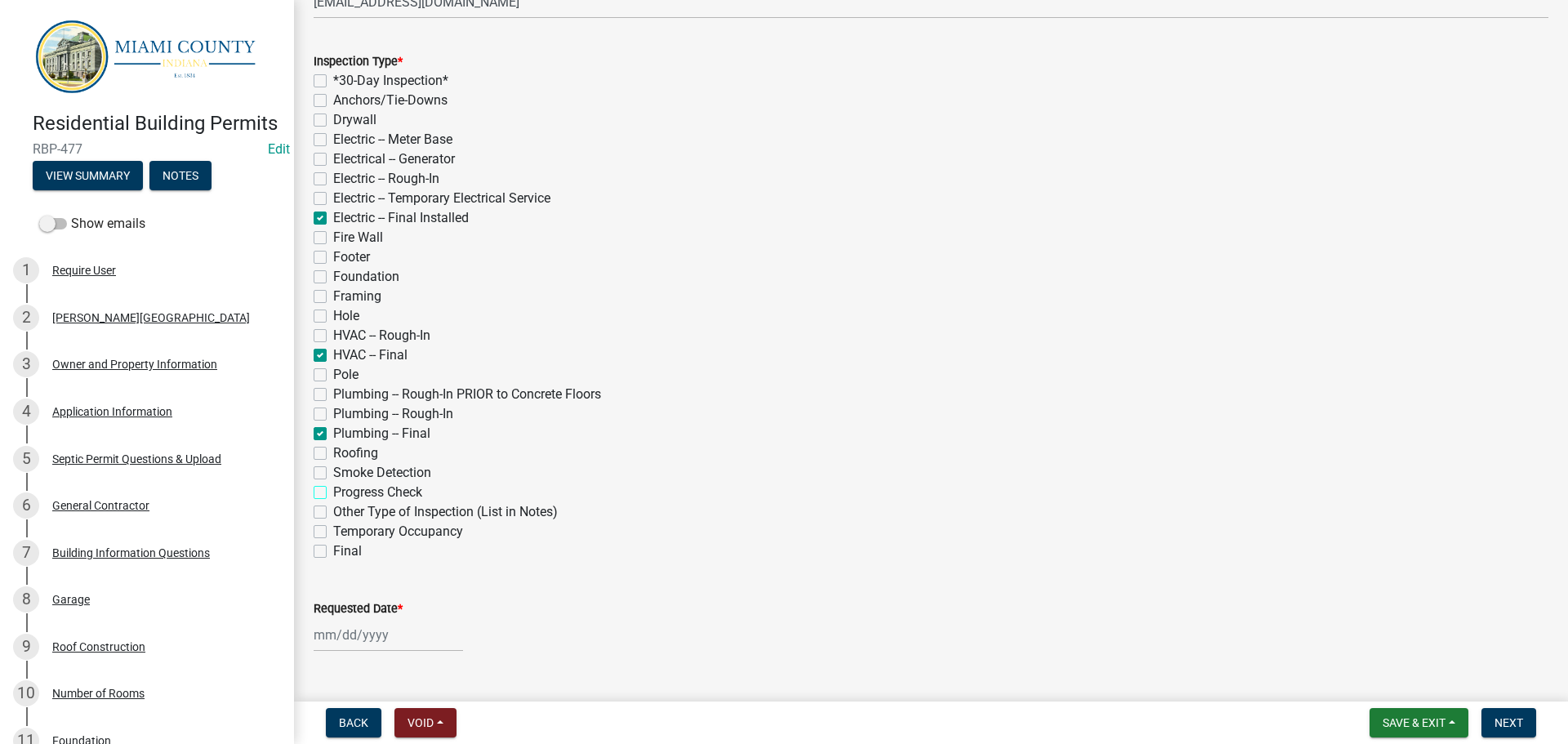
checkbox input "false"
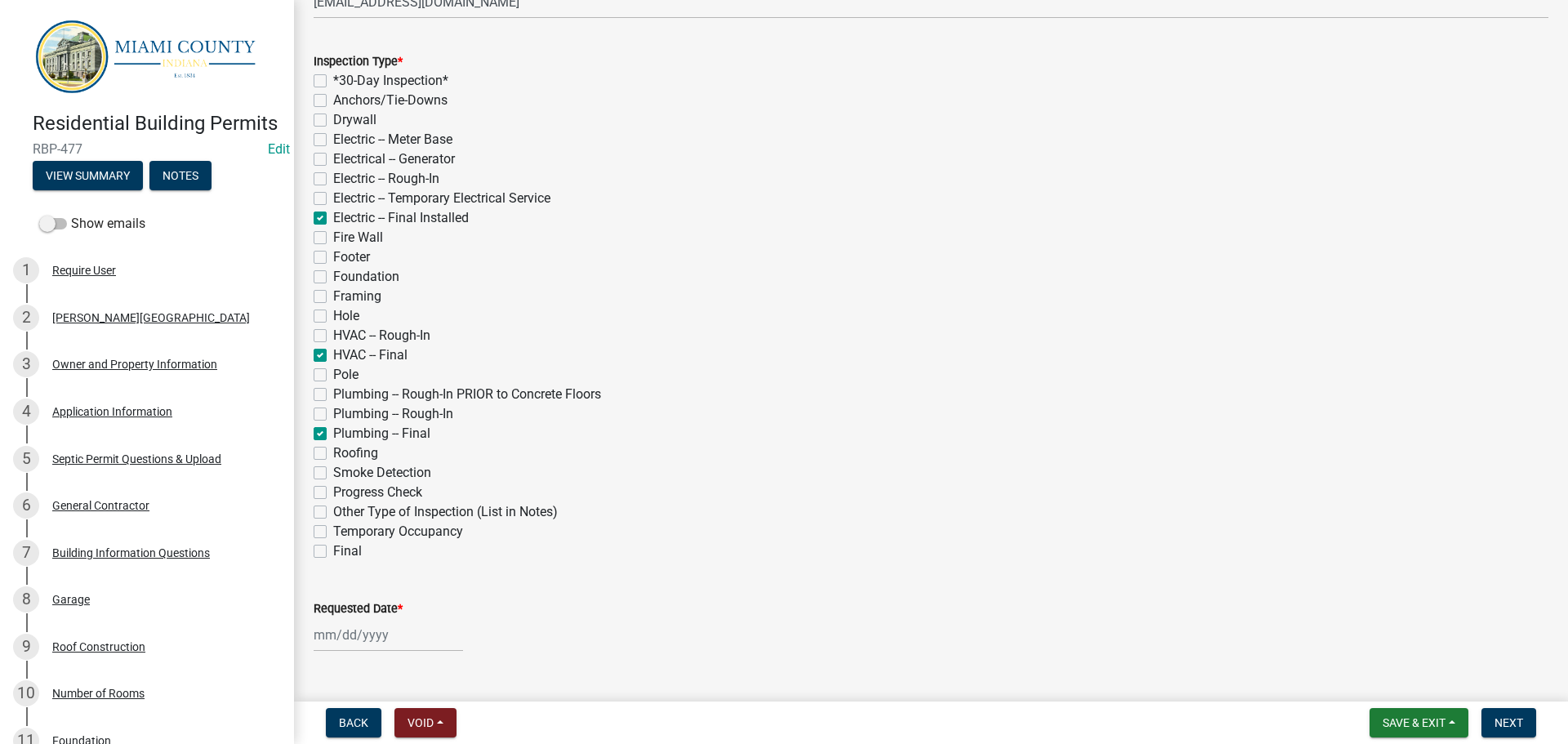
click at [333, 472] on label "Smoke Detection" at bounding box center [382, 473] width 98 height 20
click at [333, 472] on input "Smoke Detection" at bounding box center [339, 468] width 11 height 11
checkbox input "true"
checkbox input "false"
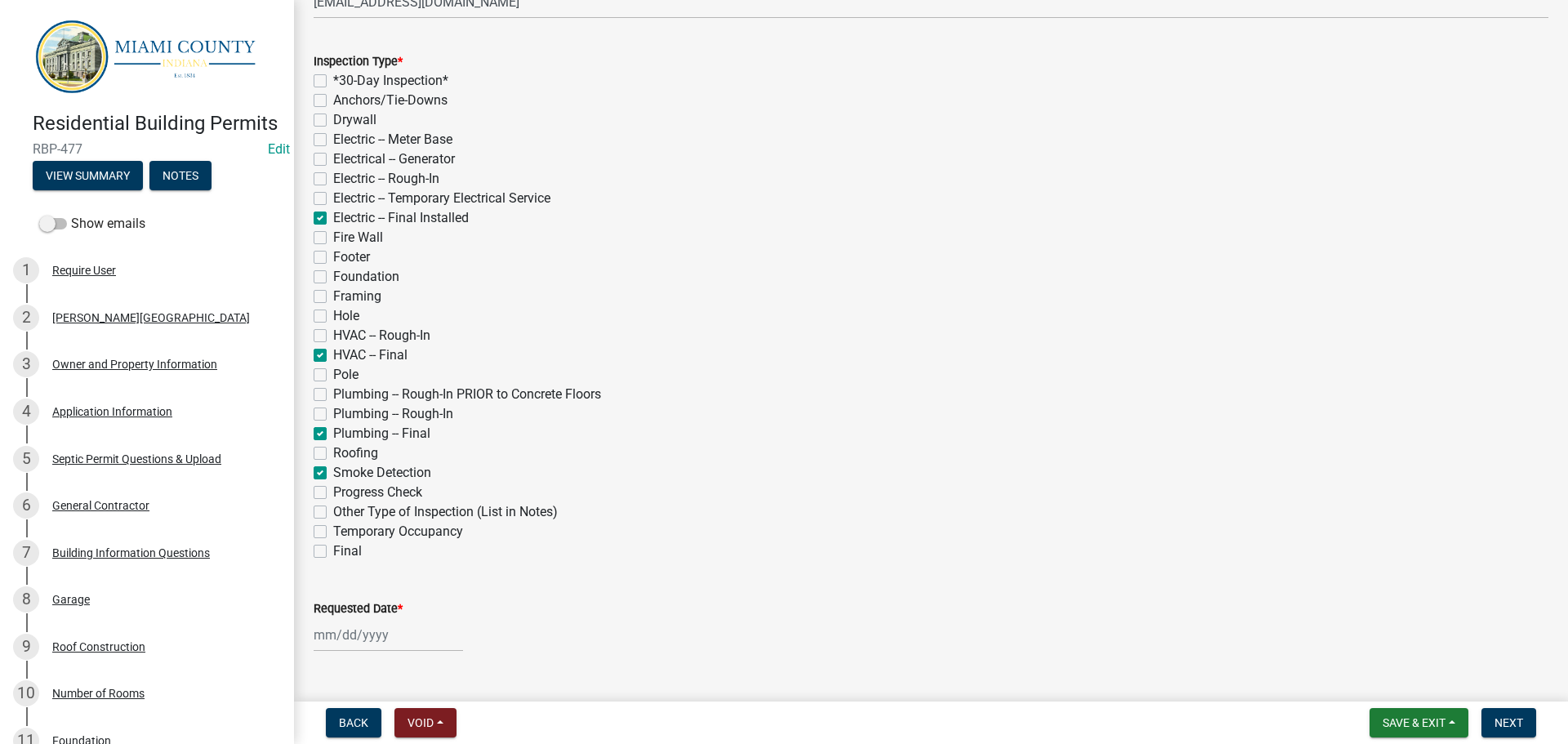
checkbox input "false"
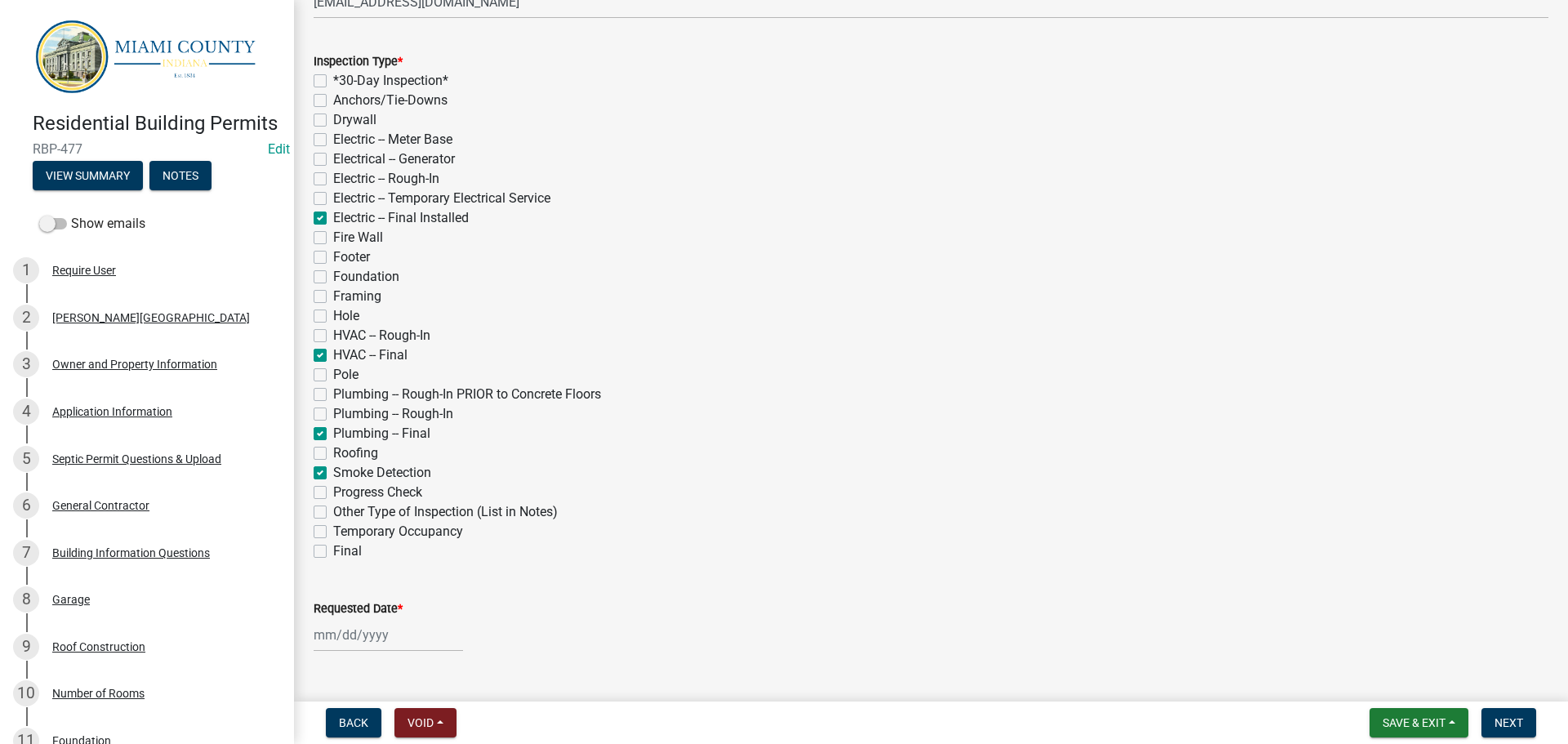
checkbox input "true"
checkbox input "false"
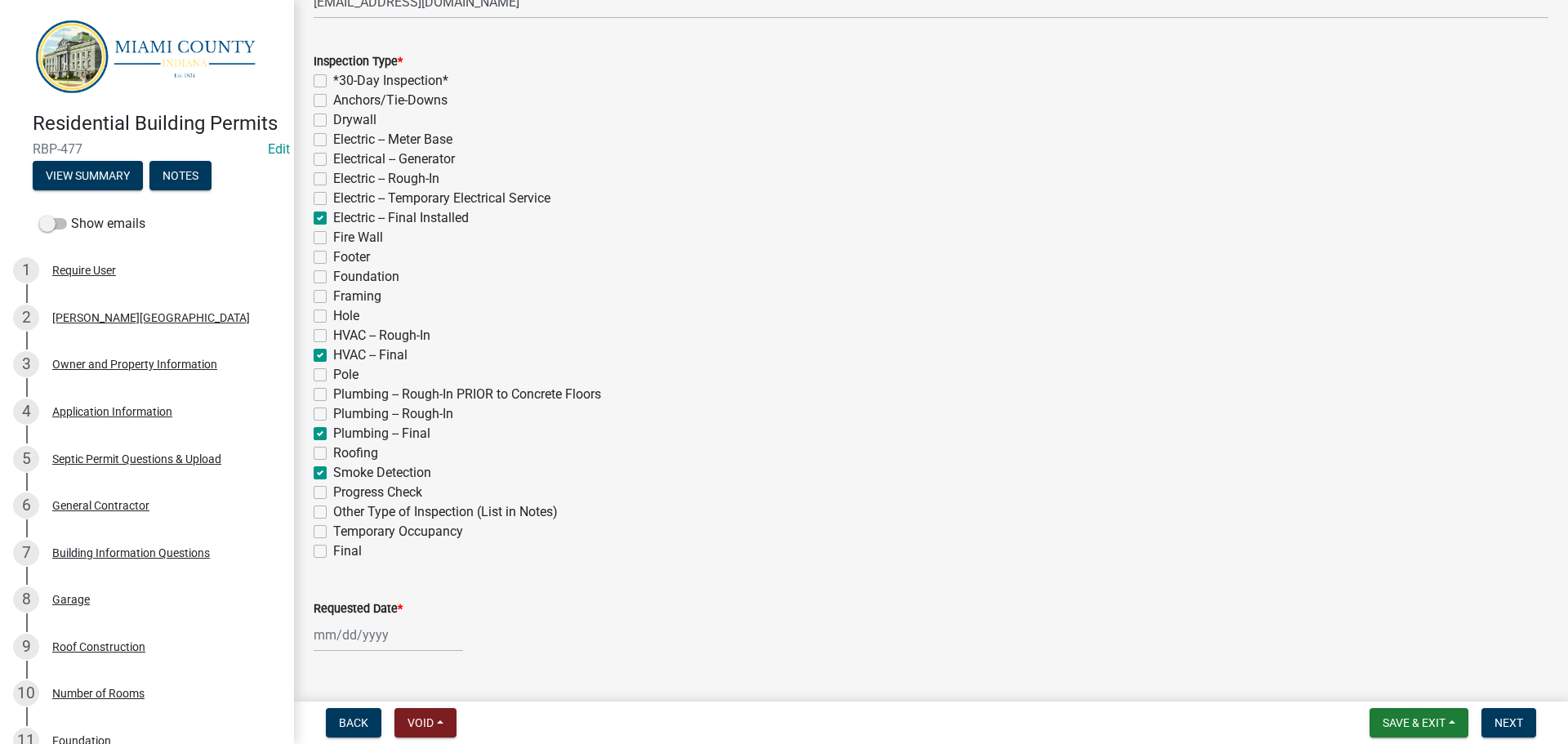
checkbox input "false"
checkbox input "true"
checkbox input "false"
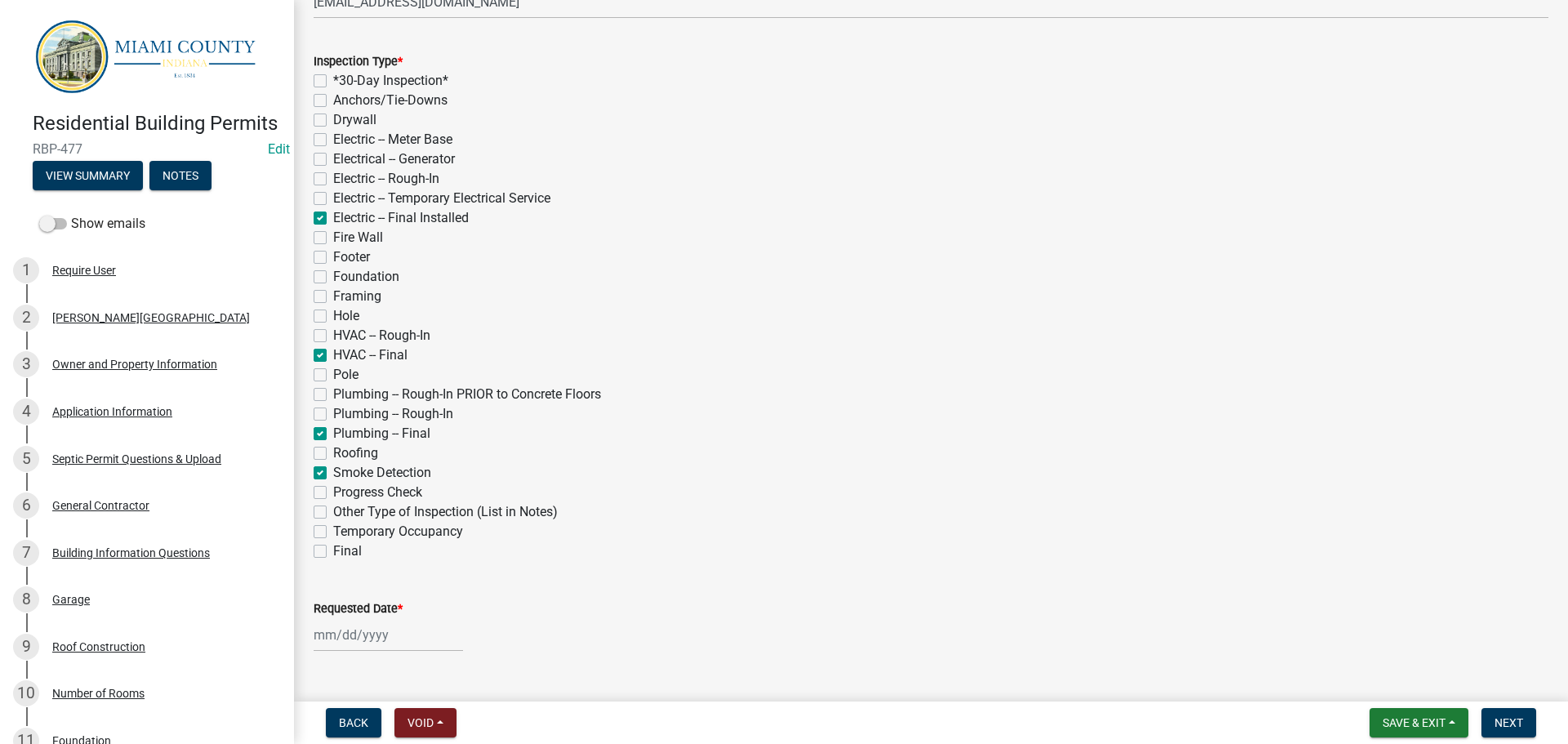
checkbox input "false"
checkbox input "true"
checkbox input "false"
checkbox input "true"
checkbox input "false"
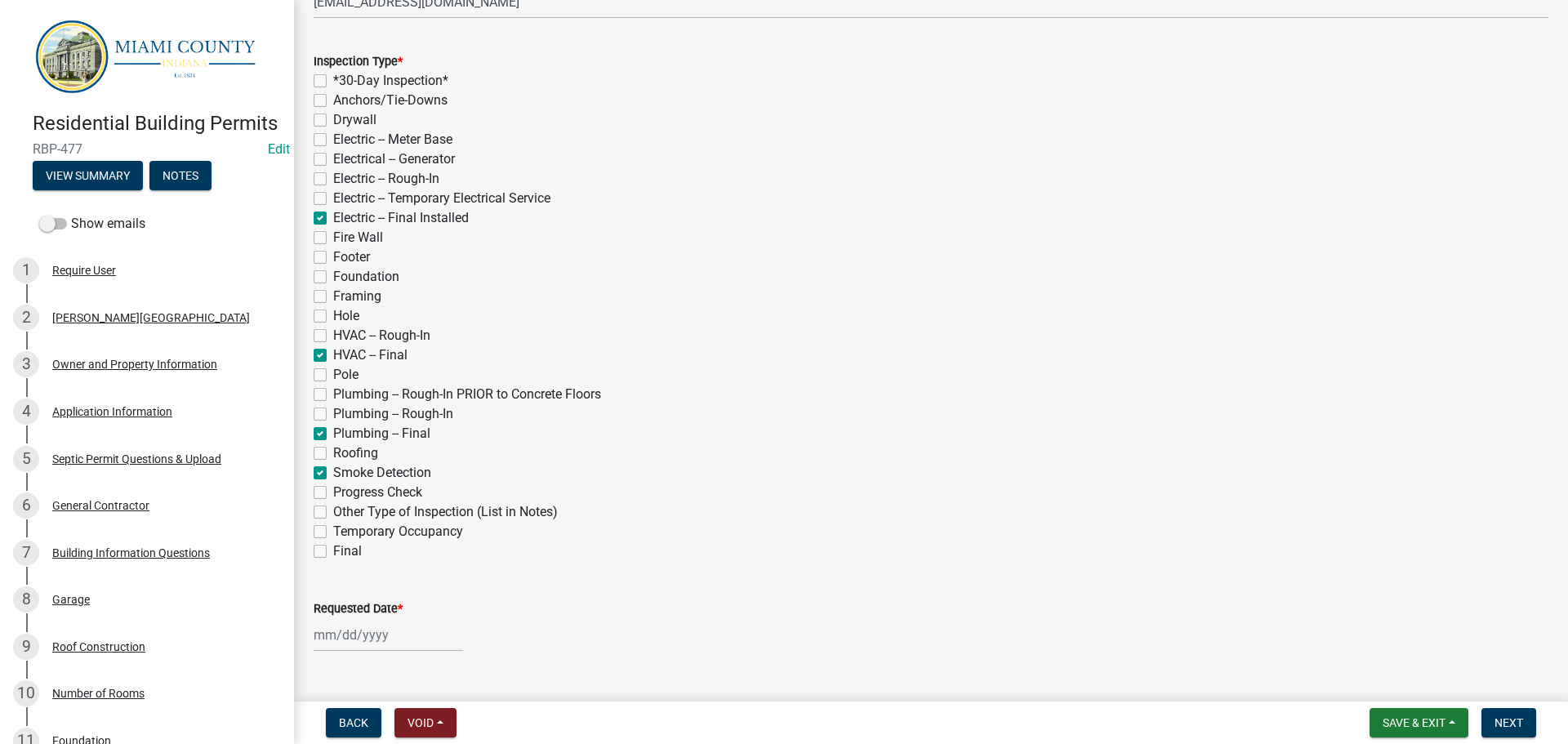
checkbox input "false"
click at [333, 550] on label "Final" at bounding box center [348, 551] width 29 height 20
click at [333, 550] on input "Final" at bounding box center [339, 547] width 11 height 11
checkbox input "true"
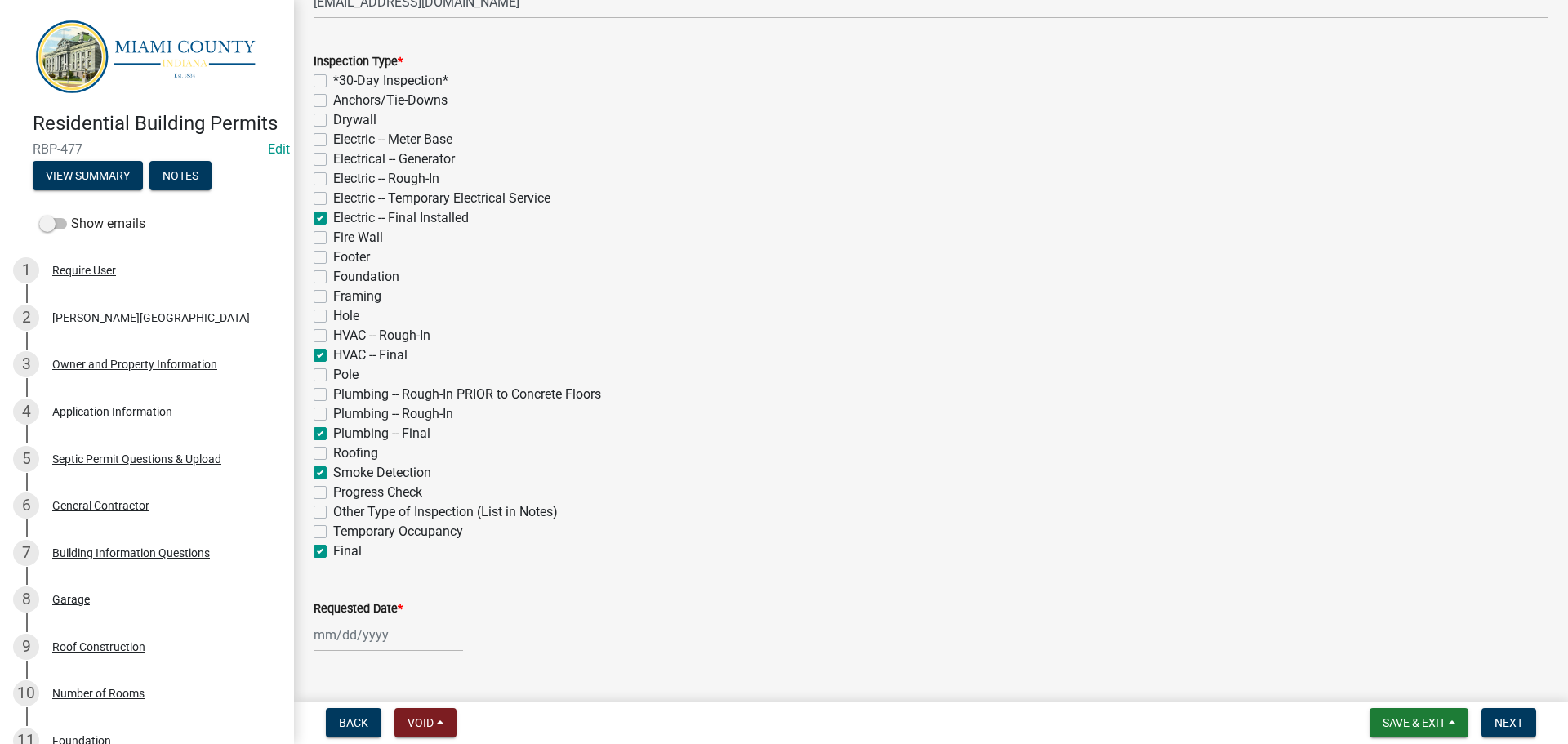
checkbox input "false"
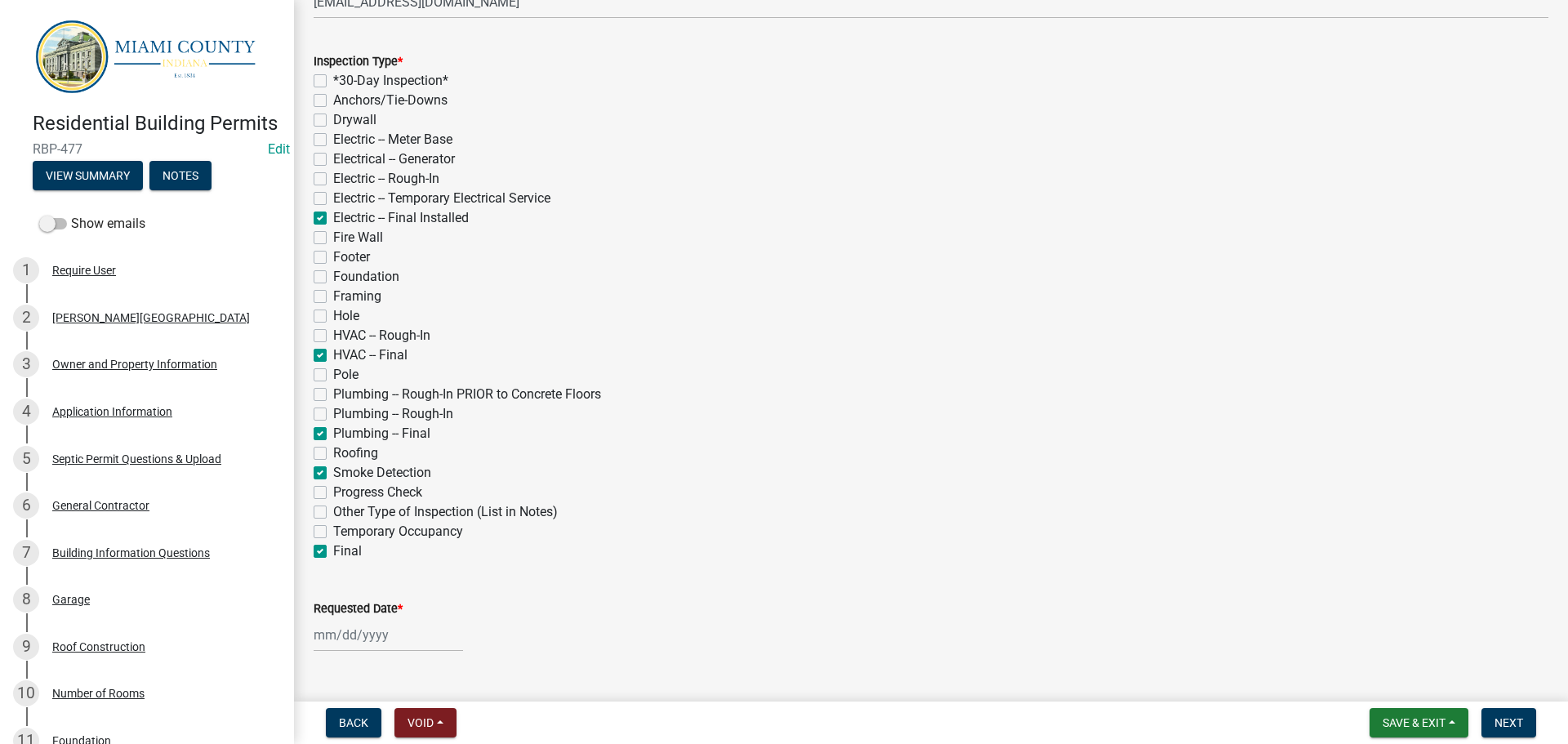
checkbox input "false"
checkbox input "true"
checkbox input "false"
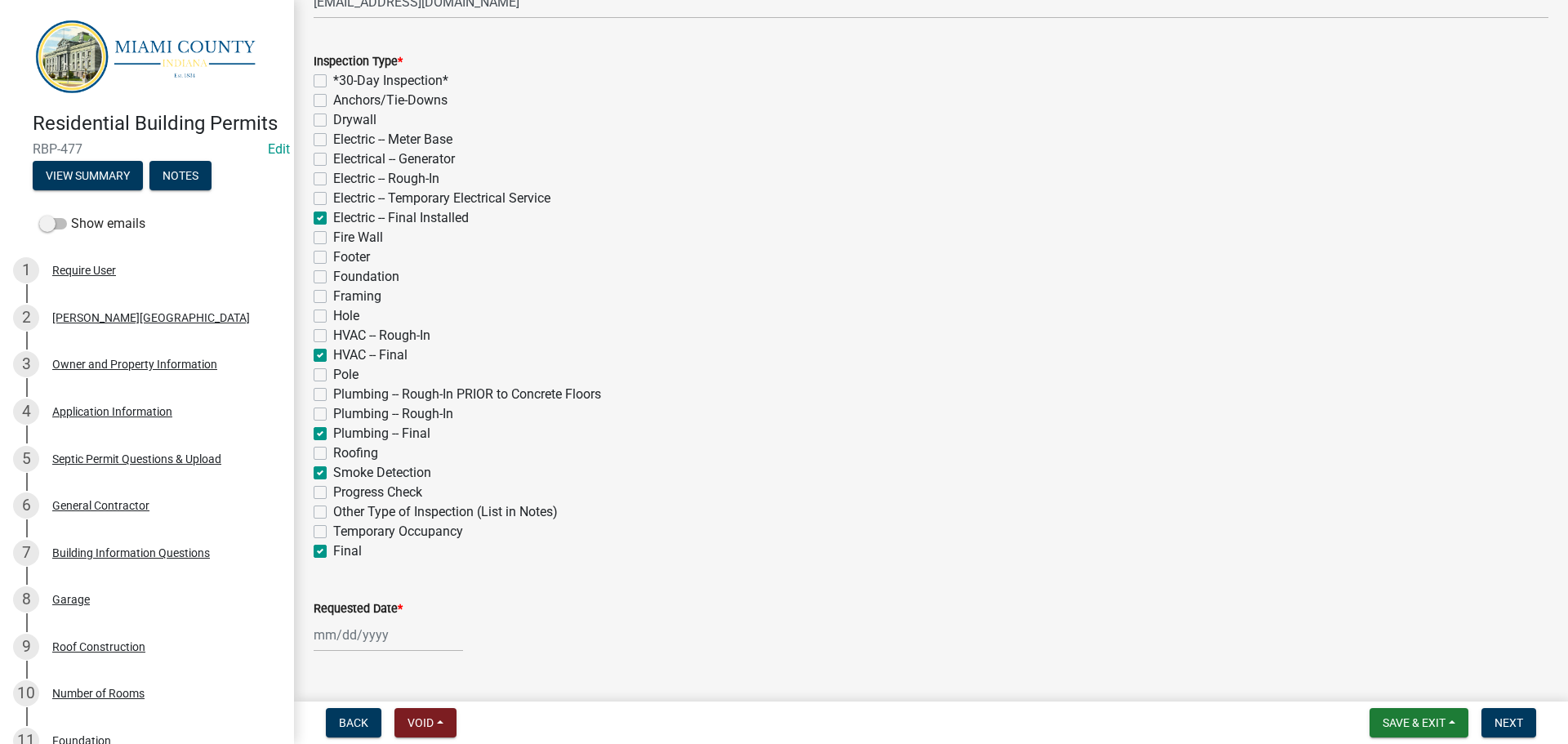
checkbox input "false"
checkbox input "true"
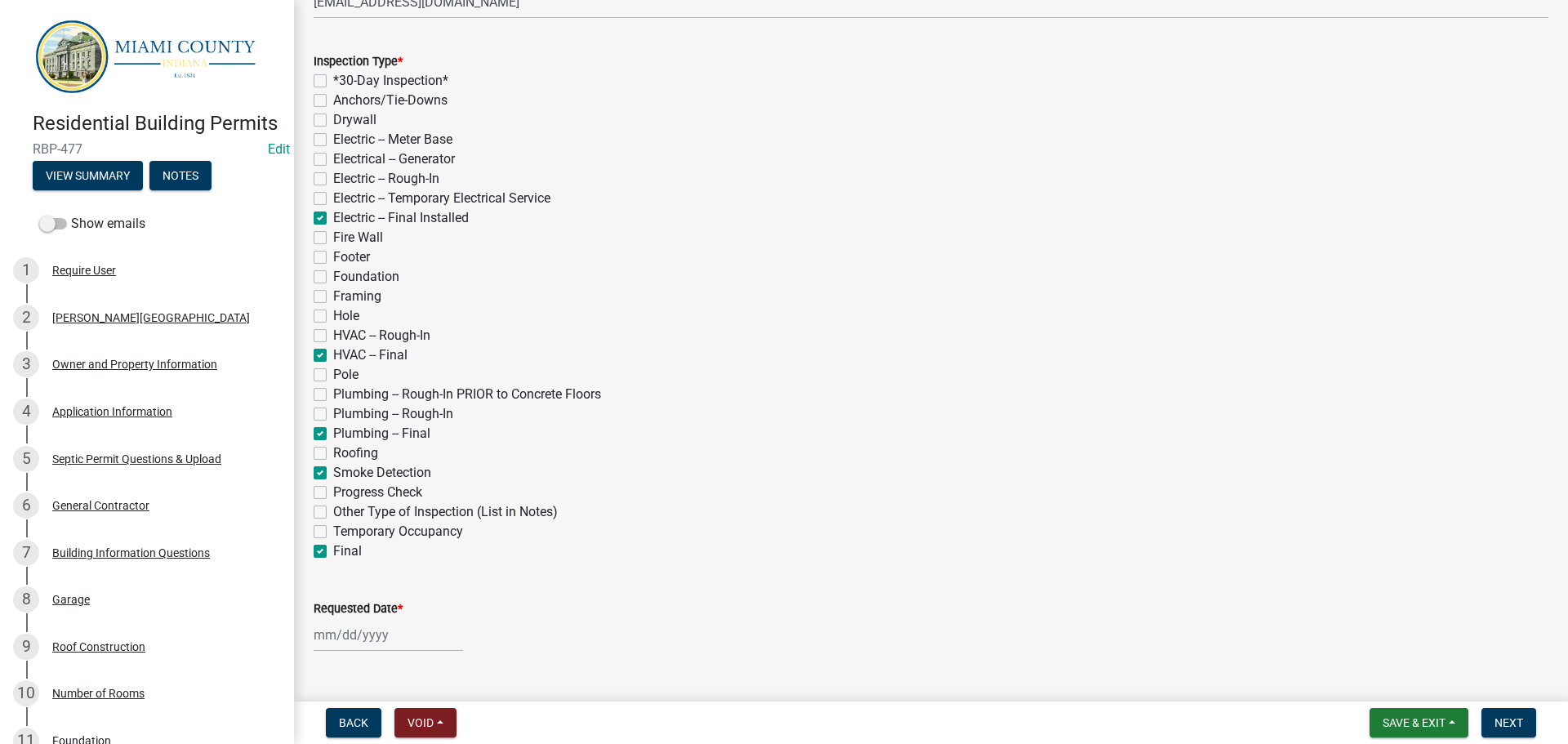
checkbox input "false"
checkbox input "true"
checkbox input "false"
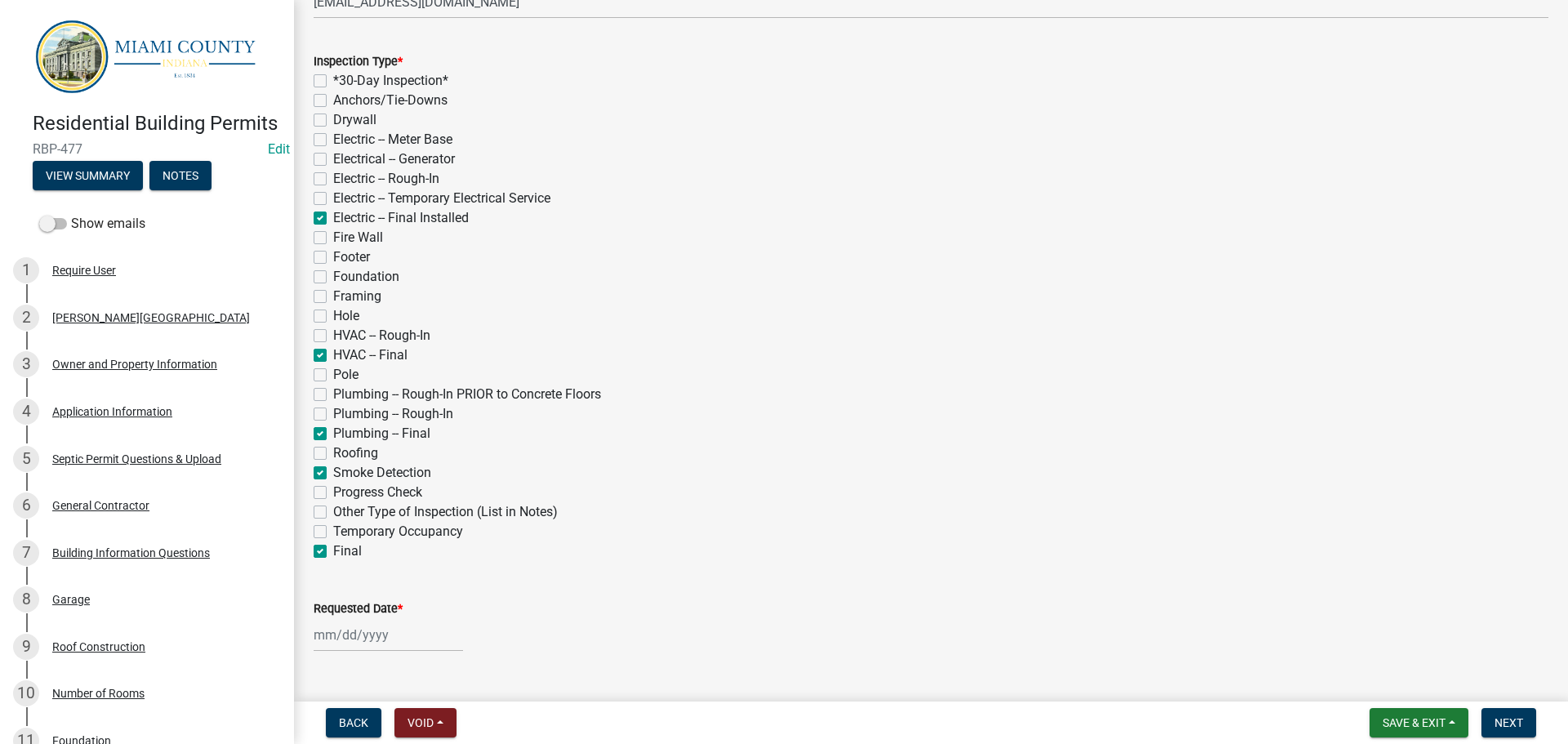
checkbox input "true"
checkbox input "false"
checkbox input "true"
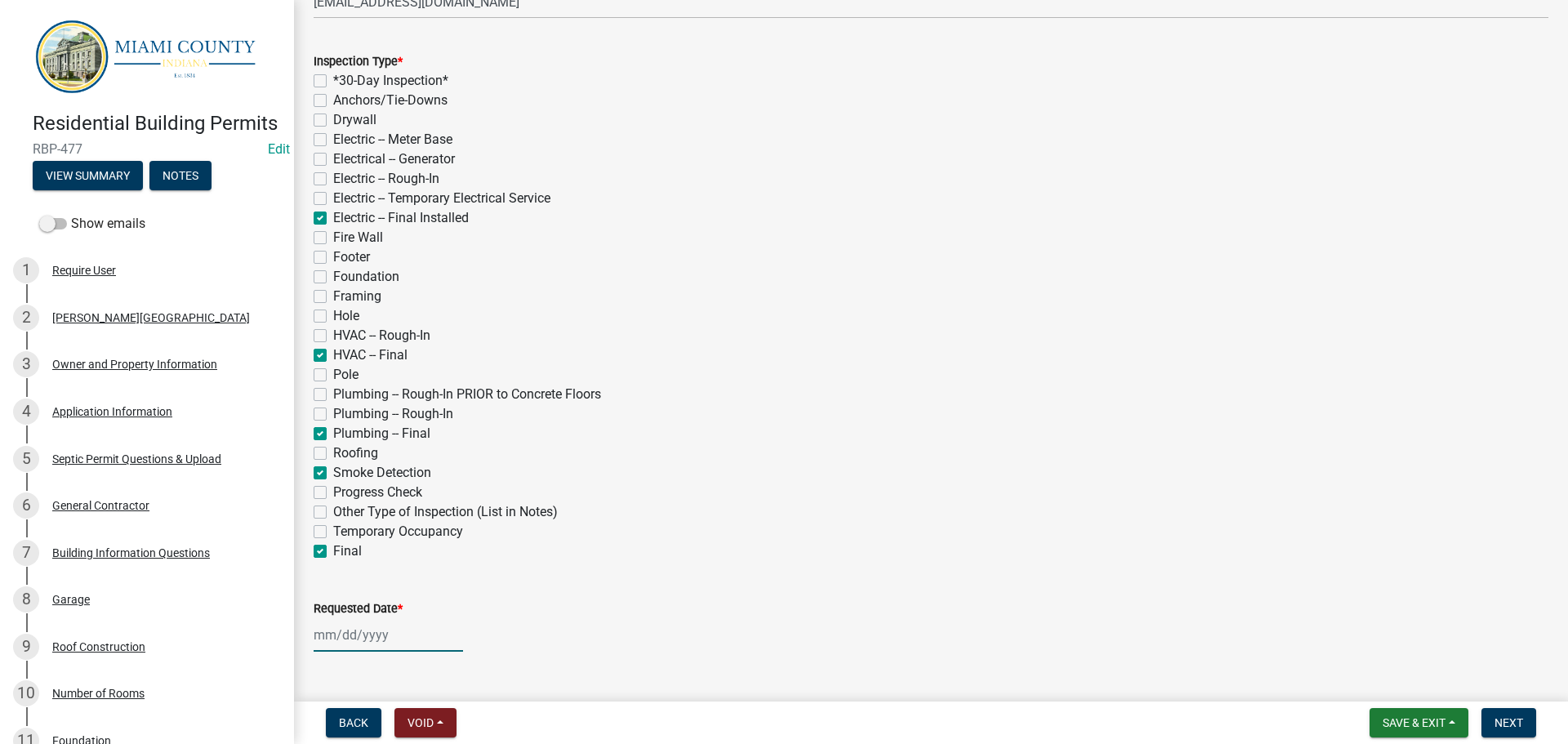
click at [411, 627] on div at bounding box center [388, 634] width 150 height 33
select select "9"
select select "2025"
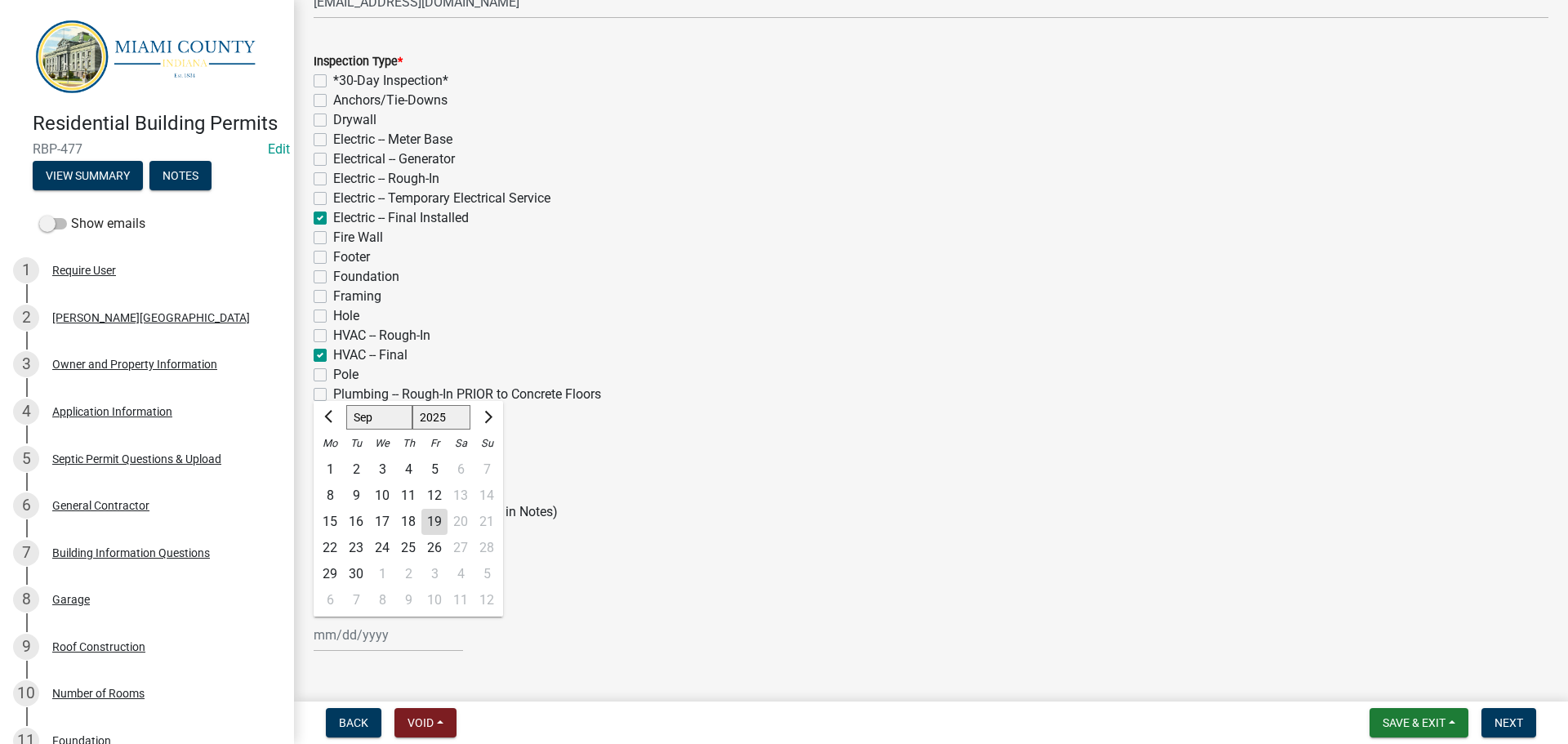
click at [360, 547] on div "23" at bounding box center [356, 548] width 26 height 26
type input "09/23/2025"
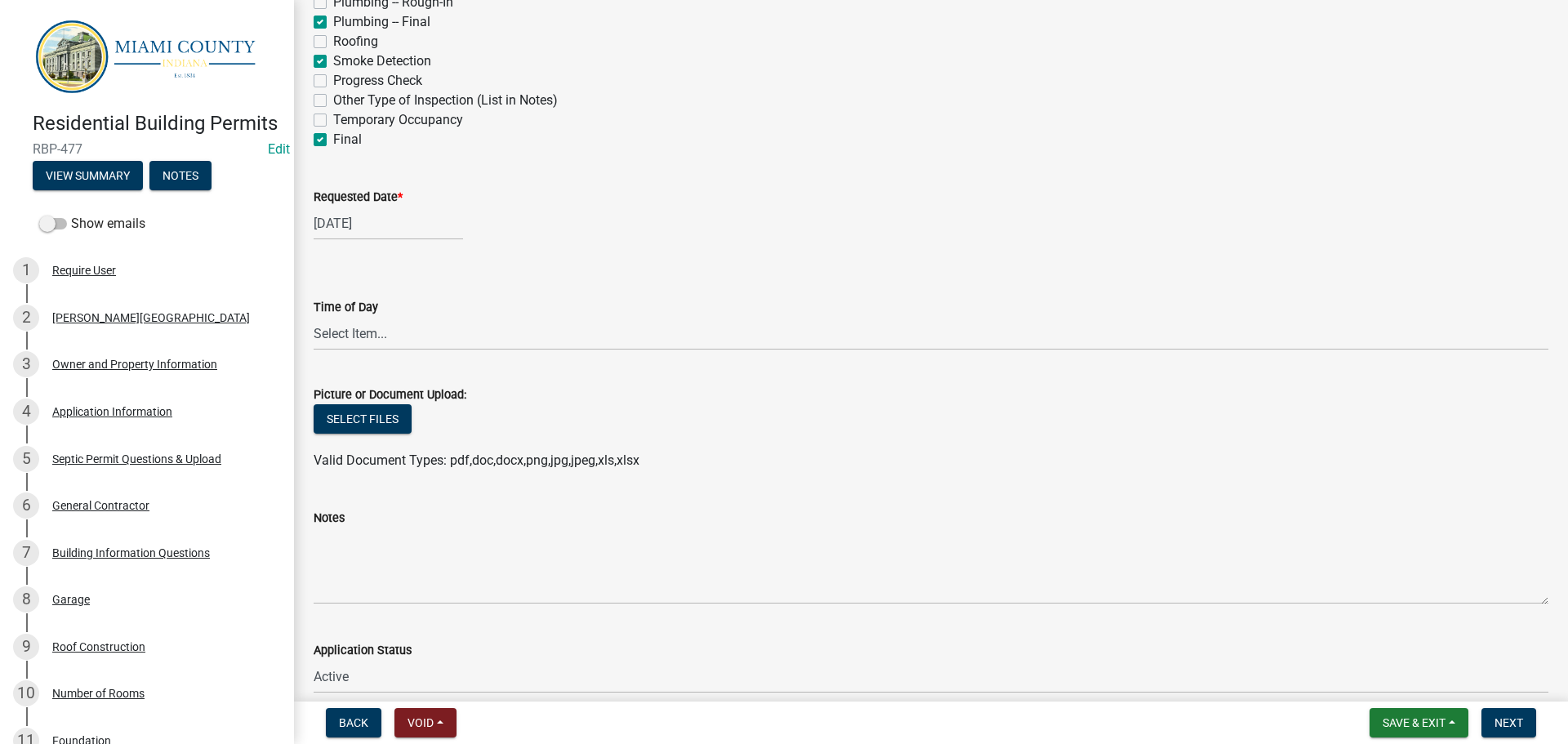
scroll to position [815, 0]
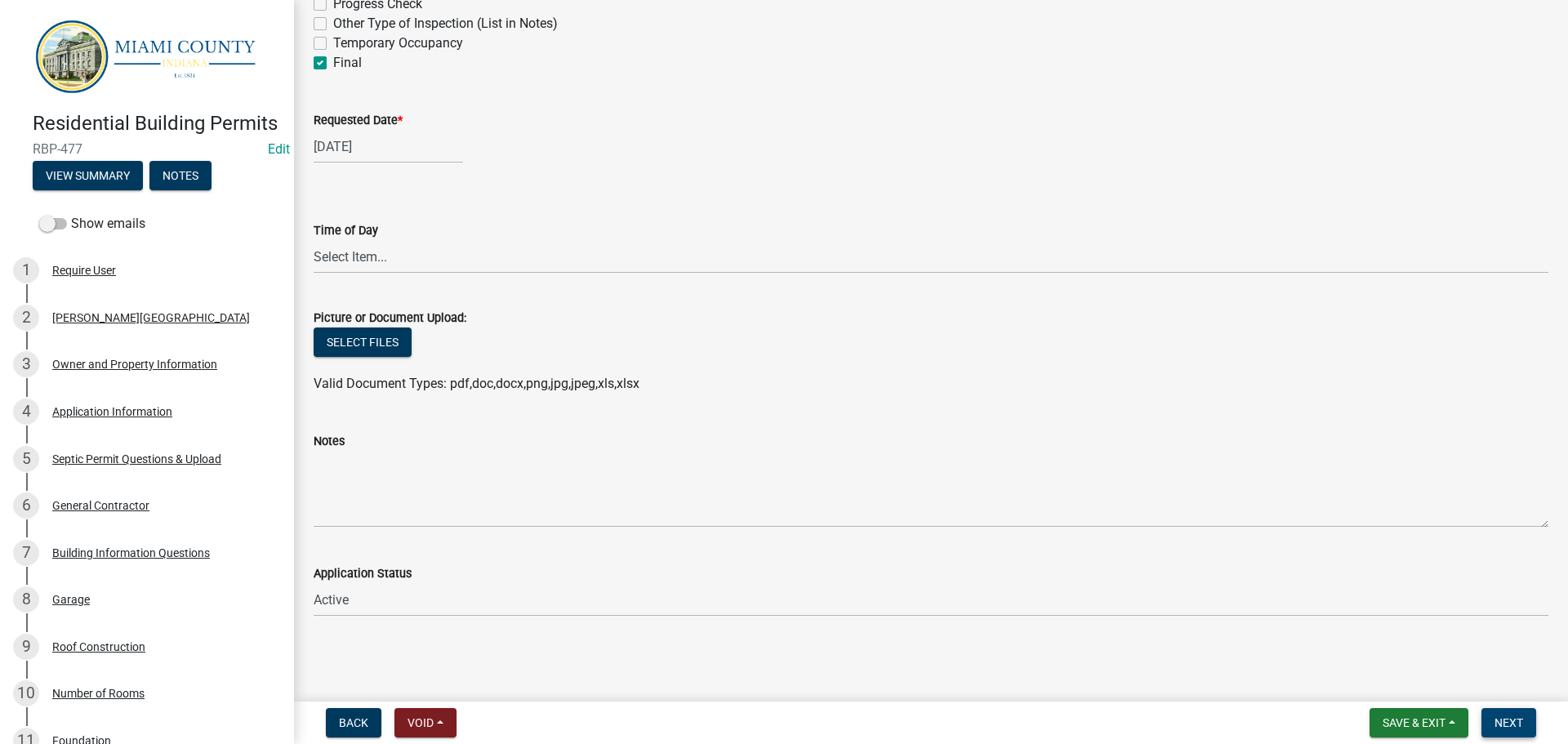
click at [1522, 727] on span "Next" at bounding box center [1509, 722] width 29 height 14
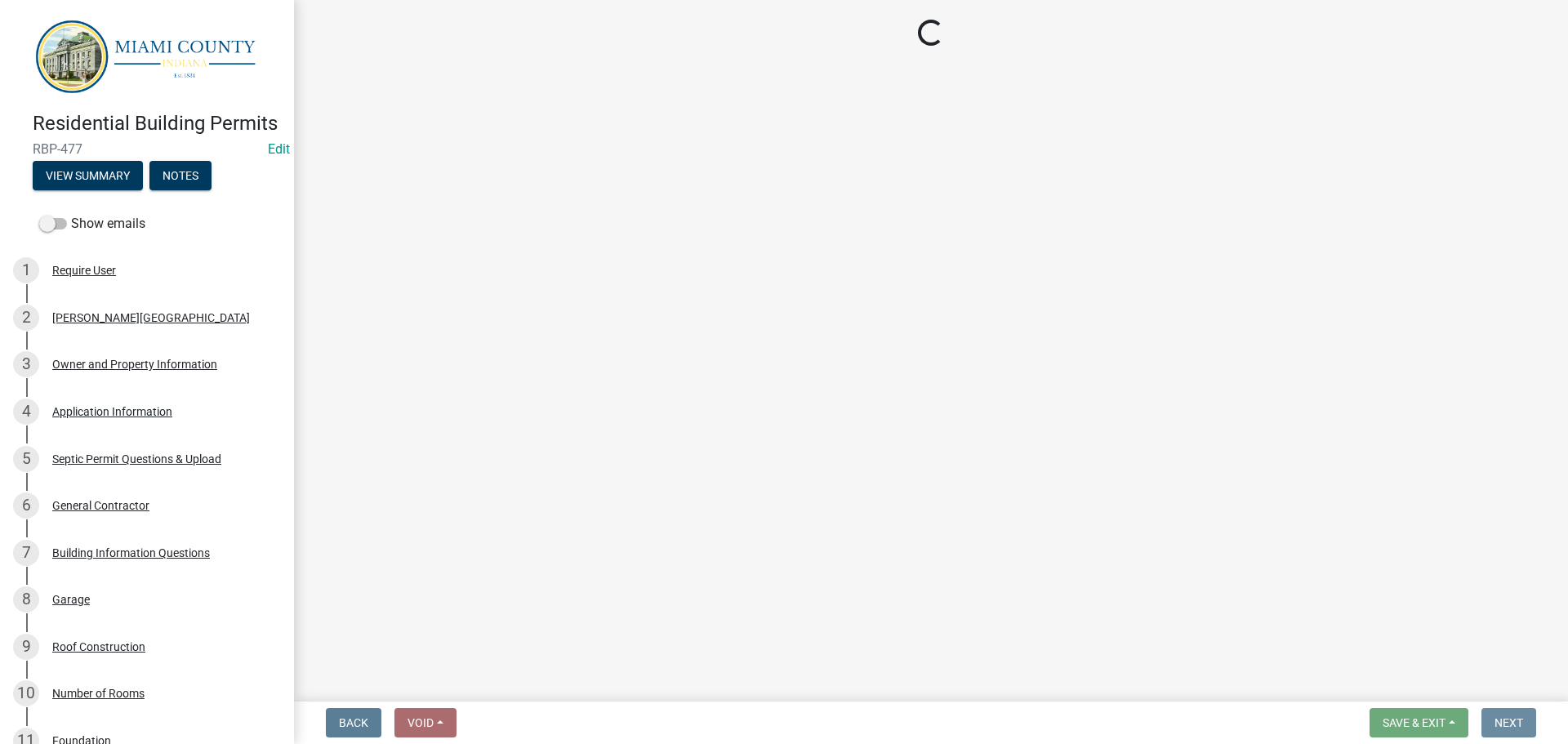
scroll to position [0, 0]
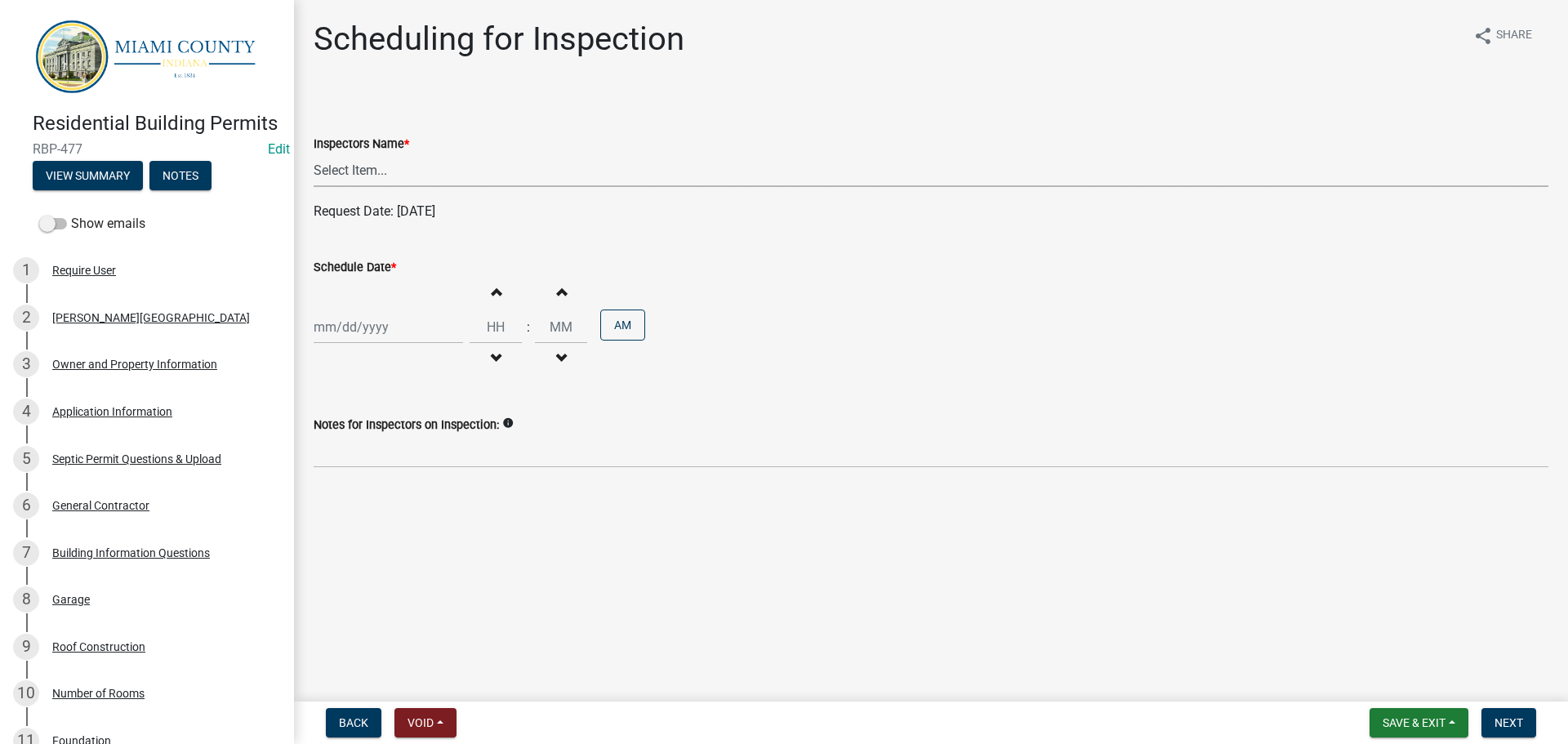
click at [338, 157] on select "Select Item... bmthomas (Brooklyn Thomas) croser (Corey) megangipson (Megan Gip…" at bounding box center [930, 169] width 1235 height 33
select select "0324ce59-dc13-463c-88f6-21718b6e040a"
click at [313, 153] on select "Select Item... bmthomas (Brooklyn Thomas) croser (Corey) megangipson (Megan Gip…" at bounding box center [930, 169] width 1235 height 33
click at [365, 337] on div at bounding box center [388, 326] width 150 height 33
select select "9"
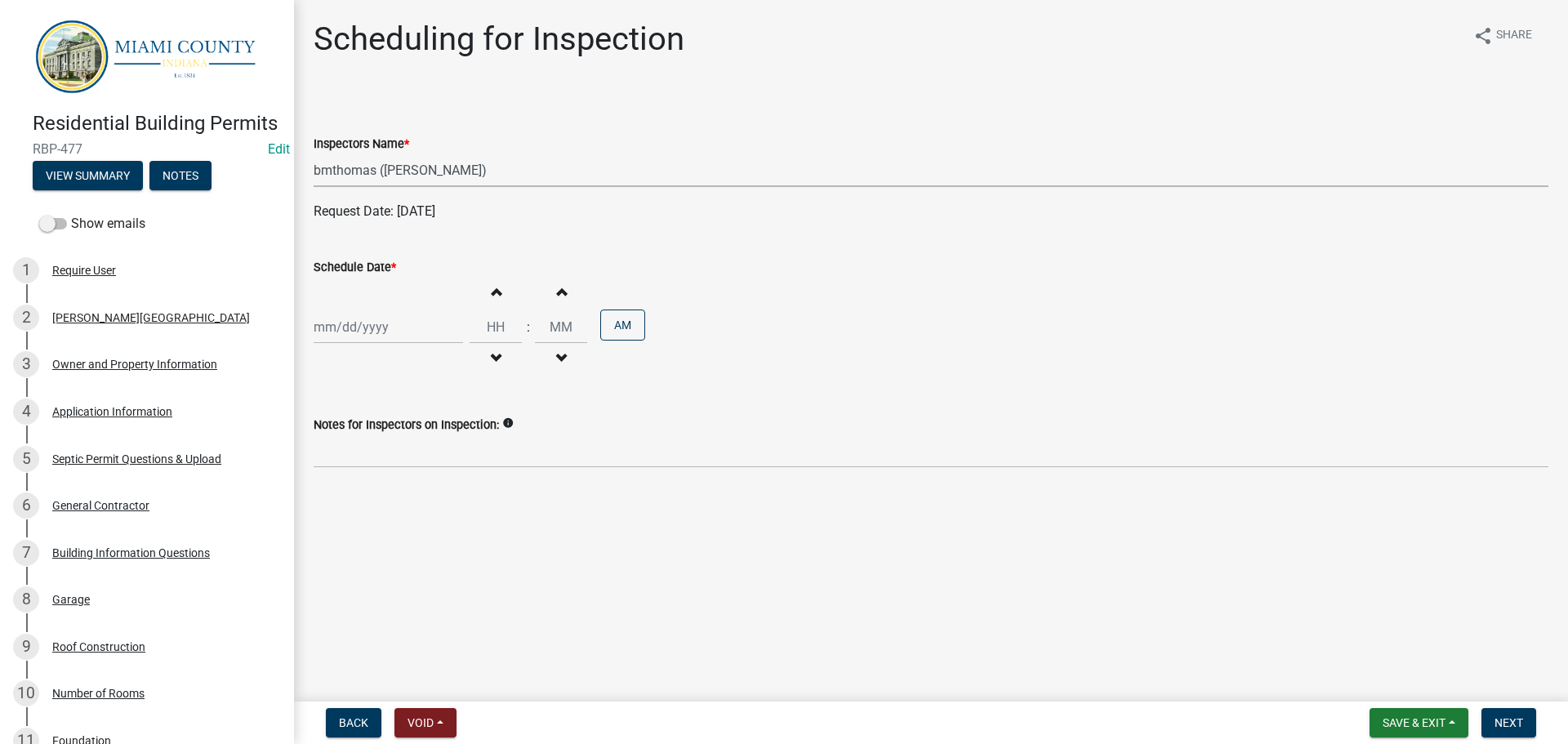
select select "2025"
click at [367, 322] on input "Schedule Date *" at bounding box center [388, 326] width 150 height 33
click at [639, 485] on div "Scheduling for Inspection share Share Inspectors Name * Select Item... bmthomas…" at bounding box center [931, 258] width 1259 height 476
click at [346, 316] on div at bounding box center [388, 326] width 150 height 33
select select "9"
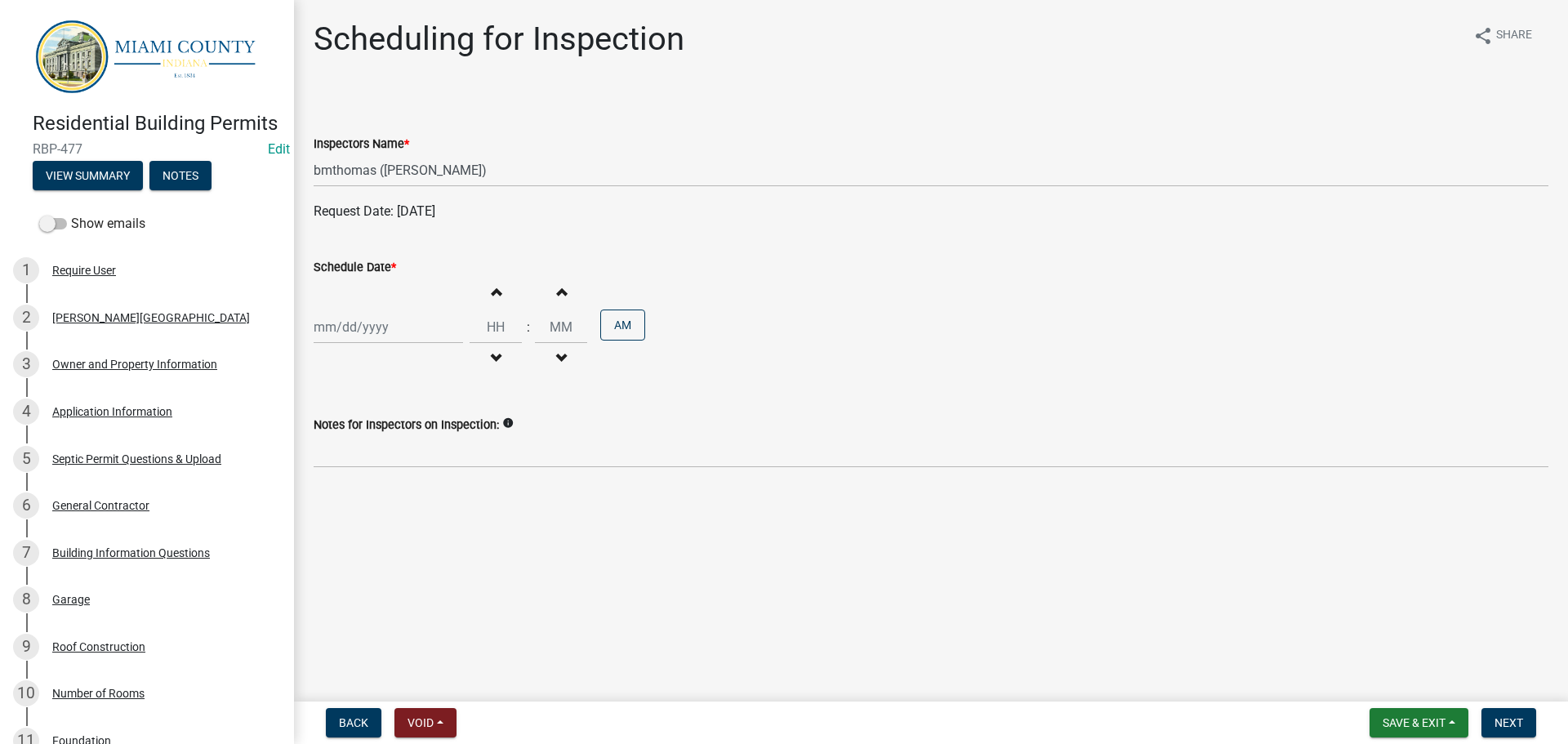
select select "2025"
click at [351, 496] on div "23" at bounding box center [356, 492] width 26 height 26
type input "09/23/2025"
click at [1515, 716] on span "Next" at bounding box center [1509, 722] width 29 height 14
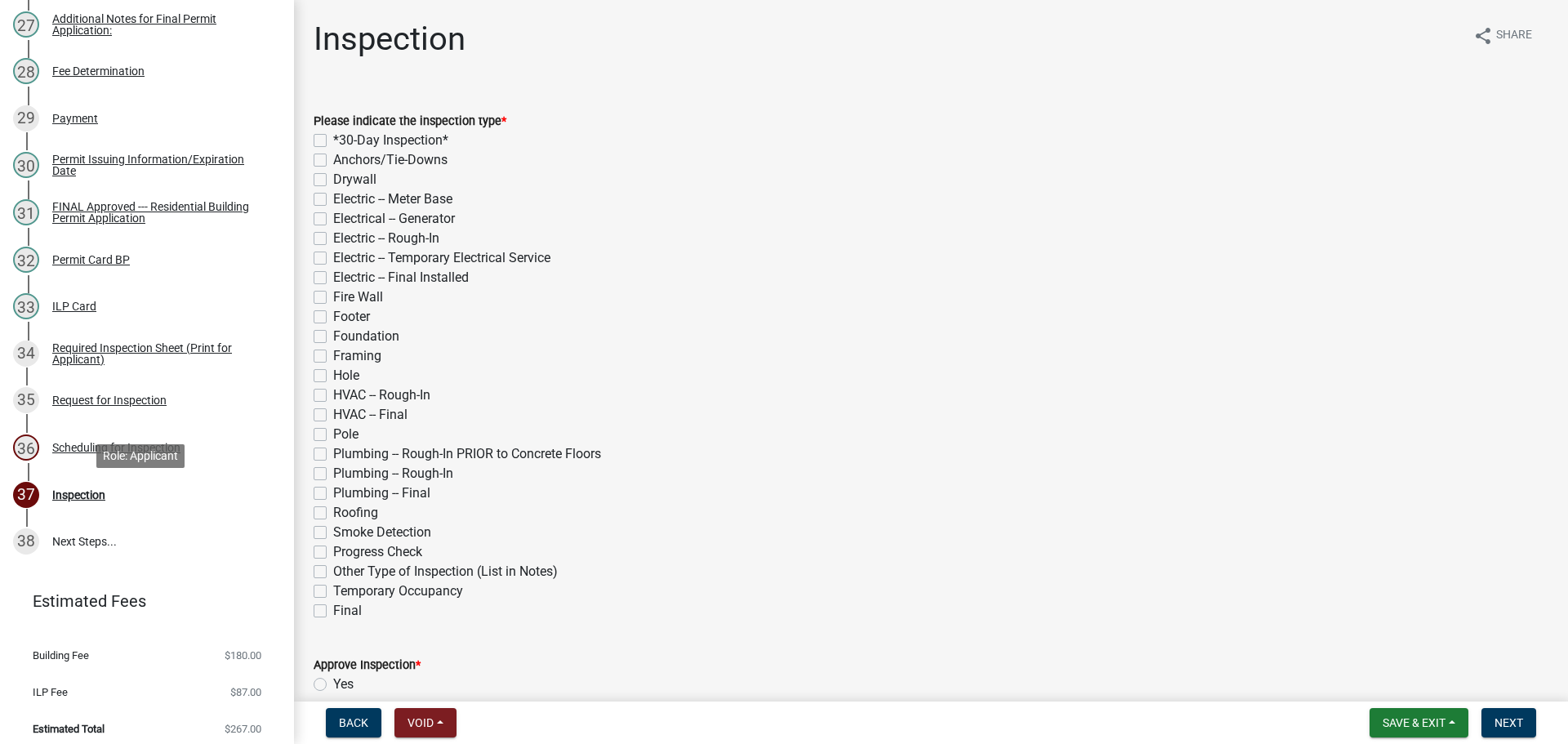
scroll to position [1470, 0]
click at [95, 452] on div "Scheduling for Inspection" at bounding box center [116, 447] width 128 height 12
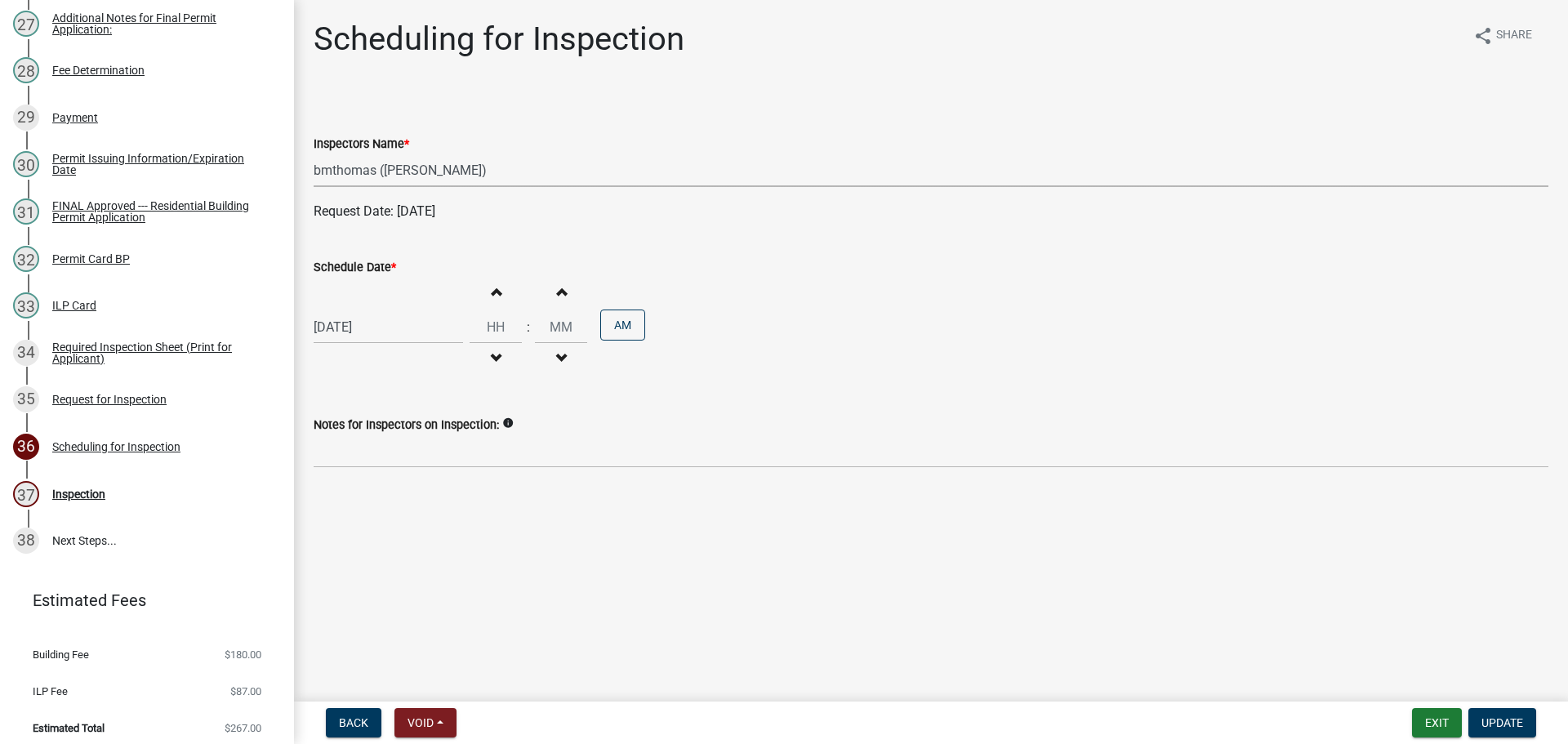
click at [458, 166] on select "Select Item... bmthomas (Brooklyn Thomas) croser (Corey) megangipson (Megan Gip…" at bounding box center [930, 169] width 1235 height 33
select select "25b75ae6-03c7-4280-9b34-fcf63005d5e5"
click at [313, 153] on select "Select Item... bmthomas (Brooklyn Thomas) croser (Corey) megangipson (Megan Gip…" at bounding box center [930, 169] width 1235 height 33
click at [1527, 725] on button "Update" at bounding box center [1501, 722] width 68 height 30
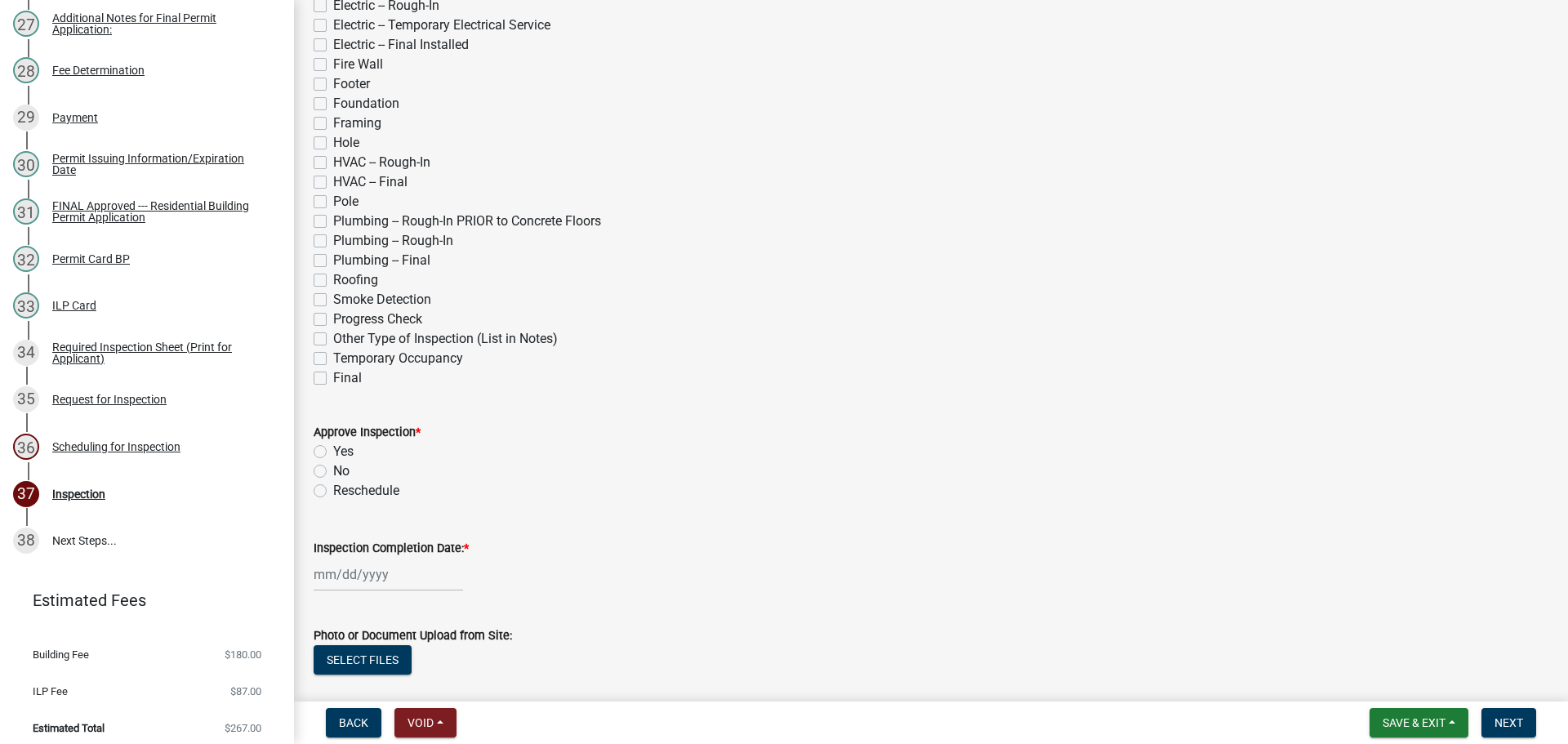
scroll to position [459, 0]
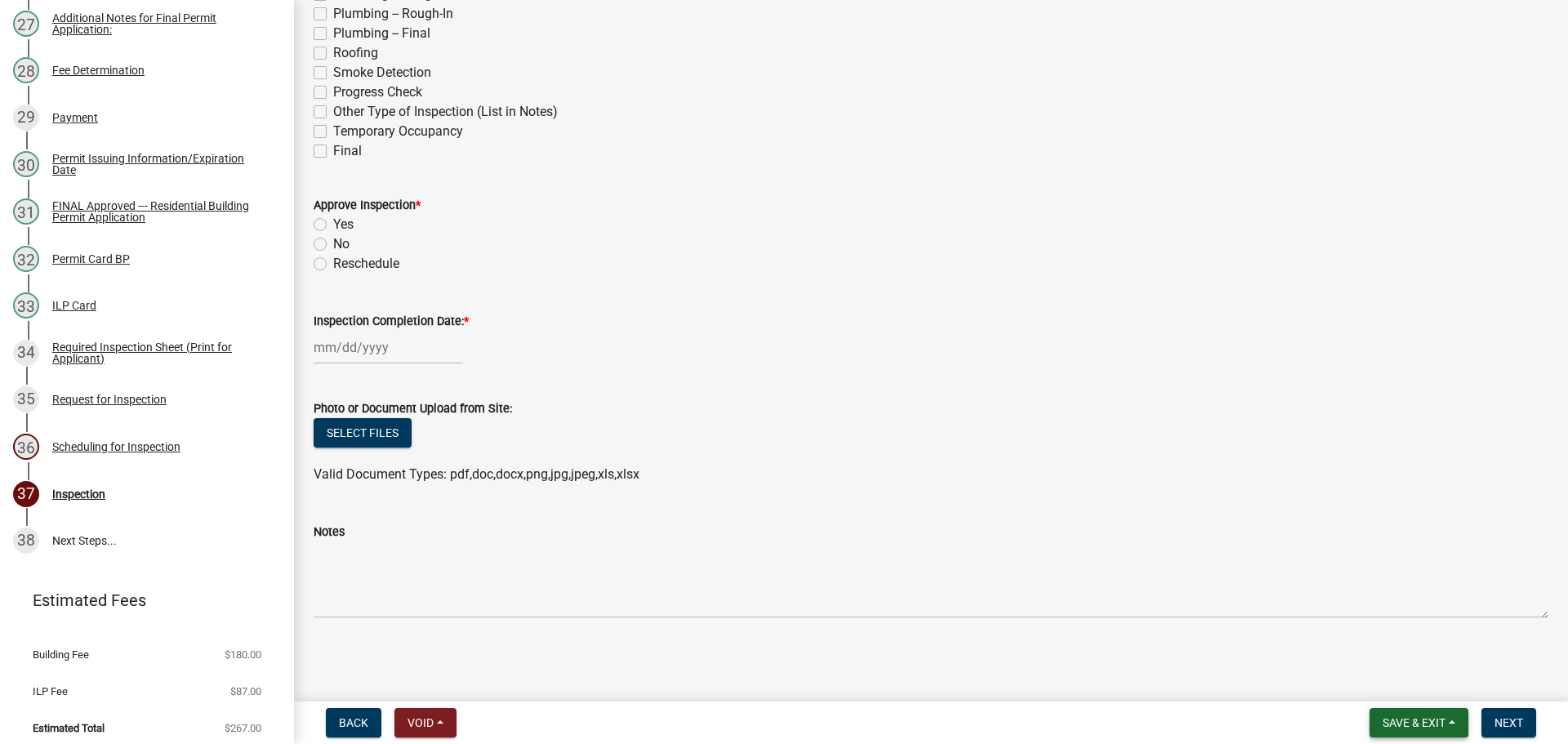
click at [1395, 712] on button "Save & Exit" at bounding box center [1418, 722] width 99 height 30
click at [1403, 687] on button "Save & Exit" at bounding box center [1402, 680] width 131 height 40
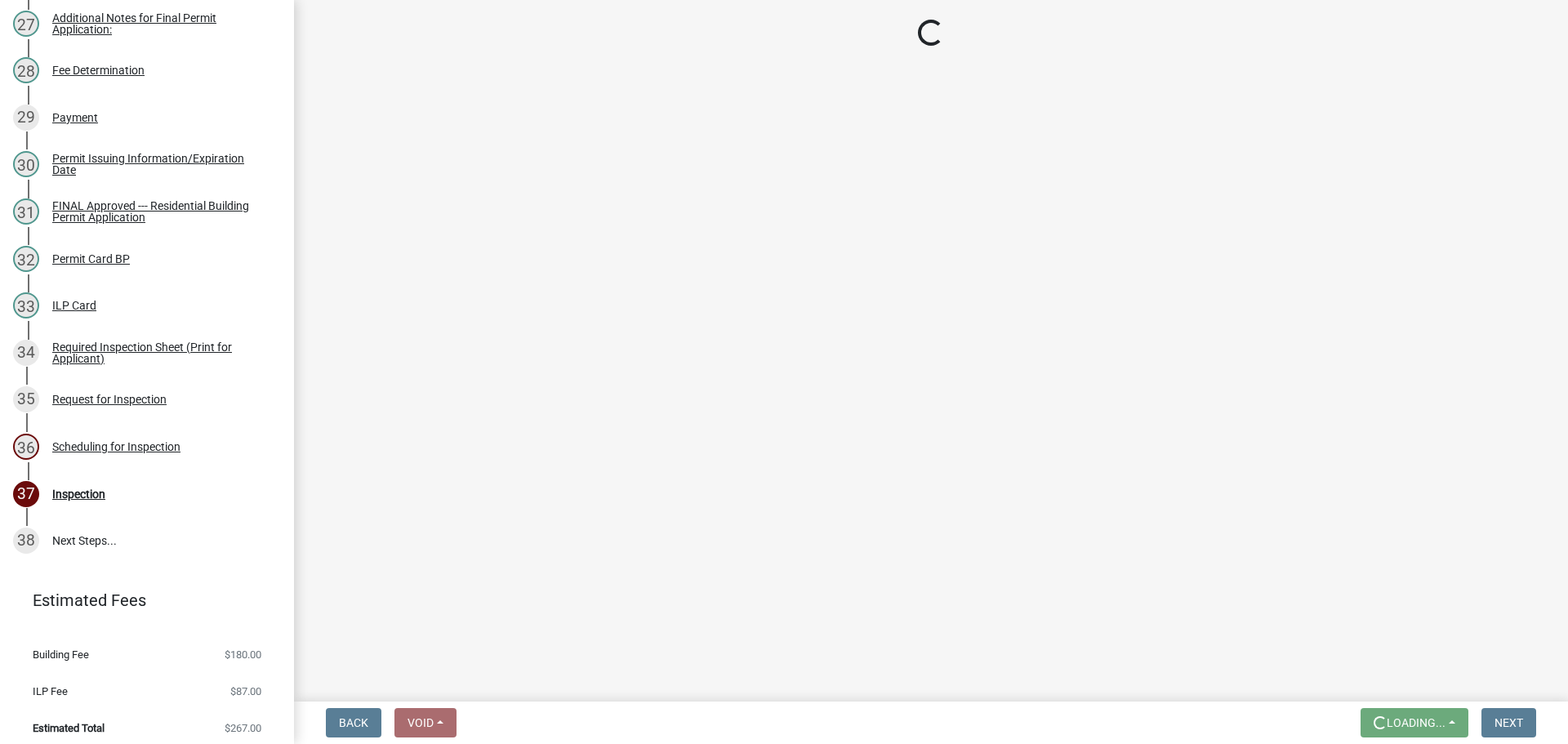
scroll to position [0, 0]
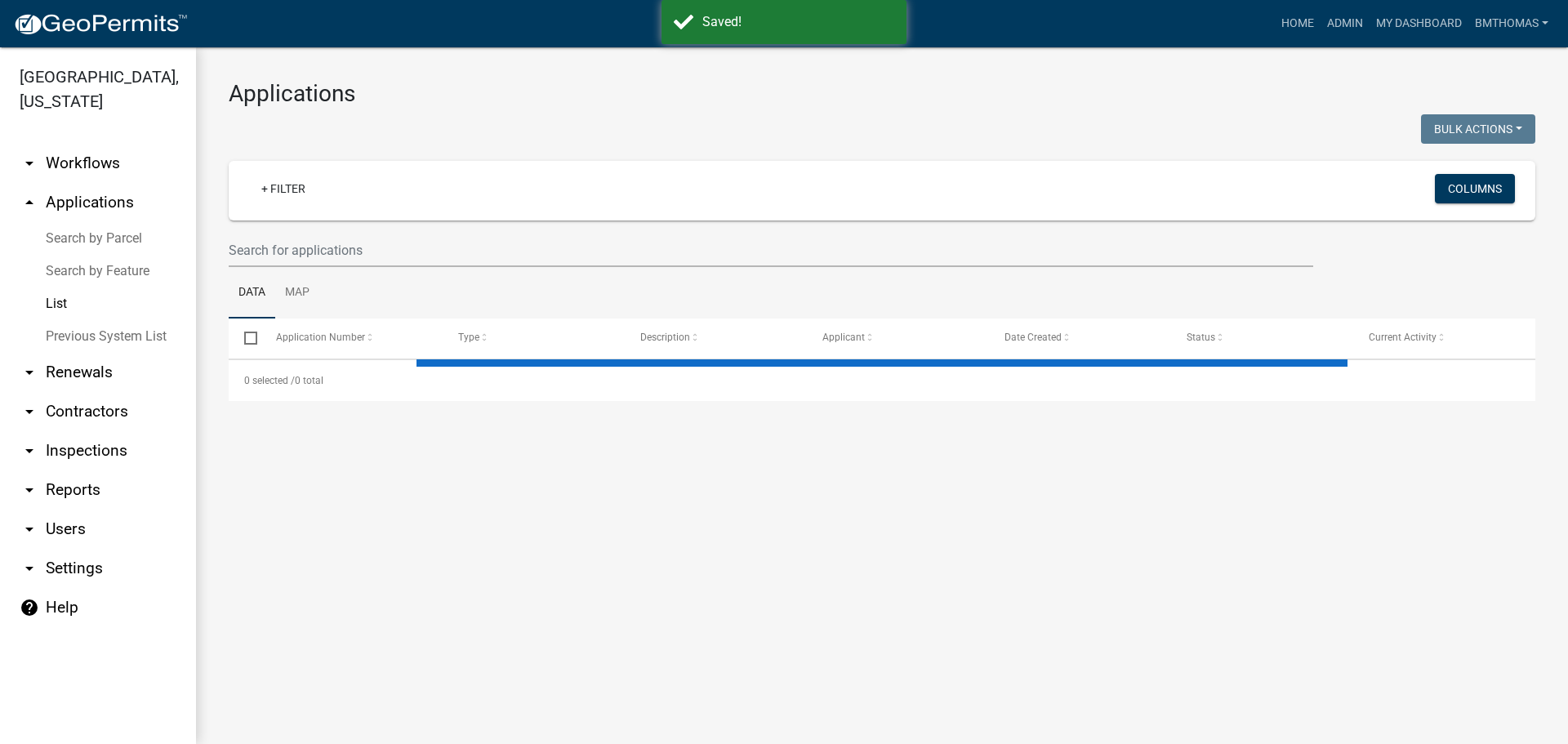
select select "3: 100"
